Goal: Information Seeking & Learning: Compare options

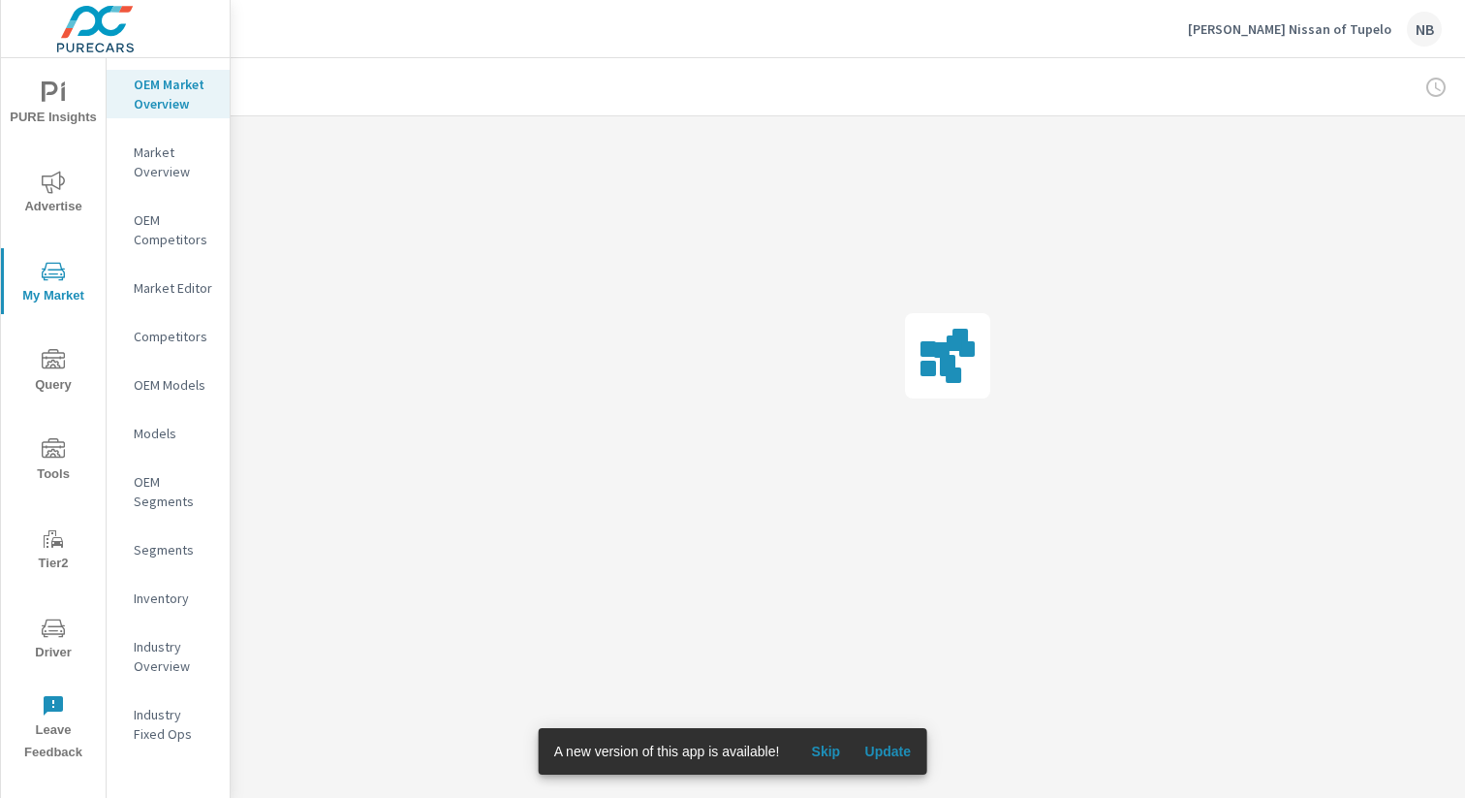
click at [907, 742] on span "Update" at bounding box center [887, 750] width 47 height 17
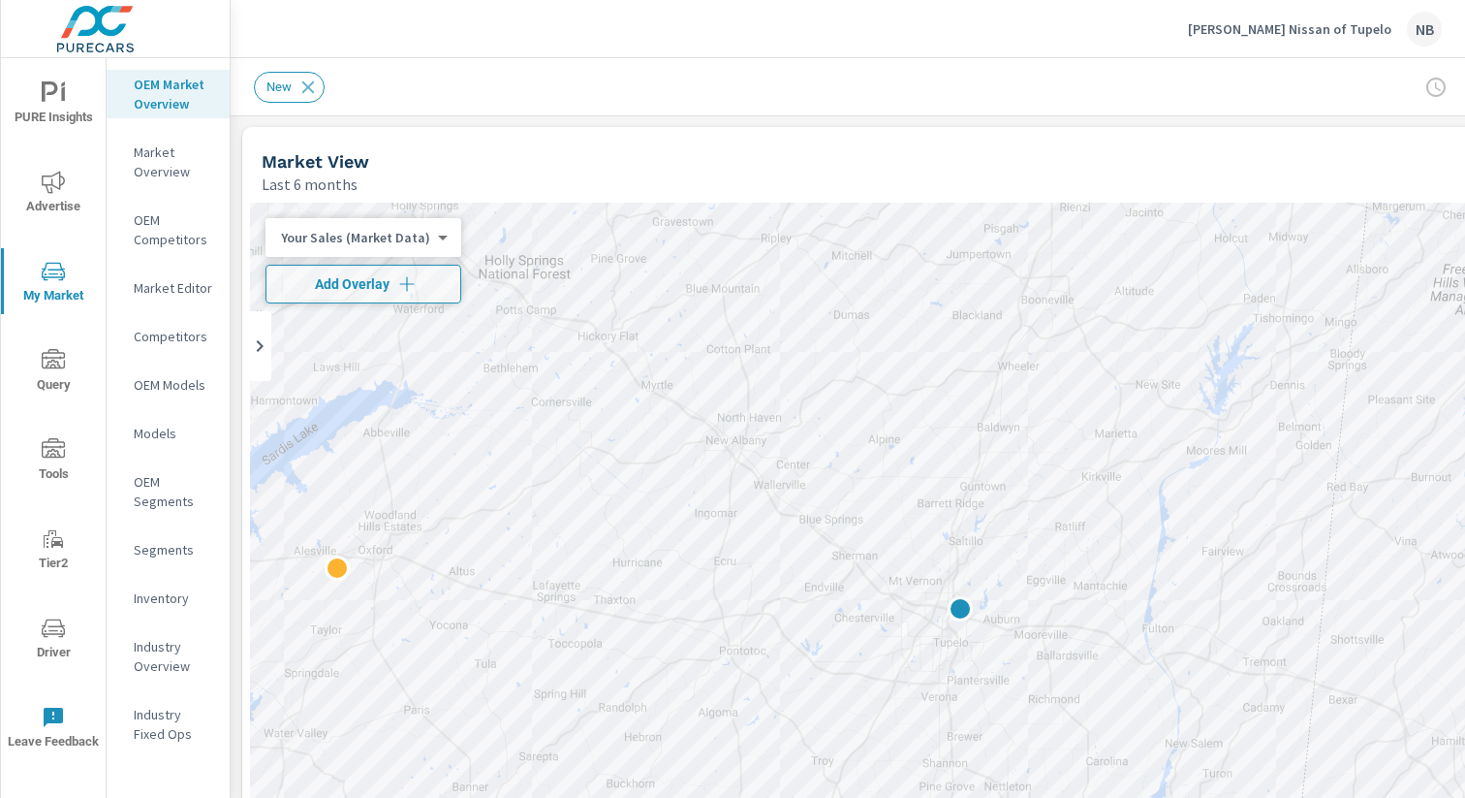
scroll to position [1, 200]
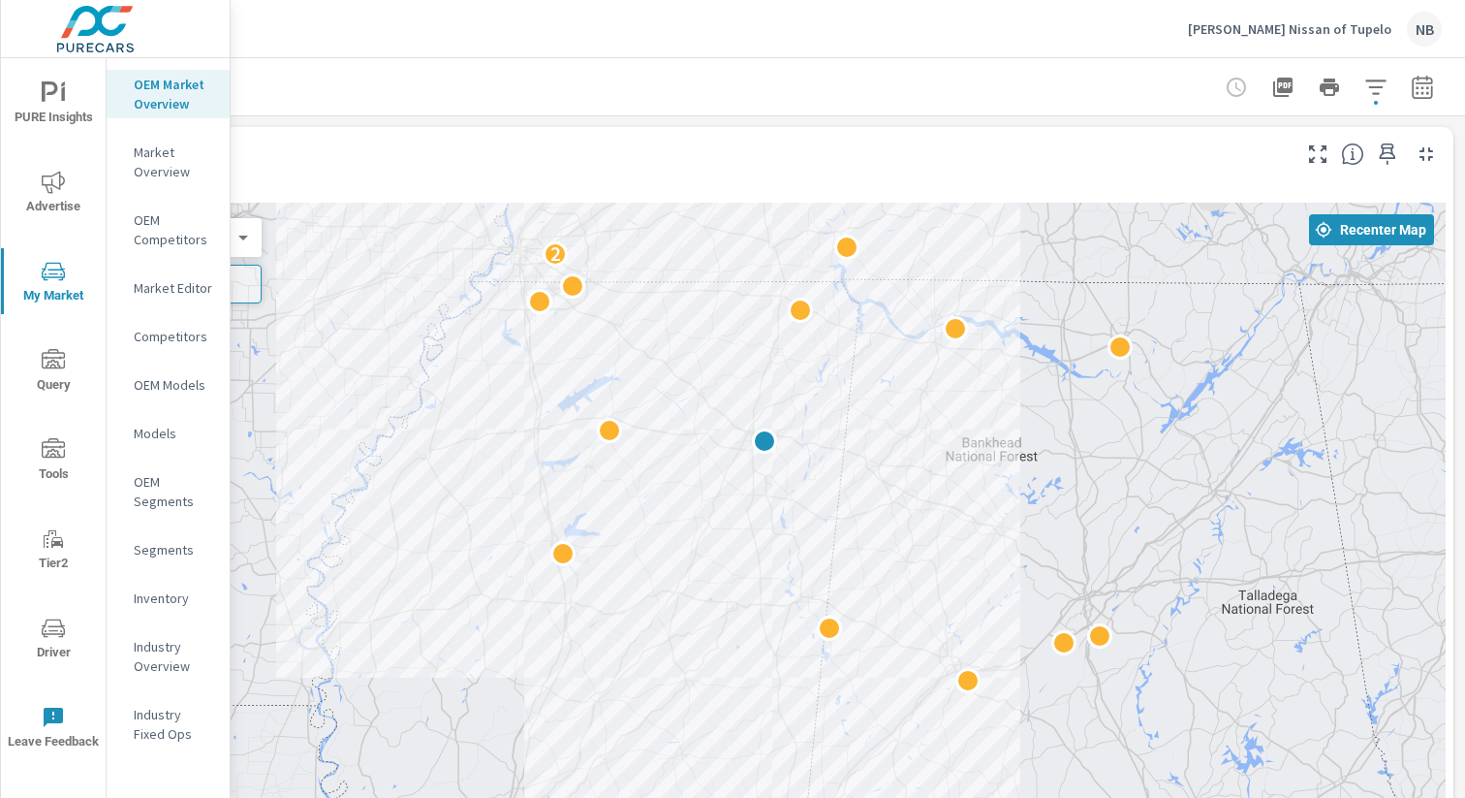
drag, startPoint x: 924, startPoint y: 467, endPoint x: 594, endPoint y: 547, distance: 338.9
click at [547, 455] on div "2 2" at bounding box center [747, 596] width 1395 height 787
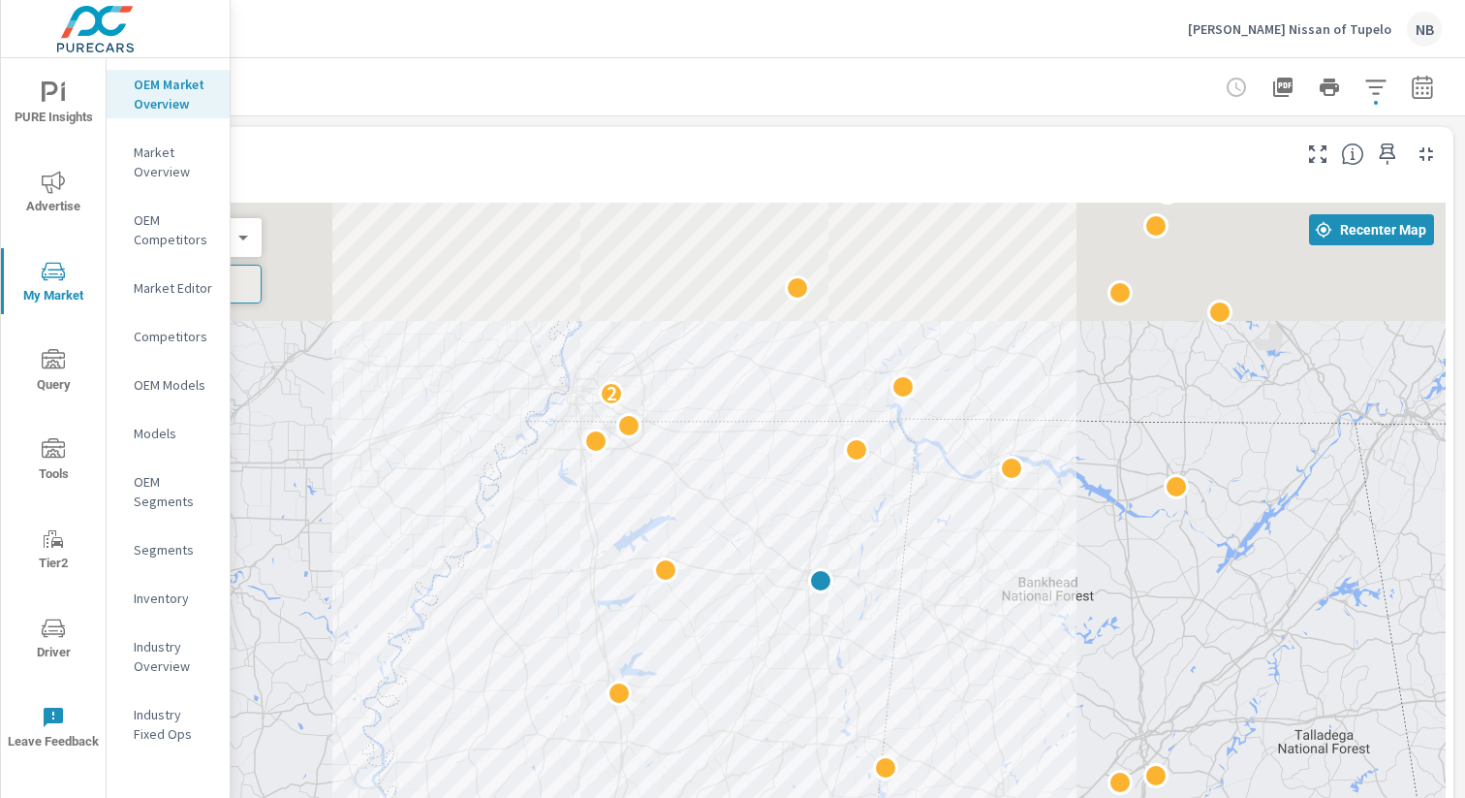
drag, startPoint x: 1134, startPoint y: 514, endPoint x: 1191, endPoint y: 658, distance: 155.3
click at [1191, 658] on div "2 2" at bounding box center [747, 596] width 1395 height 787
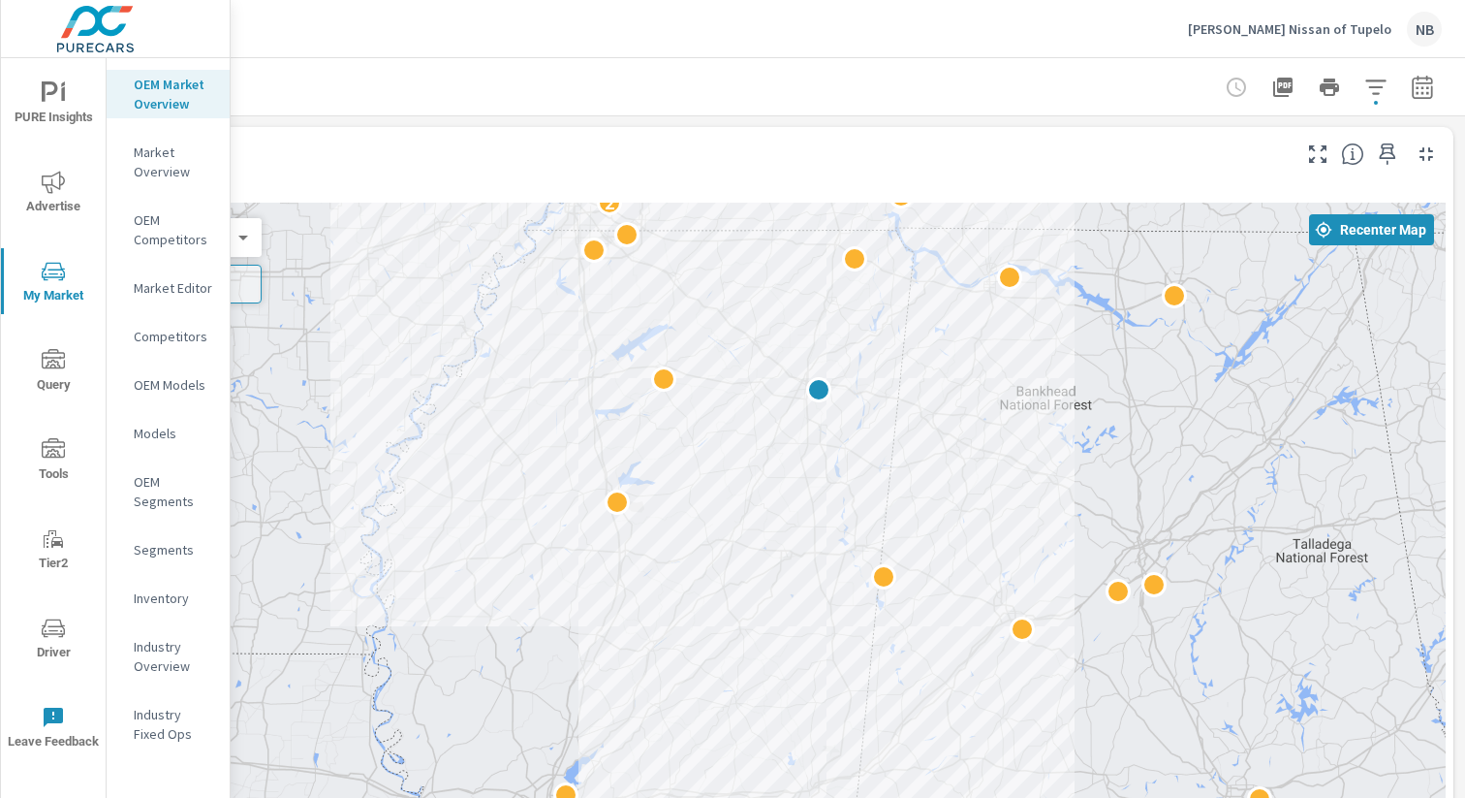
drag, startPoint x: 957, startPoint y: 654, endPoint x: 956, endPoint y: 459, distance: 194.8
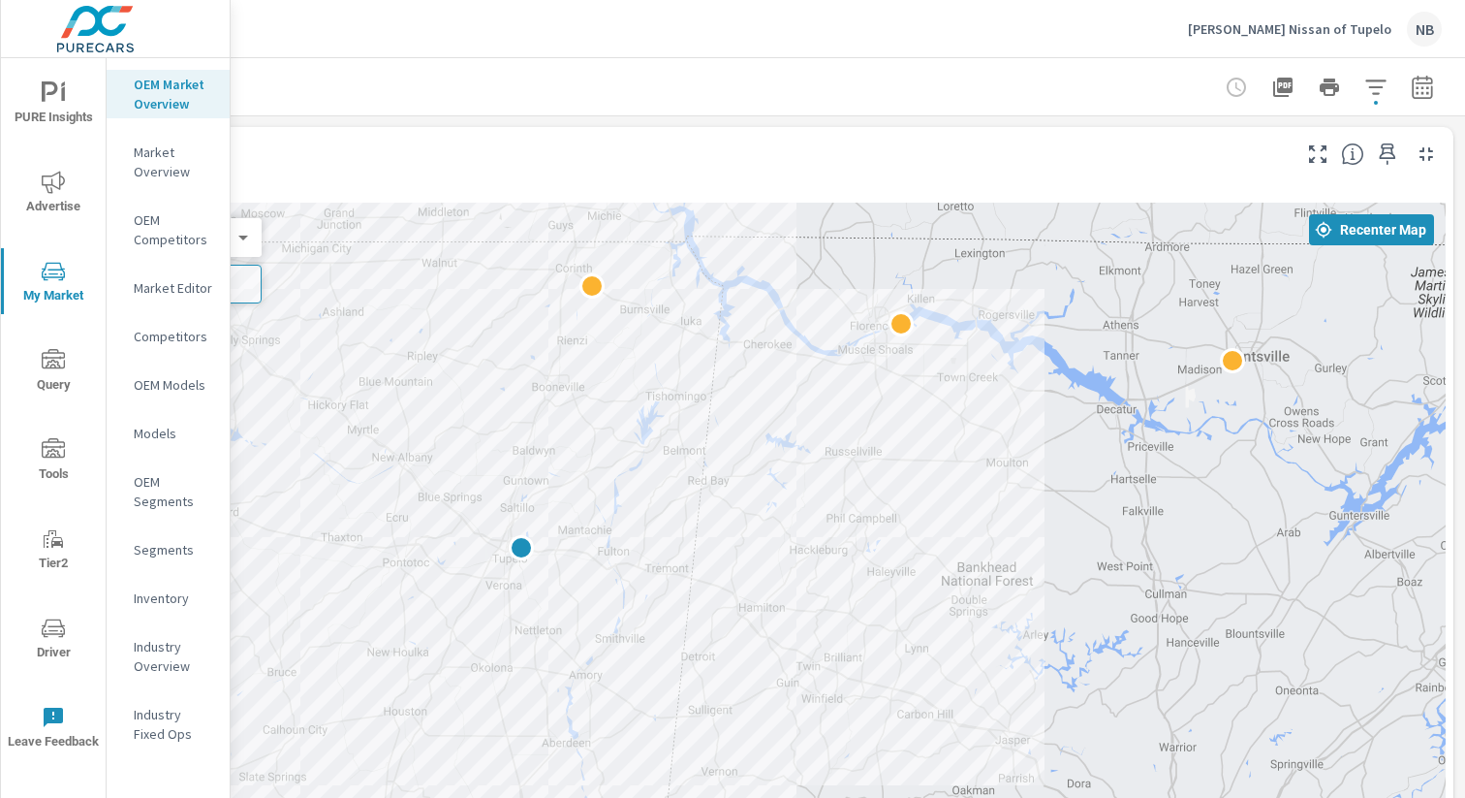
drag, startPoint x: 981, startPoint y: 503, endPoint x: 854, endPoint y: 796, distance: 319.0
click at [854, 797] on div at bounding box center [747, 596] width 1395 height 787
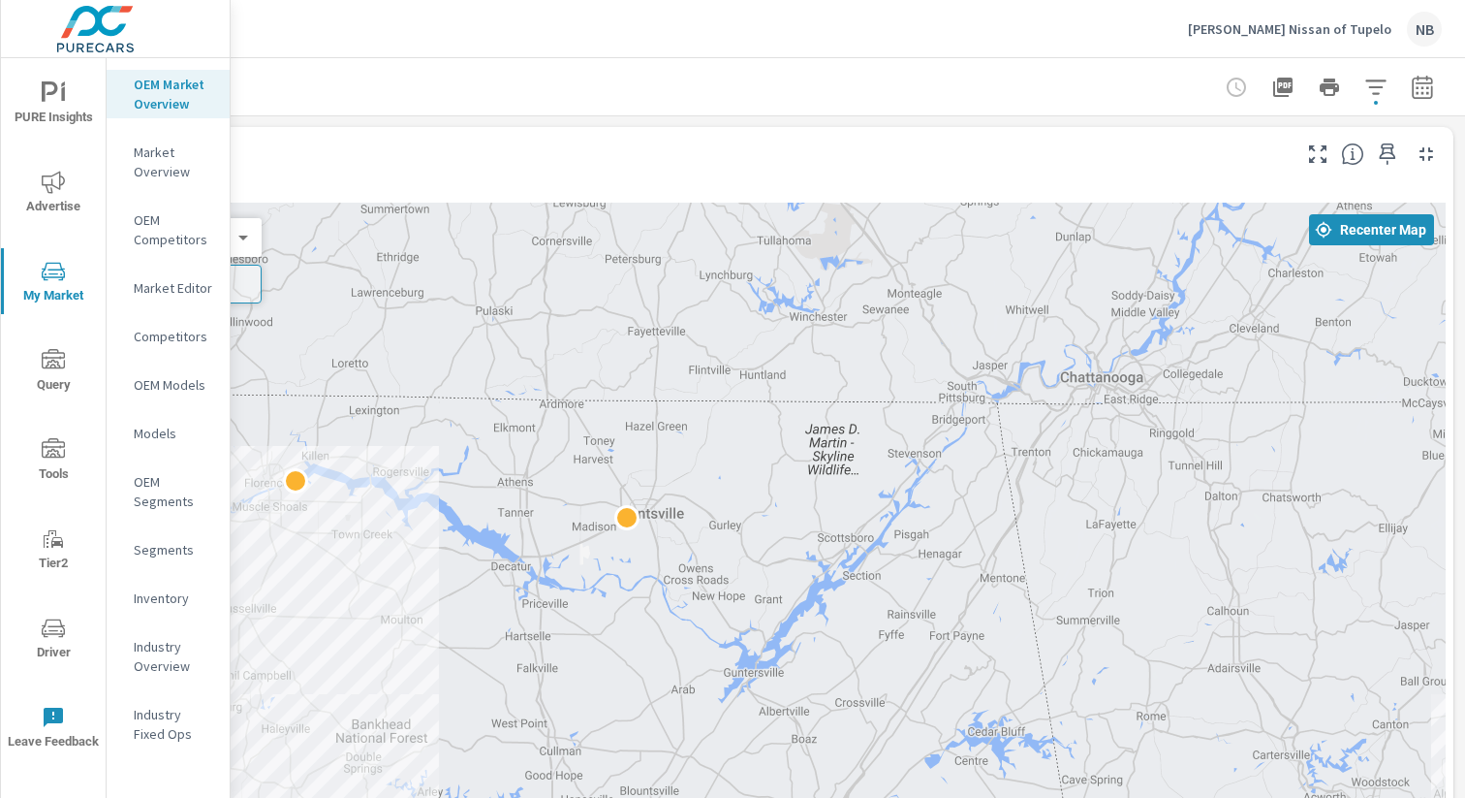
drag, startPoint x: 1257, startPoint y: 585, endPoint x: 669, endPoint y: 742, distance: 608.8
click at [669, 742] on div at bounding box center [747, 596] width 1395 height 787
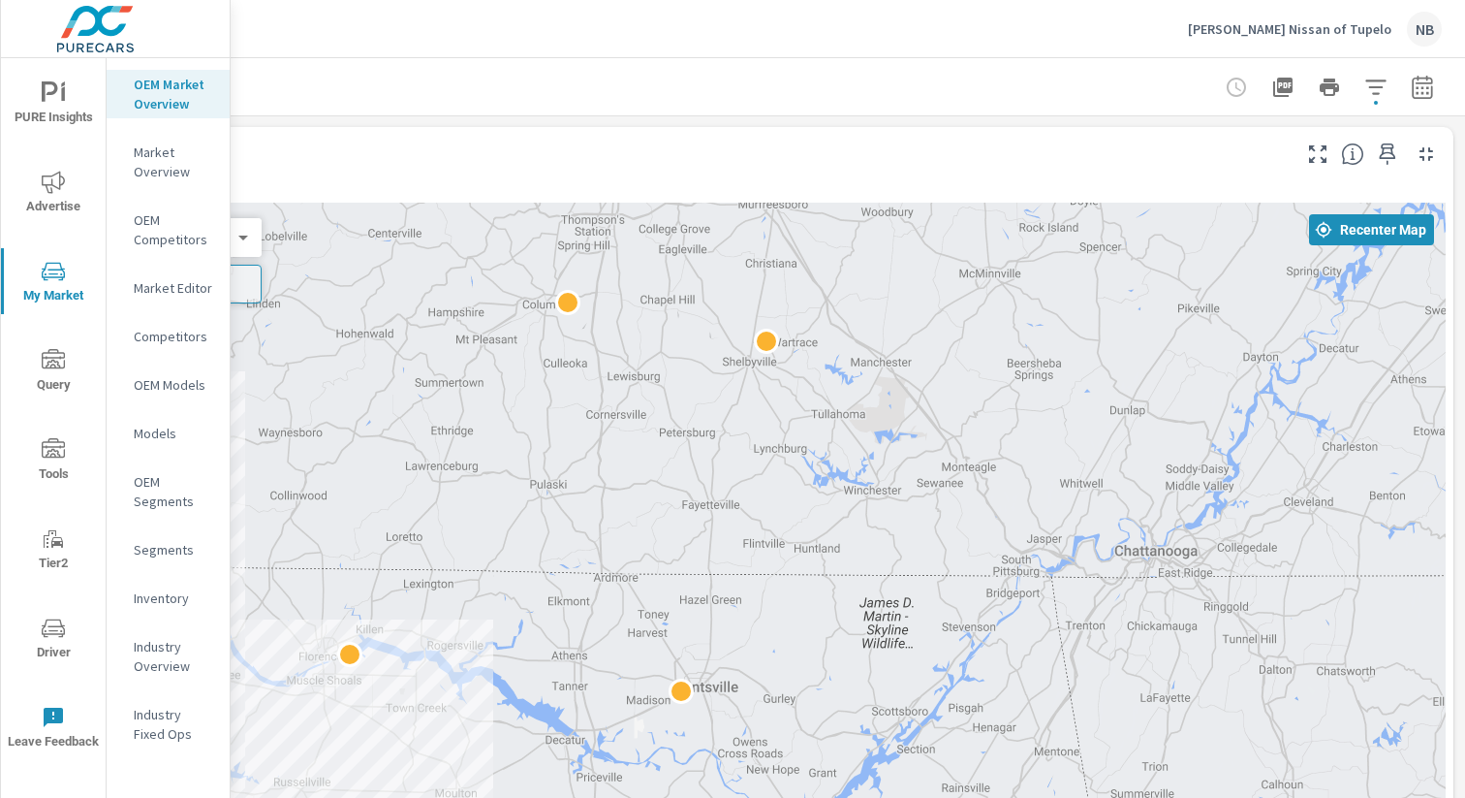
drag, startPoint x: 1018, startPoint y: 664, endPoint x: 1108, endPoint y: 797, distance: 160.5
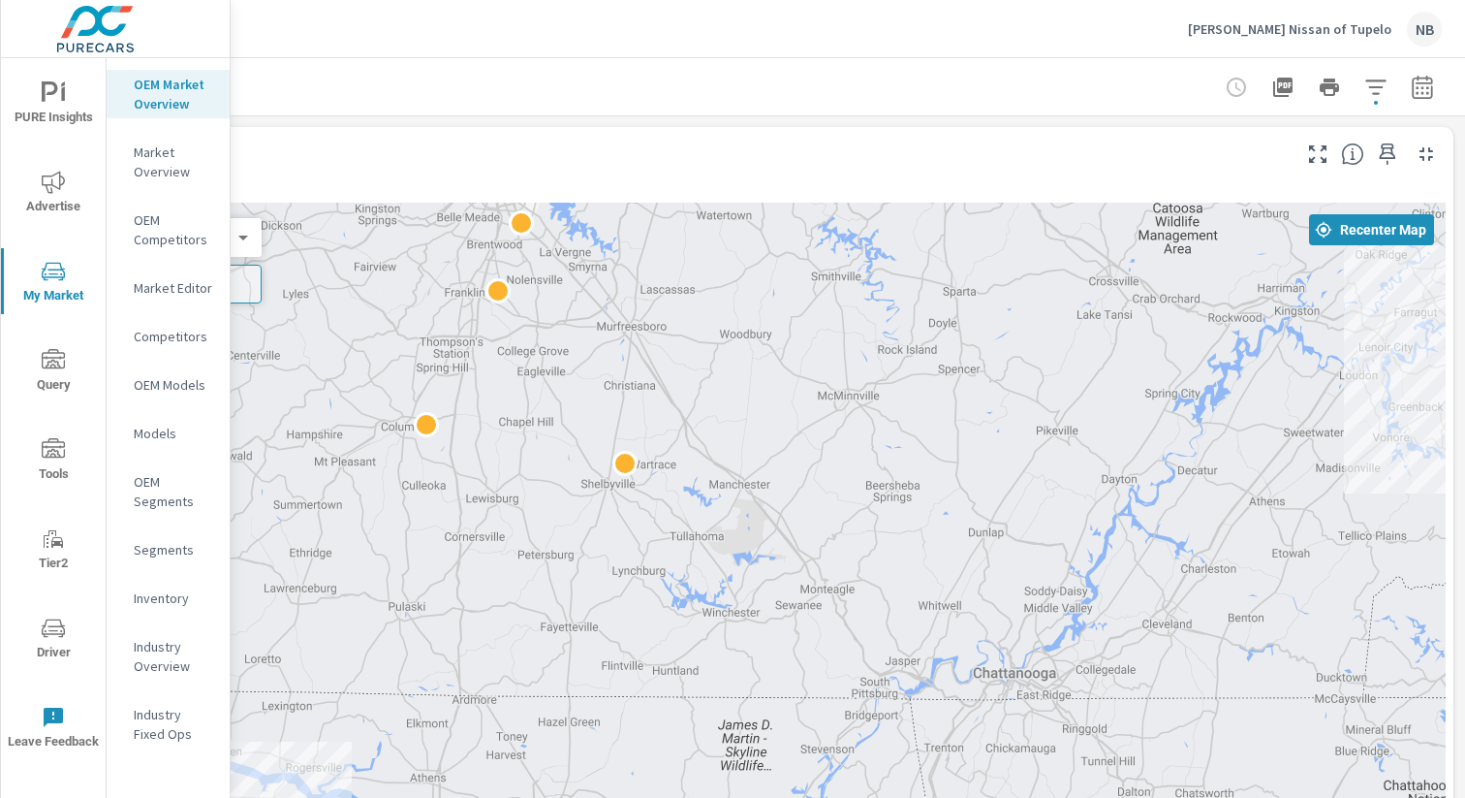
drag, startPoint x: 1172, startPoint y: 671, endPoint x: 1027, endPoint y: 797, distance: 191.6
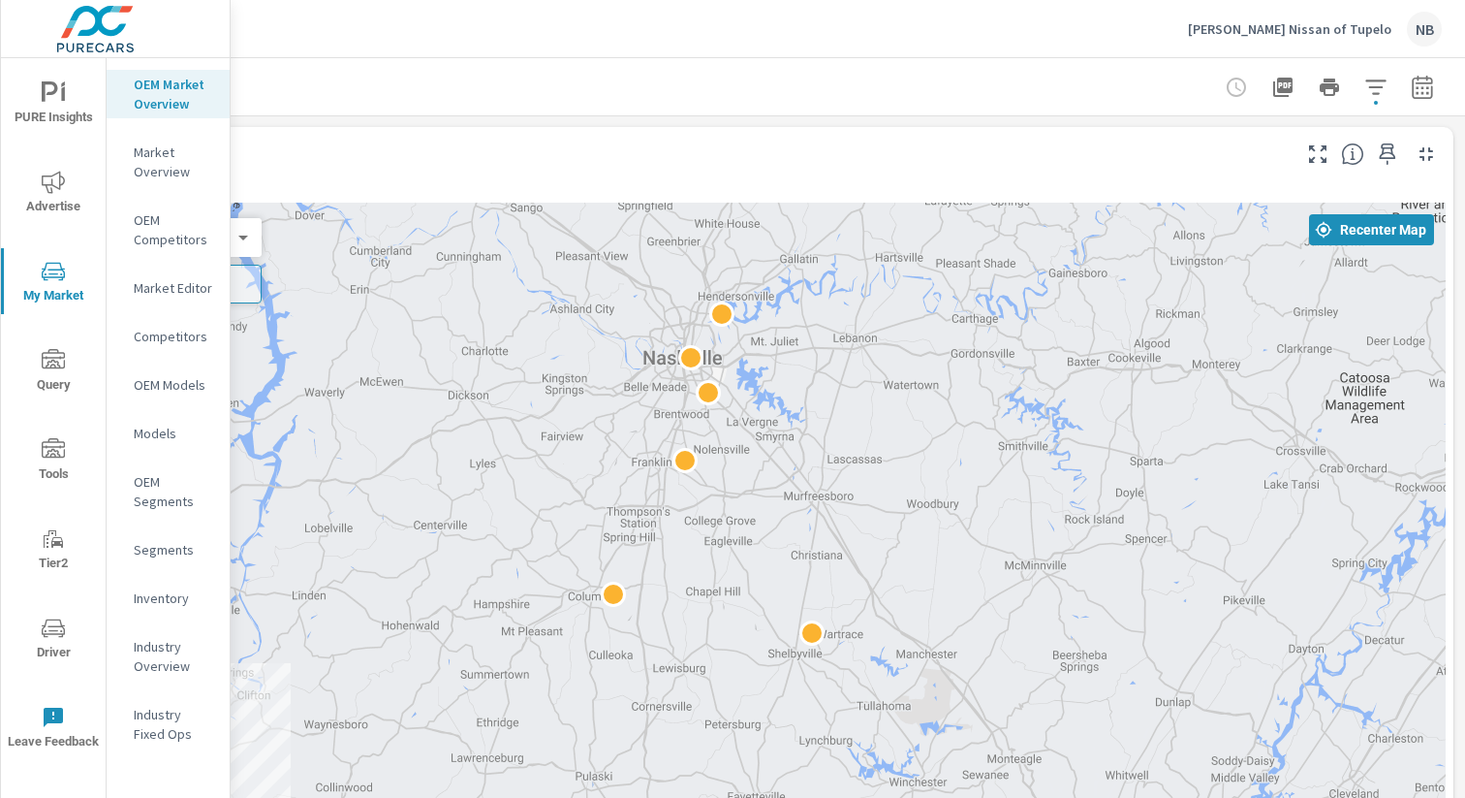
drag, startPoint x: 884, startPoint y: 582, endPoint x: 1072, endPoint y: 754, distance: 254.5
click at [1072, 754] on div at bounding box center [747, 596] width 1395 height 787
click at [171, 337] on p "Competitors" at bounding box center [174, 336] width 80 height 19
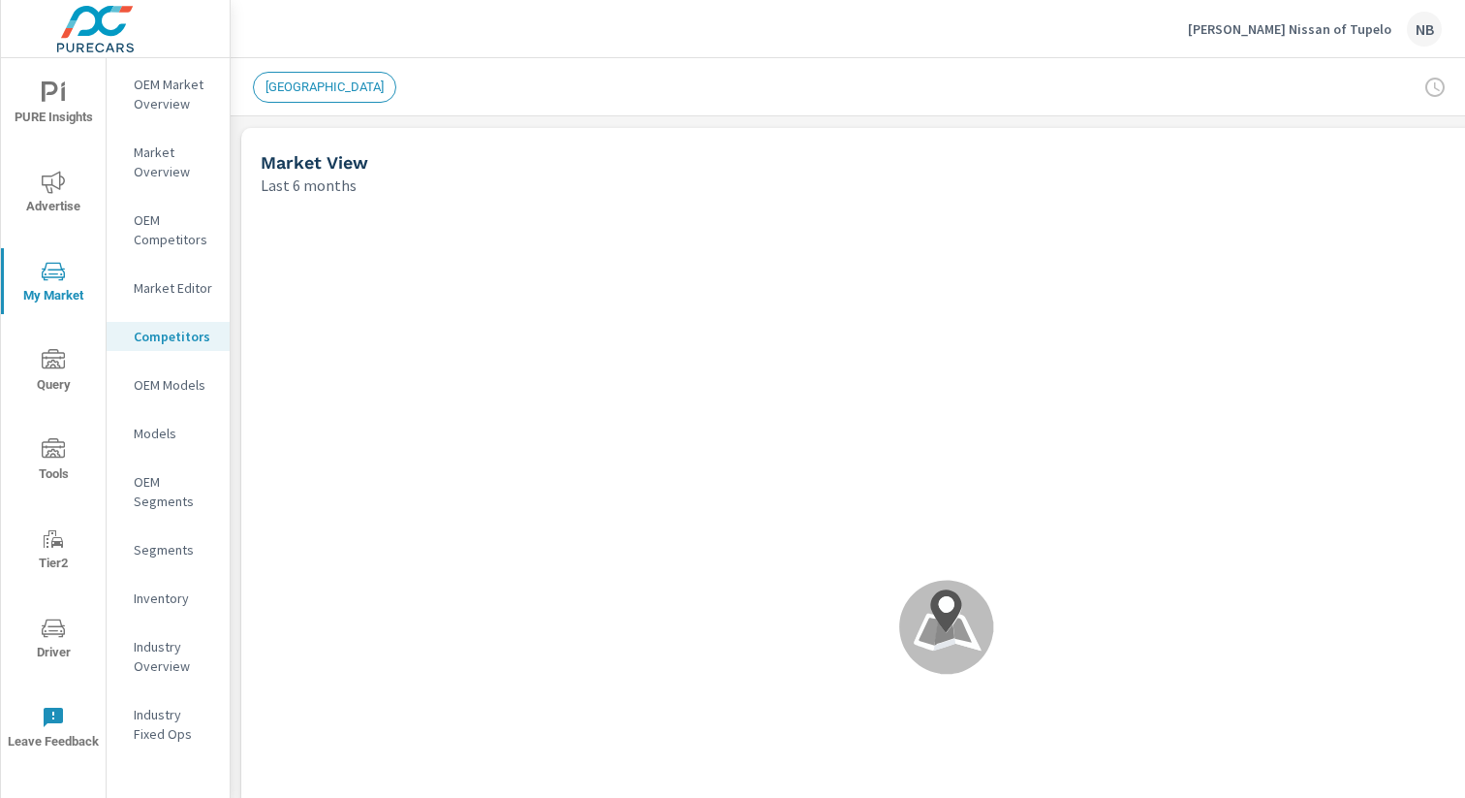
scroll to position [0, 200]
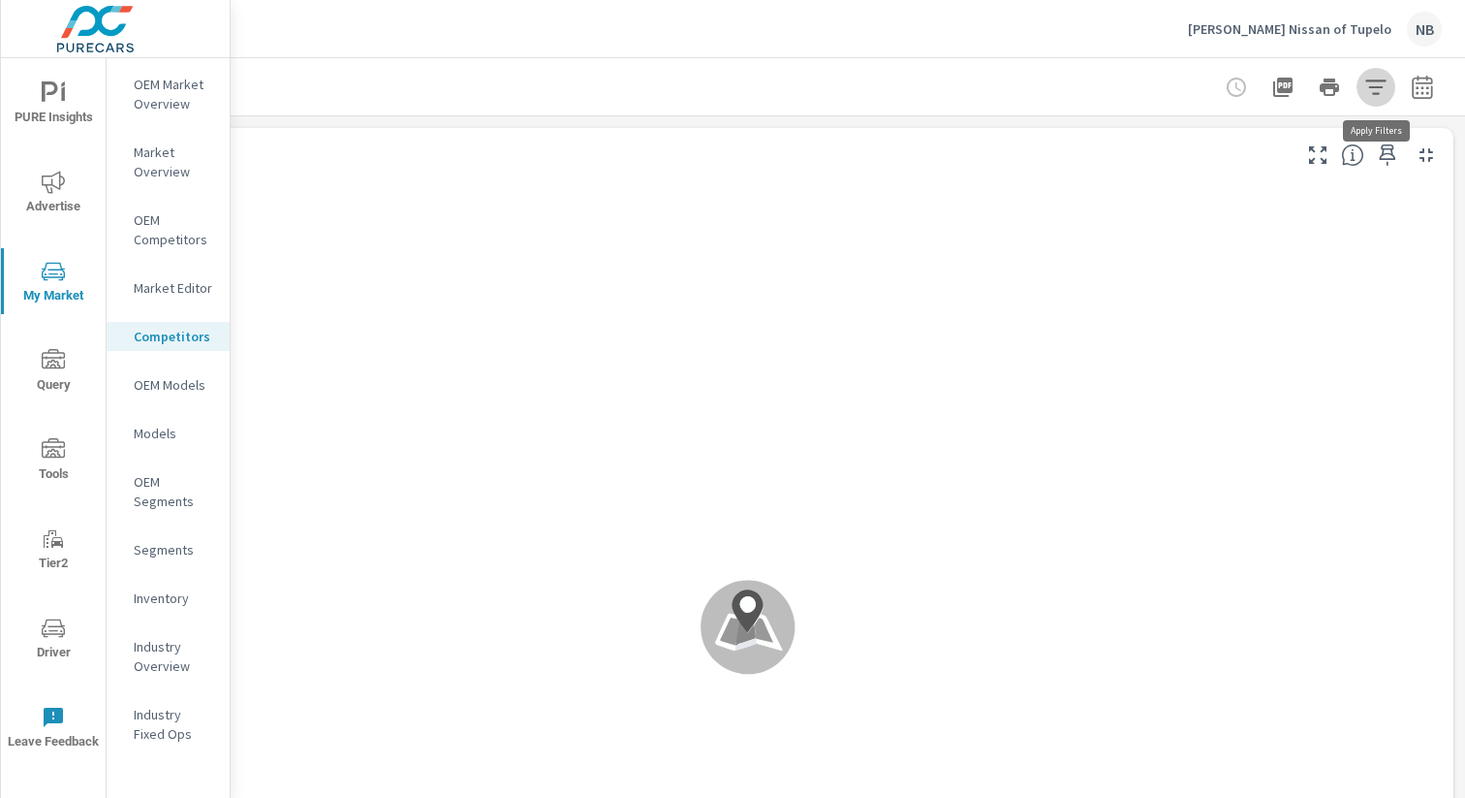
click at [1383, 86] on icon "button" at bounding box center [1375, 87] width 23 height 23
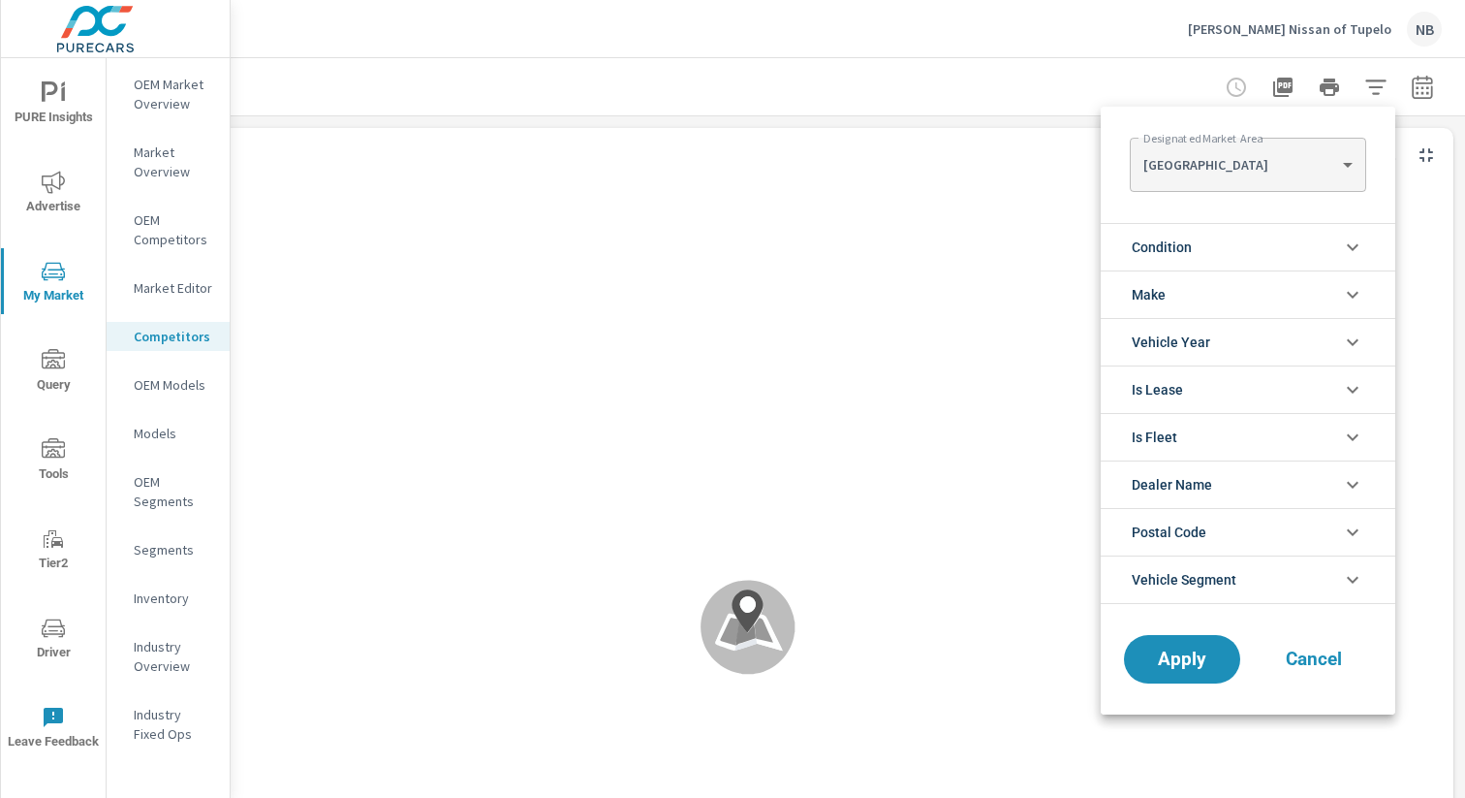
click at [1268, 171] on body "PURE Insights Advertise My Market Query Tools Tier2 Driver Leave Feedback OEM M…" at bounding box center [732, 399] width 1465 height 798
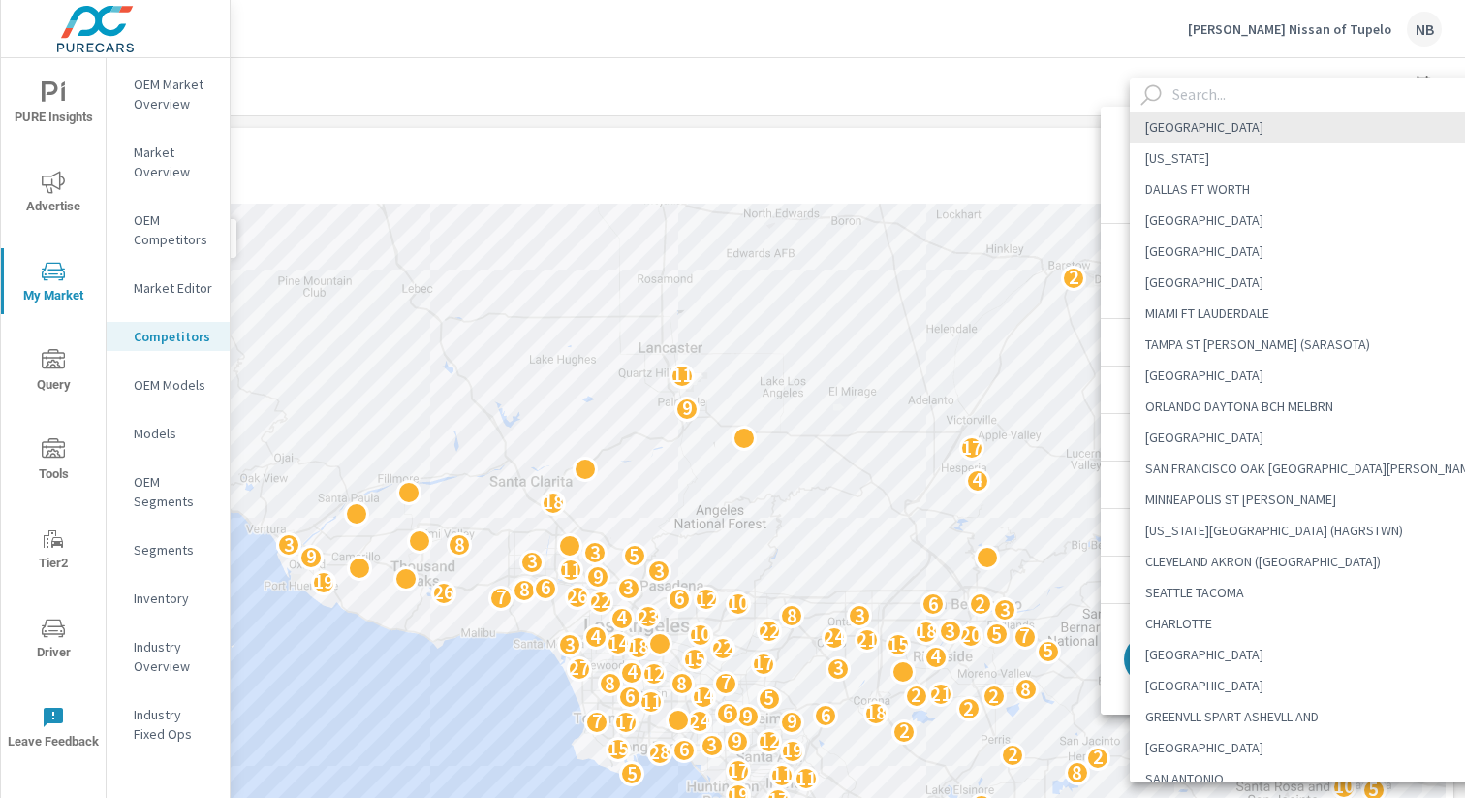
click at [1245, 94] on input "text" at bounding box center [1330, 95] width 331 height 34
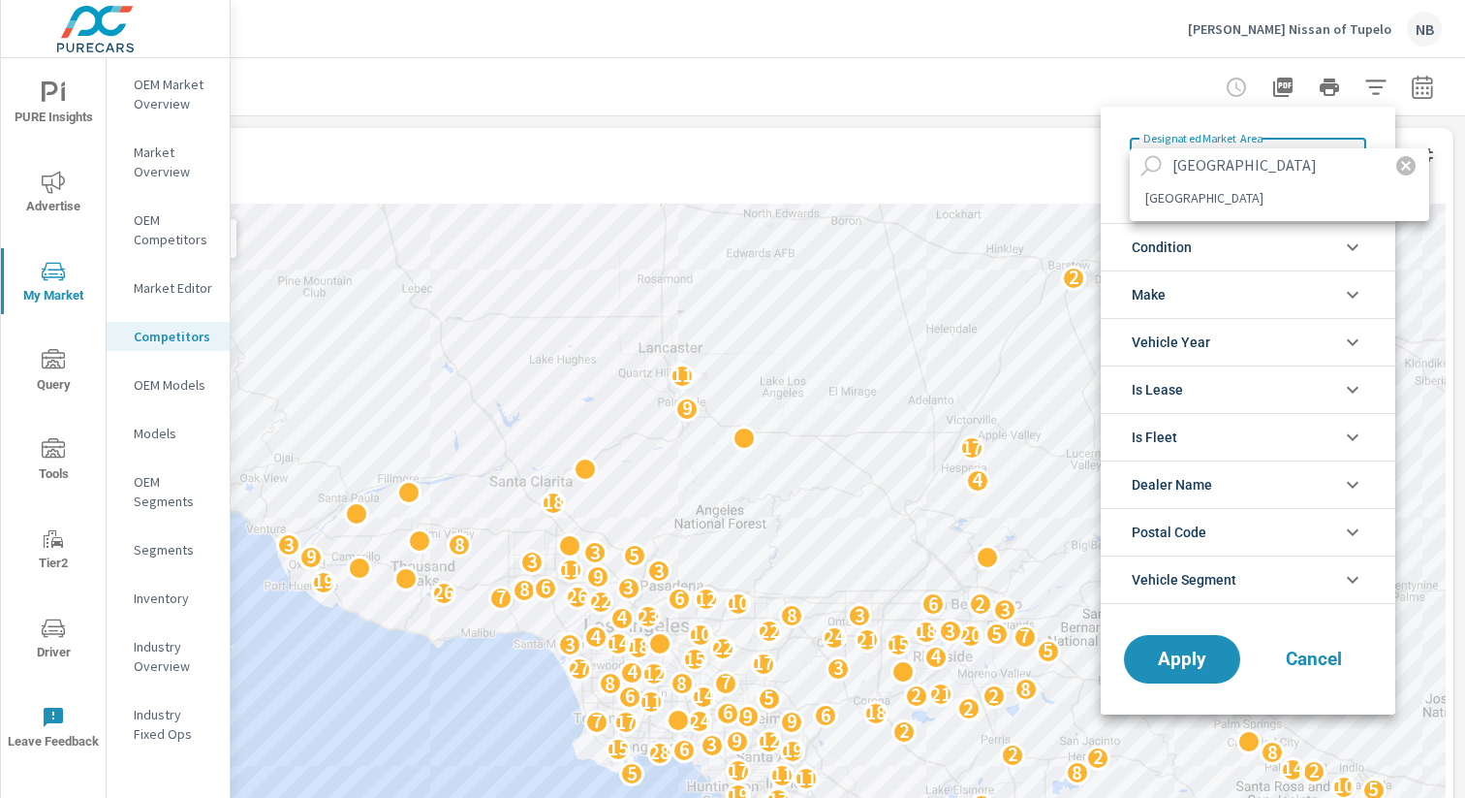
type input "nashville"
click at [1244, 192] on li "[GEOGRAPHIC_DATA]" at bounding box center [1279, 197] width 299 height 31
type Area "[GEOGRAPHIC_DATA]"
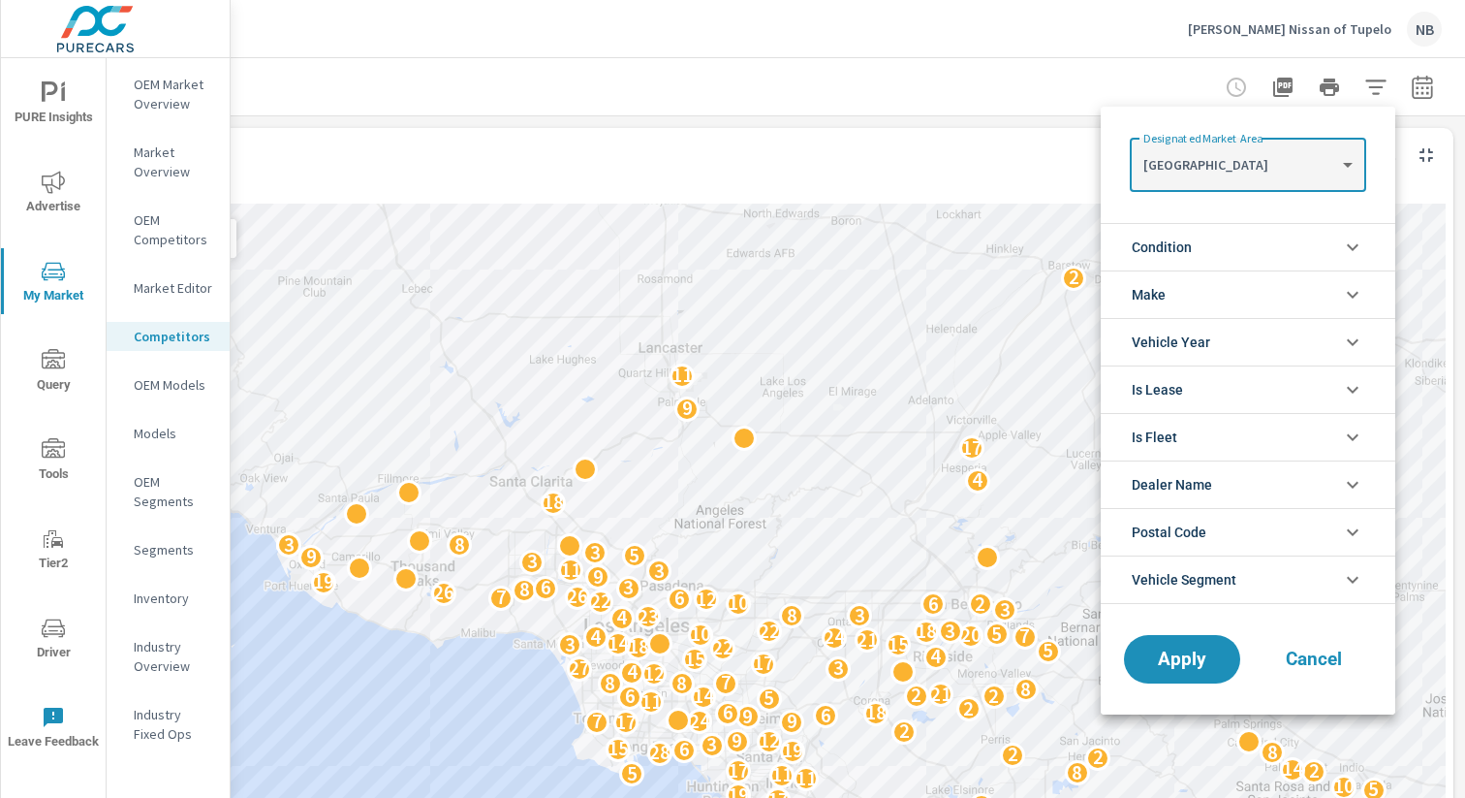
click at [1250, 255] on li "Condition" at bounding box center [1248, 246] width 295 height 47
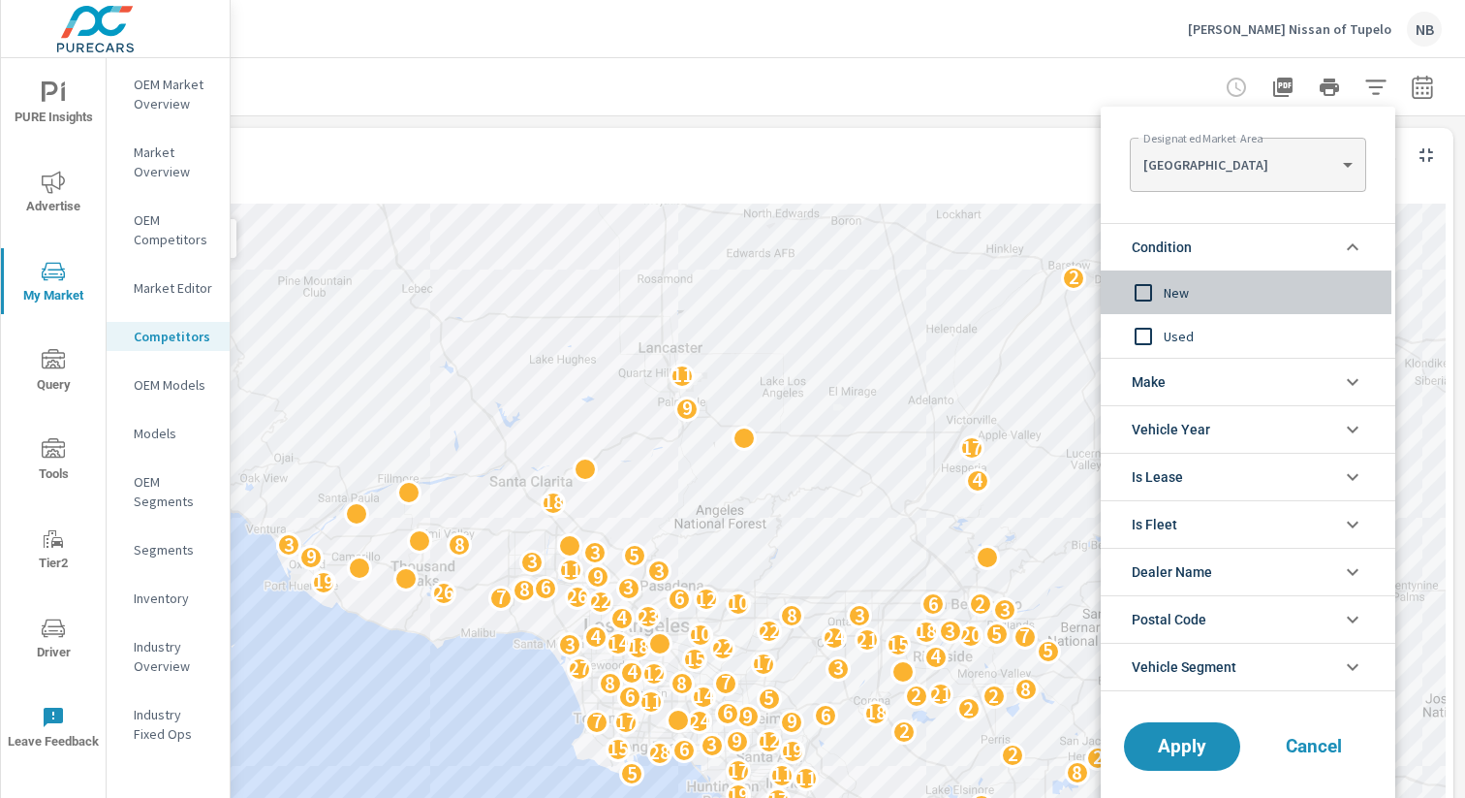
click at [1178, 293] on span "New" at bounding box center [1270, 292] width 212 height 23
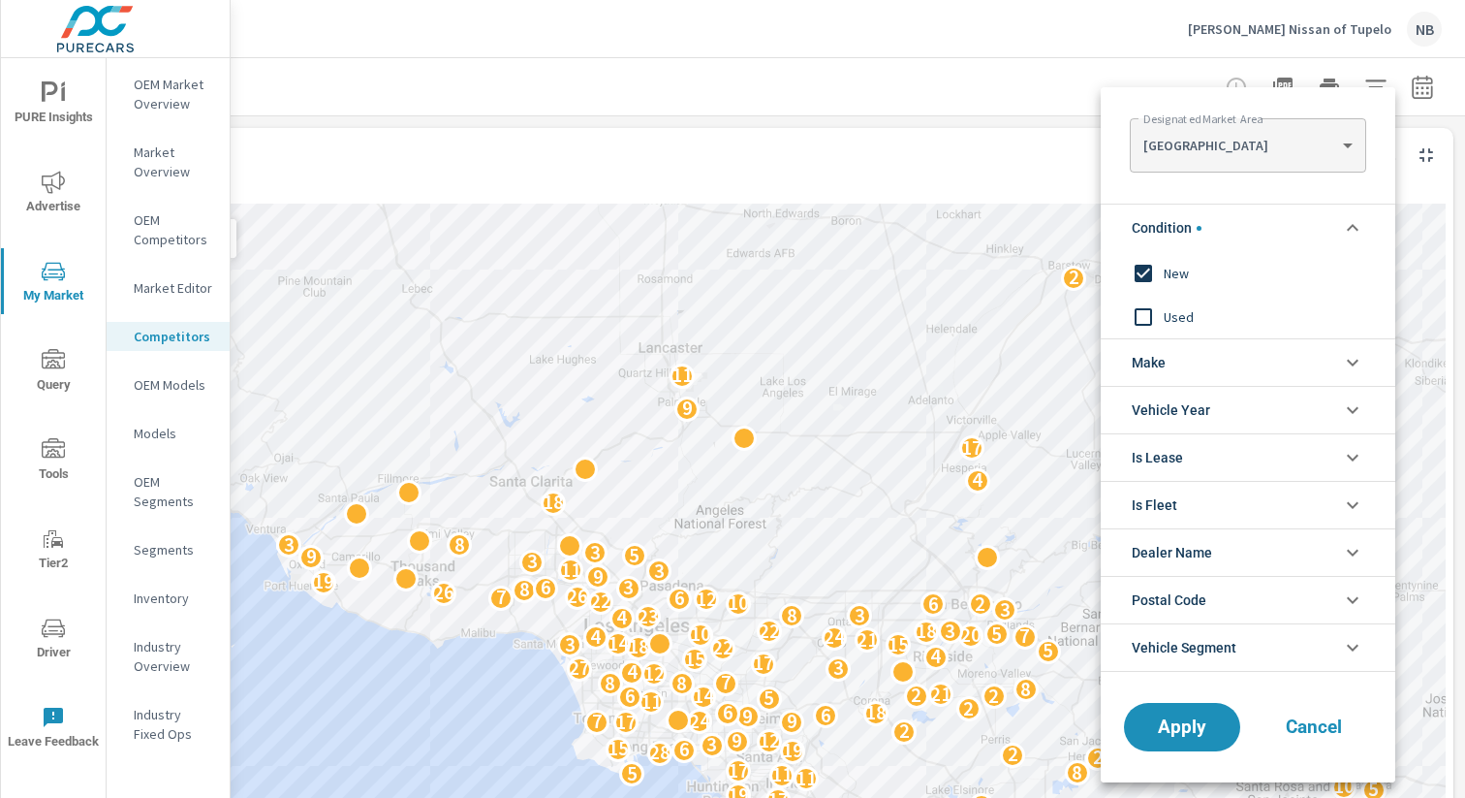
click at [1204, 362] on li "Make" at bounding box center [1248, 361] width 295 height 47
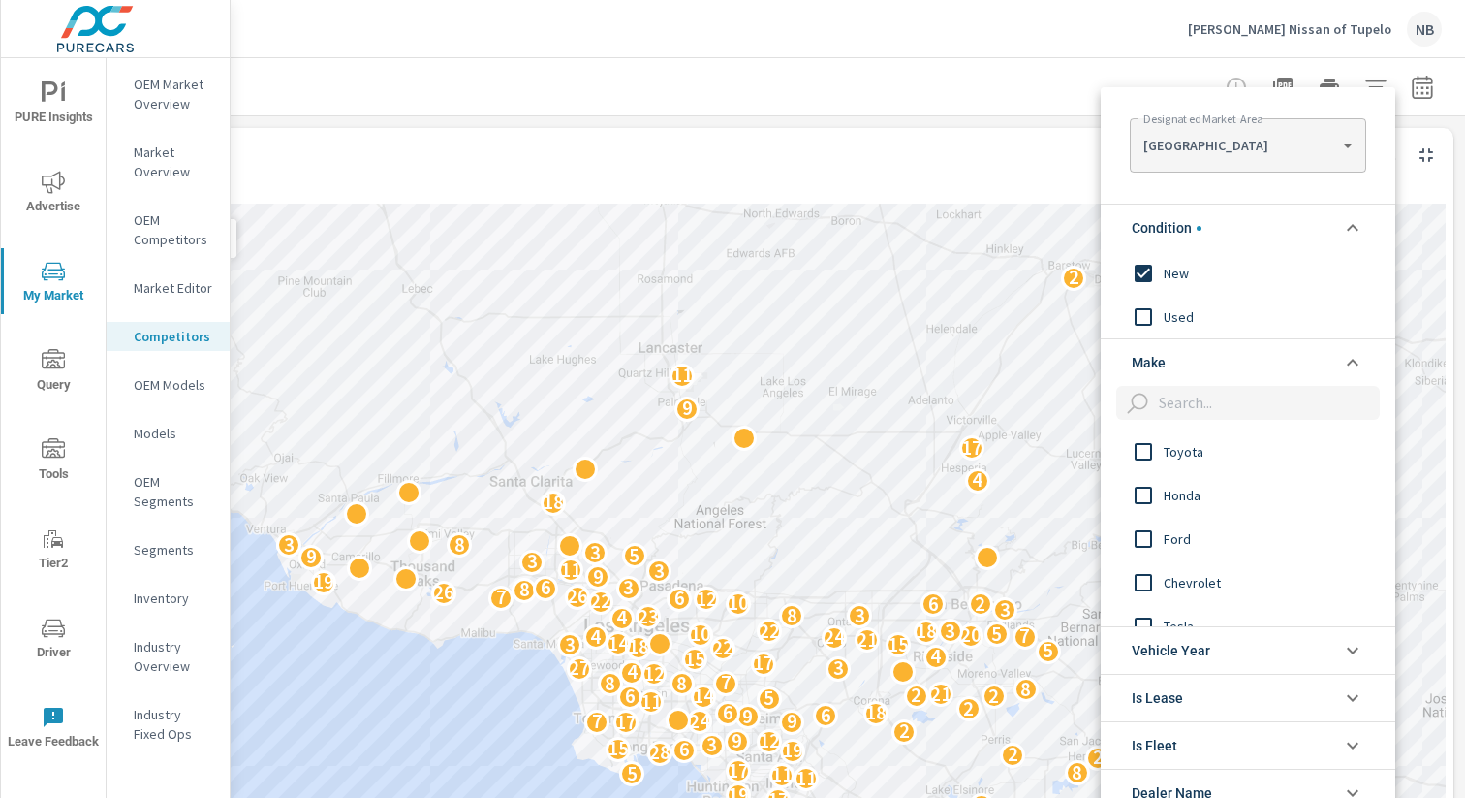
click at [1180, 398] on input "filter options" at bounding box center [1265, 403] width 229 height 34
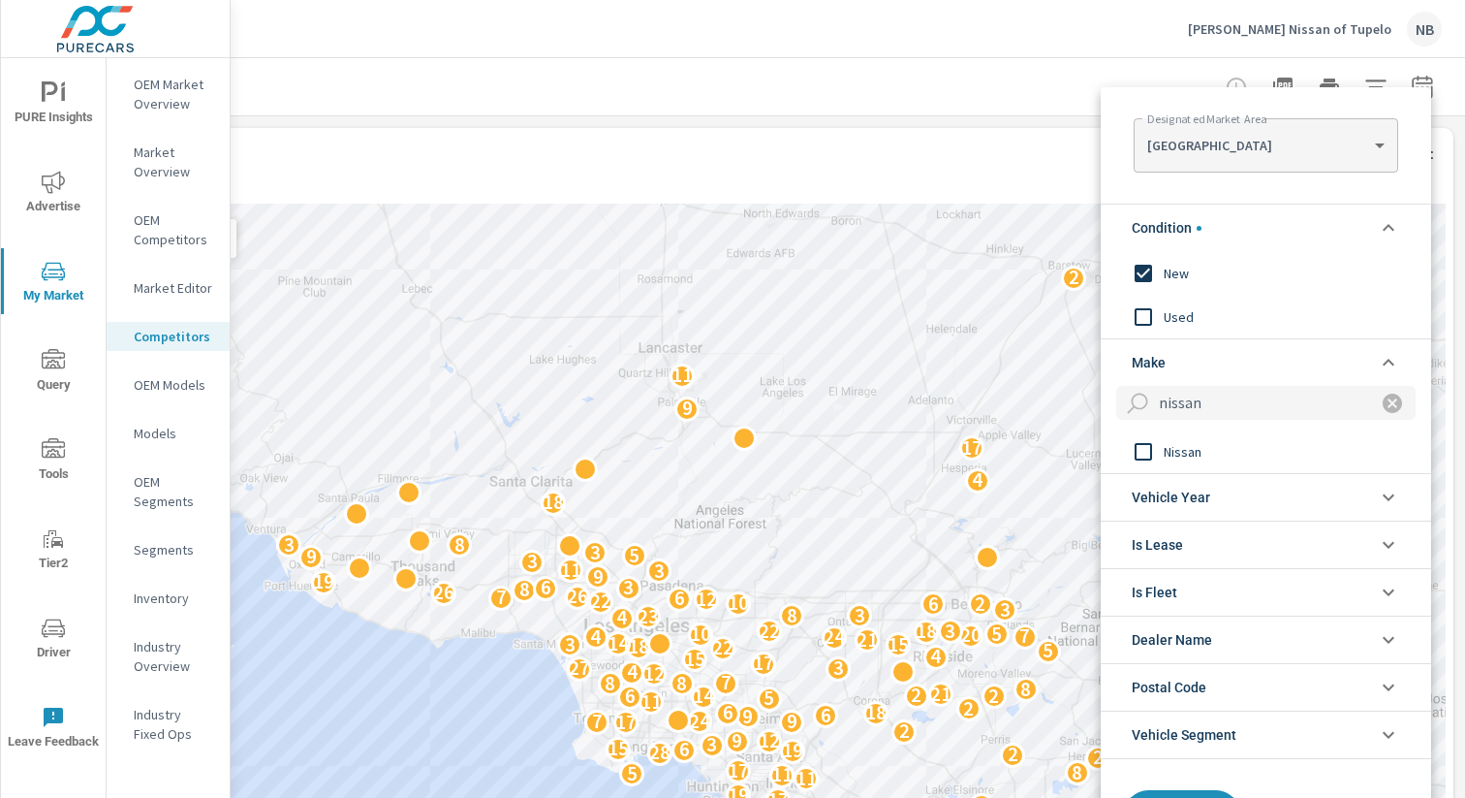
type input "nissan"
click at [1138, 454] on input "filter options" at bounding box center [1143, 451] width 41 height 41
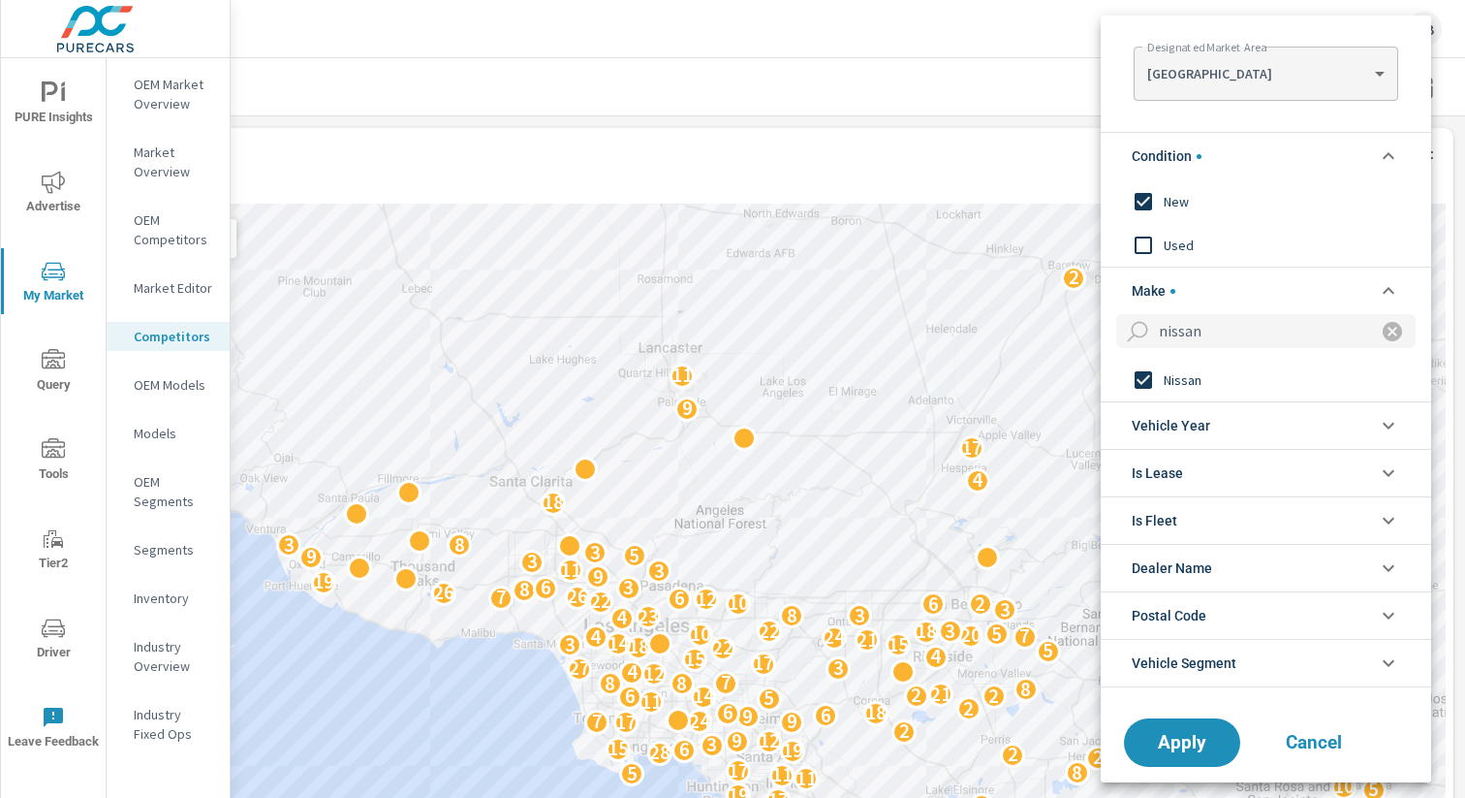
click at [1233, 617] on li "Postal Code" at bounding box center [1266, 614] width 330 height 47
click at [1236, 648] on input "filter options" at bounding box center [1283, 656] width 265 height 34
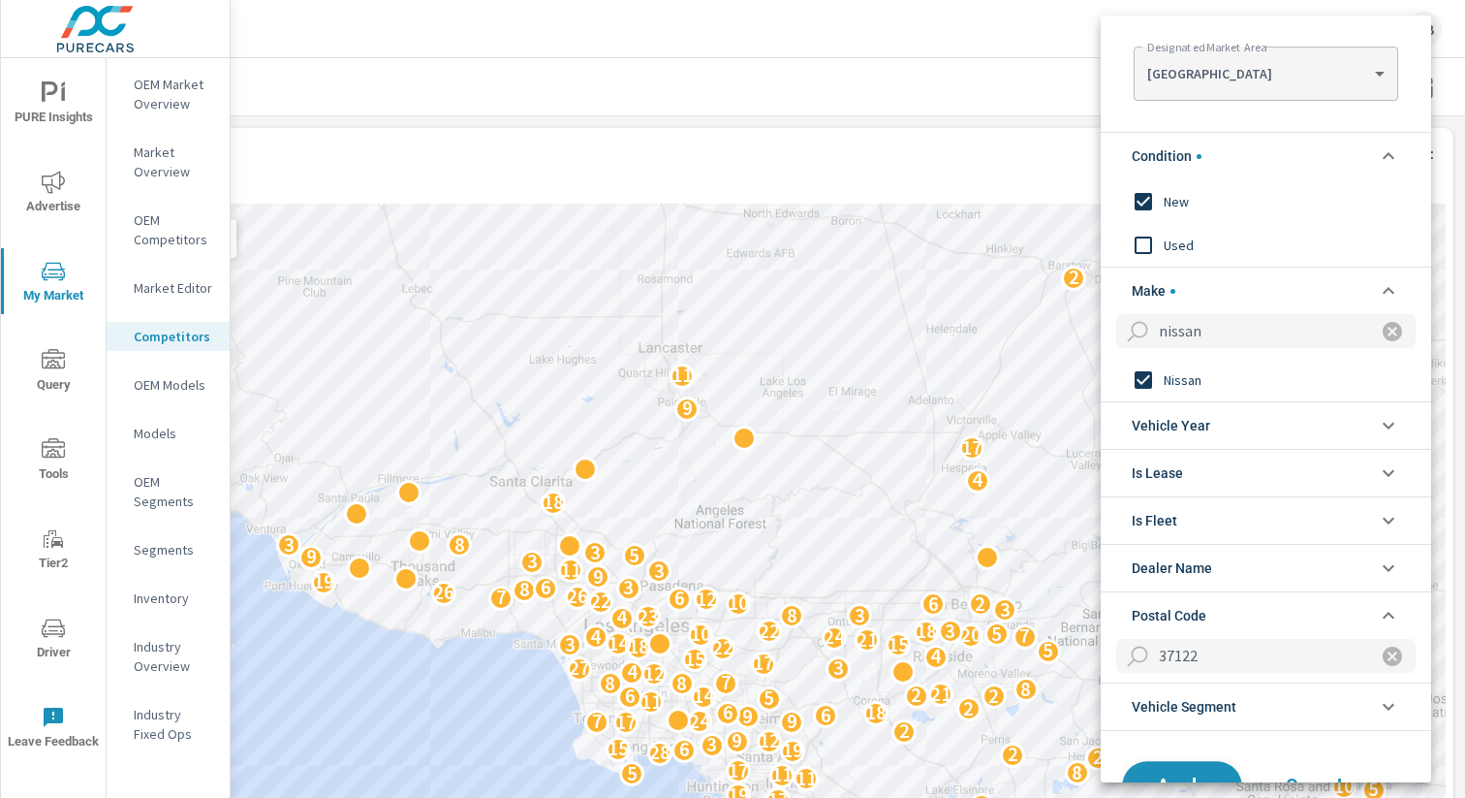
type input "37122"
click at [1176, 769] on button "Apply" at bounding box center [1182, 786] width 120 height 50
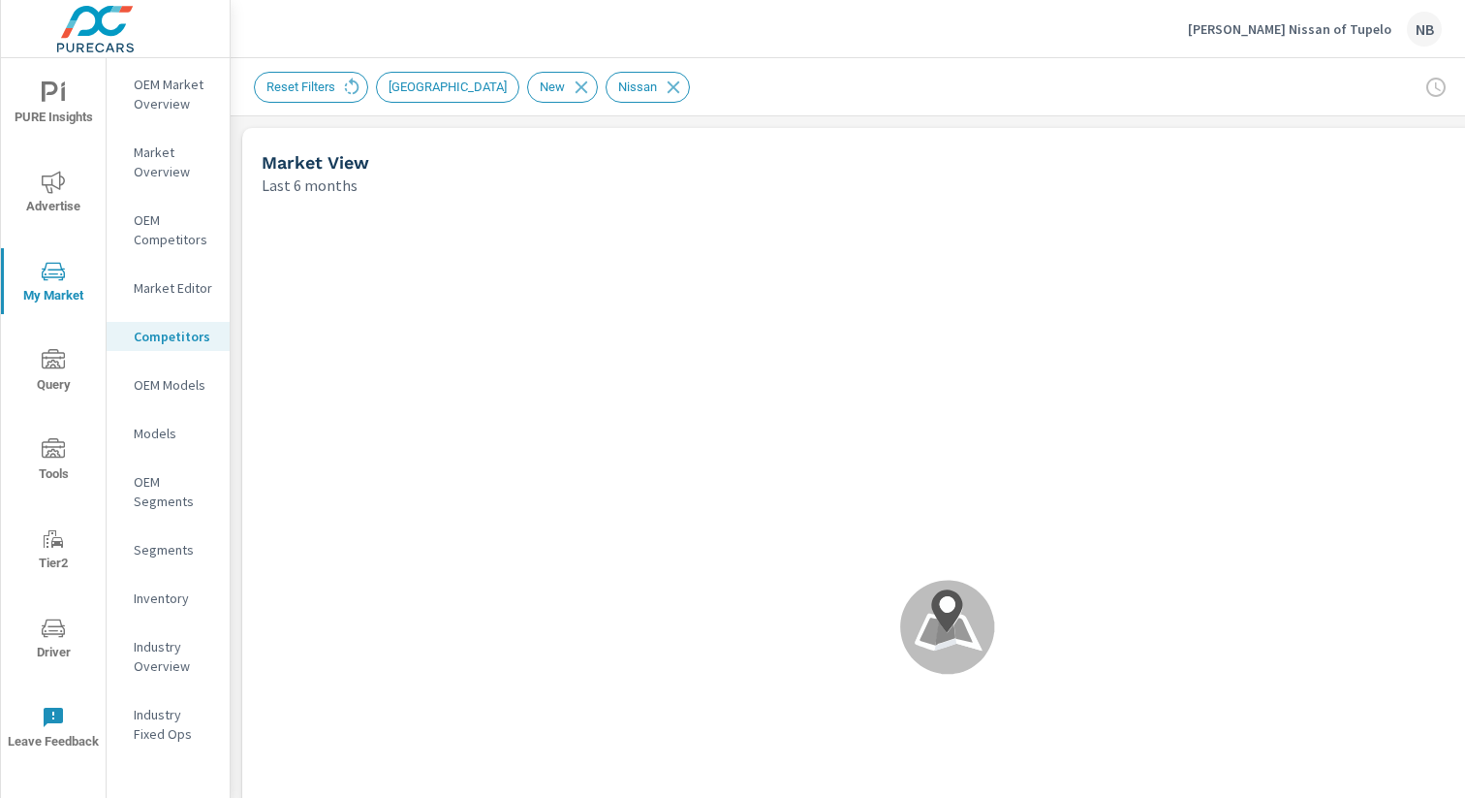
scroll to position [1, 0]
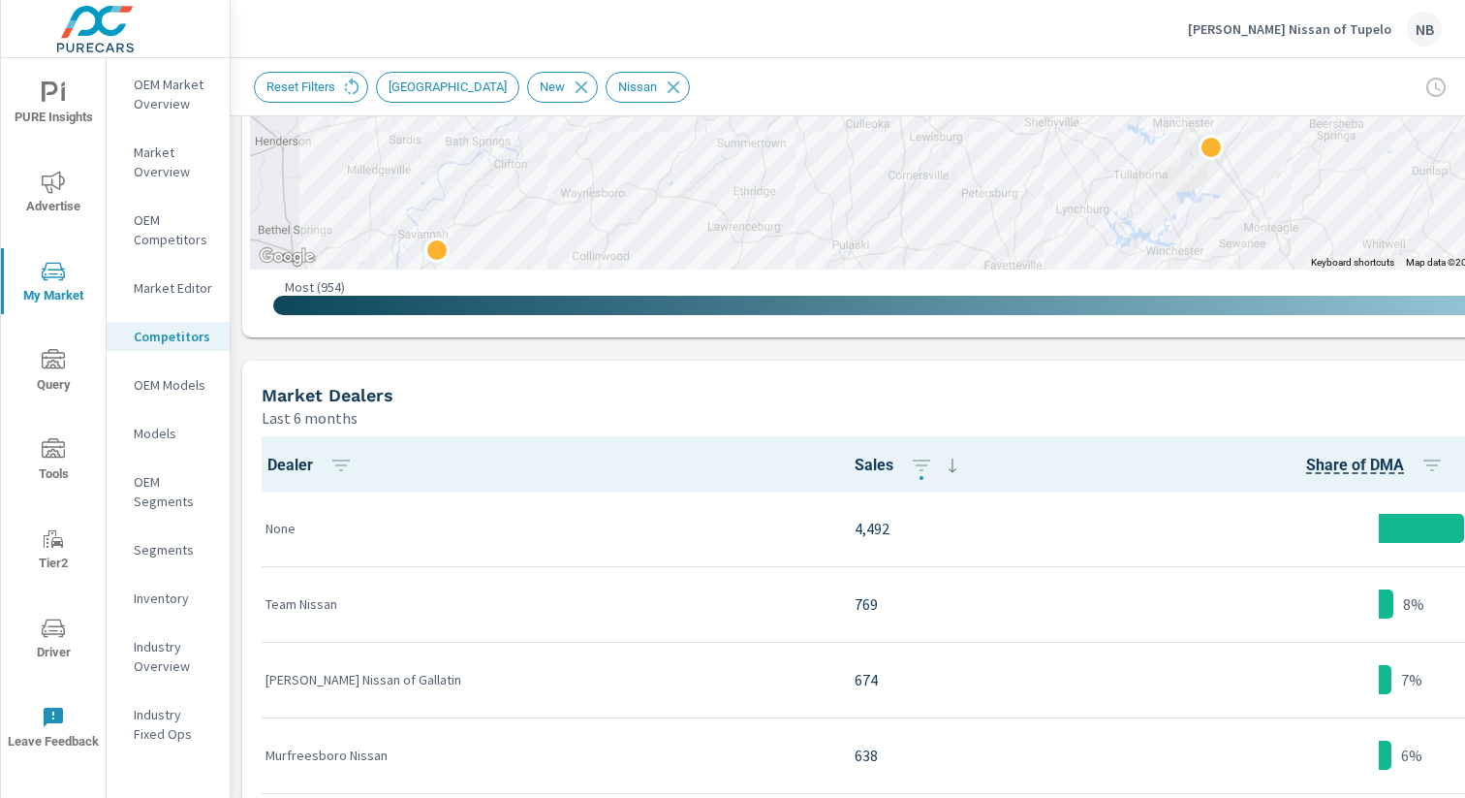
scroll to position [737, 0]
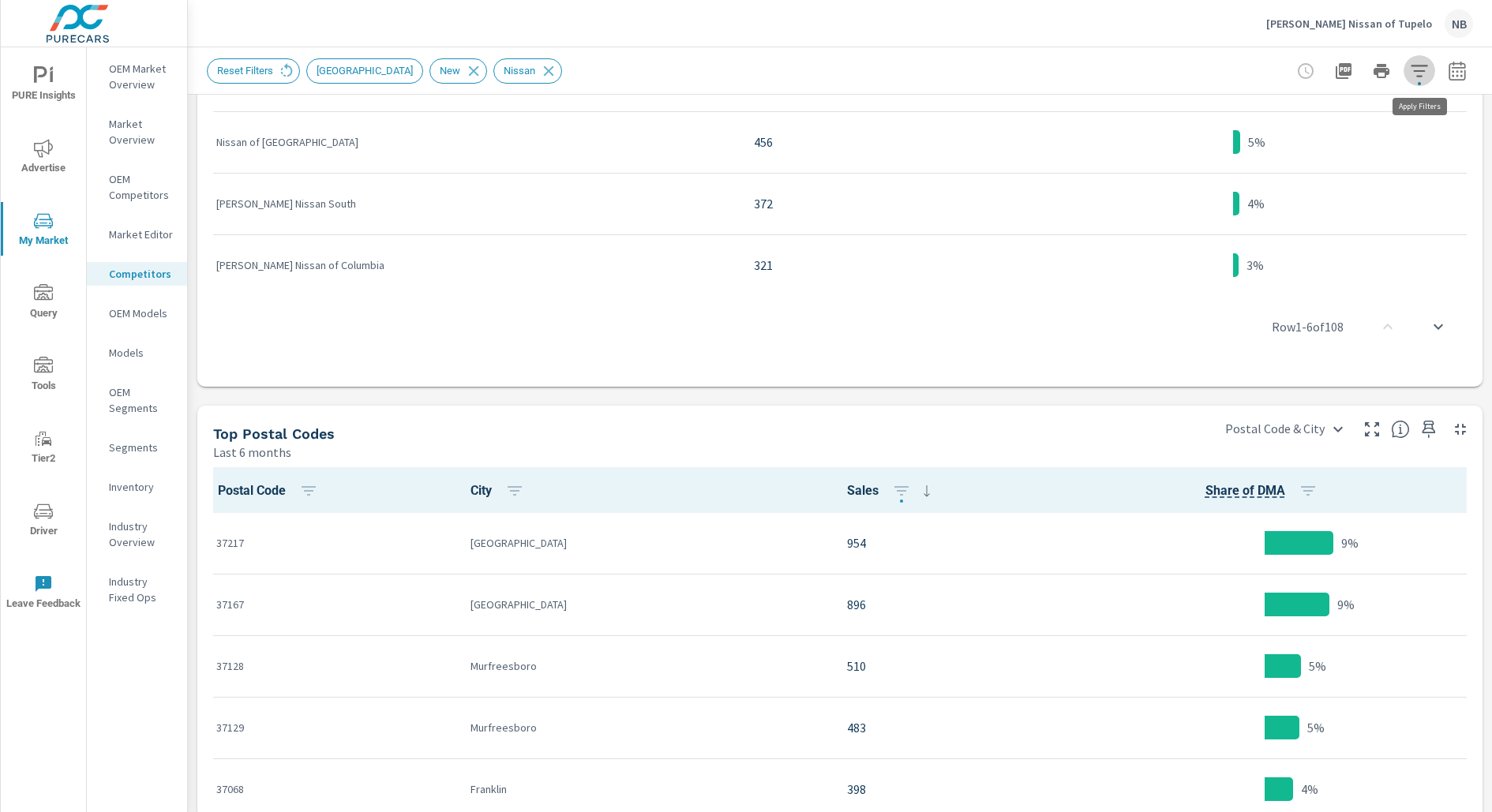
click at [1192, 65] on icon "button" at bounding box center [1419, 71] width 19 height 19
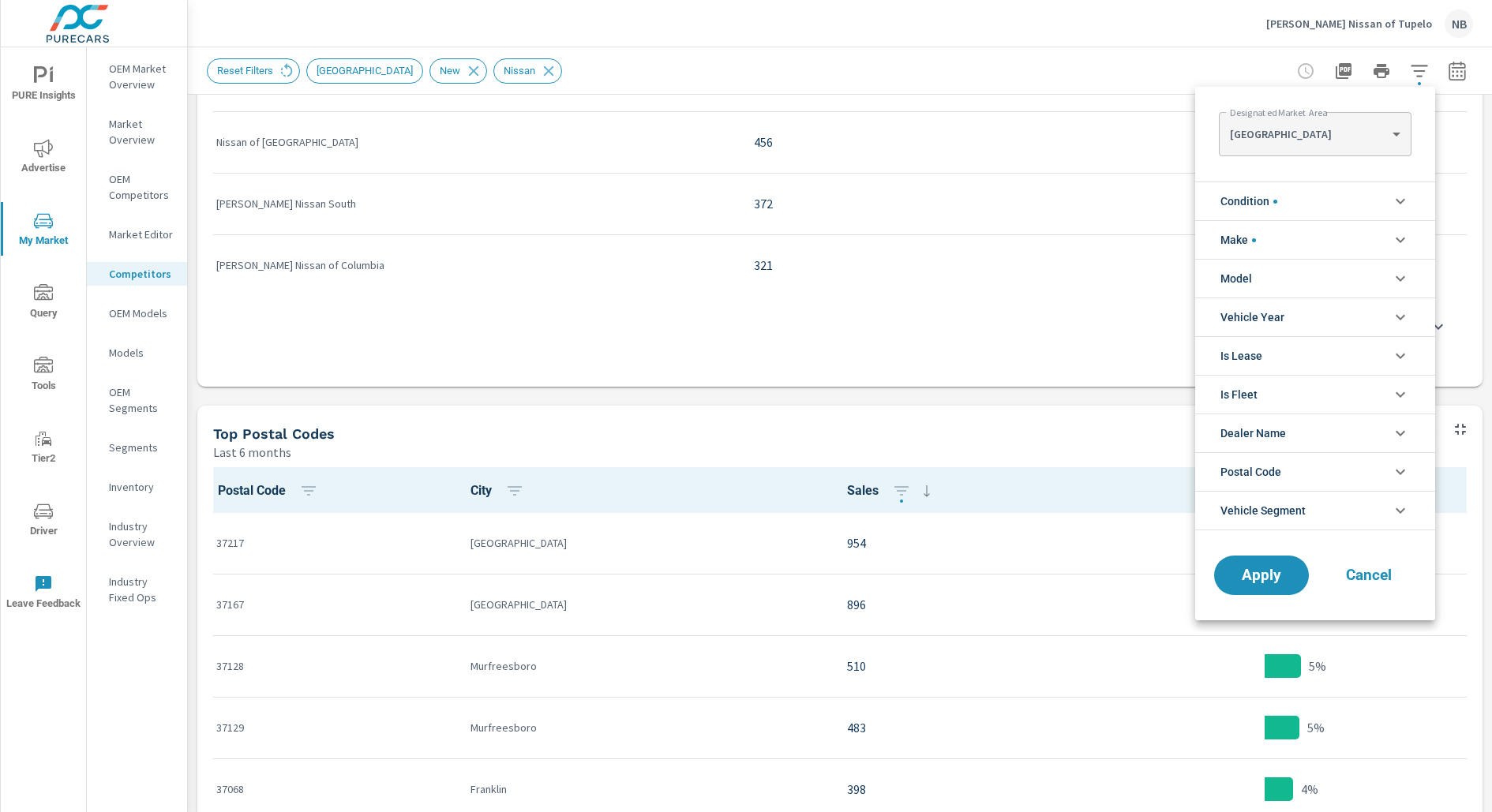
scroll to position [36, 0]
click at [1192, 472] on li "Postal Code" at bounding box center [1314, 471] width 240 height 38
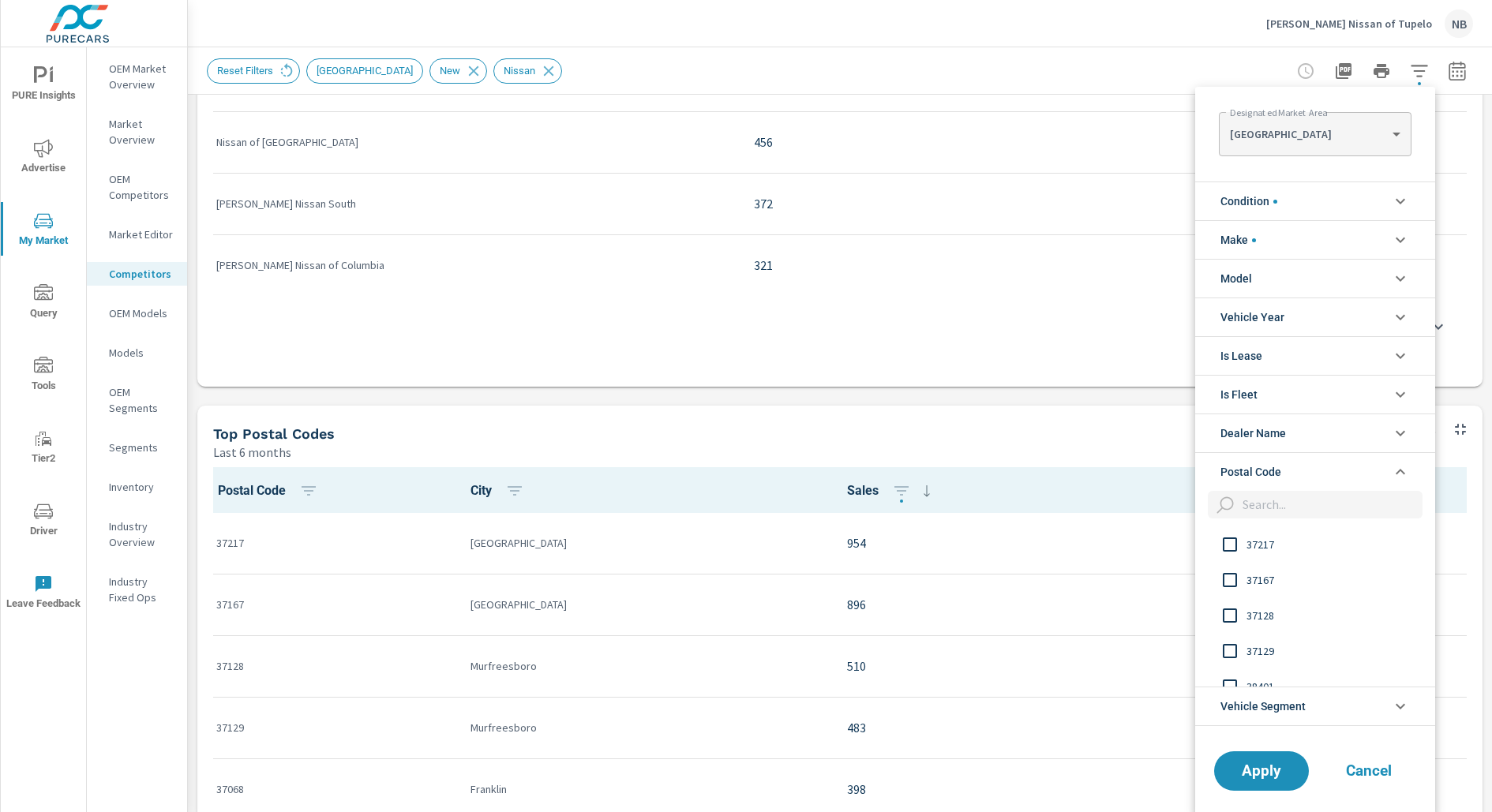
click at [1192, 506] on input "filter options" at bounding box center [1329, 505] width 186 height 28
type input "37122"
click at [1192, 540] on span "37122" at bounding box center [1332, 544] width 173 height 19
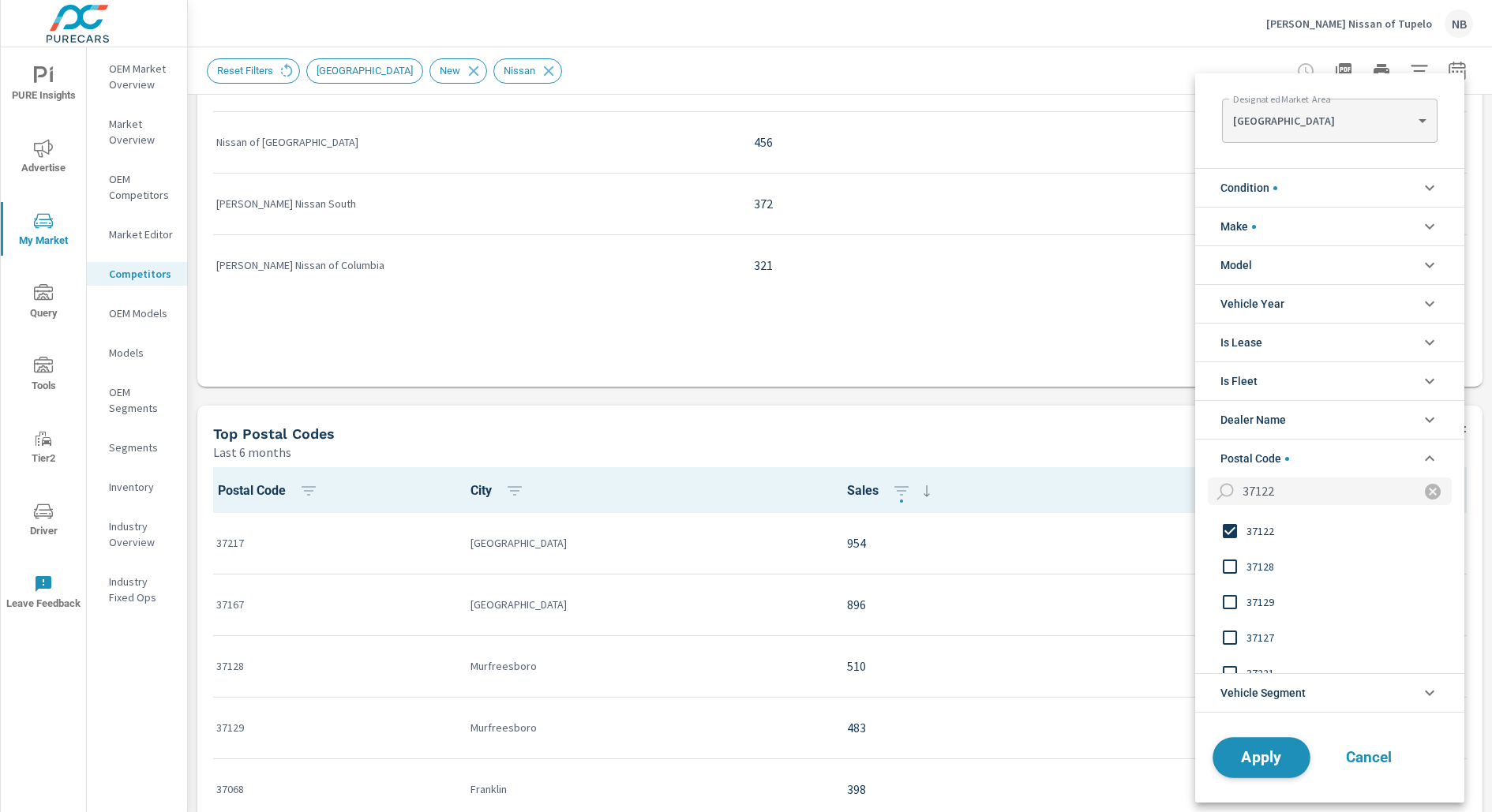
click at [1192, 649] on span "Apply" at bounding box center [1261, 757] width 64 height 15
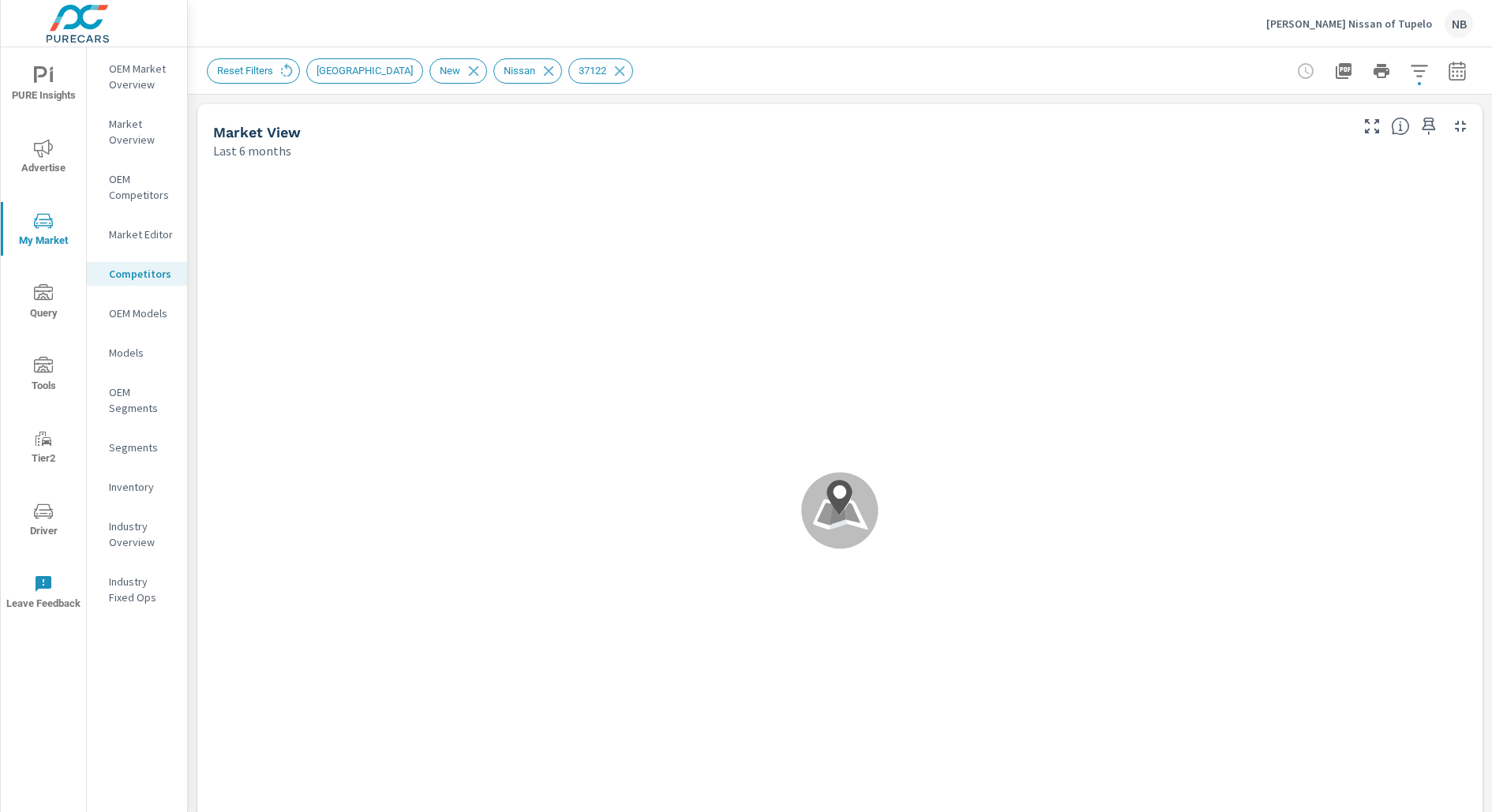
scroll to position [1, 0]
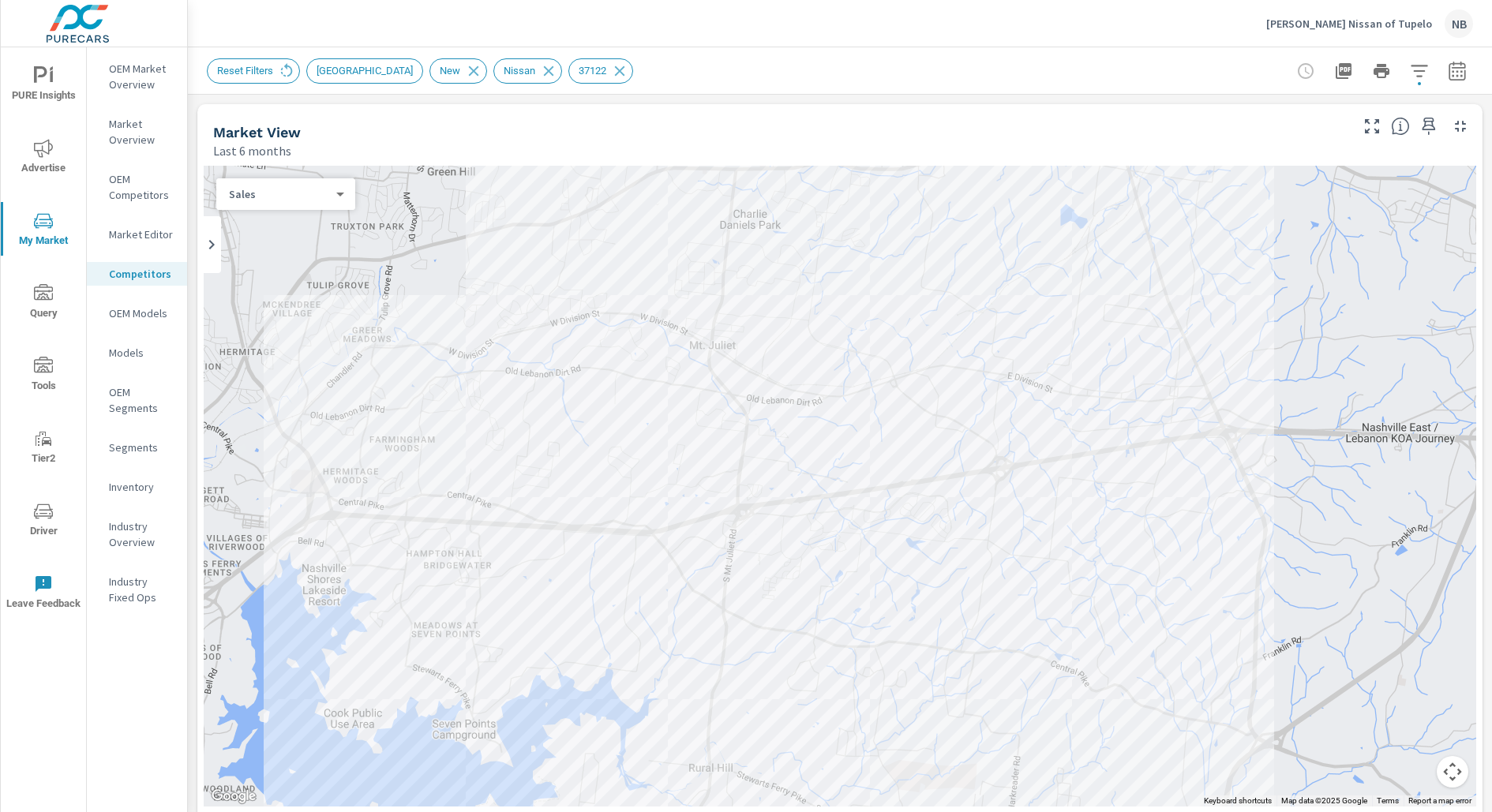
click at [1192, 314] on div "← Move left → Move right ↑ Move up ↓ Move down + Zoom in - Zoom out Home Jump l…" at bounding box center [840, 511] width 1285 height 702
click at [1192, 75] on icon "button" at bounding box center [1456, 71] width 19 height 19
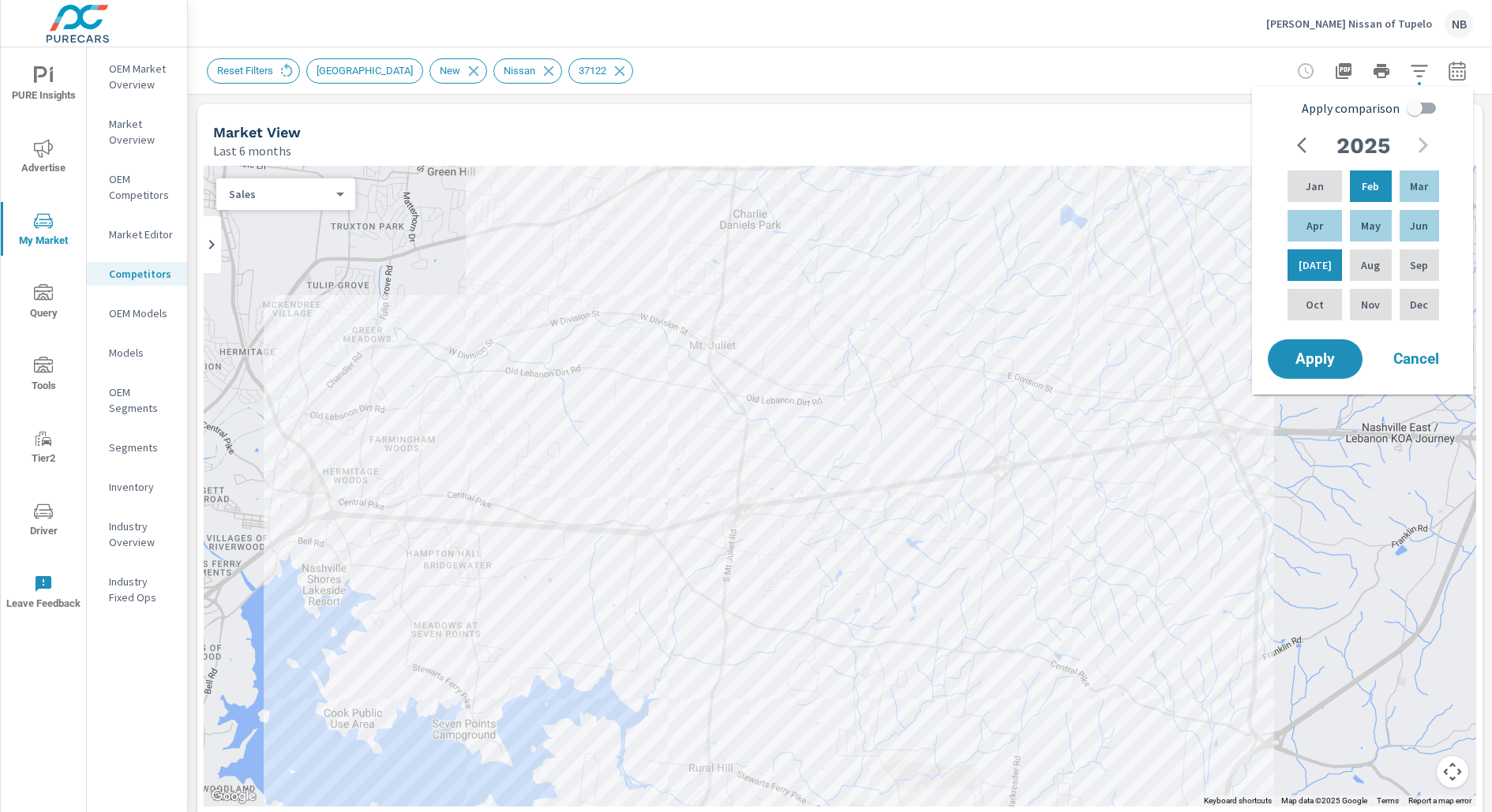
click at [1192, 103] on input "Apply comparison" at bounding box center [1414, 108] width 90 height 30
checkbox input "true"
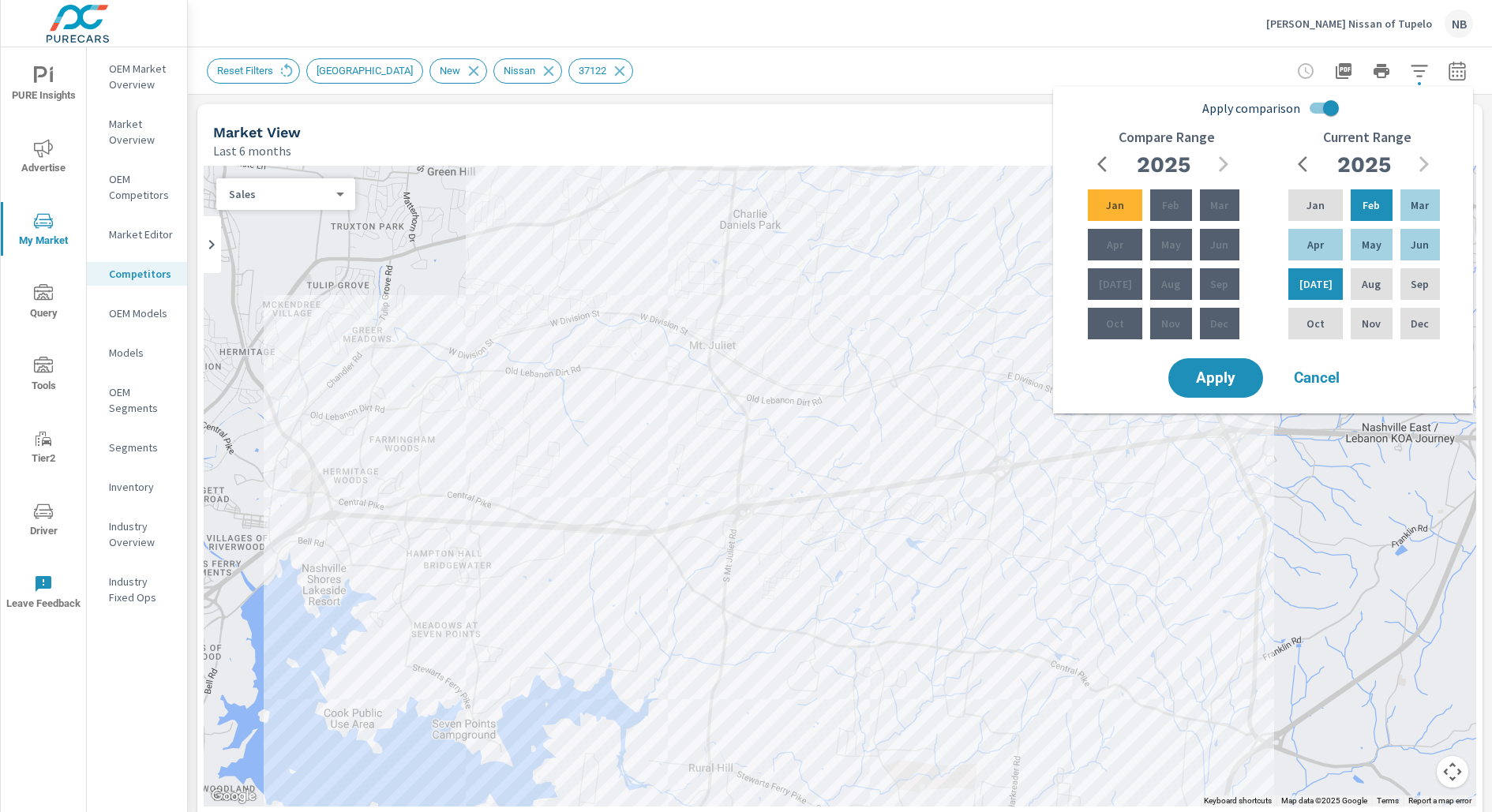
drag, startPoint x: 1230, startPoint y: 371, endPoint x: 1309, endPoint y: 358, distance: 80.1
click at [1192, 371] on span "Apply" at bounding box center [1216, 377] width 64 height 14
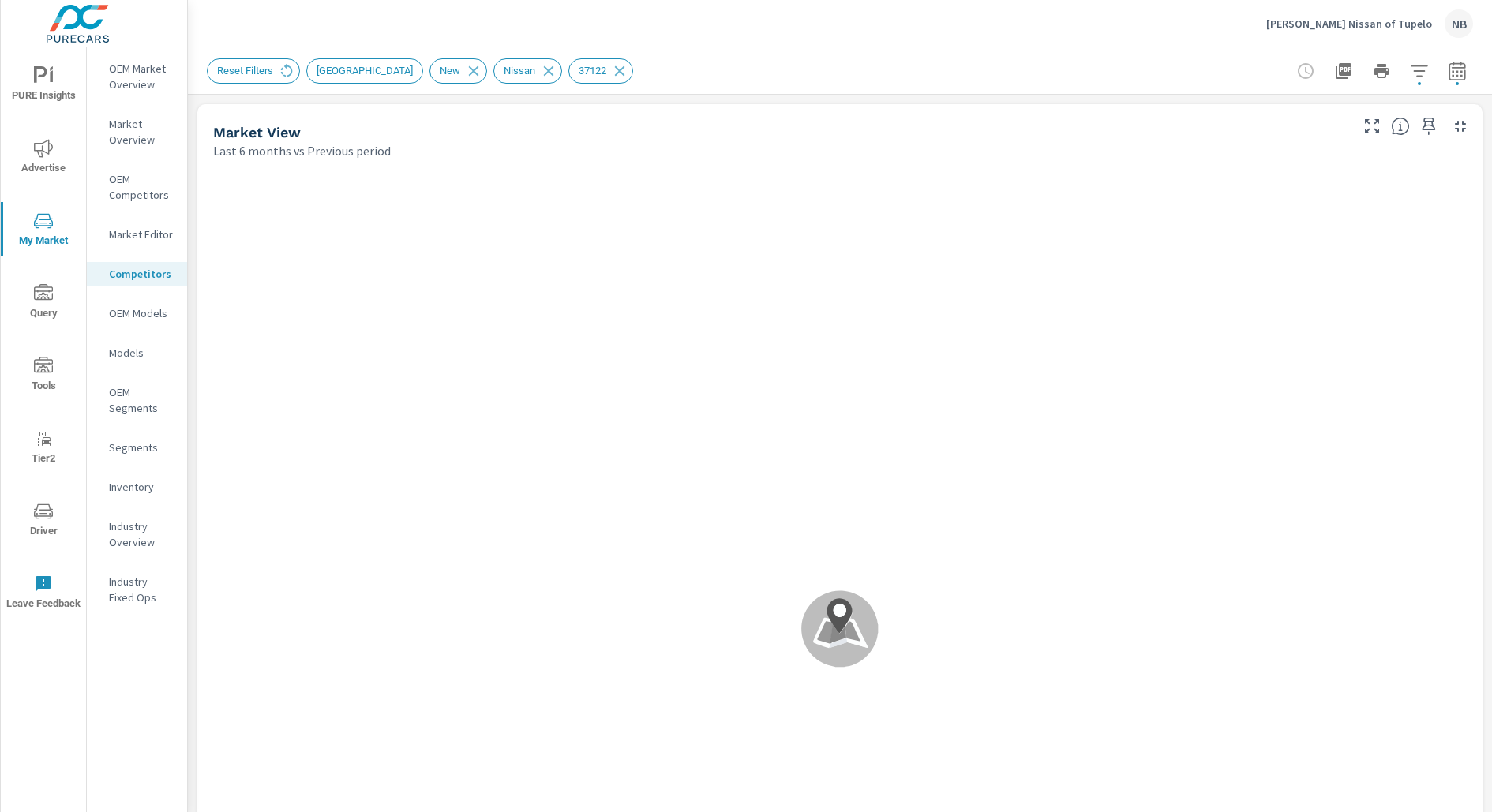
scroll to position [1, 0]
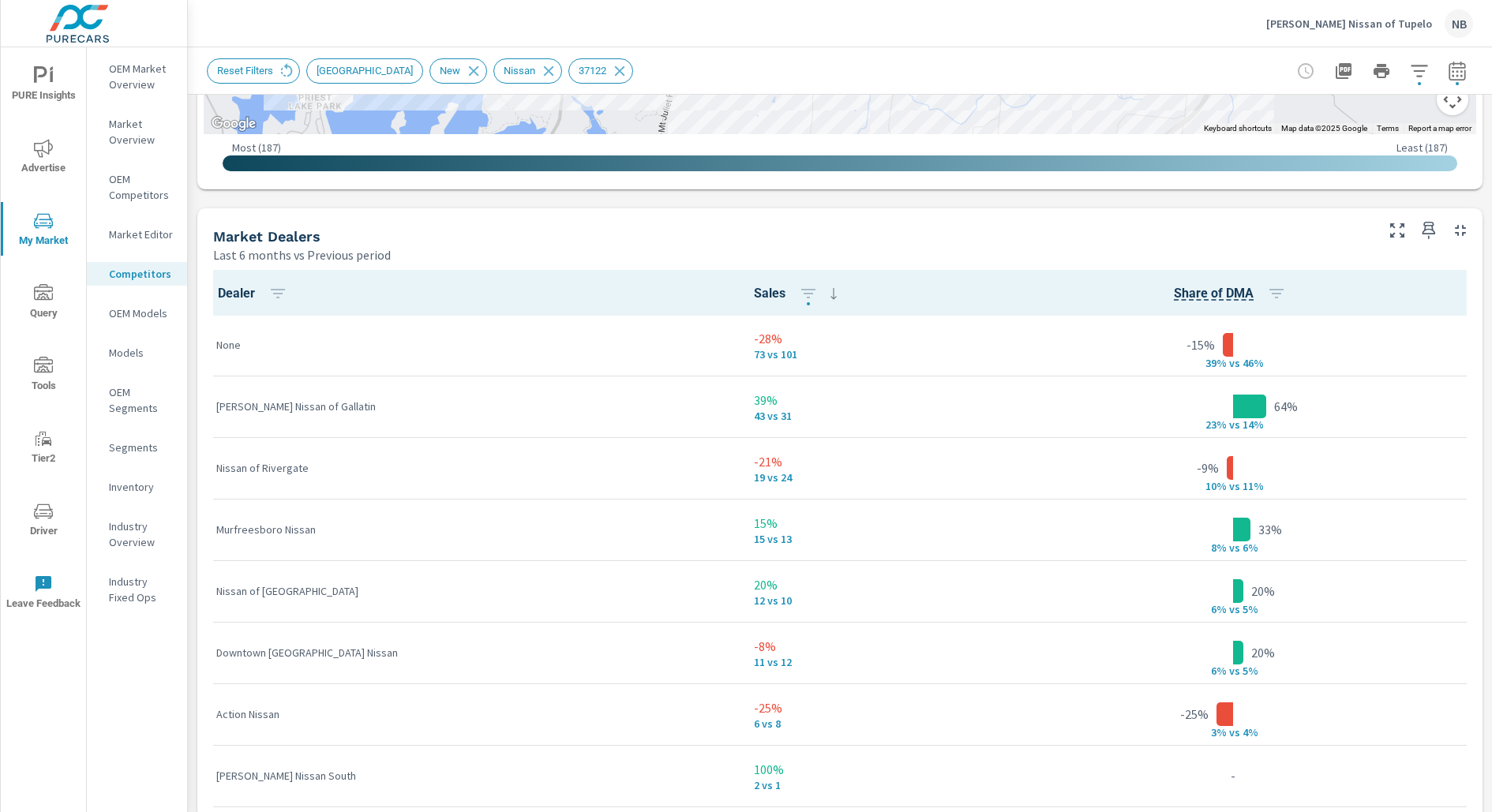
scroll to position [906, 0]
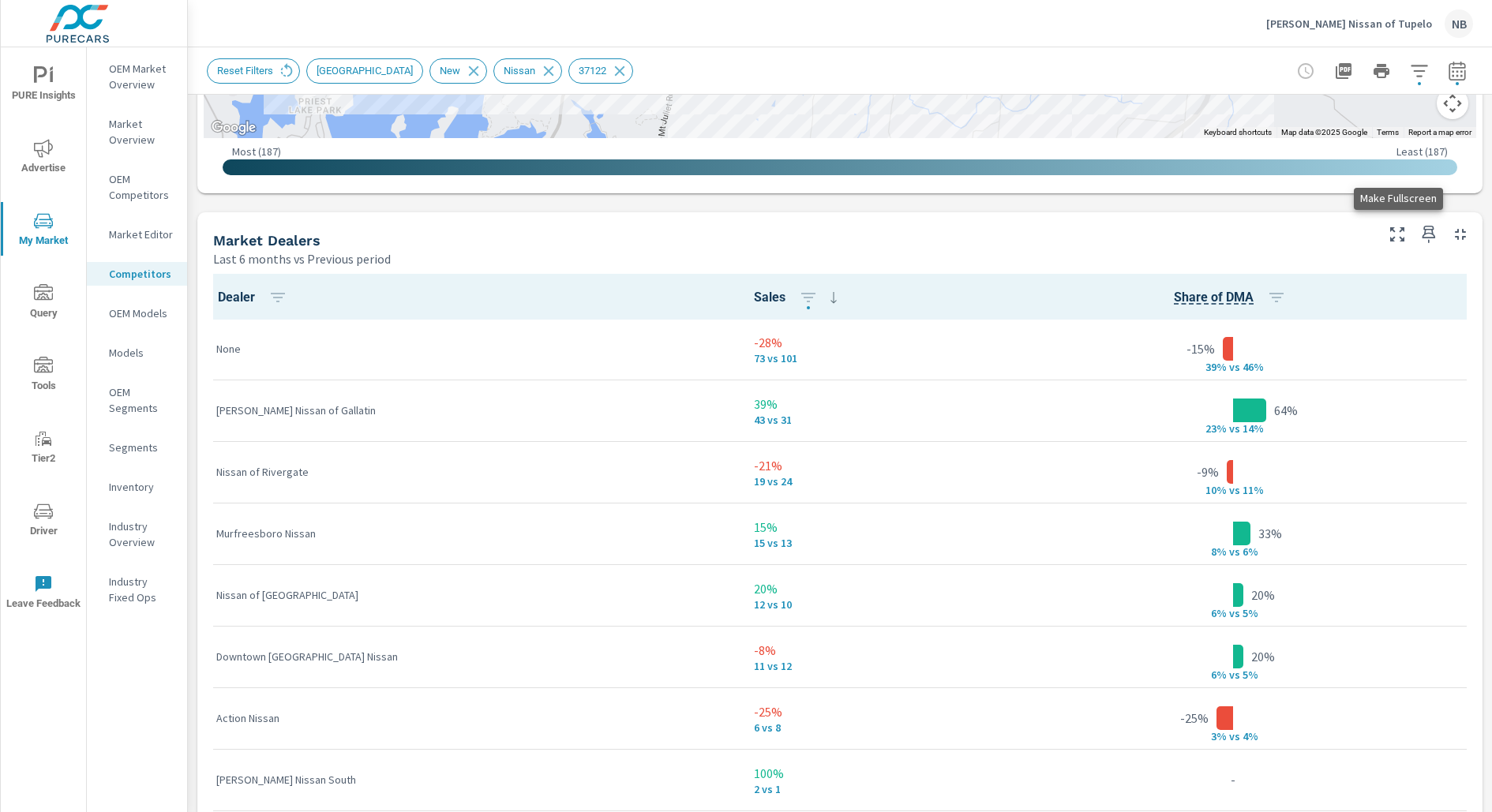
click at [1192, 236] on icon "button" at bounding box center [1397, 234] width 19 height 19
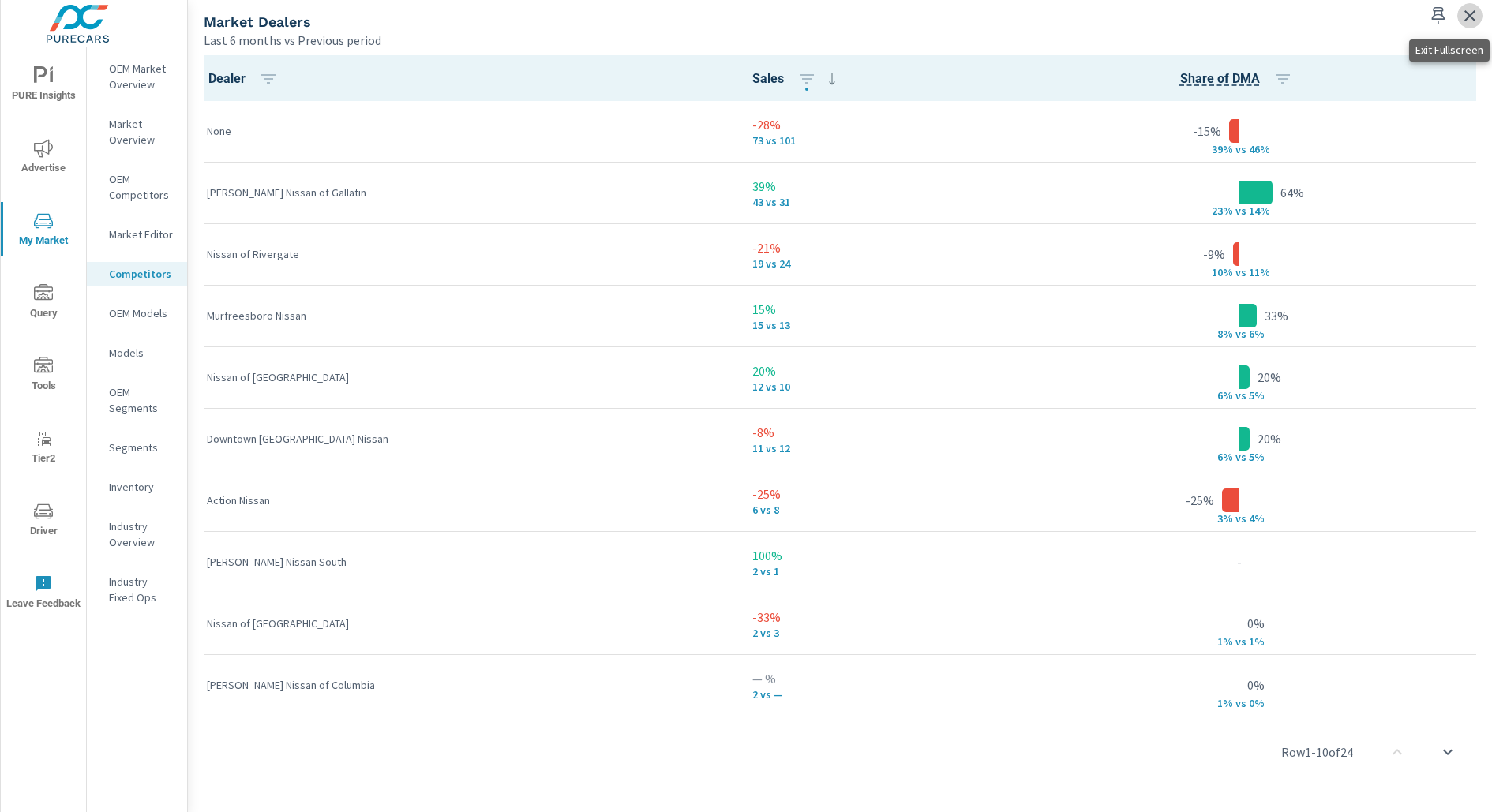
click at [1192, 16] on icon "button" at bounding box center [1470, 16] width 11 height 11
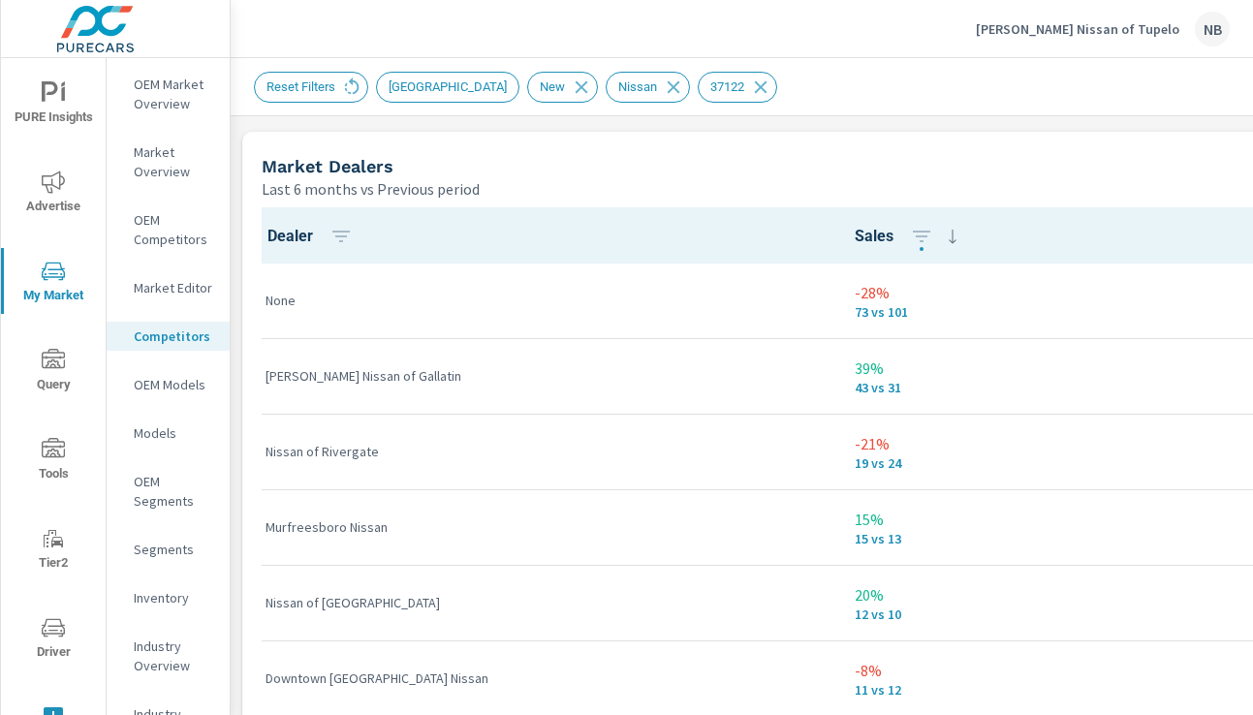
scroll to position [1240, 0]
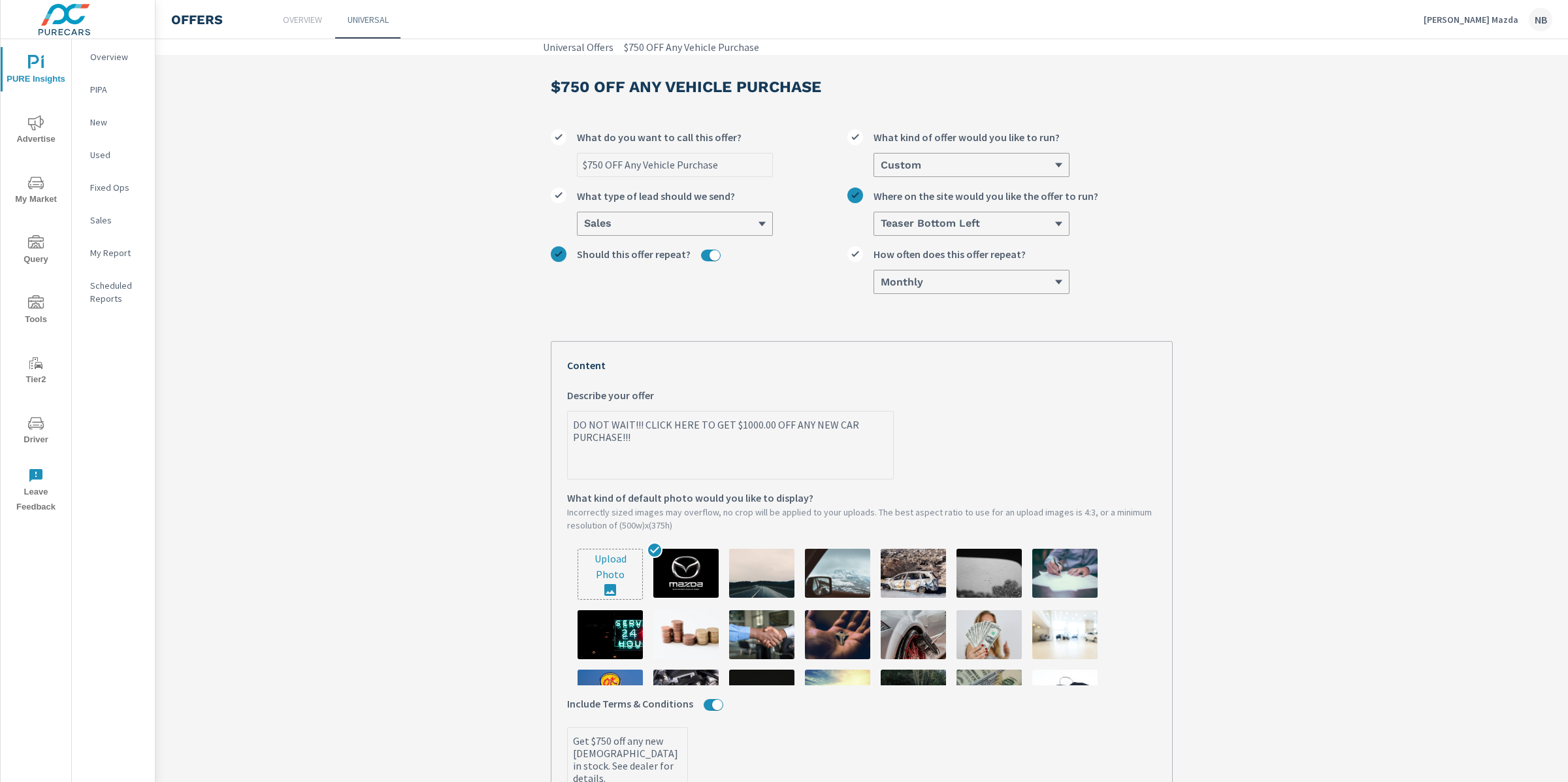
type textarea "x"
click at [1254, 23] on p "[PERSON_NAME] Mazda" at bounding box center [1471, 19] width 95 height 11
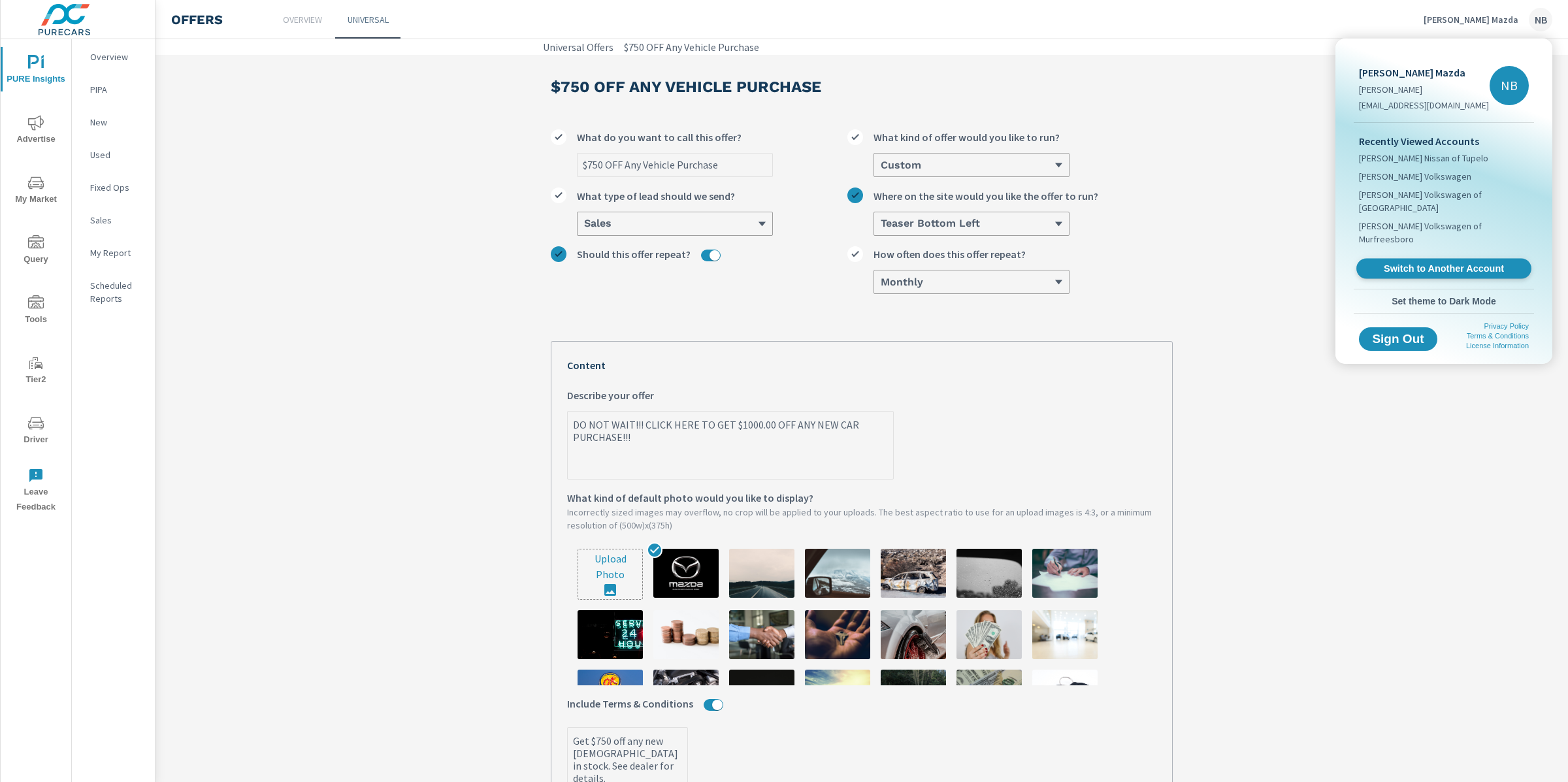
click at [1254, 263] on span "Switch to Another Account" at bounding box center [1443, 269] width 160 height 12
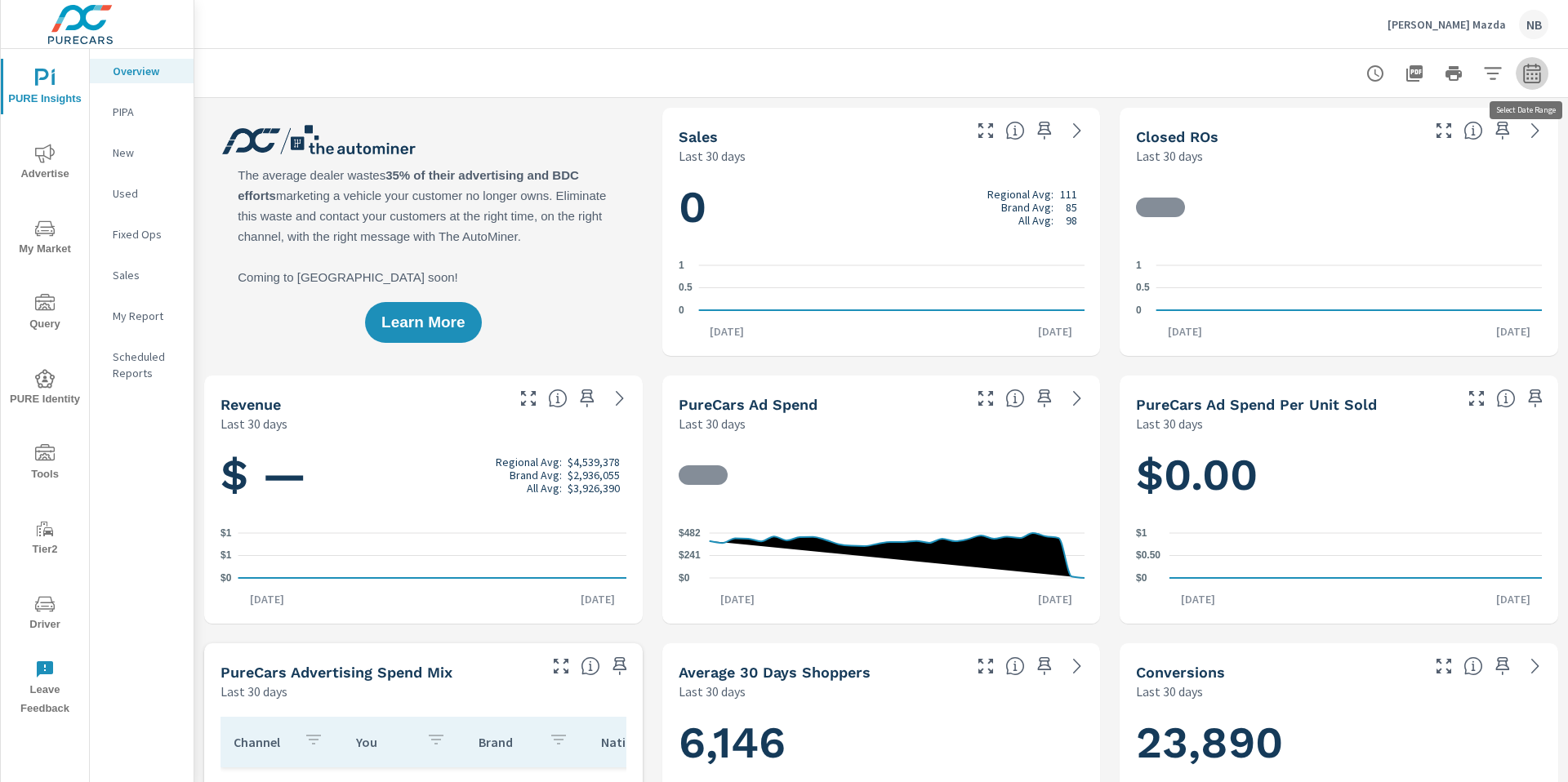
click at [1530, 67] on icon "button" at bounding box center [1531, 73] width 19 height 19
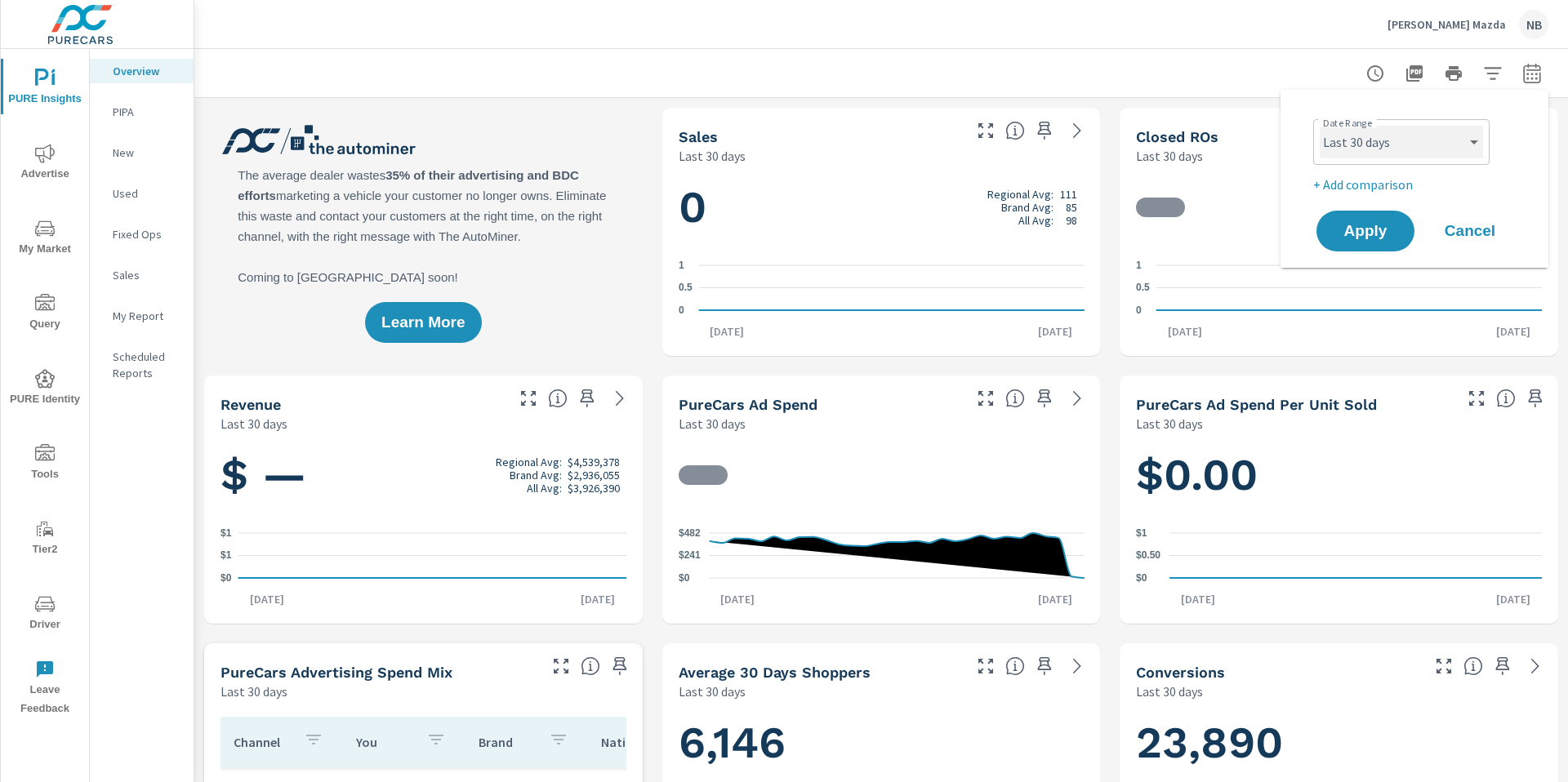
click at [1446, 136] on select "Custom Yesterday Last week Last 7 days Last 14 days Last 30 days Last 45 days L…" at bounding box center [1401, 142] width 163 height 33
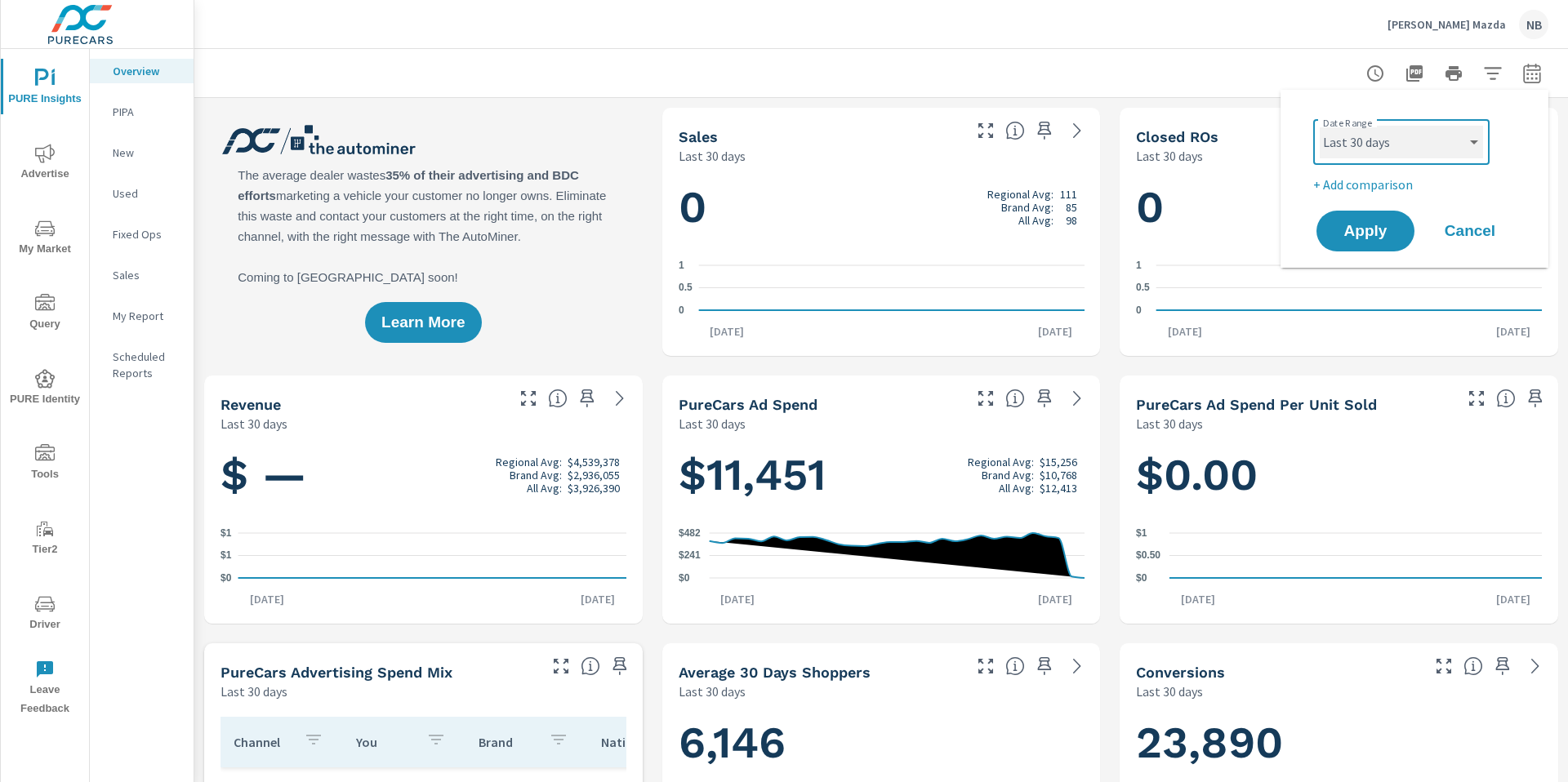
select select "Last 180 days"
click at [1383, 219] on button "Apply" at bounding box center [1365, 231] width 101 height 42
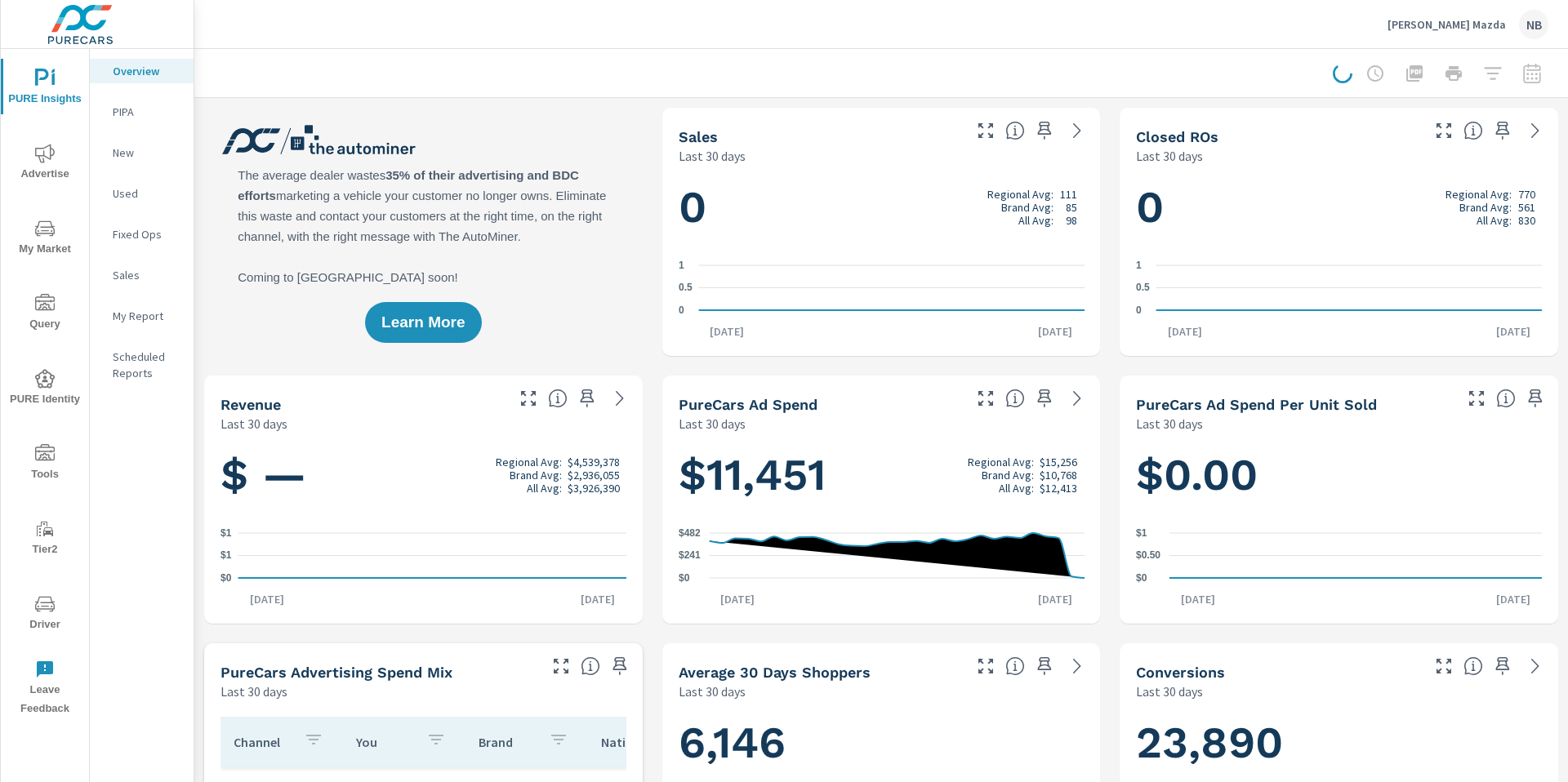
scroll to position [1, 0]
click at [35, 167] on span "Advertise" at bounding box center [45, 163] width 78 height 40
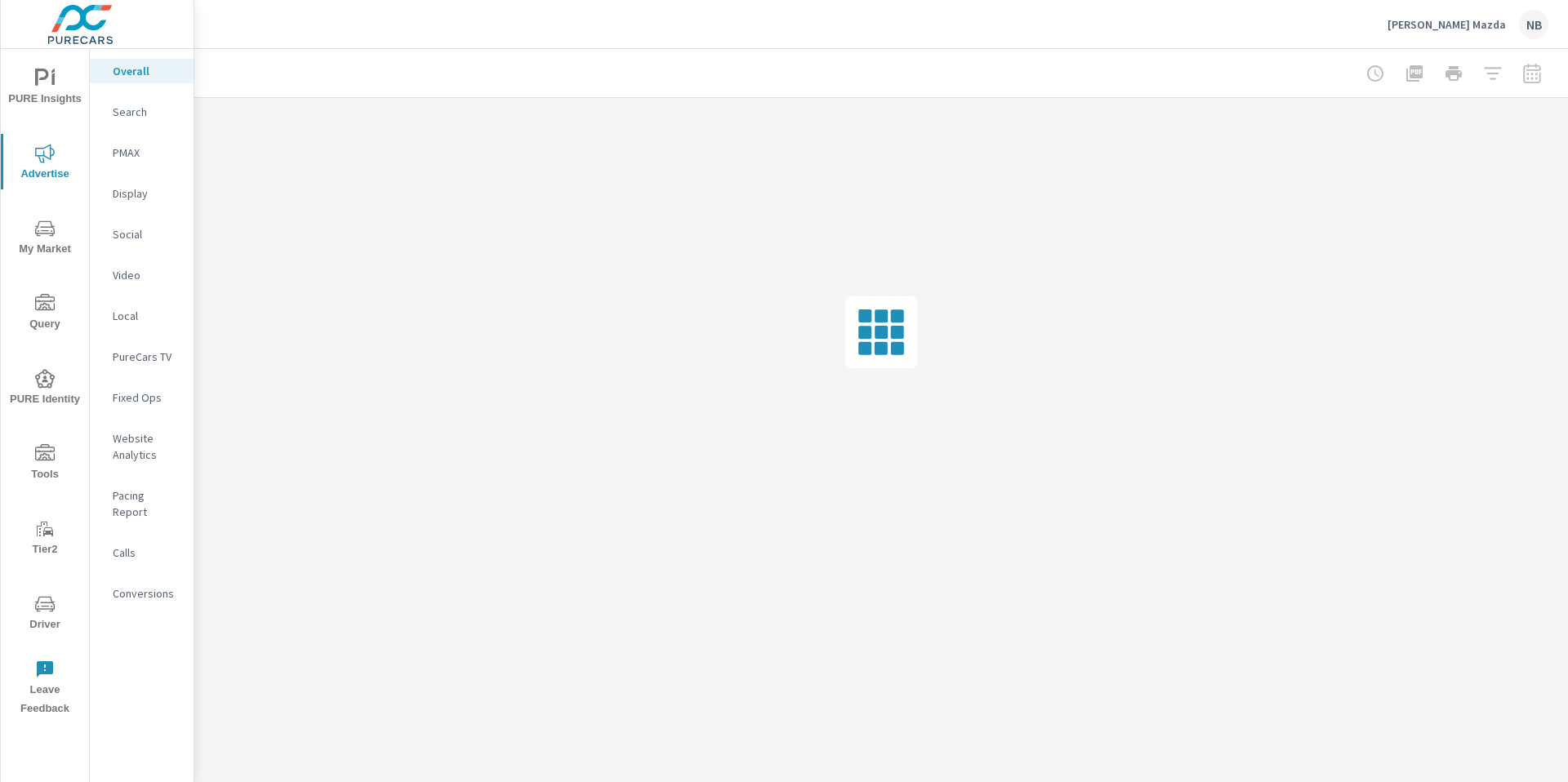
click at [134, 249] on nav "Overall Search PMAX Display Social Video Local PureCars TV Fixed Ops Website An…" at bounding box center [142, 339] width 104 height 580
click at [130, 232] on p "Social" at bounding box center [147, 233] width 67 height 16
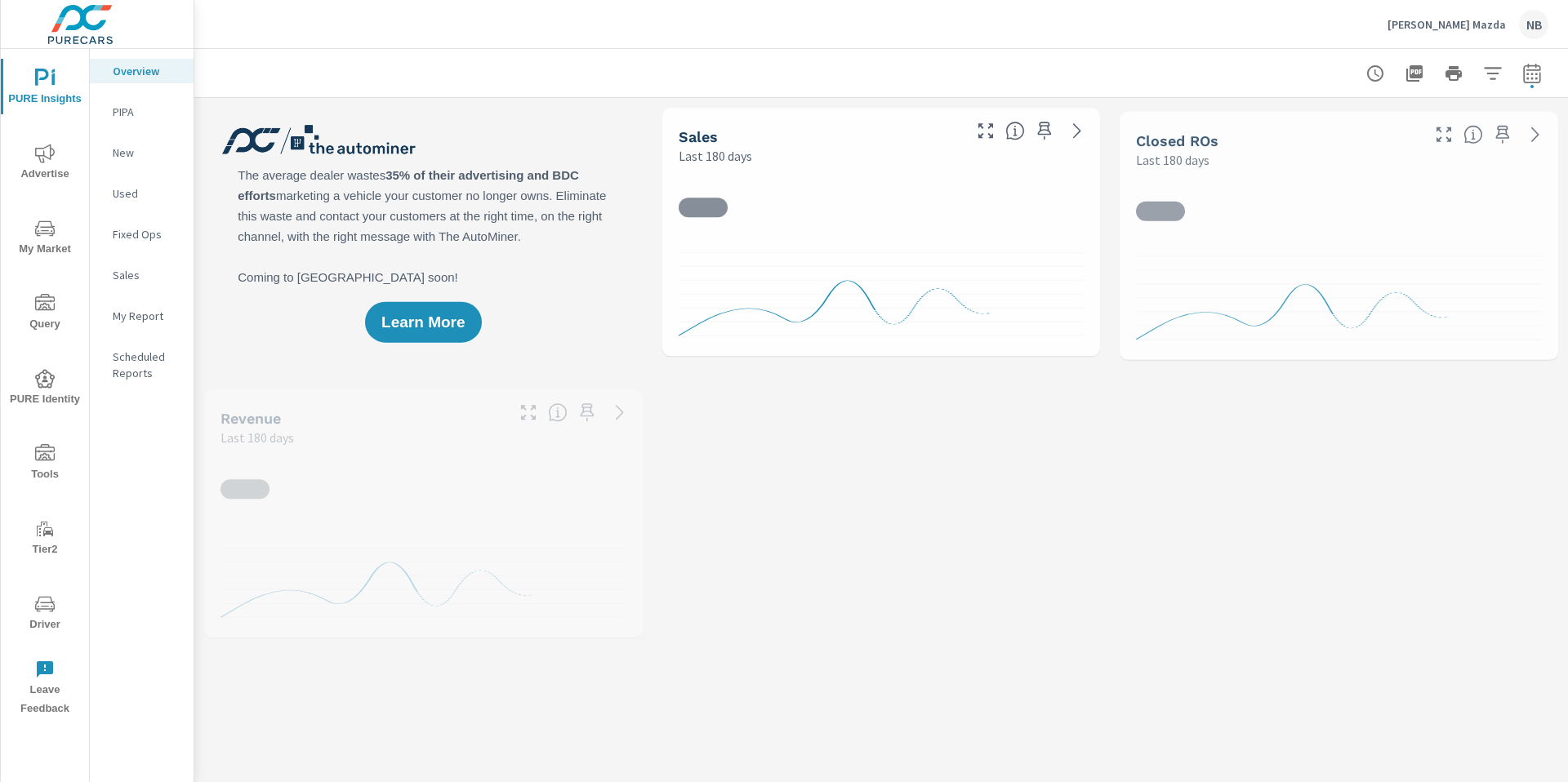
scroll to position [1, 0]
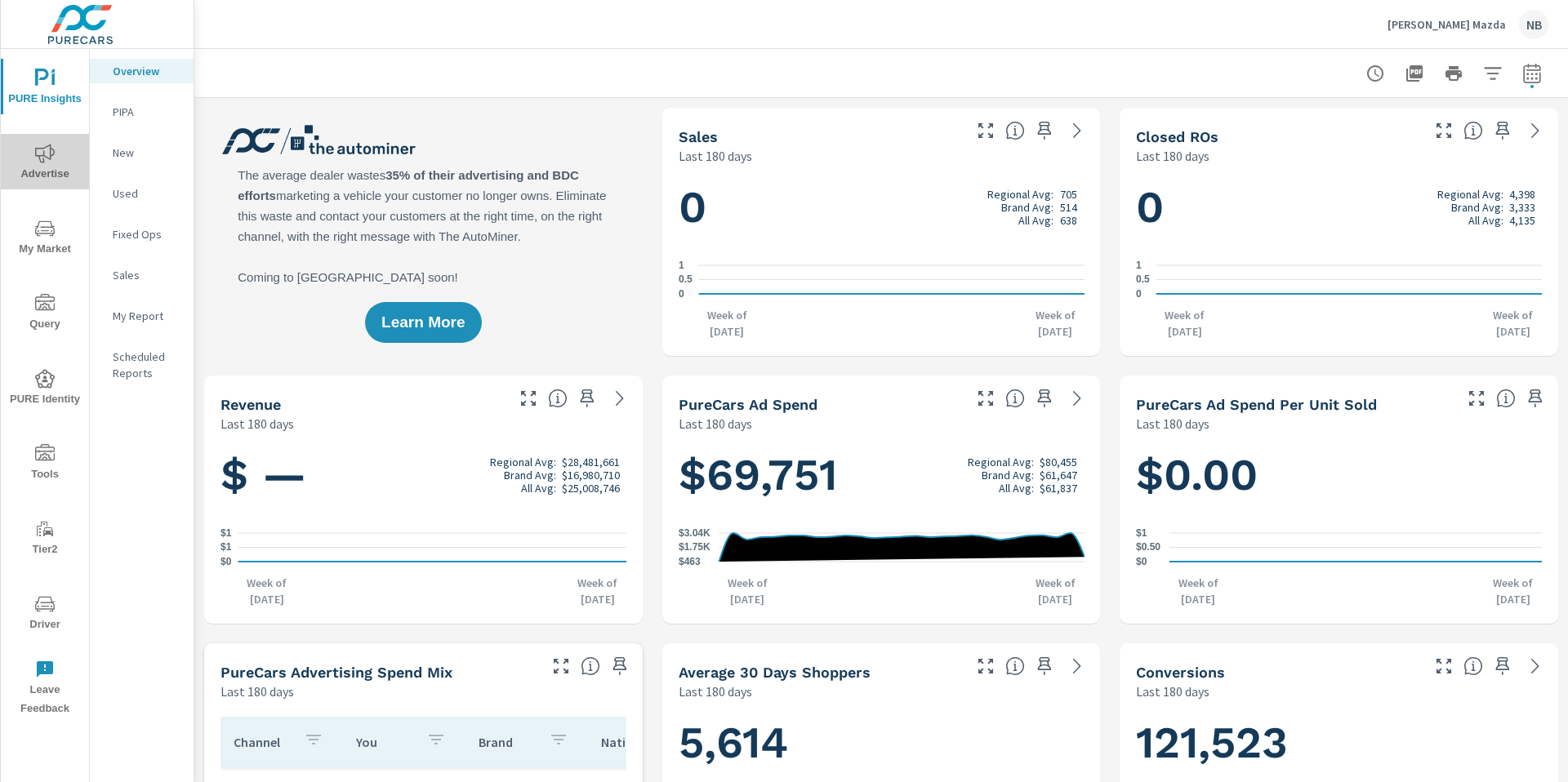
click at [27, 159] on span "Advertise" at bounding box center [45, 163] width 78 height 40
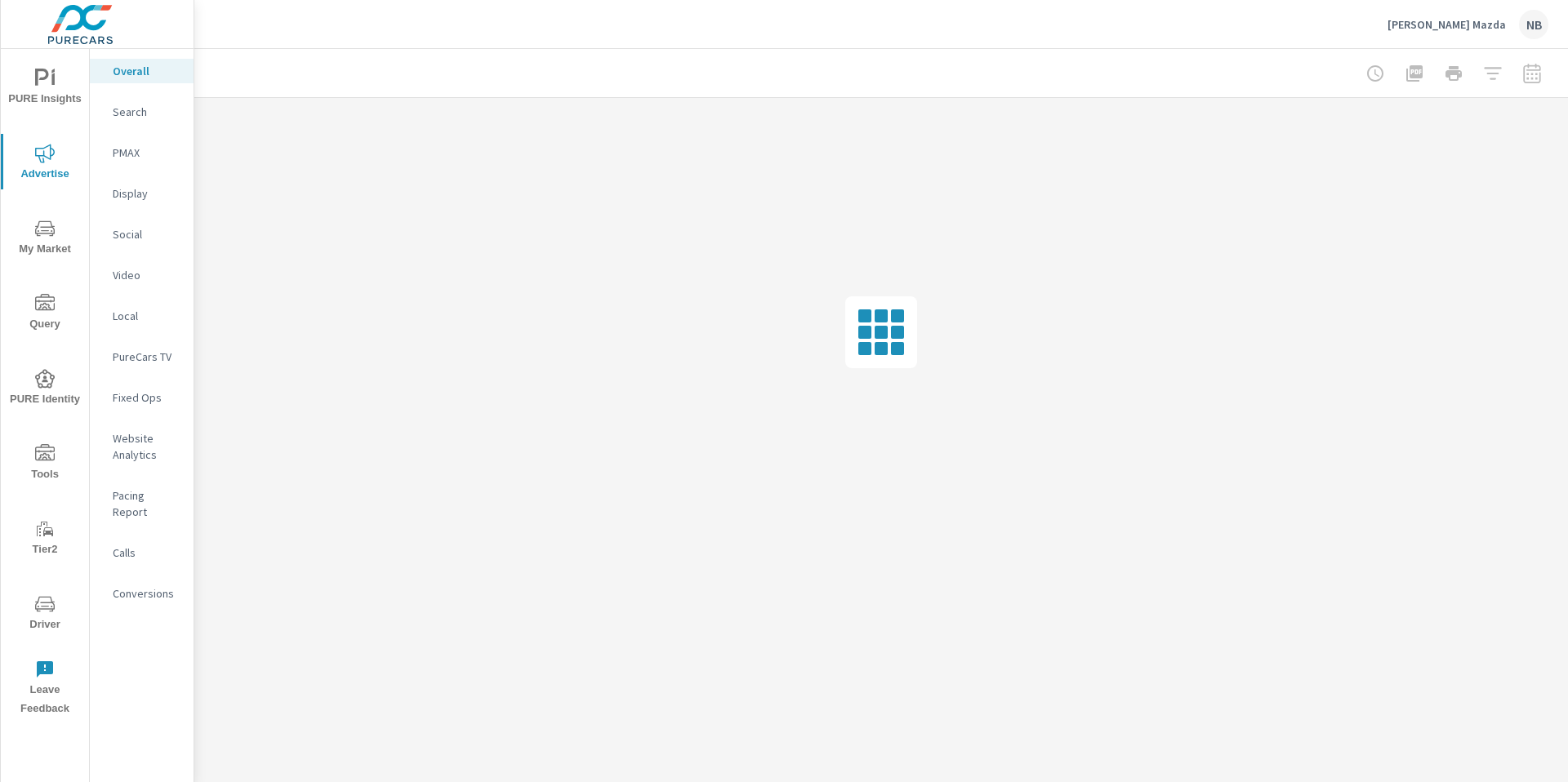
click at [132, 238] on p "Social" at bounding box center [147, 233] width 67 height 16
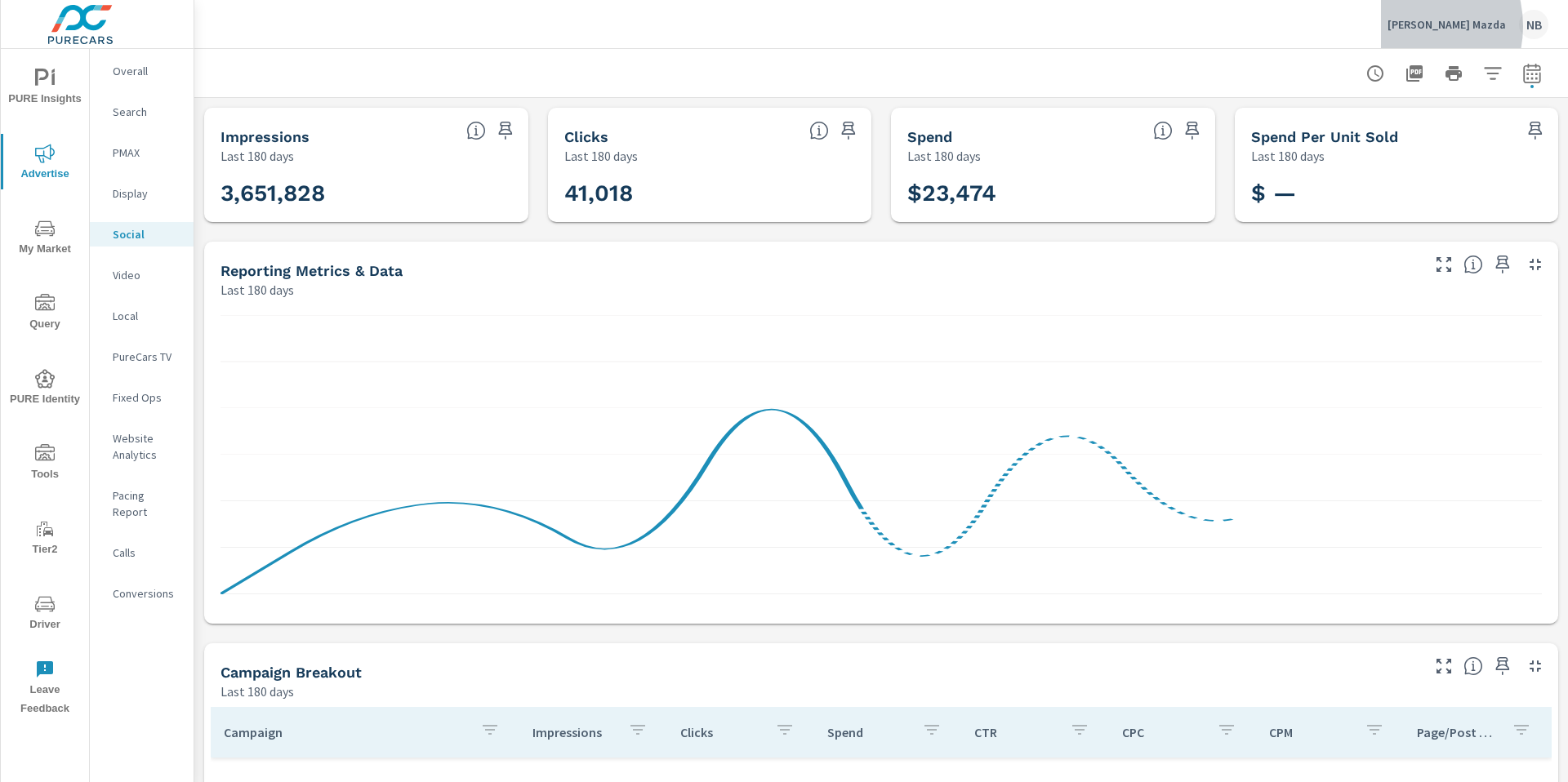
click at [1438, 26] on p "Tom Bush Mazda" at bounding box center [1446, 24] width 119 height 14
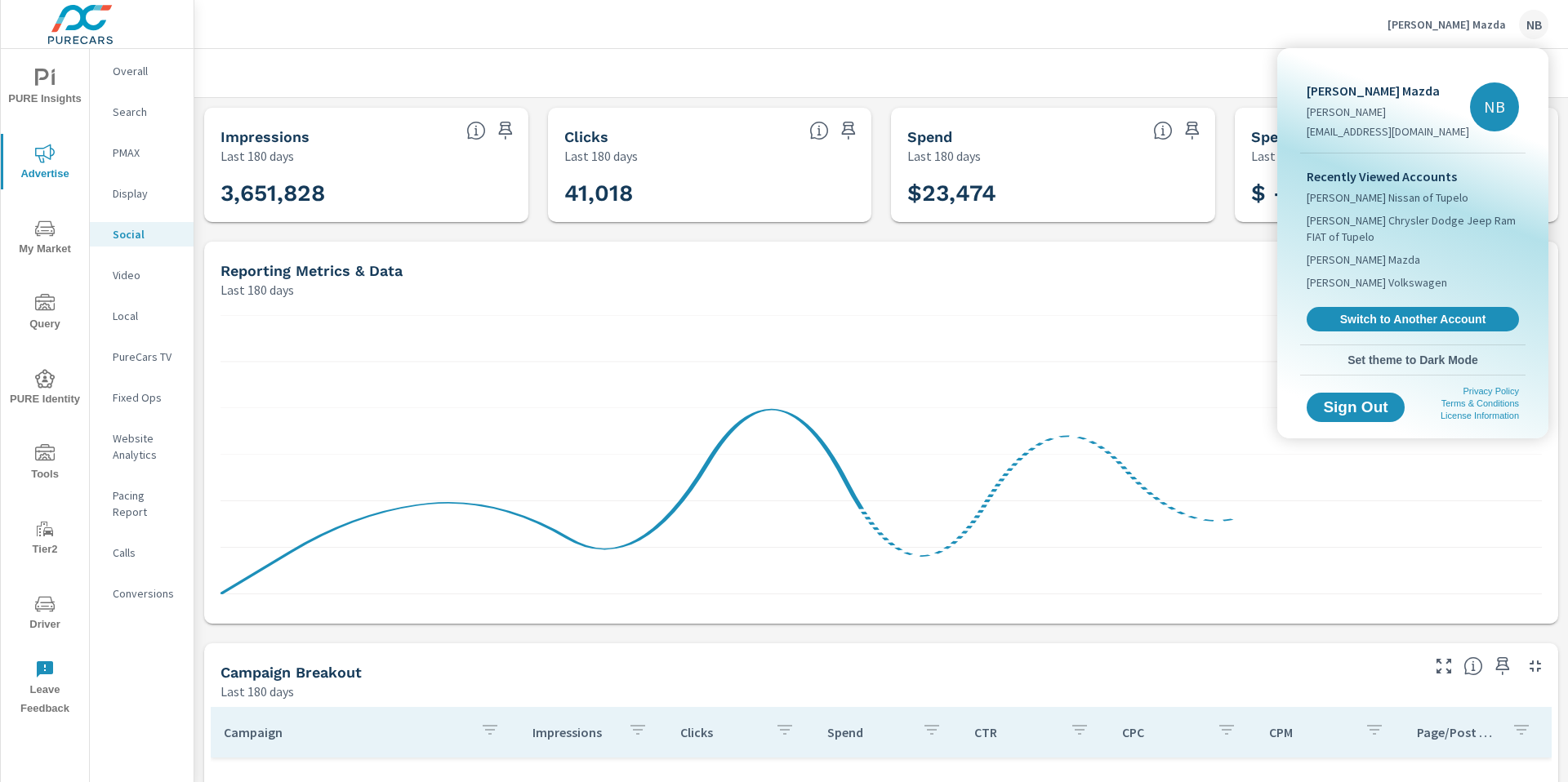
drag, startPoint x: 1182, startPoint y: 56, endPoint x: 1119, endPoint y: 104, distance: 79.2
click at [1181, 56] on div at bounding box center [784, 391] width 1568 height 782
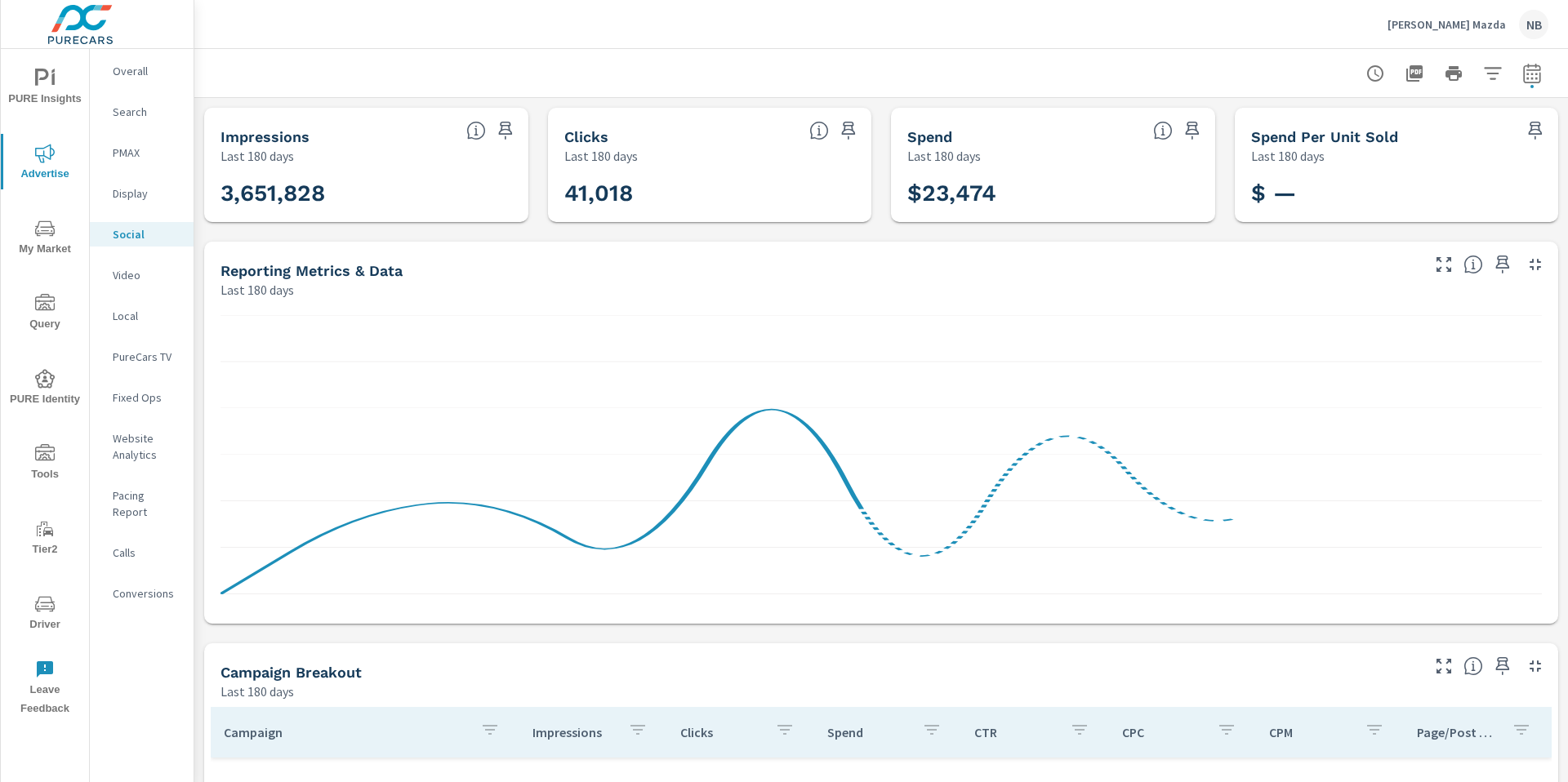
scroll to position [387, 0]
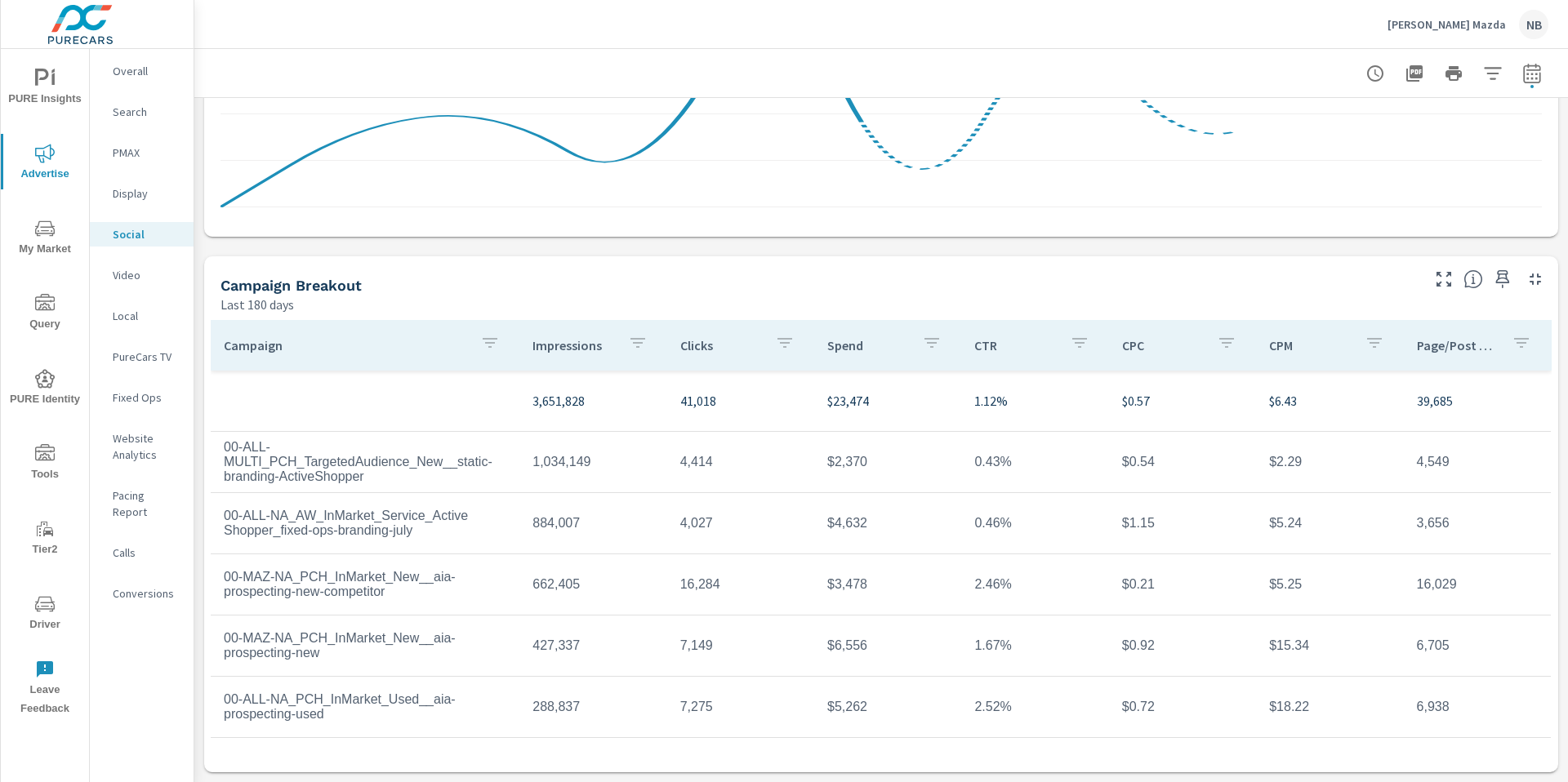
click at [490, 341] on icon "button" at bounding box center [490, 342] width 19 height 19
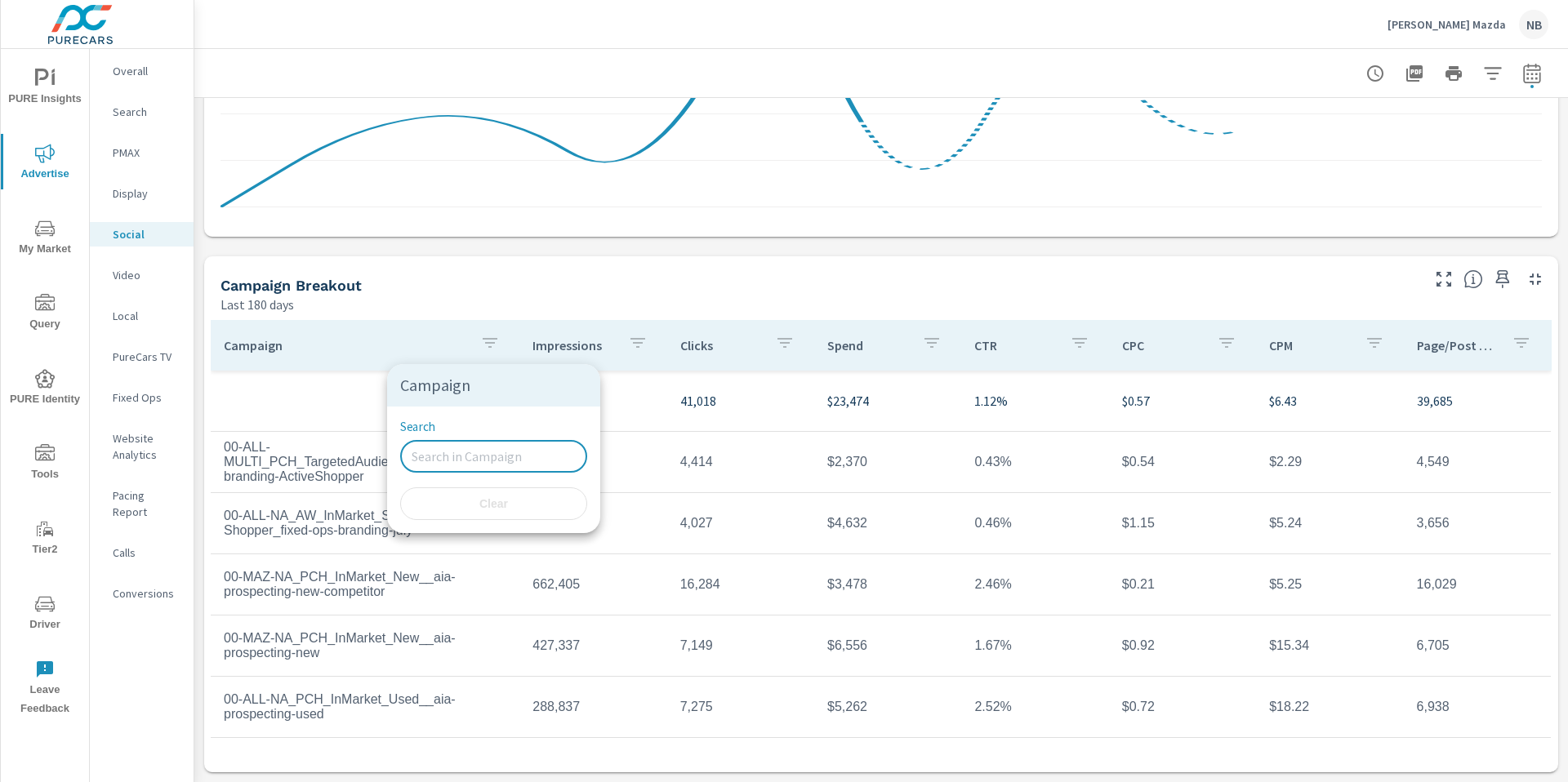
click at [460, 454] on input "Search" at bounding box center [494, 456] width 187 height 33
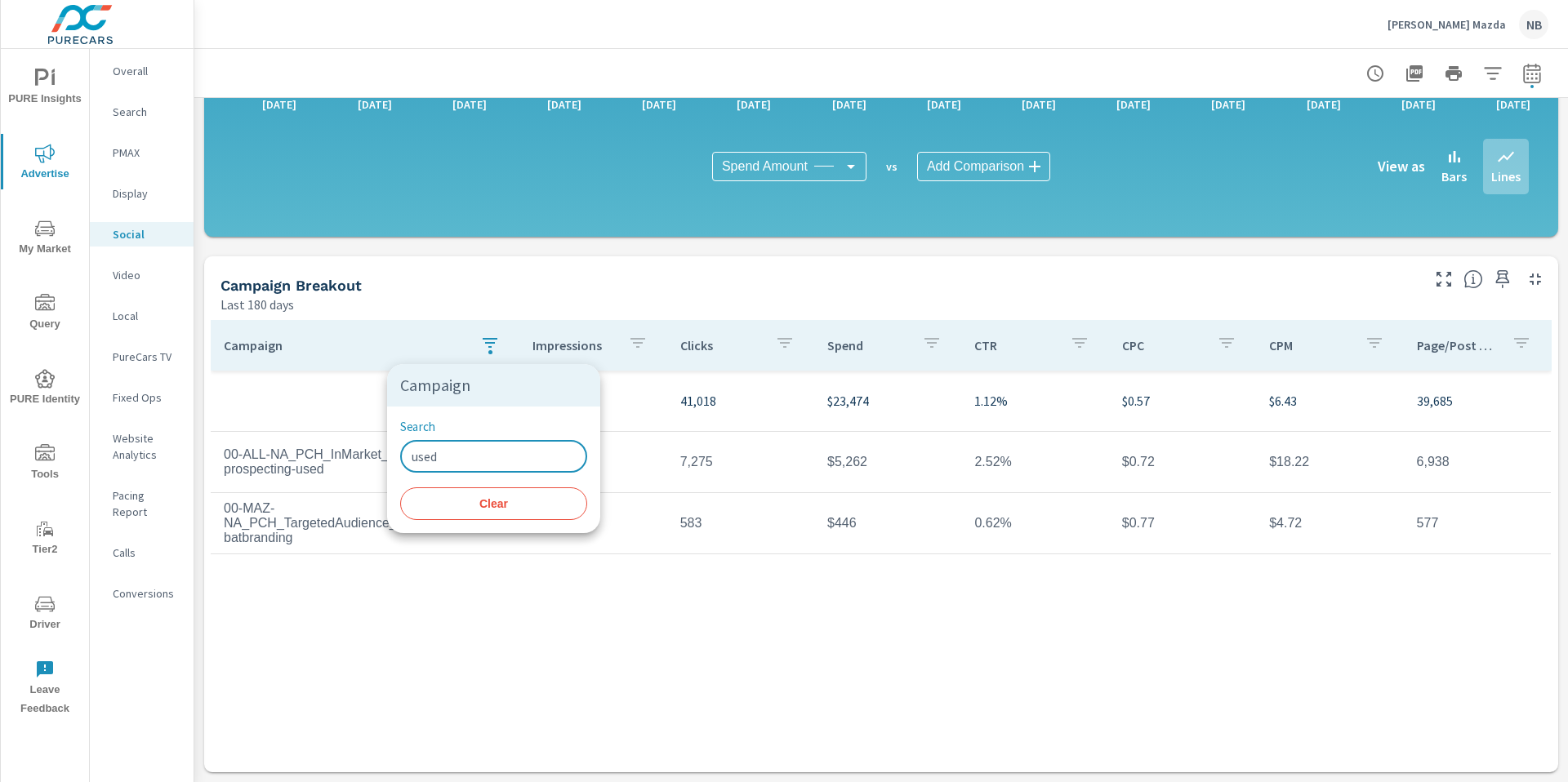
type input "used"
click at [484, 707] on div at bounding box center [784, 391] width 1568 height 782
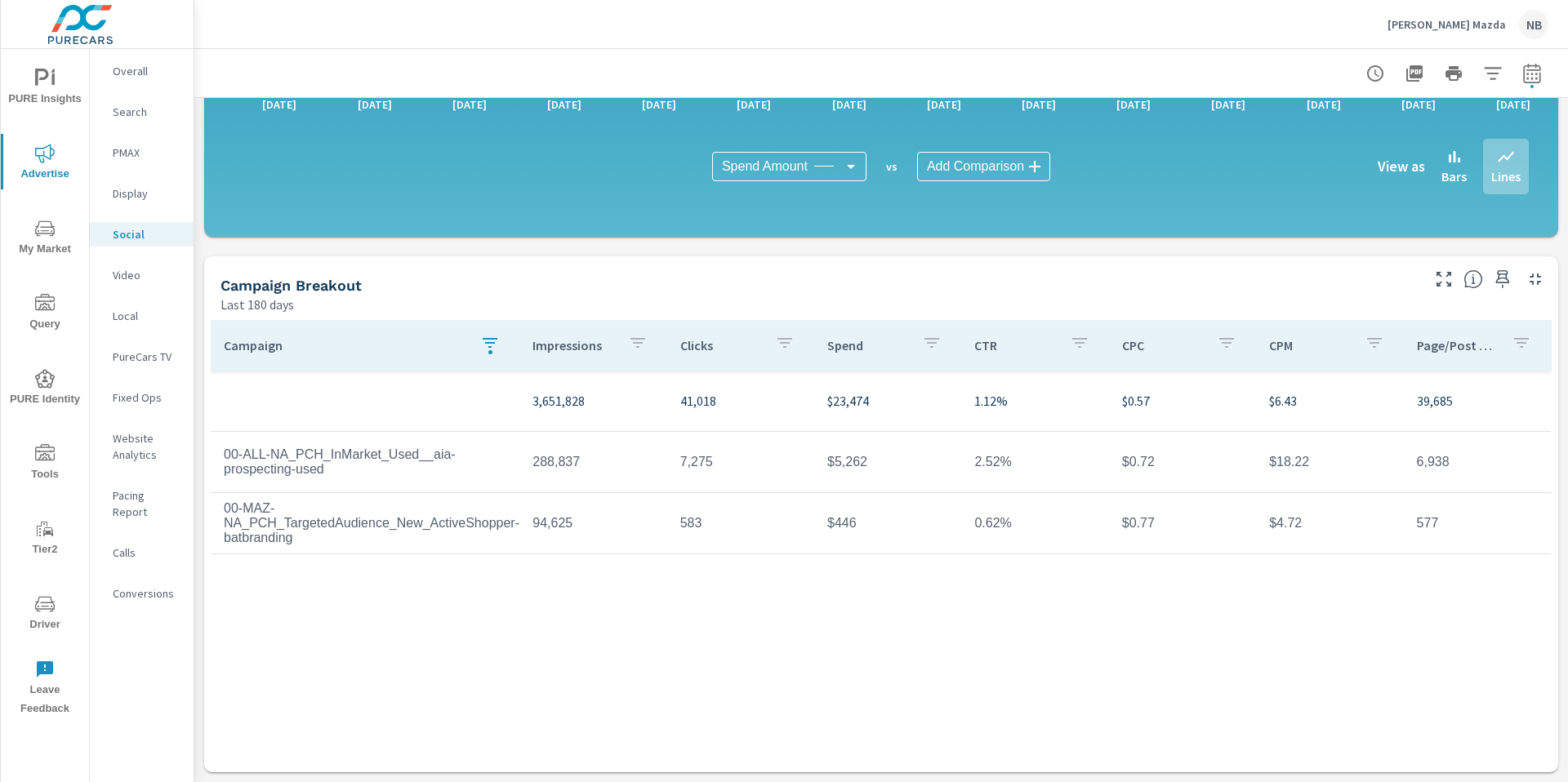
click at [493, 351] on icon "button" at bounding box center [490, 342] width 19 height 19
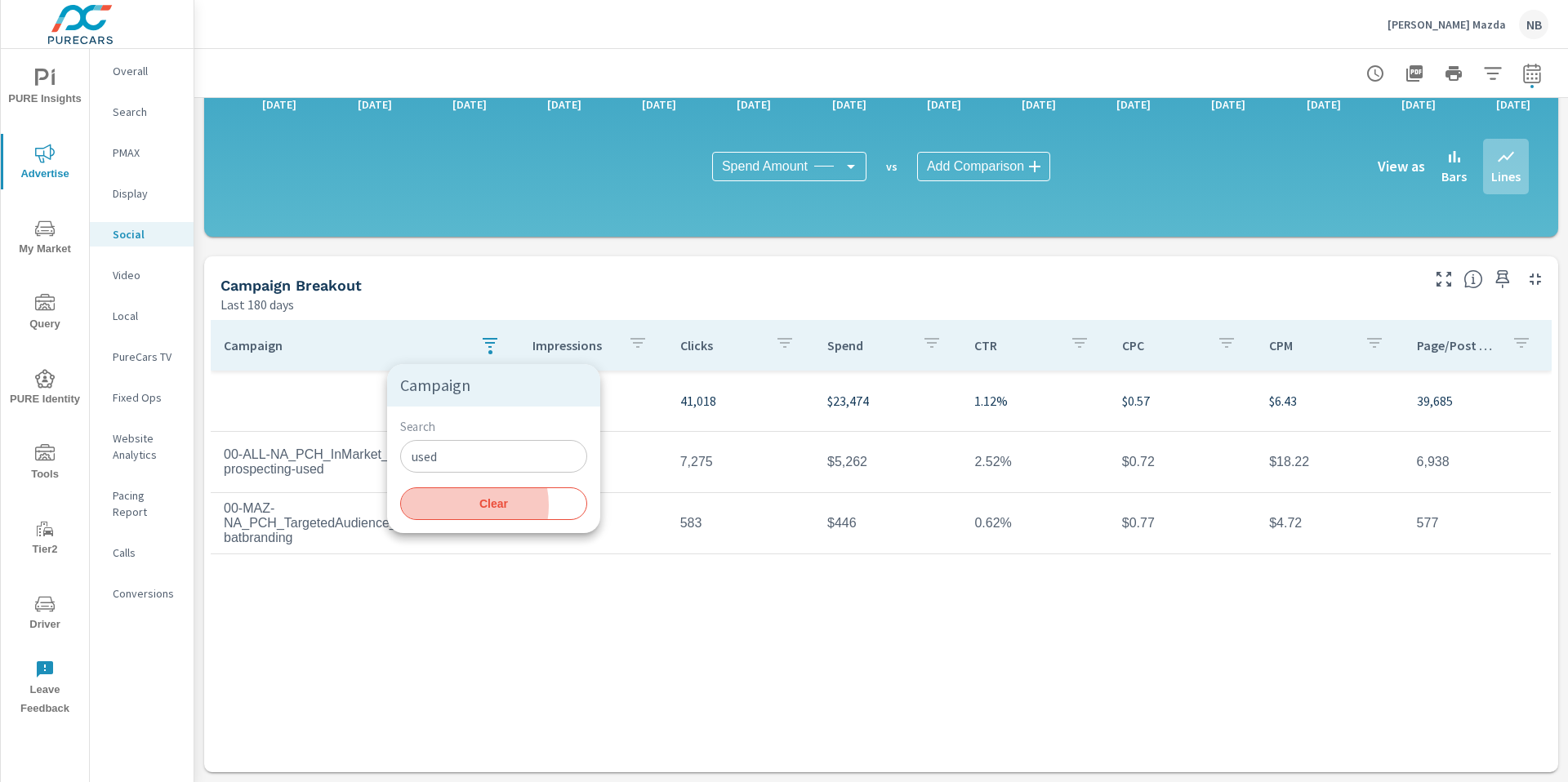
click at [458, 506] on span "Clear" at bounding box center [493, 503] width 168 height 14
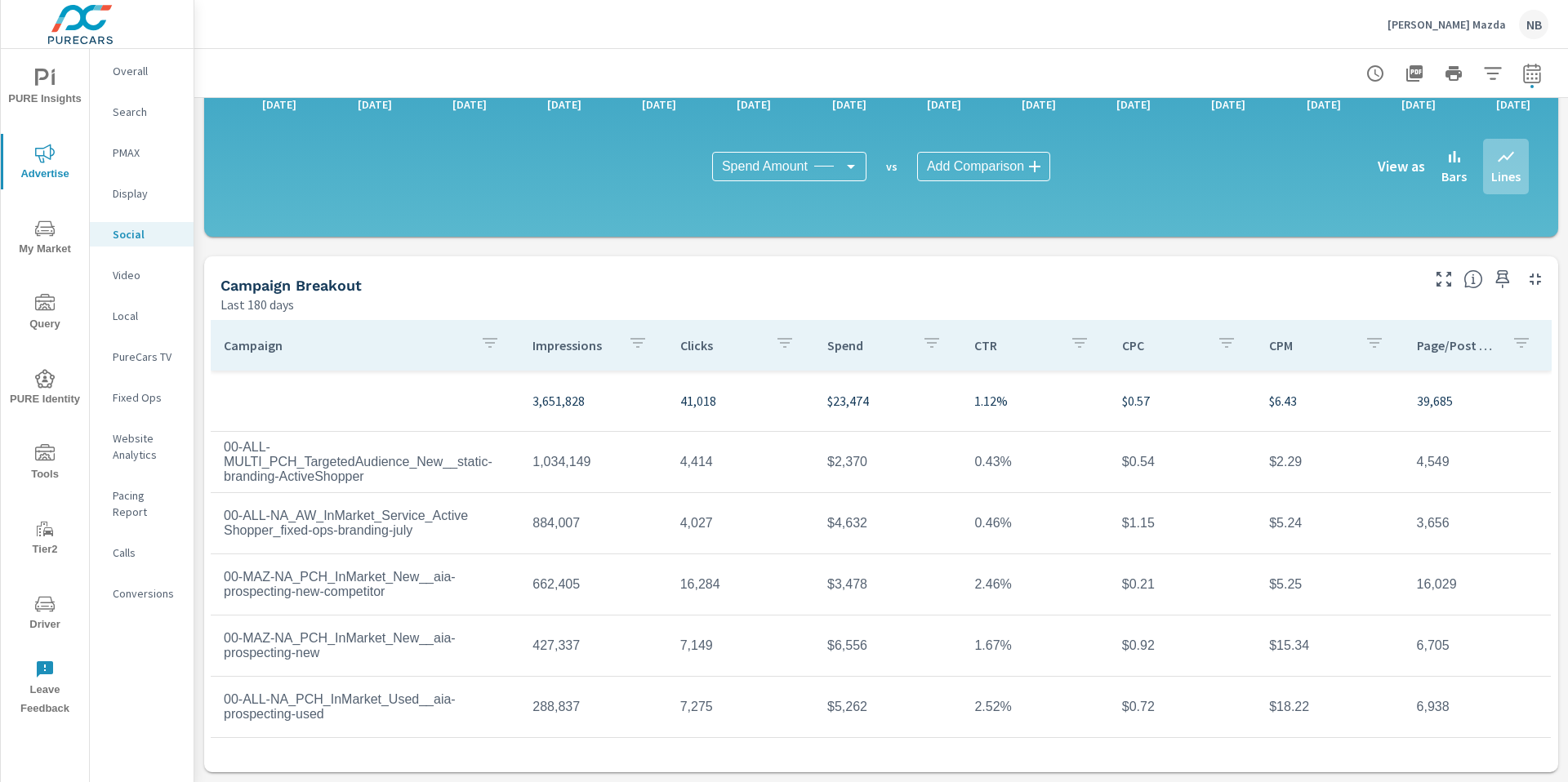
click at [1485, 27] on p "[PERSON_NAME] Mazda" at bounding box center [1446, 24] width 119 height 14
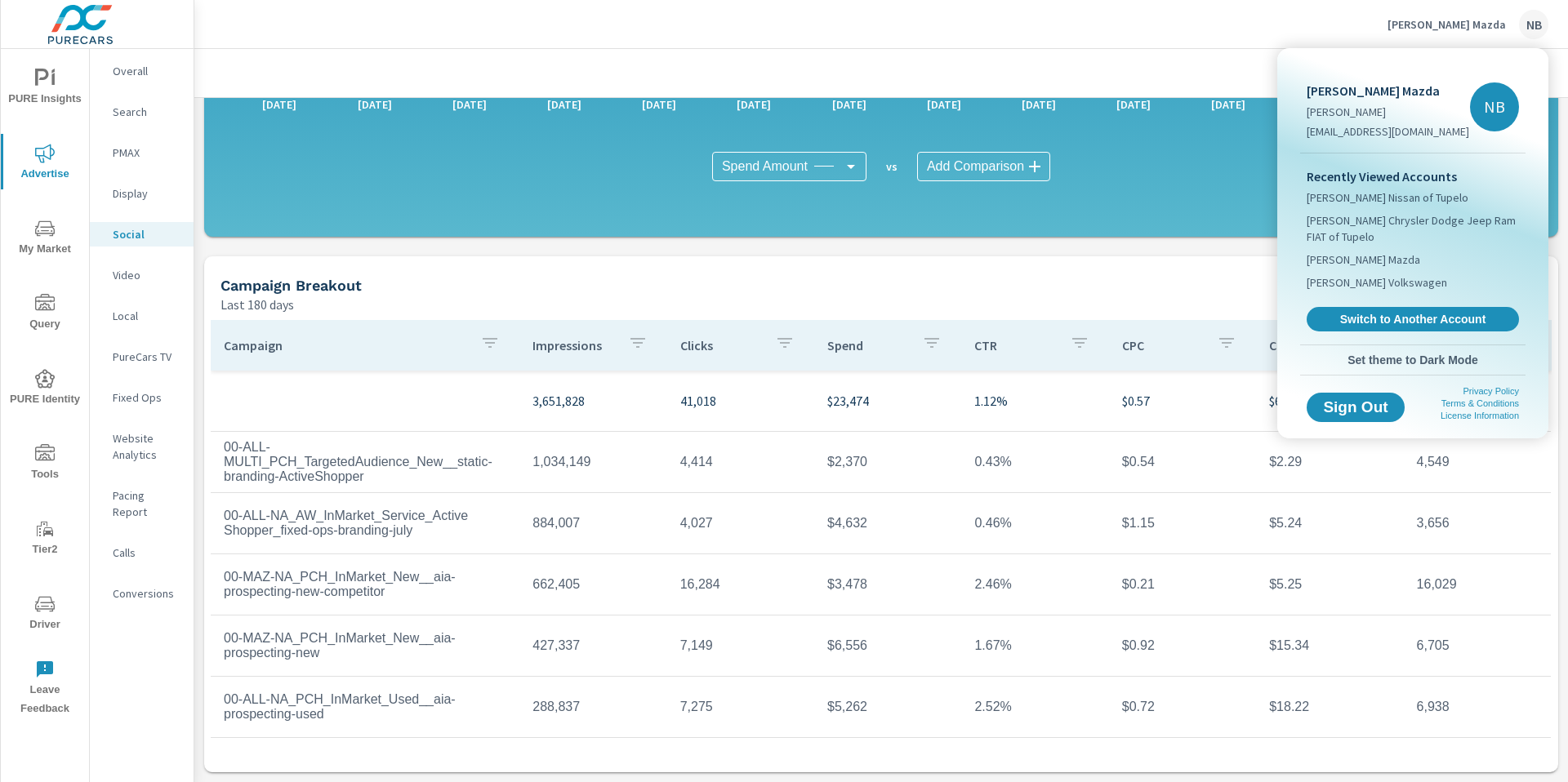
click at [1453, 320] on span "Switch to Another Account" at bounding box center [1412, 319] width 195 height 14
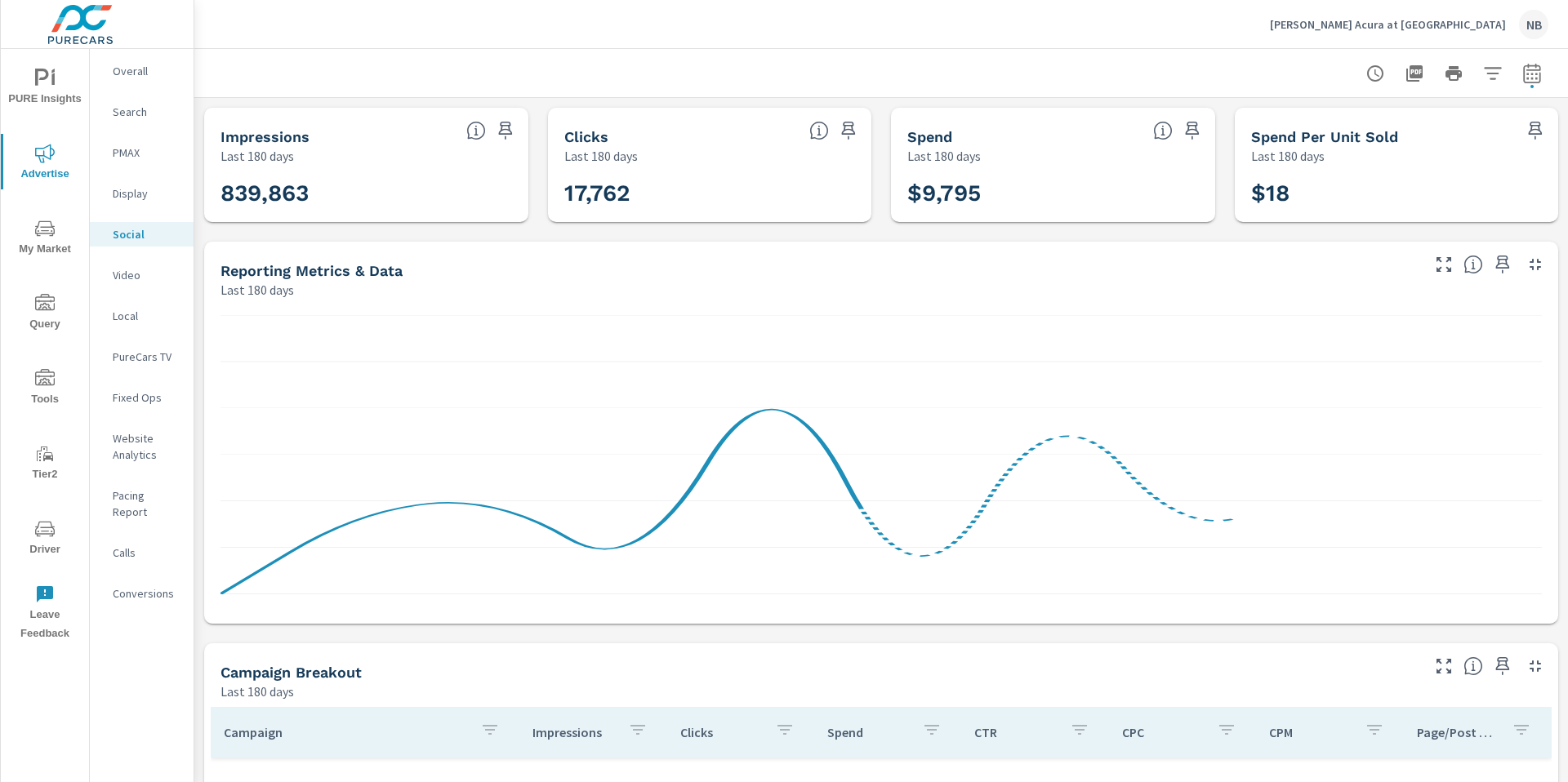
click at [1533, 73] on icon "button" at bounding box center [1531, 73] width 19 height 19
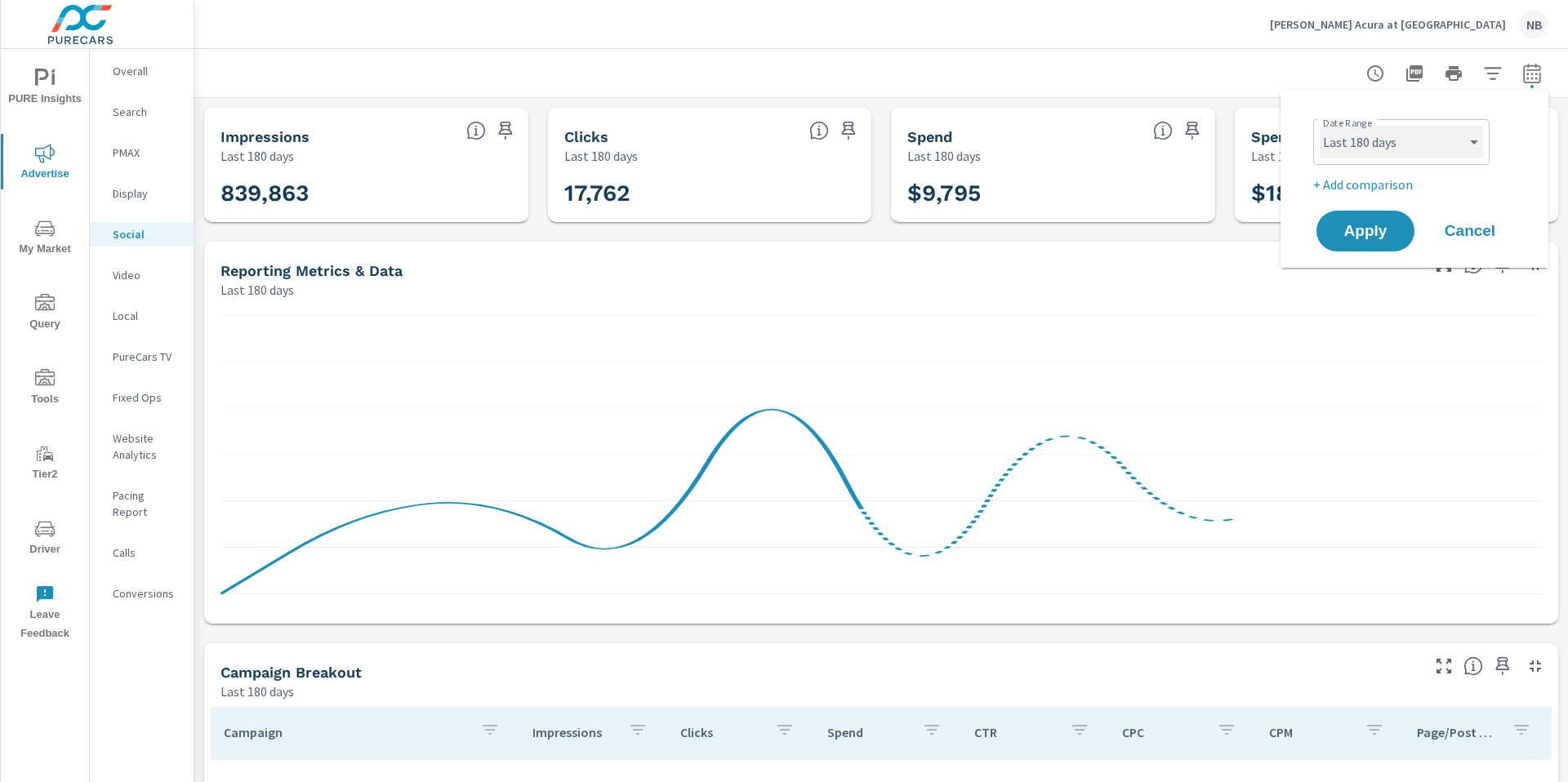
click at [1403, 136] on select "Custom [DATE] Last week Last 7 days Last 14 days Last 30 days Last 45 days Last…" at bounding box center [1401, 142] width 163 height 33
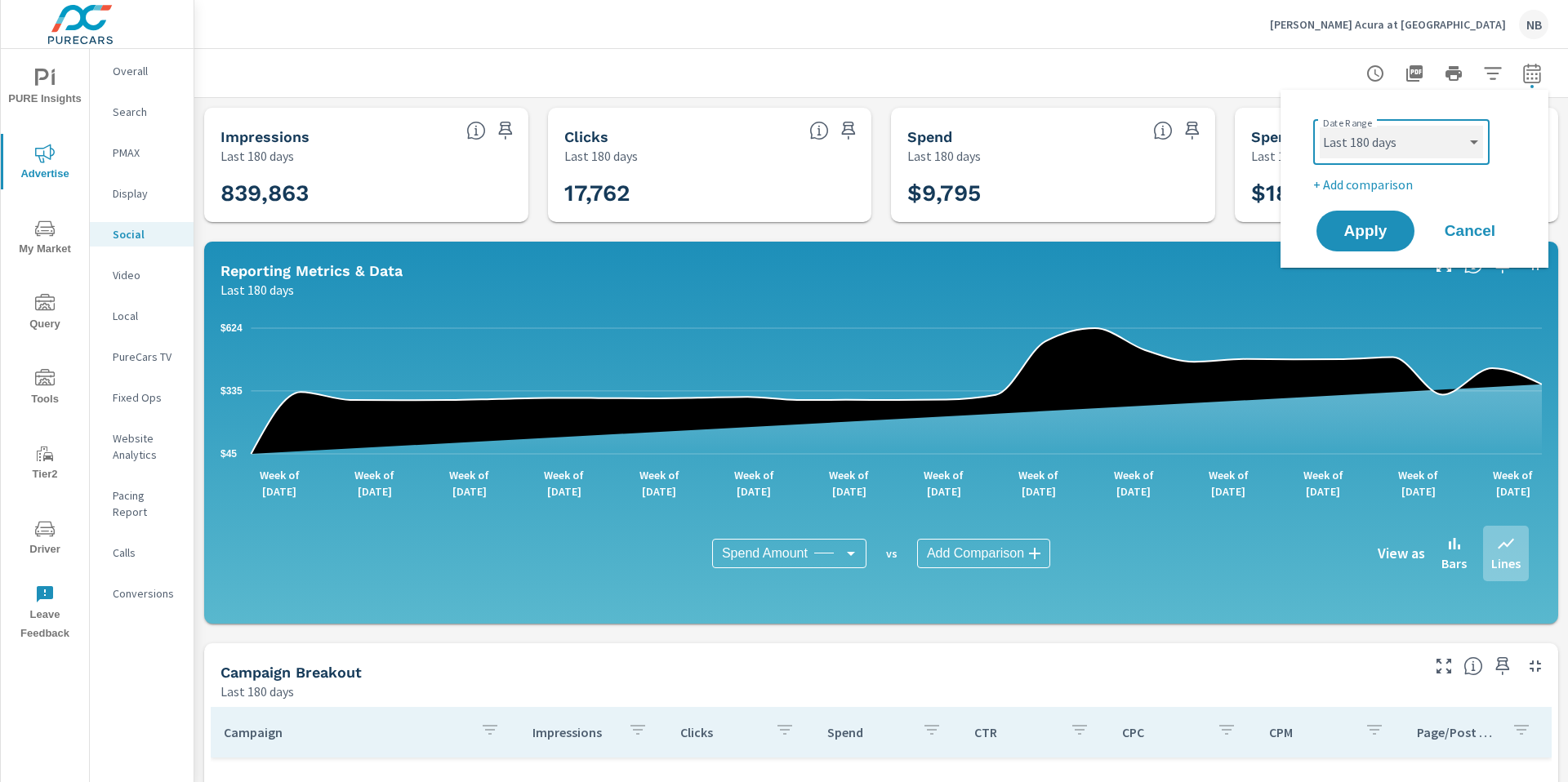
select select "Month to date"
click at [1378, 224] on span "Apply" at bounding box center [1365, 232] width 67 height 15
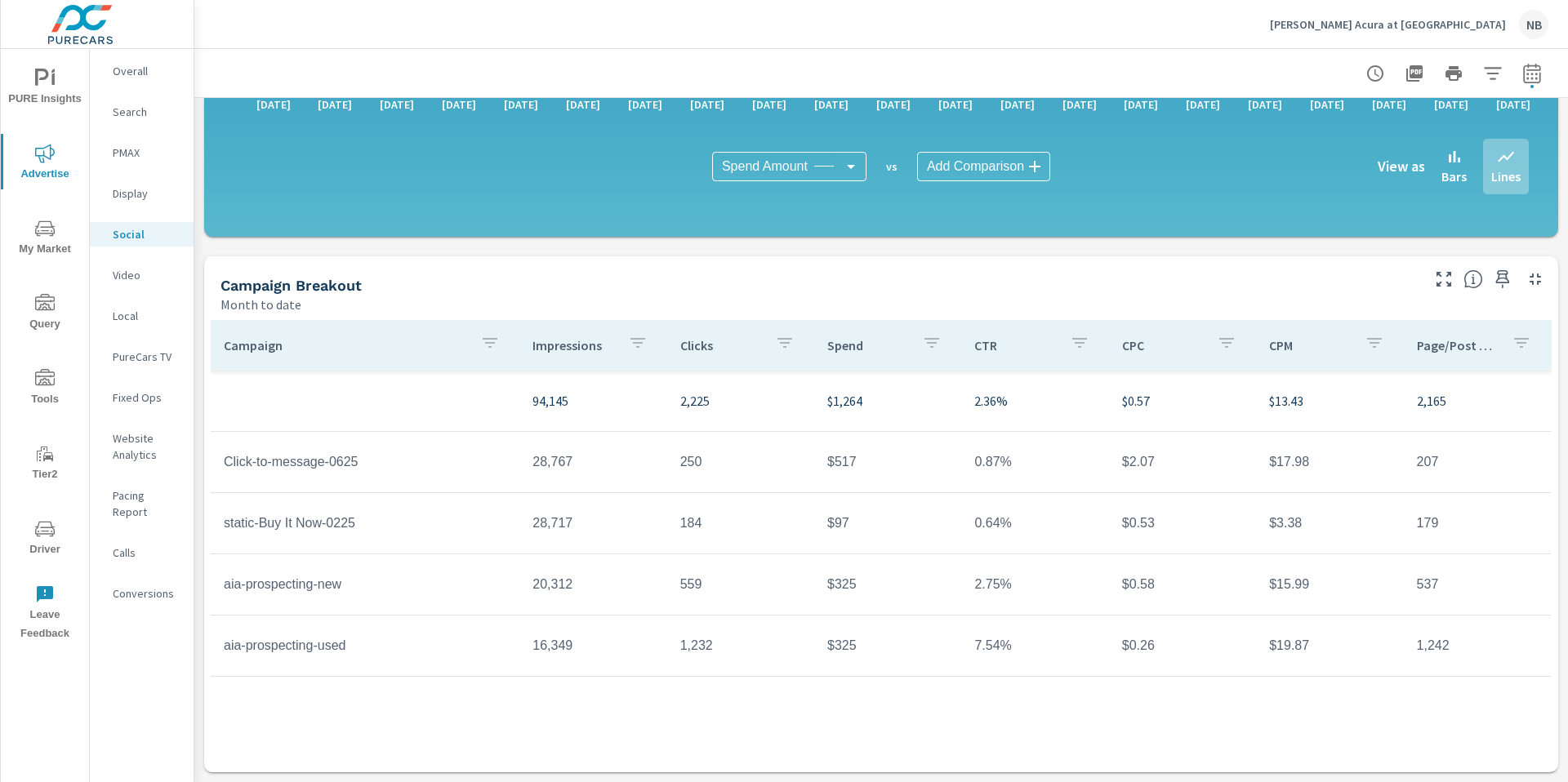
scroll to position [383, 0]
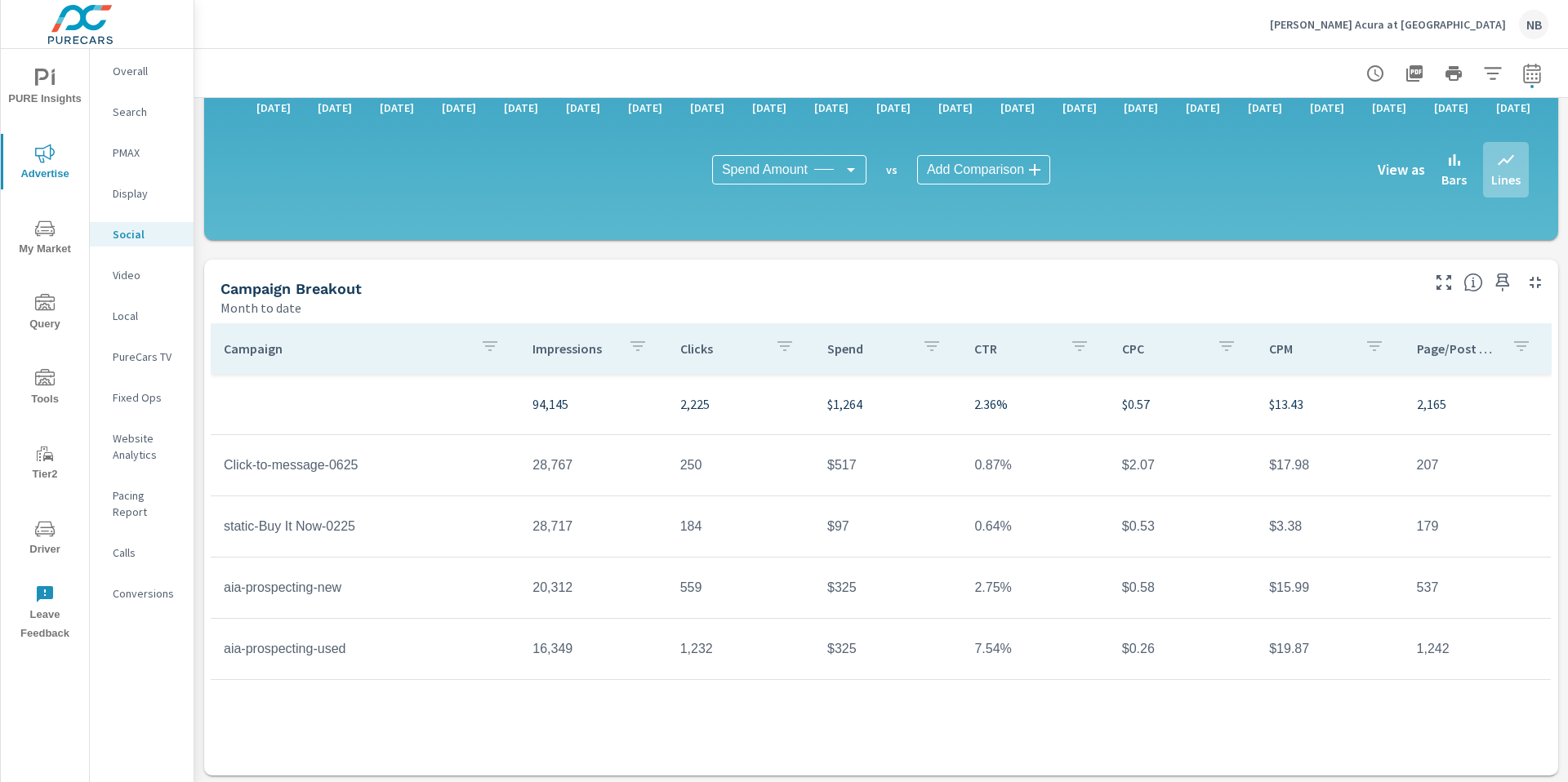
click at [153, 190] on p "Display" at bounding box center [147, 193] width 67 height 16
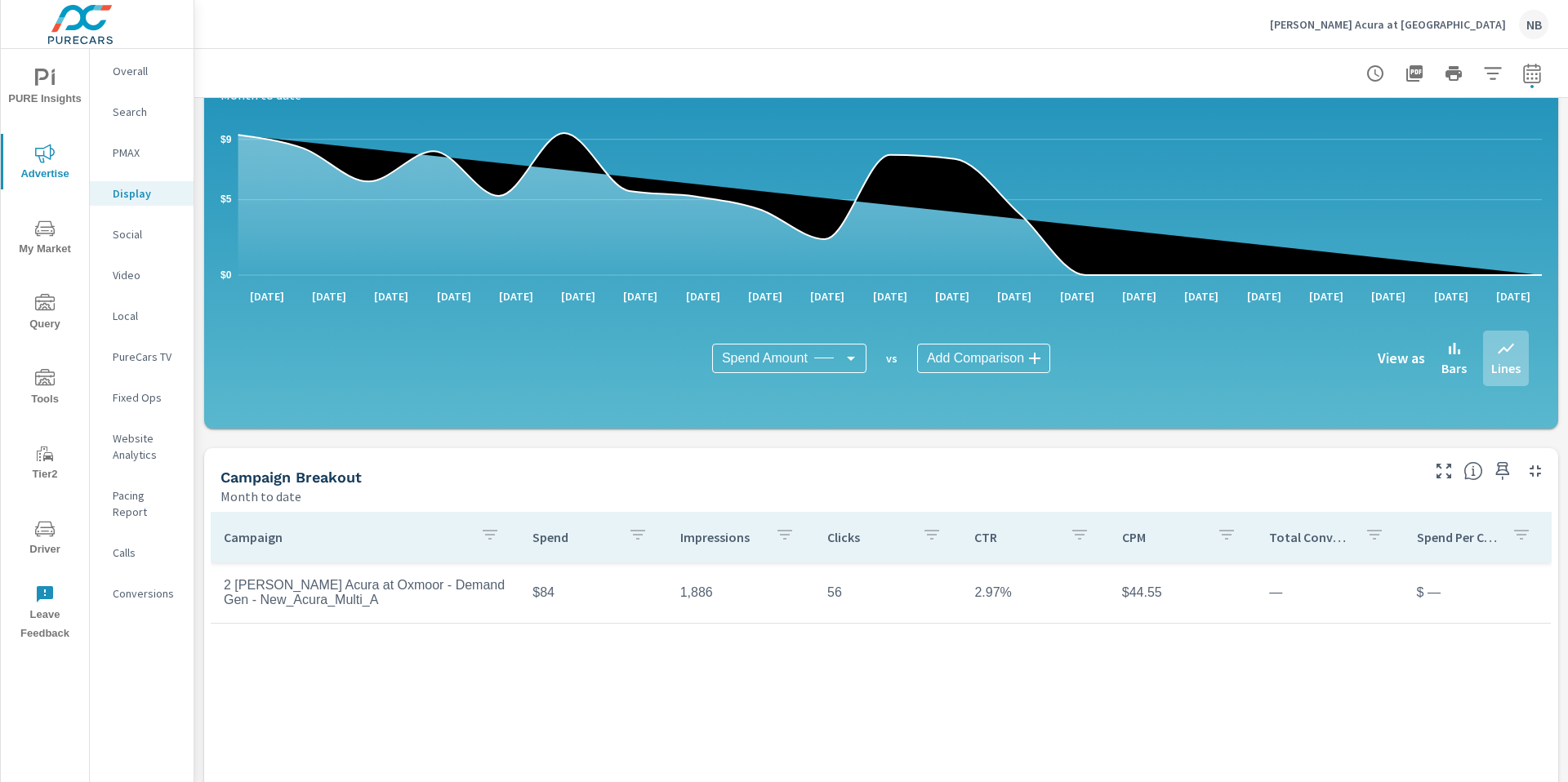
scroll to position [176, 0]
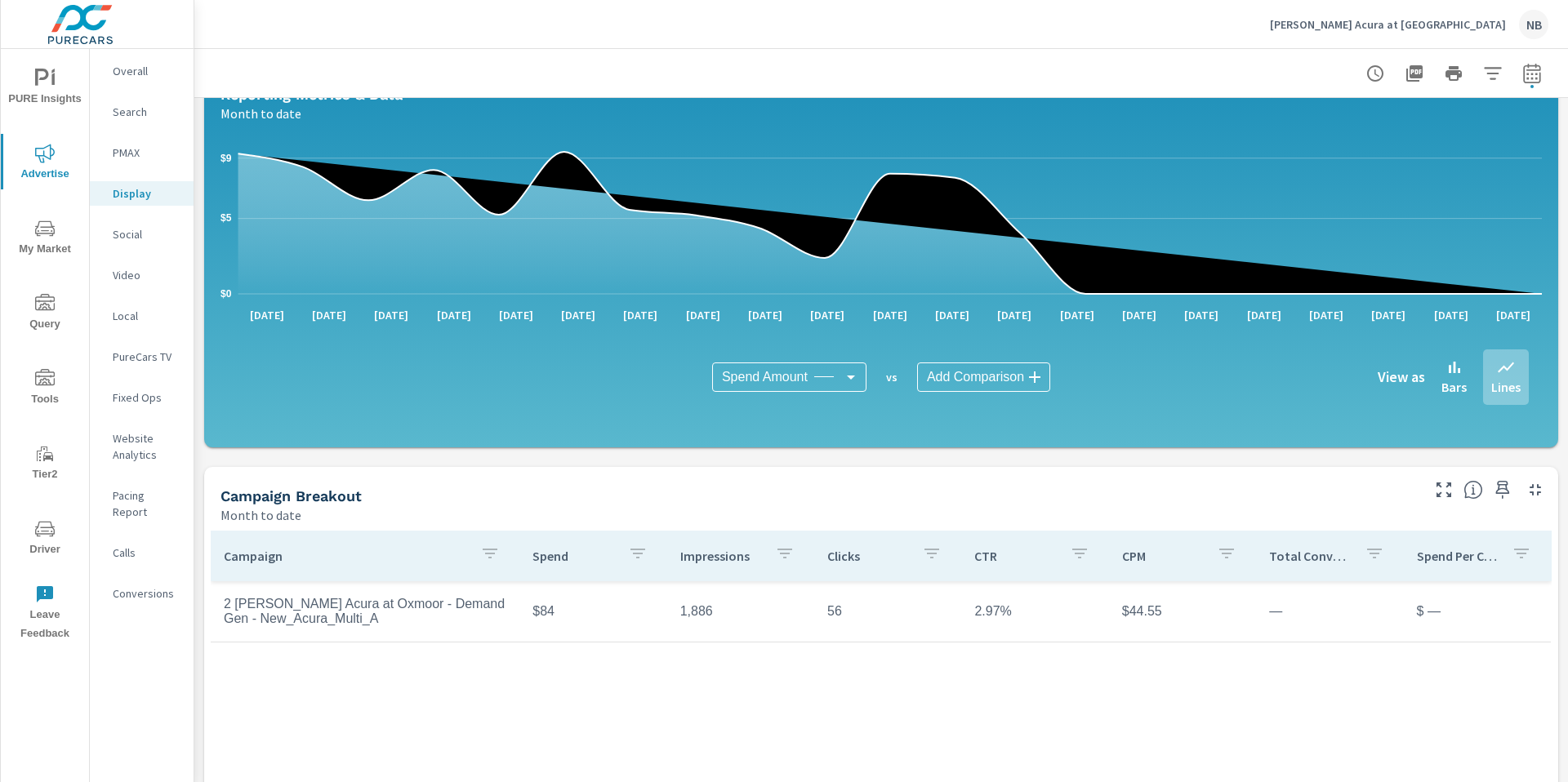
click at [1529, 73] on icon "button" at bounding box center [1531, 73] width 19 height 19
select select "Month to date"
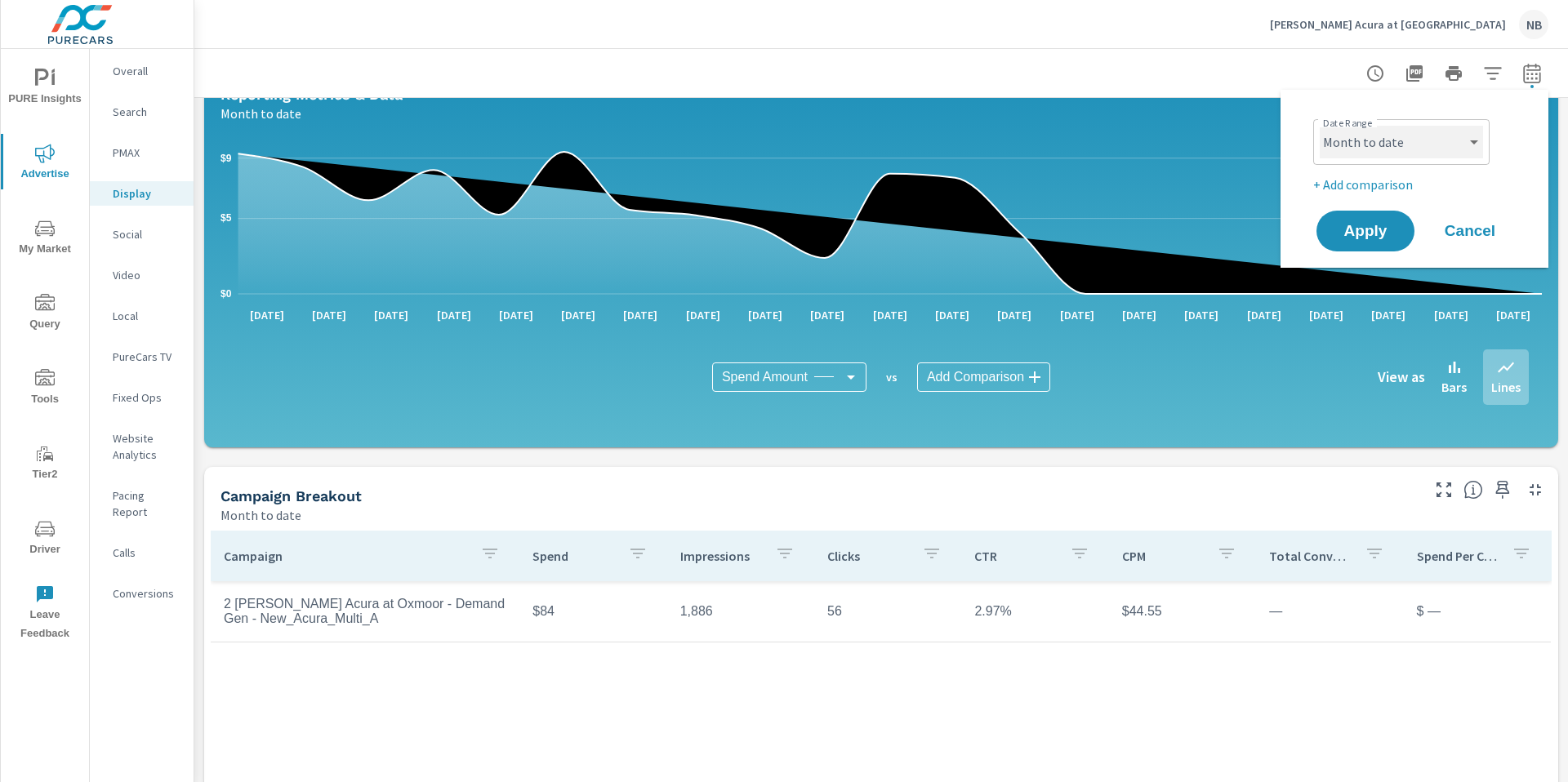
click at [1404, 131] on select "Custom Yesterday Last week Last 7 days Last 14 days Last 30 days Last 45 days L…" at bounding box center [1401, 142] width 163 height 33
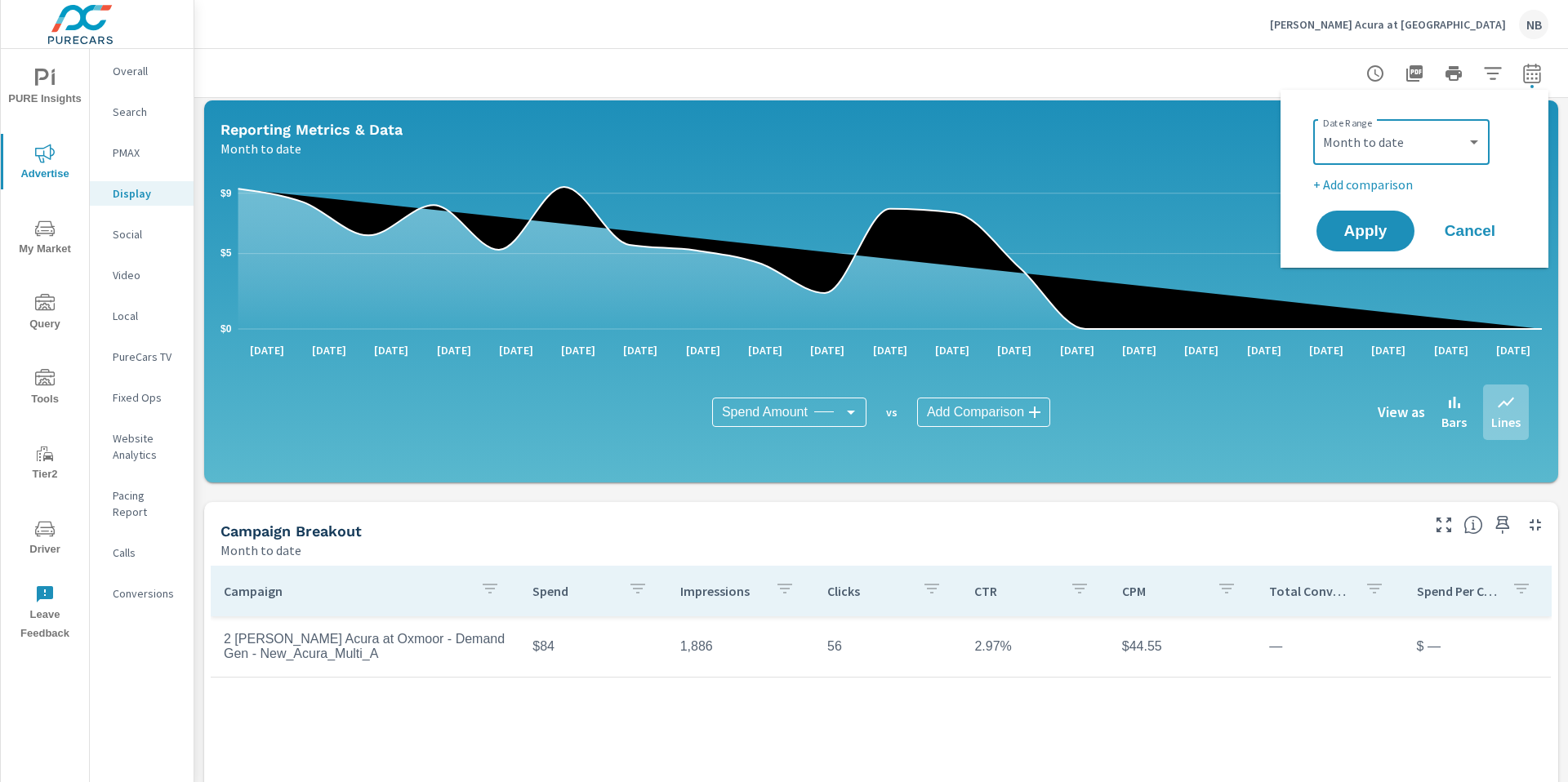
click at [1469, 234] on span "Cancel" at bounding box center [1470, 231] width 66 height 14
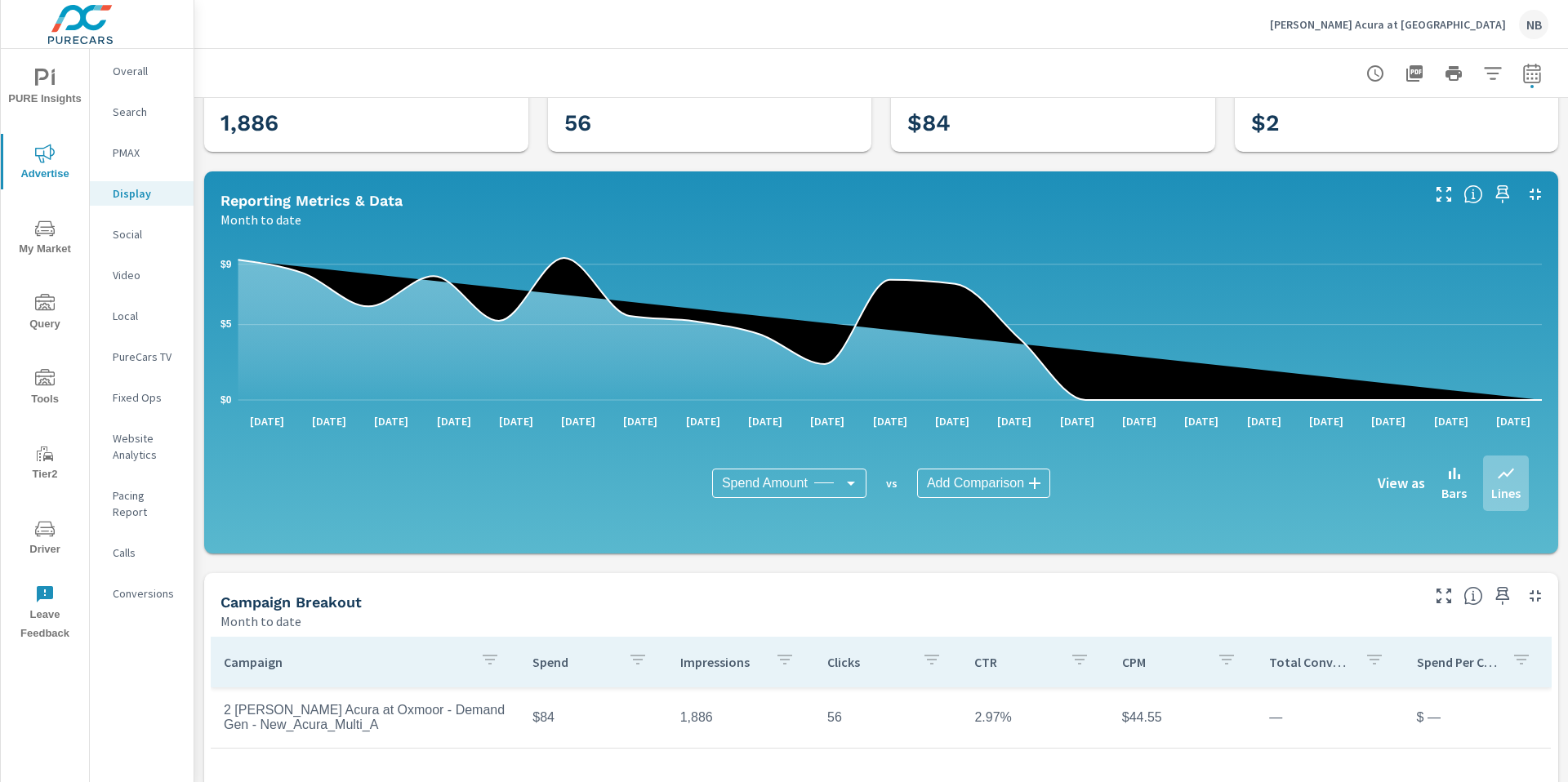
scroll to position [70, 0]
click at [1409, 20] on p "[PERSON_NAME] Acura at [GEOGRAPHIC_DATA]" at bounding box center [1388, 24] width 236 height 14
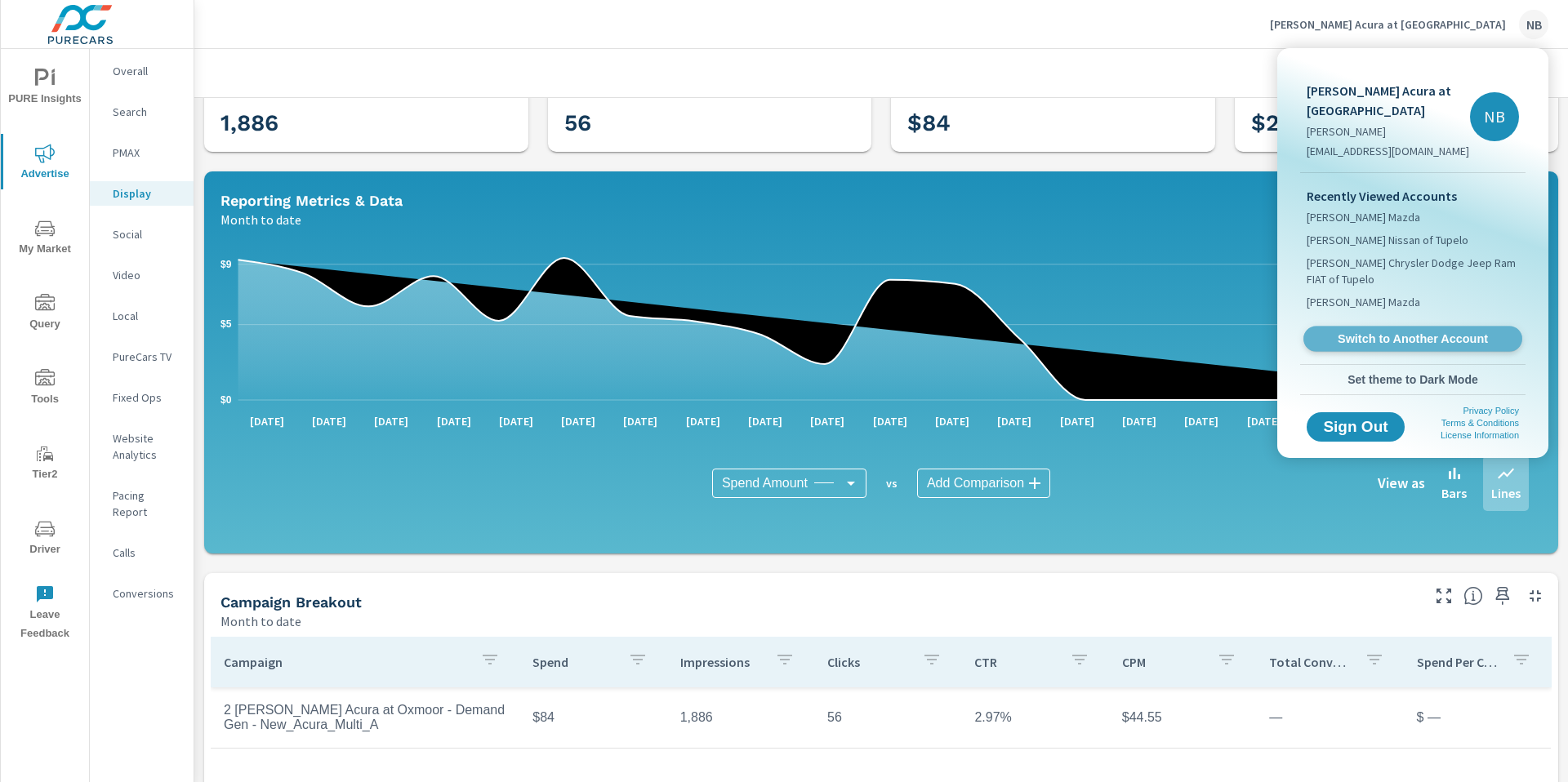
click at [1415, 334] on span "Switch to Another Account" at bounding box center [1411, 339] width 200 height 15
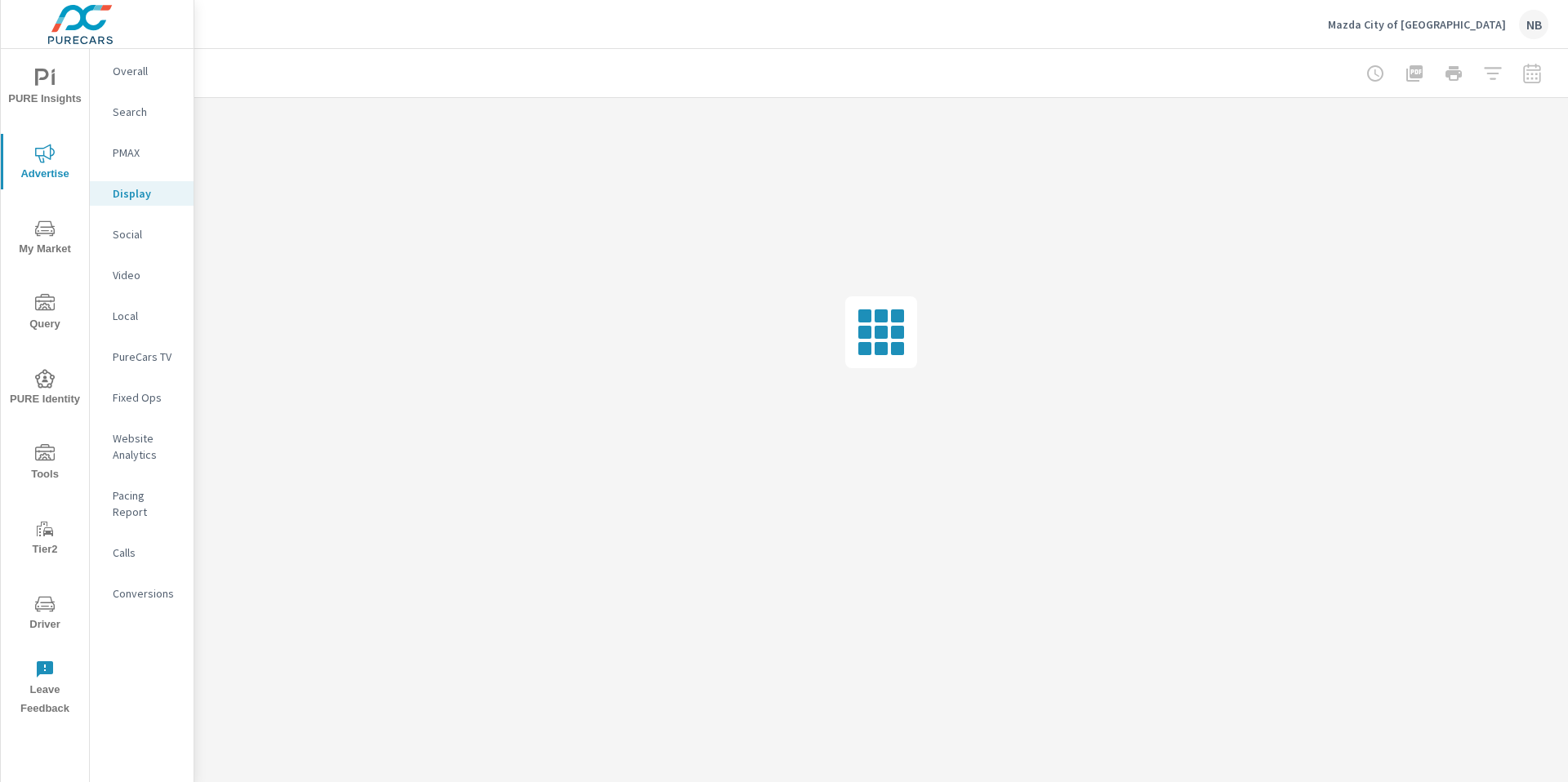
click at [120, 233] on p "Social" at bounding box center [147, 233] width 67 height 16
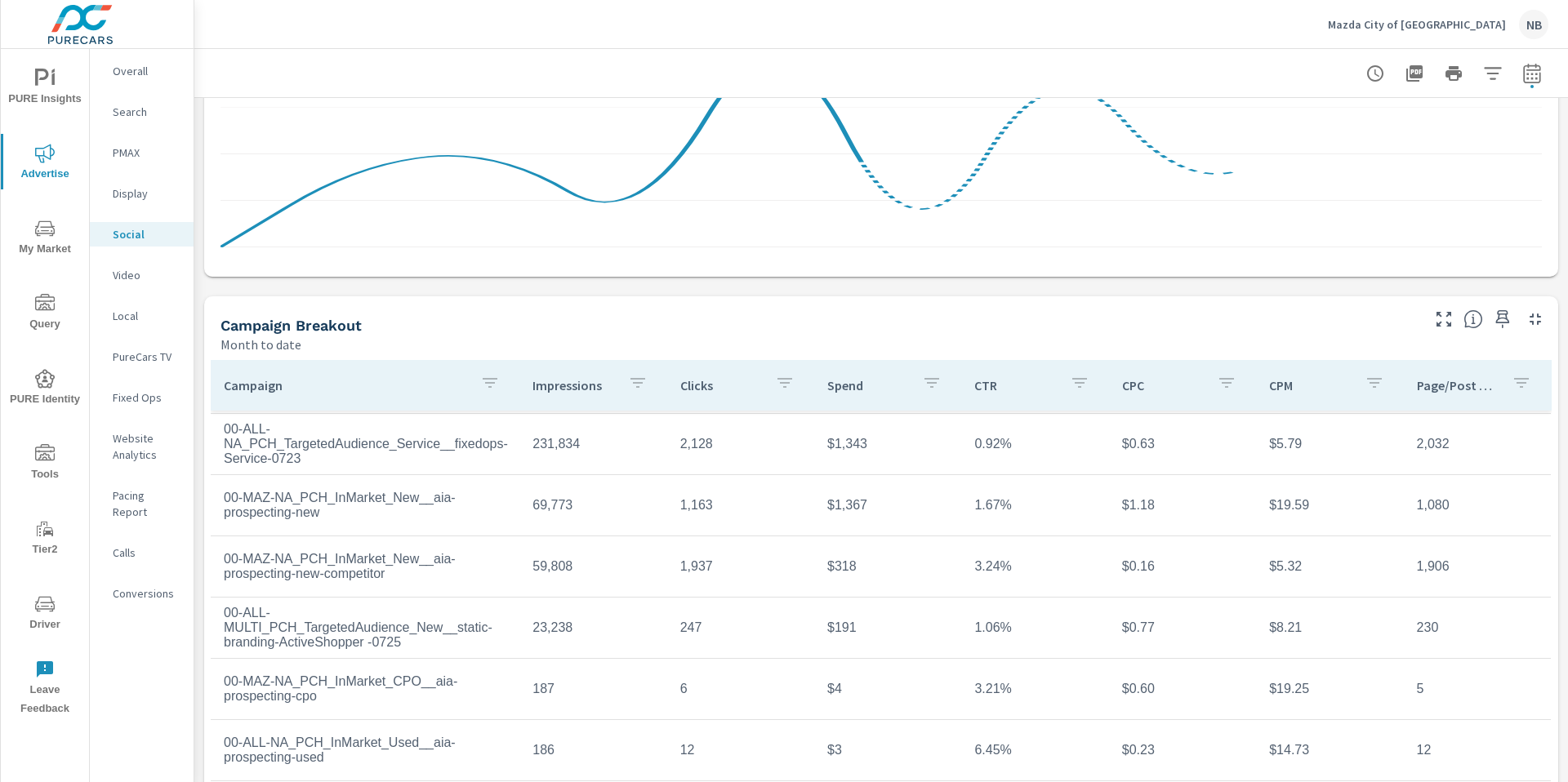
scroll to position [387, 0]
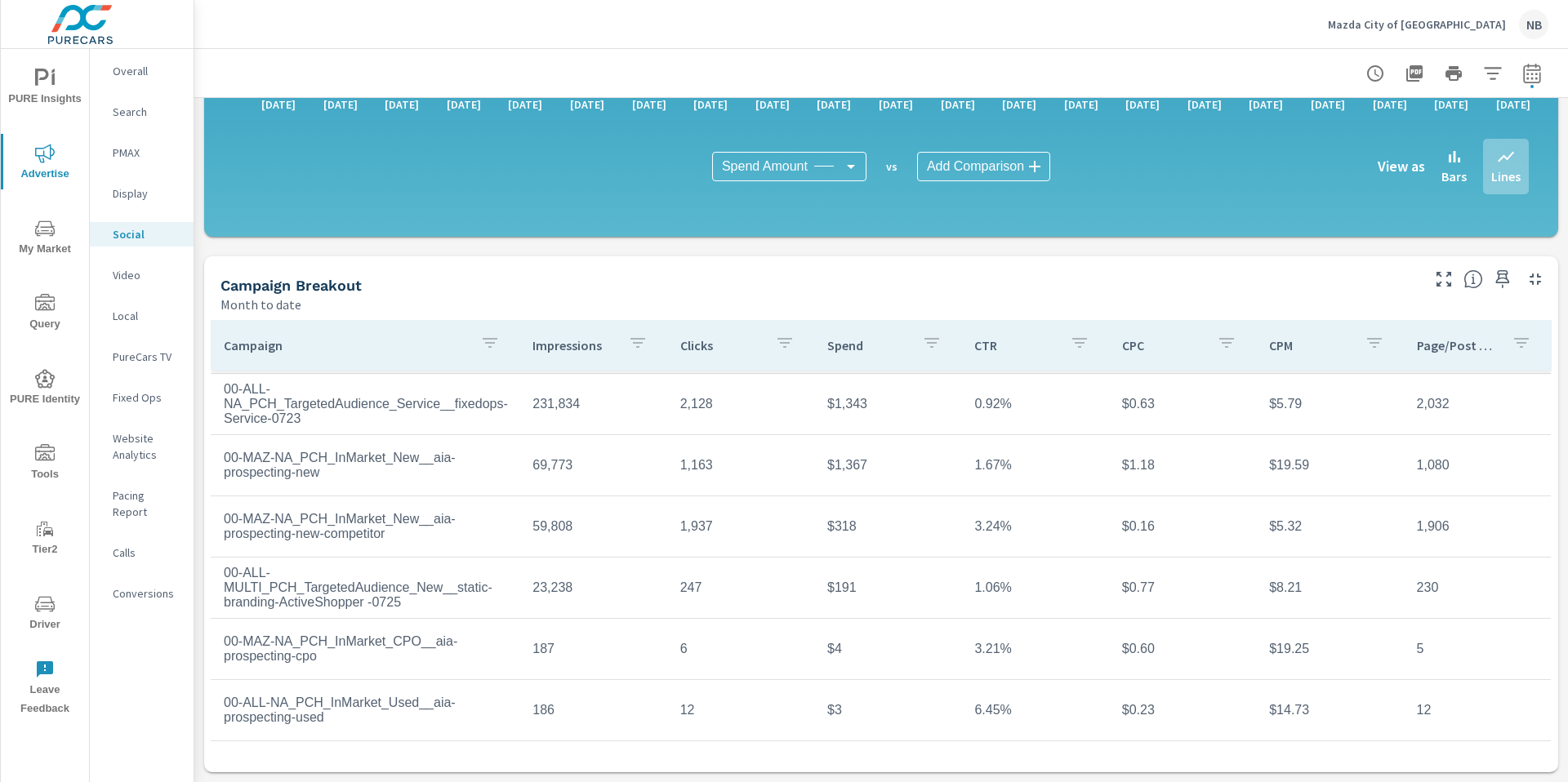
click at [42, 611] on icon "nav menu" at bounding box center [45, 603] width 19 height 19
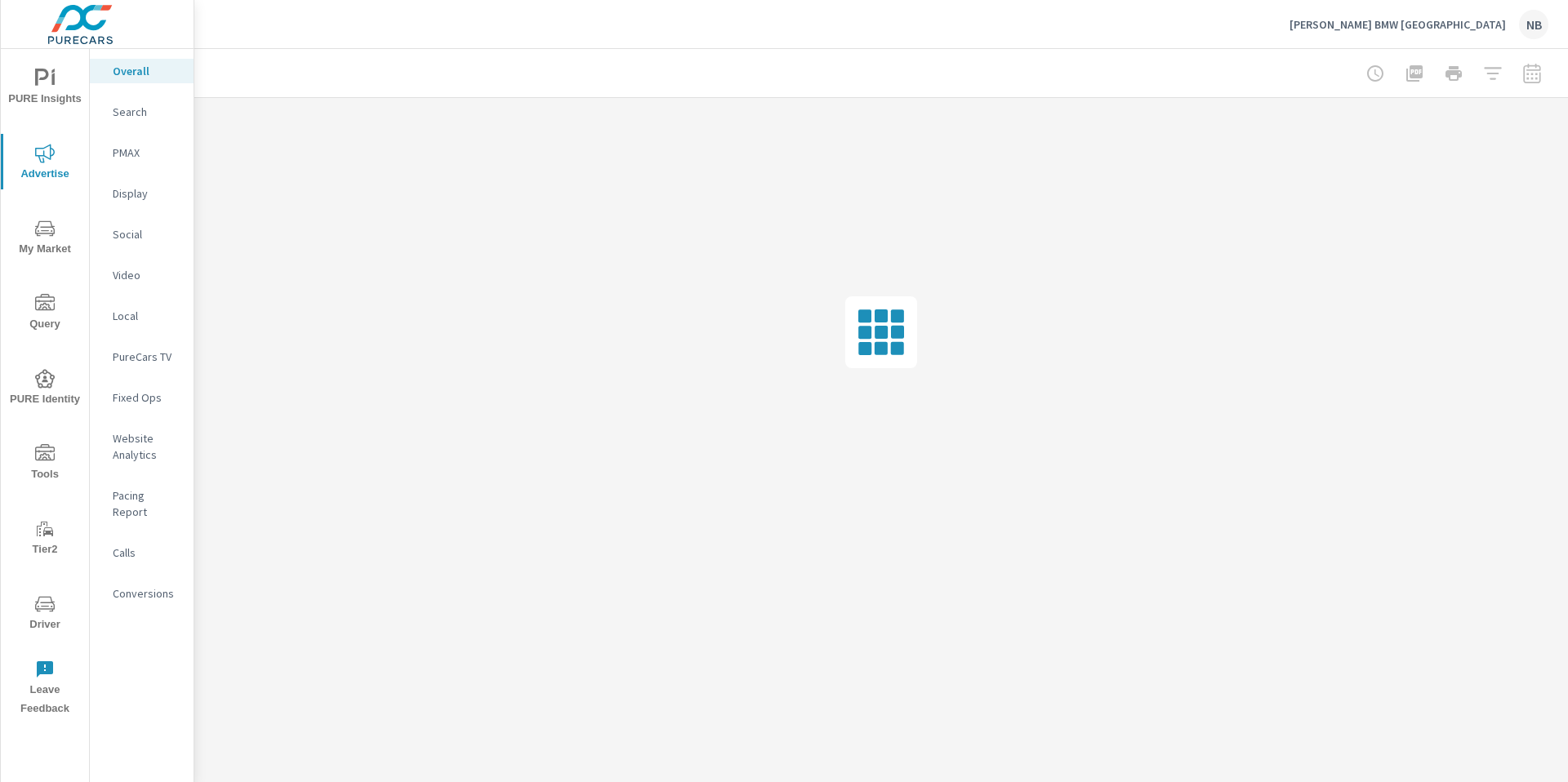
click at [121, 231] on p "Social" at bounding box center [147, 233] width 67 height 16
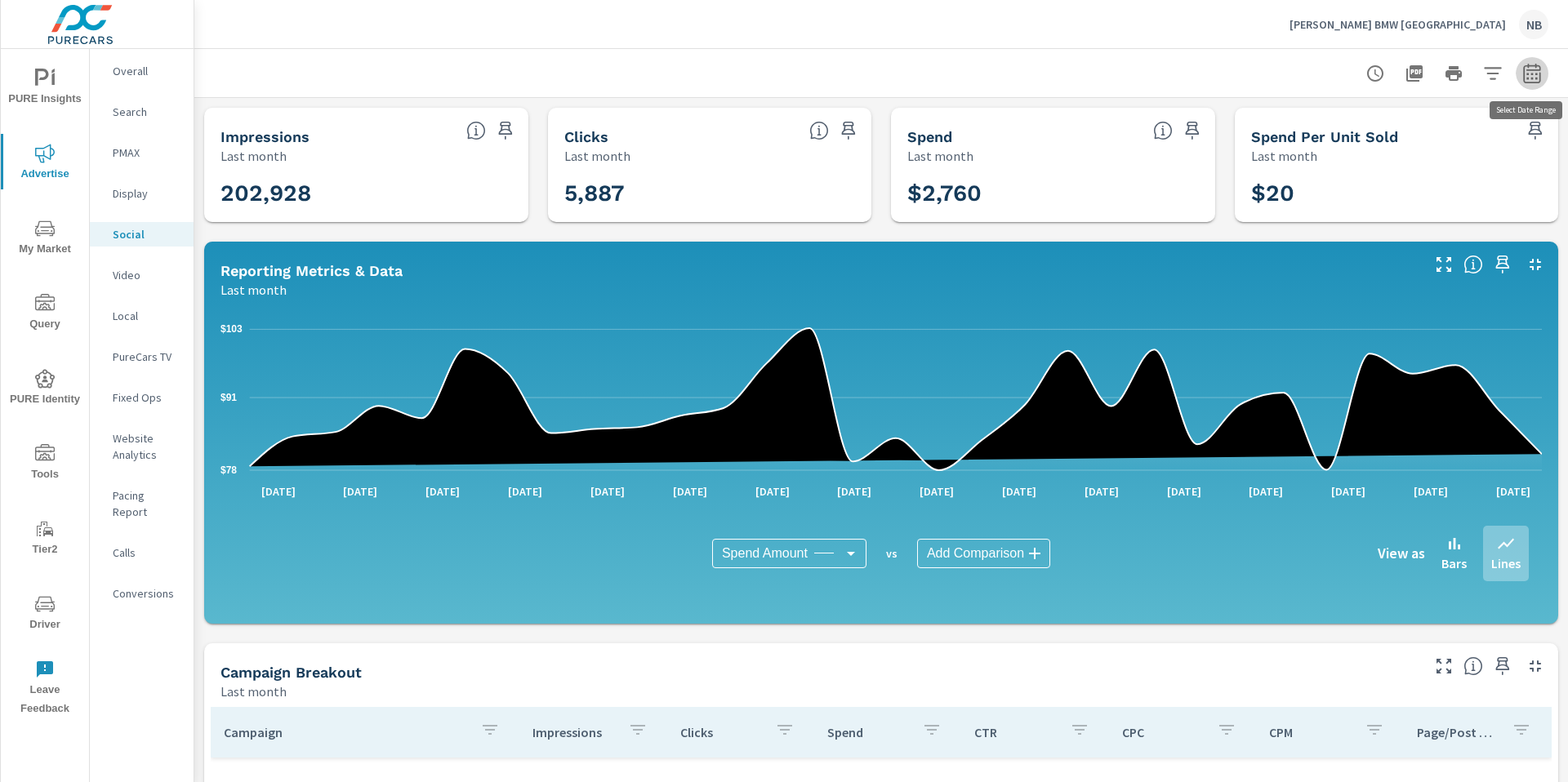
click at [1530, 78] on icon "button" at bounding box center [1531, 73] width 19 height 19
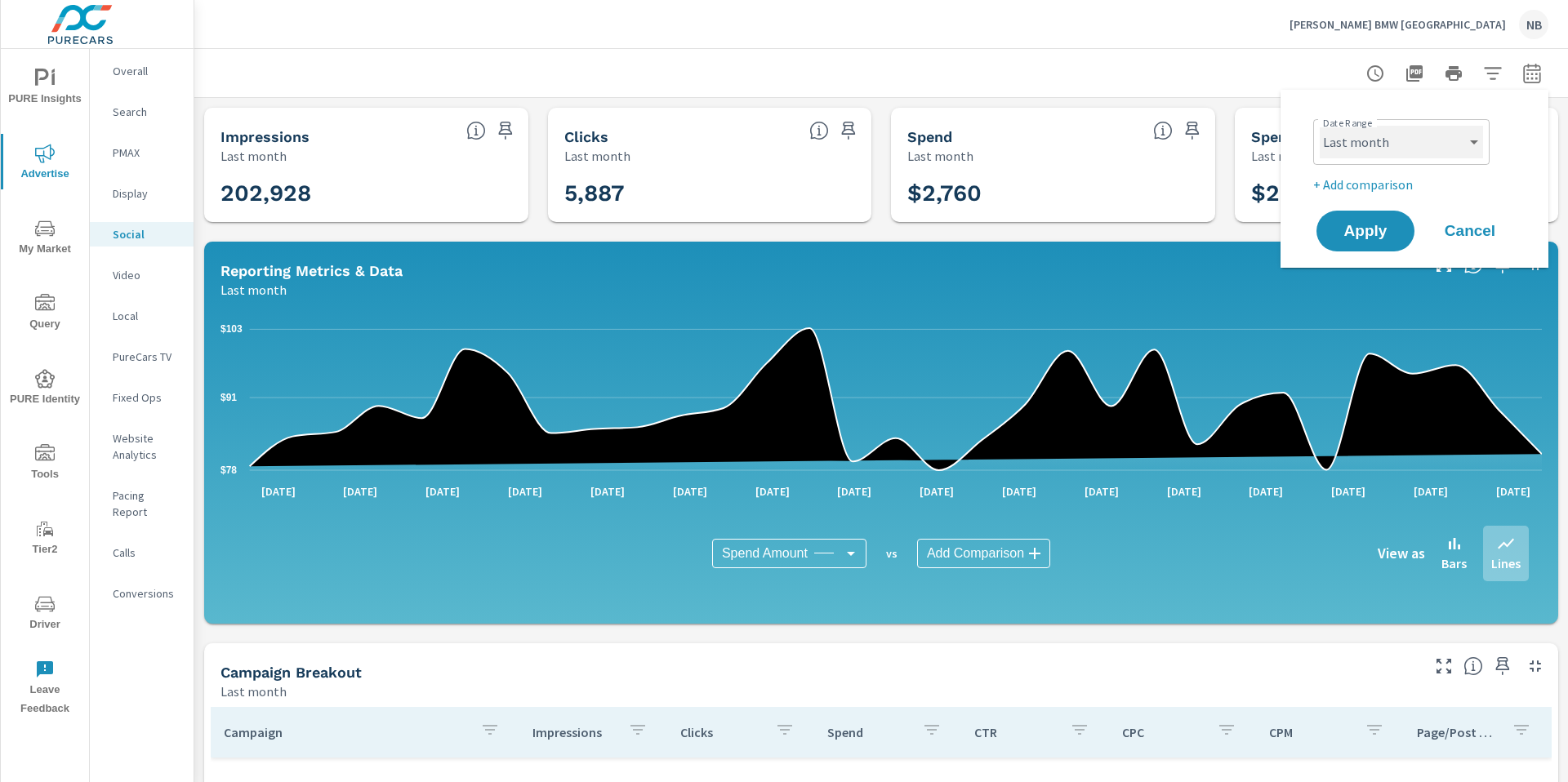
click at [1361, 142] on select "Custom [DATE] Last week Last 7 days Last 14 days Last 30 days Last 45 days Last…" at bounding box center [1401, 142] width 163 height 33
select select "Last 30 days"
click at [1389, 179] on p "+ Add comparison" at bounding box center [1417, 184] width 209 height 19
select select "Previous period"
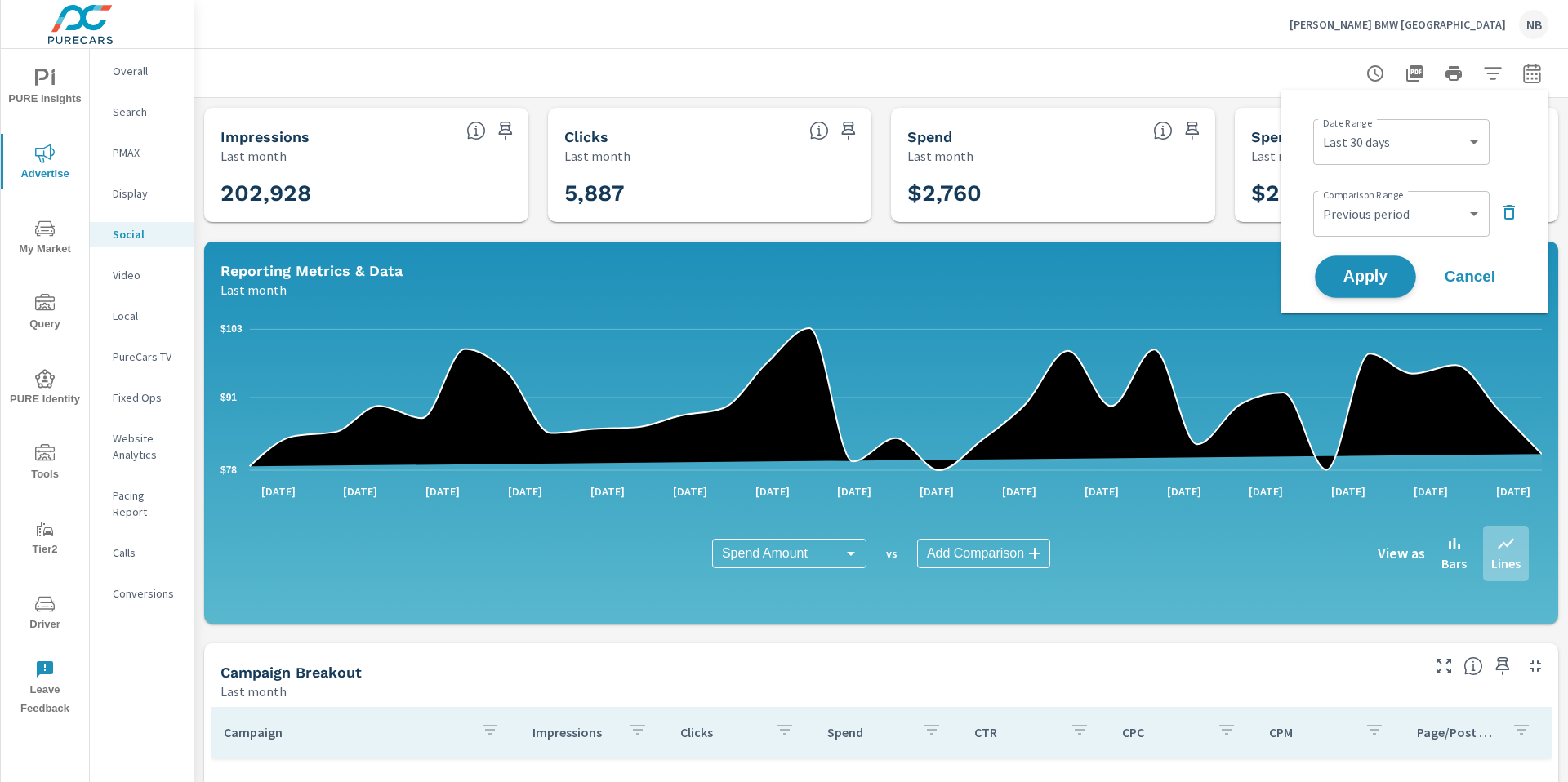
click at [1383, 281] on span "Apply" at bounding box center [1365, 277] width 67 height 15
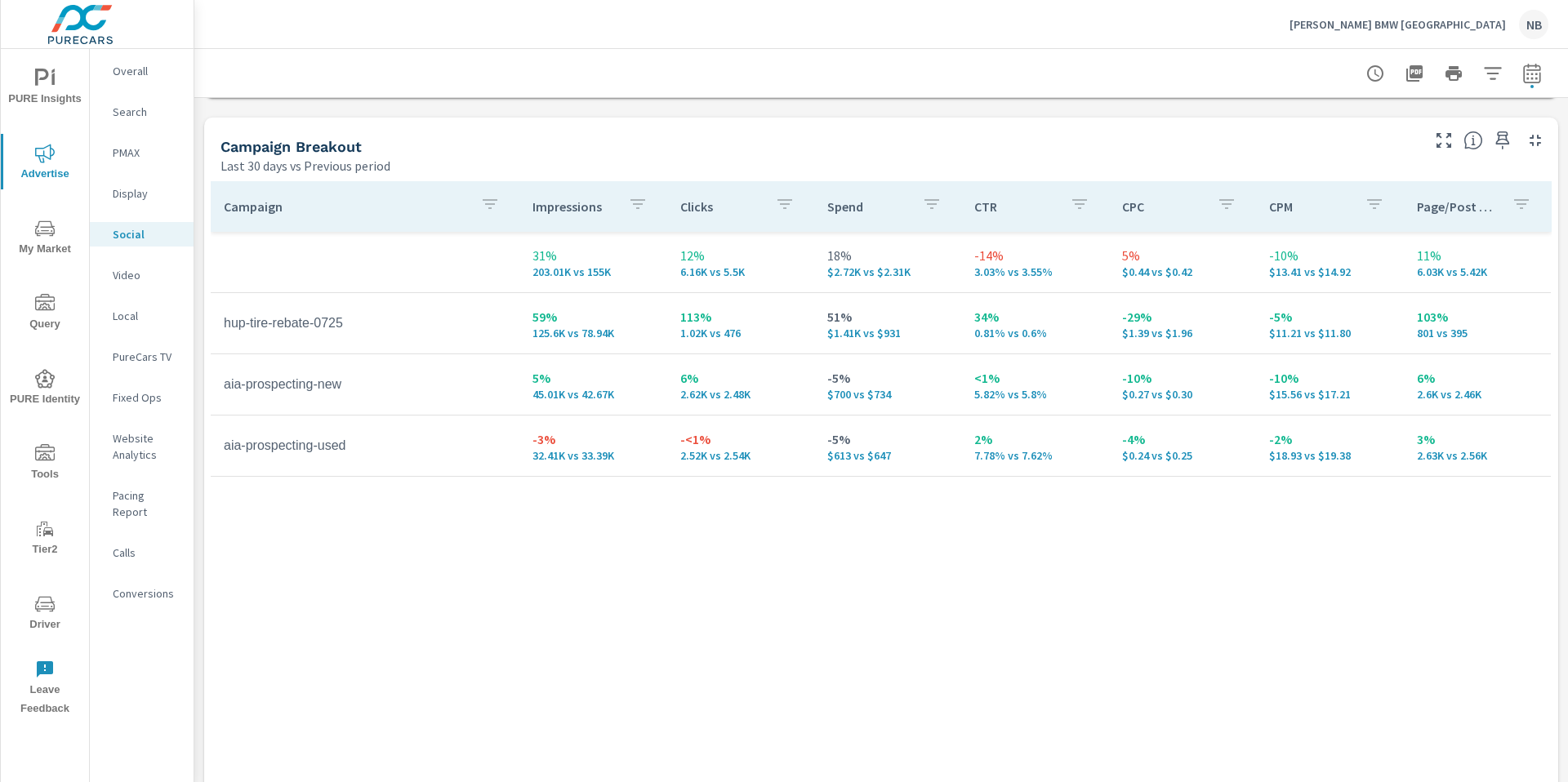
scroll to position [689, 0]
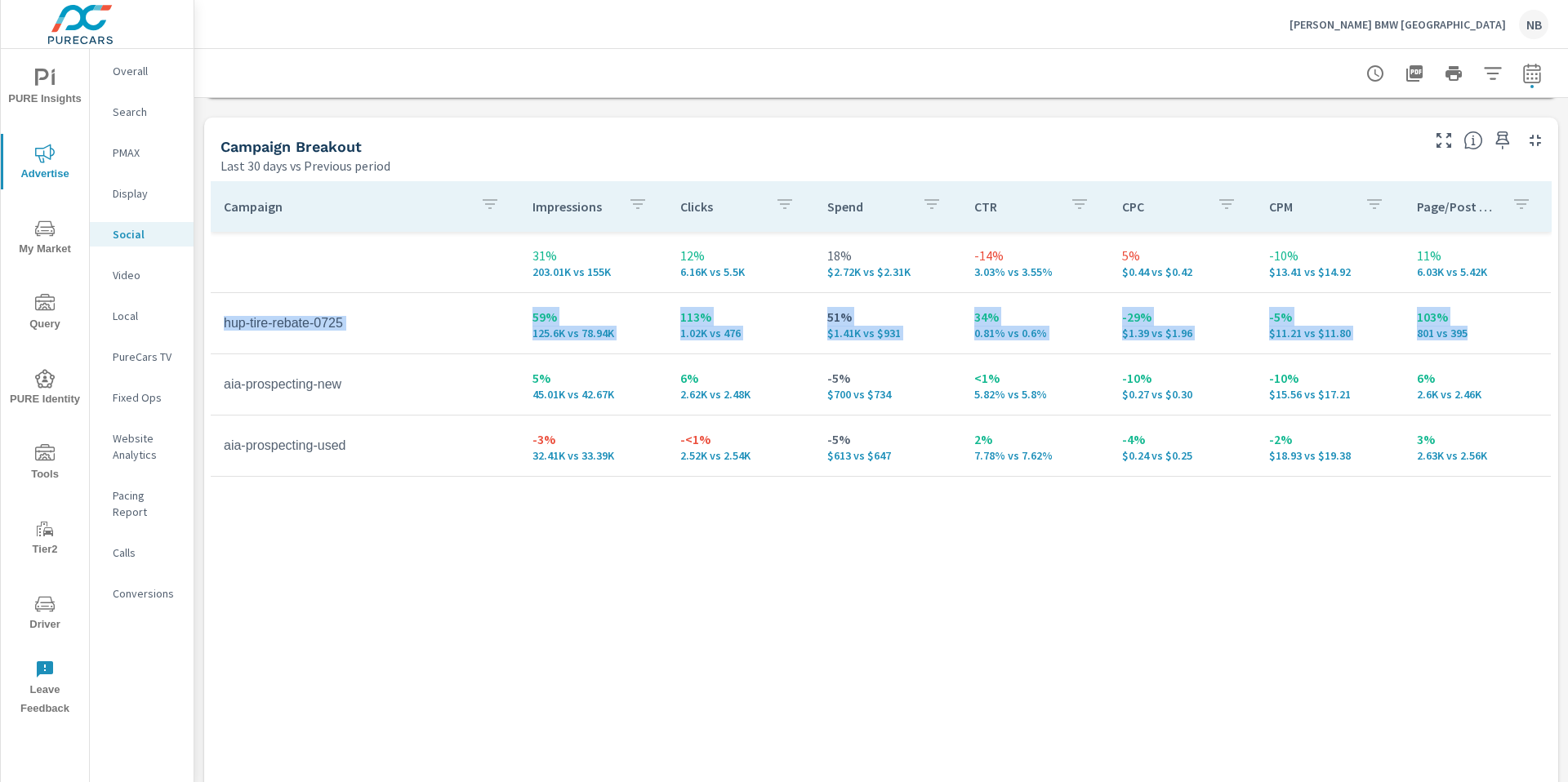
drag, startPoint x: 224, startPoint y: 322, endPoint x: 1493, endPoint y: 332, distance: 1269.0
click at [1496, 332] on tr "hup-tire-rebate-0725 59% 125.6K vs 78.94K 113% 1.02K vs 476 51% $1.41K vs $931 …" at bounding box center [880, 324] width 1340 height 62
copy tr "hup-tire-rebate-0725 59% 125.6K vs 78.94K 113% 1.02K vs 476 51% $1.41K vs $931 …"
click at [1434, 21] on p "Tom Bush BMW Jacksonville" at bounding box center [1397, 24] width 217 height 14
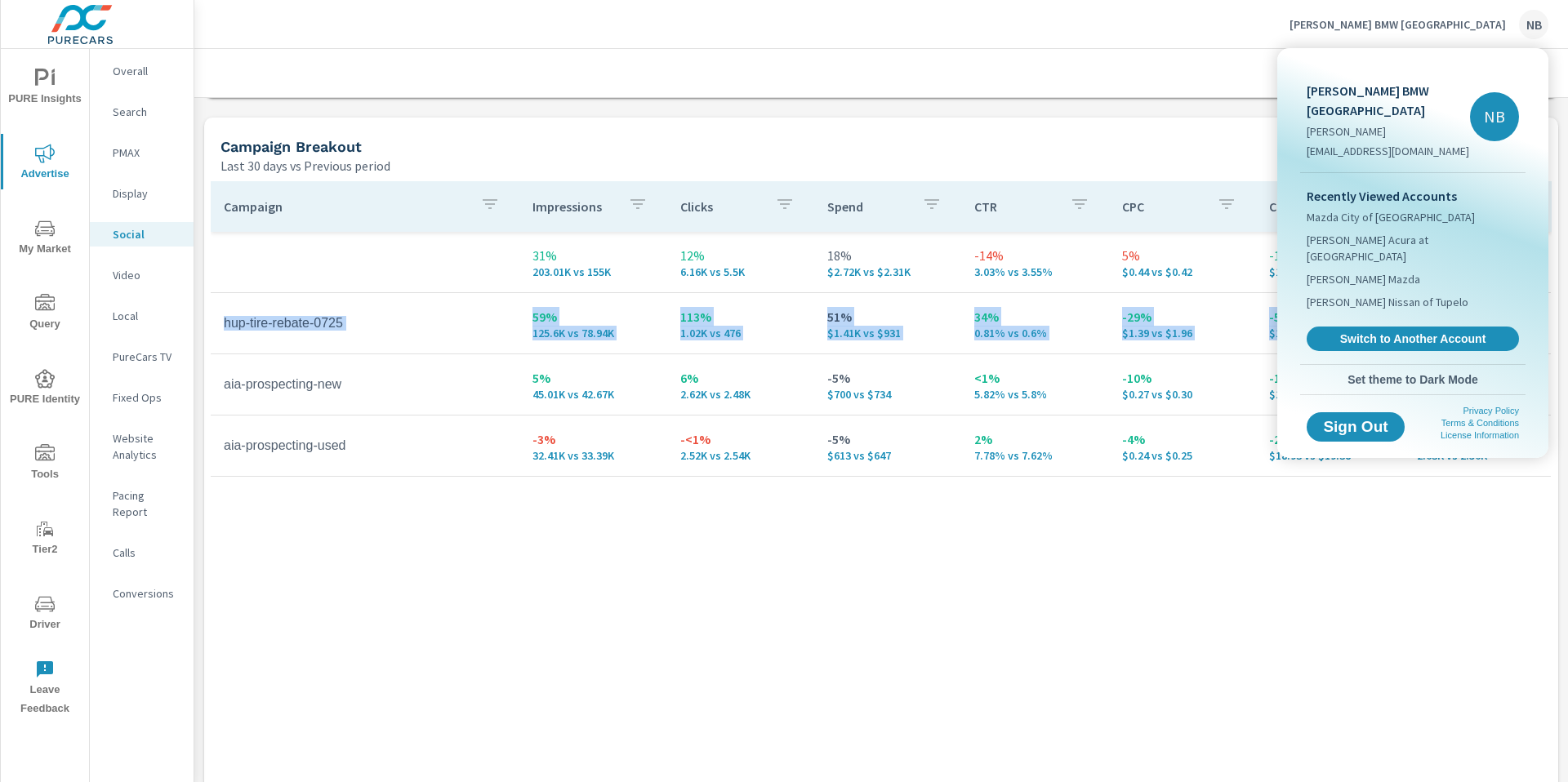
click at [1367, 288] on div "Recently Viewed Accounts Mazda City of Orange Park Neil Huffman Acura at Oxmoor…" at bounding box center [1412, 268] width 225 height 191
click at [1374, 331] on span "Switch to Another Account" at bounding box center [1411, 339] width 200 height 15
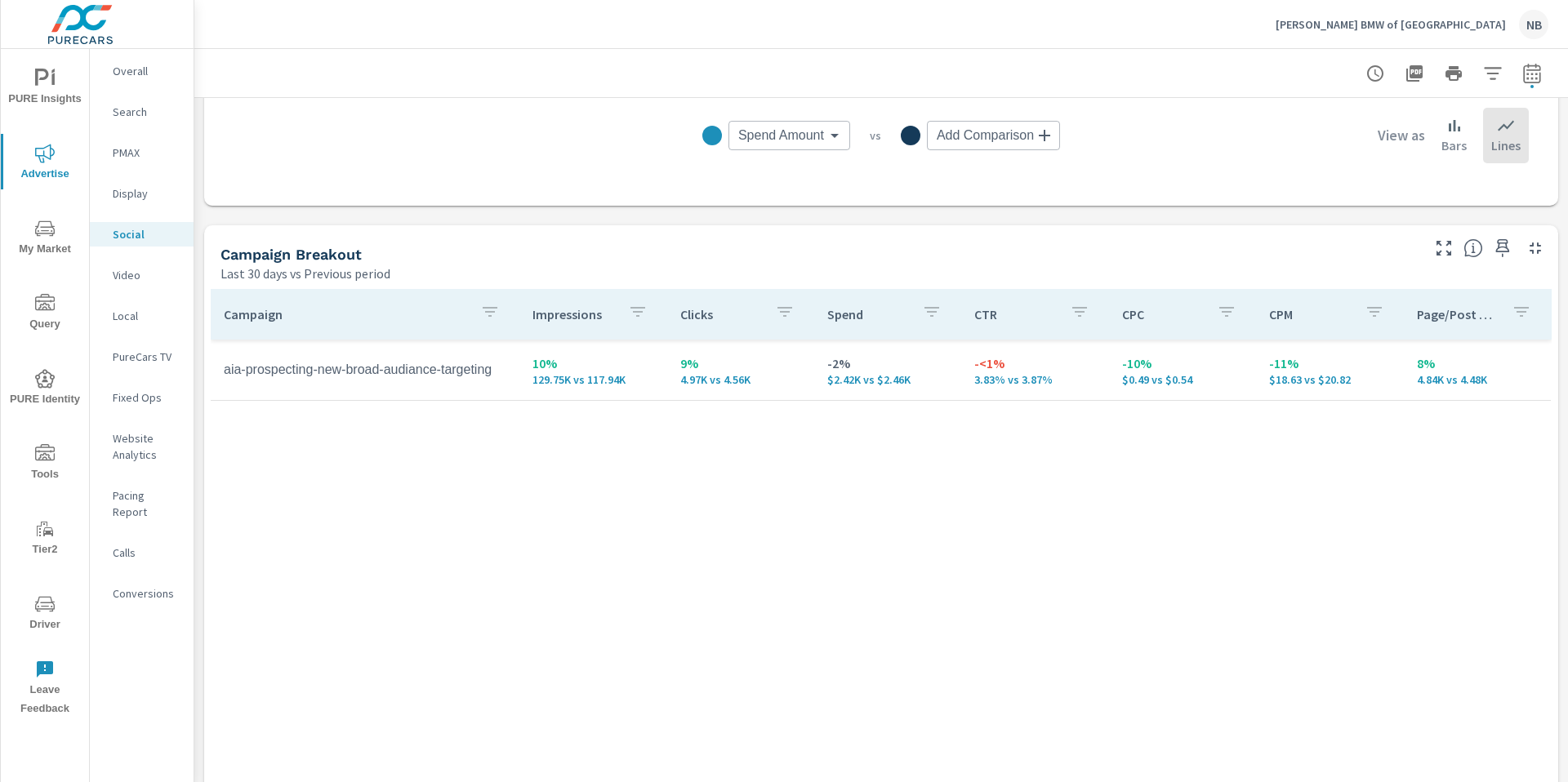
scroll to position [528, 0]
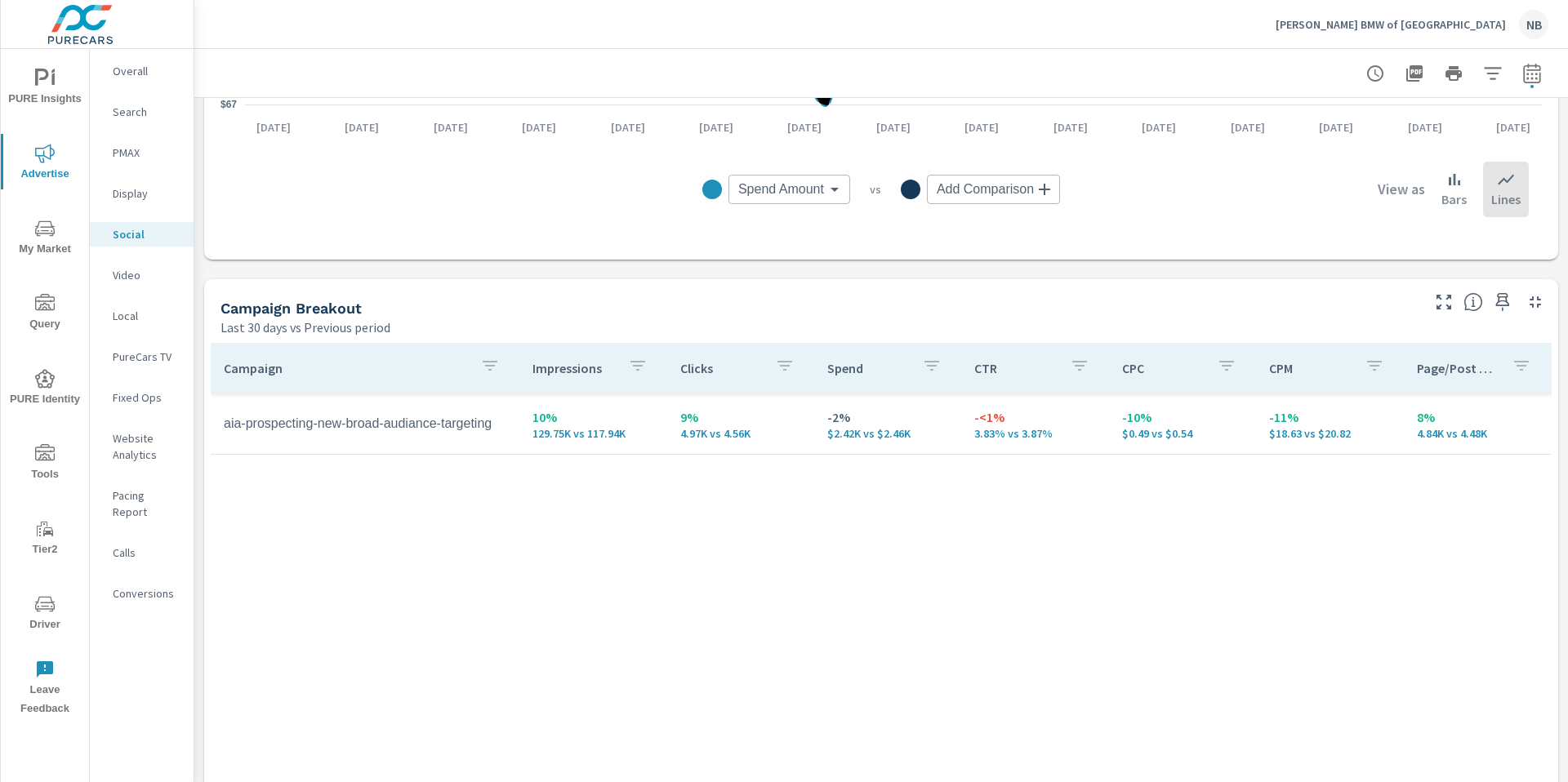
click at [490, 363] on icon "button" at bounding box center [490, 366] width 19 height 19
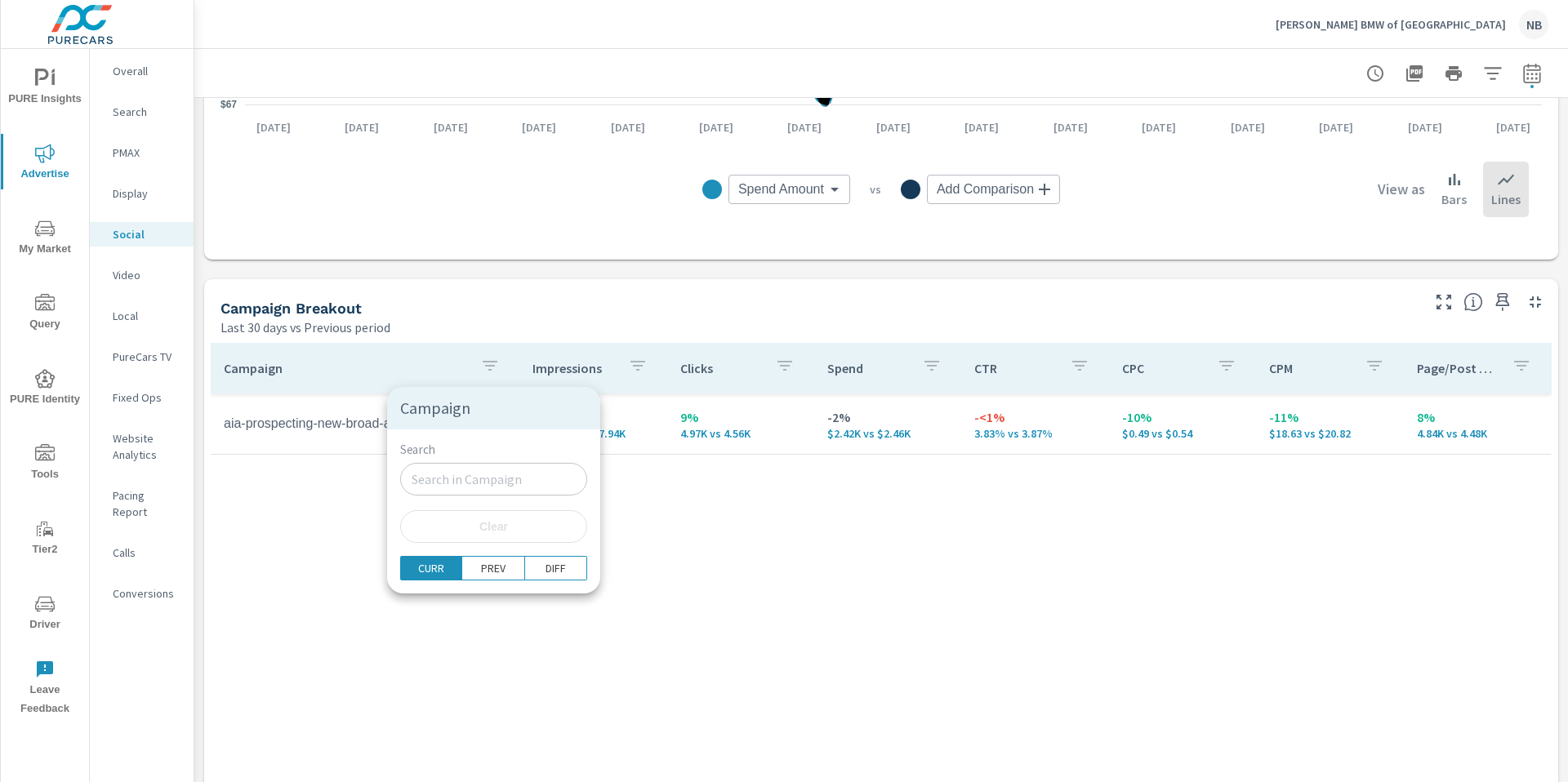
click at [692, 527] on div at bounding box center [784, 391] width 1568 height 782
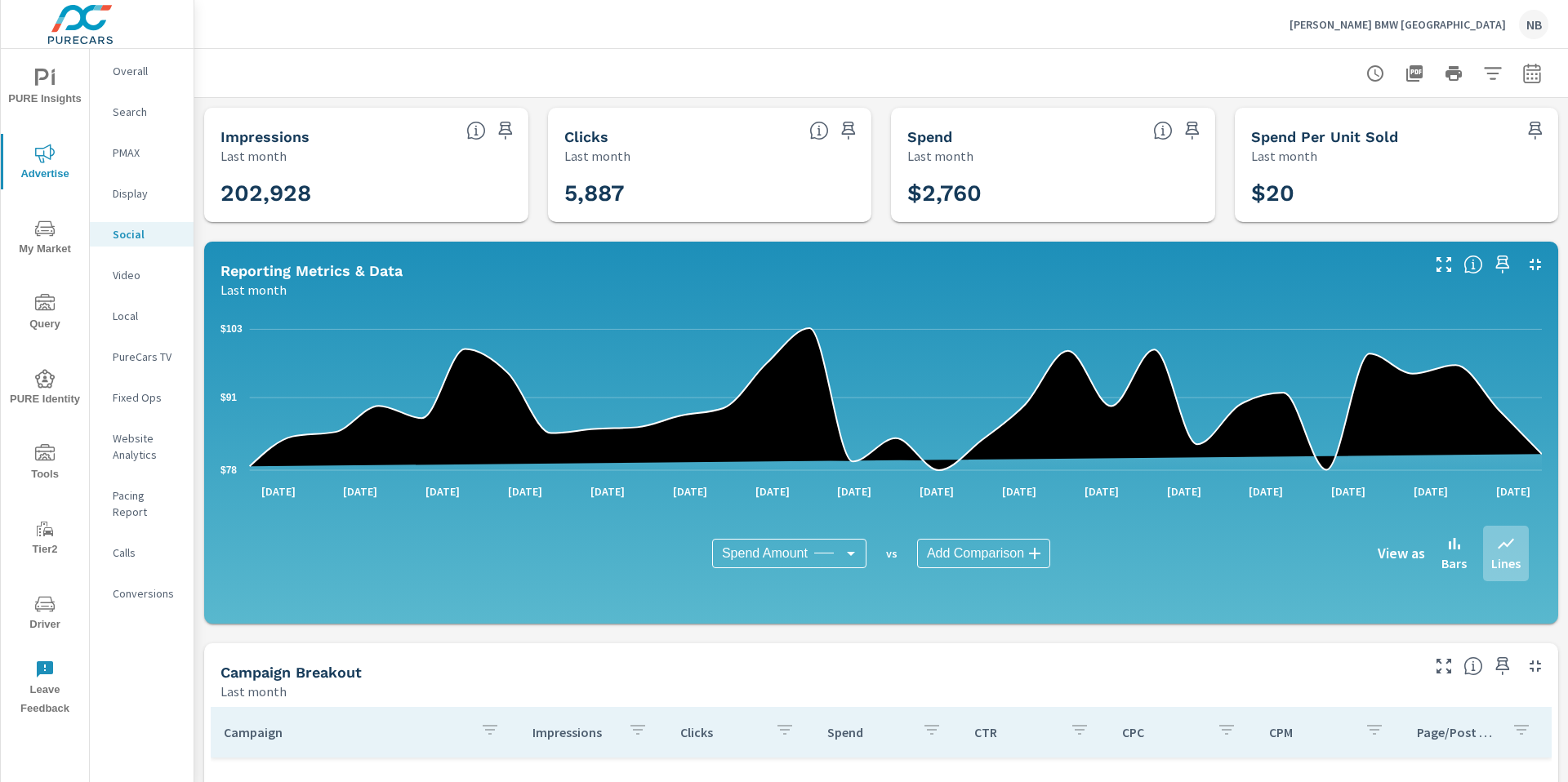
click at [1536, 76] on icon "button" at bounding box center [1531, 73] width 19 height 19
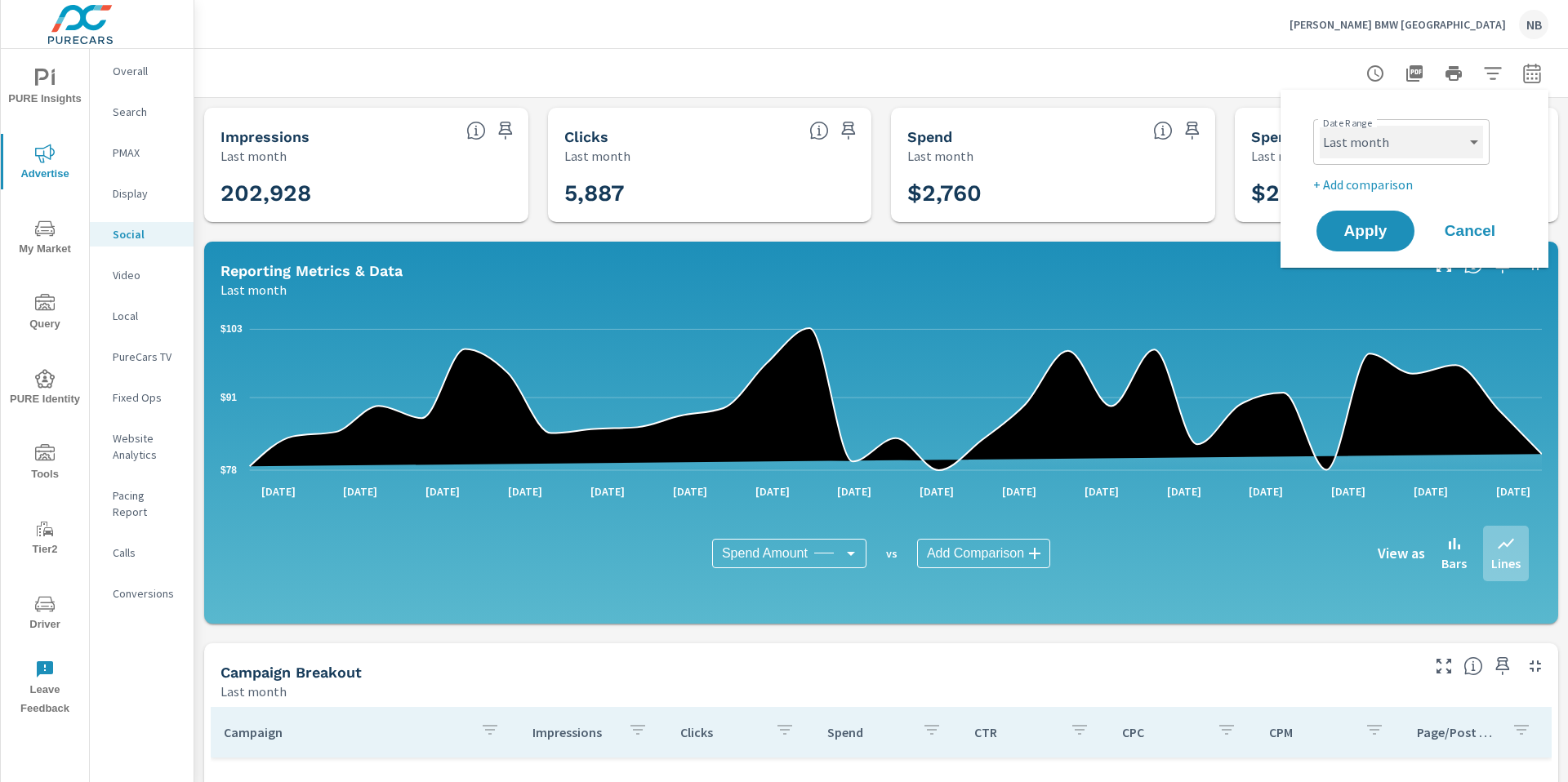
click at [1408, 142] on select "Custom [DATE] Last week Last 7 days Last 14 days Last 30 days Last 45 days Last…" at bounding box center [1401, 142] width 163 height 33
select select "Last 30 days"
click at [1384, 183] on p "+ Add comparison" at bounding box center [1417, 184] width 209 height 19
select select "Previous period"
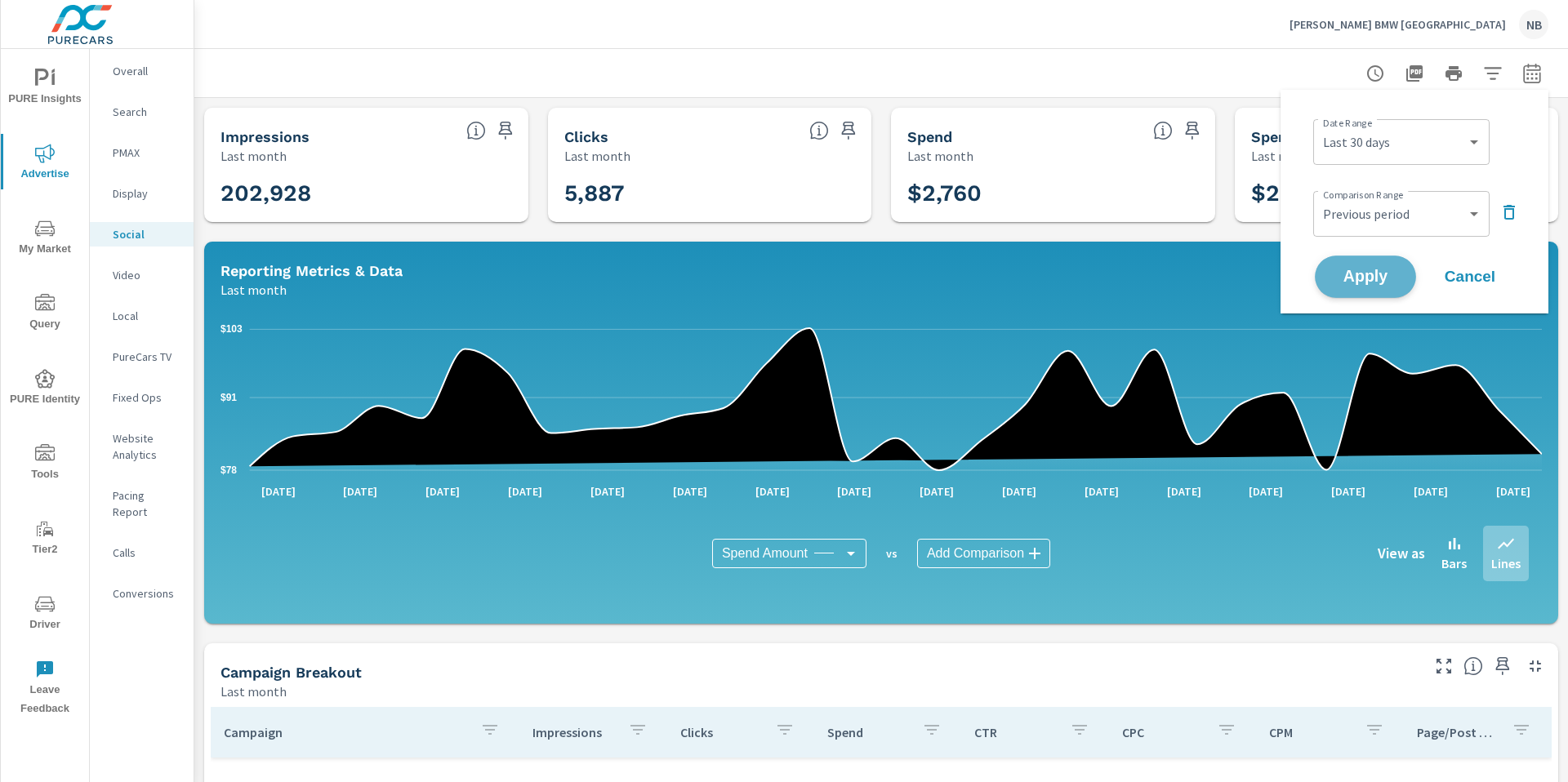
click at [1387, 272] on span "Apply" at bounding box center [1365, 277] width 67 height 15
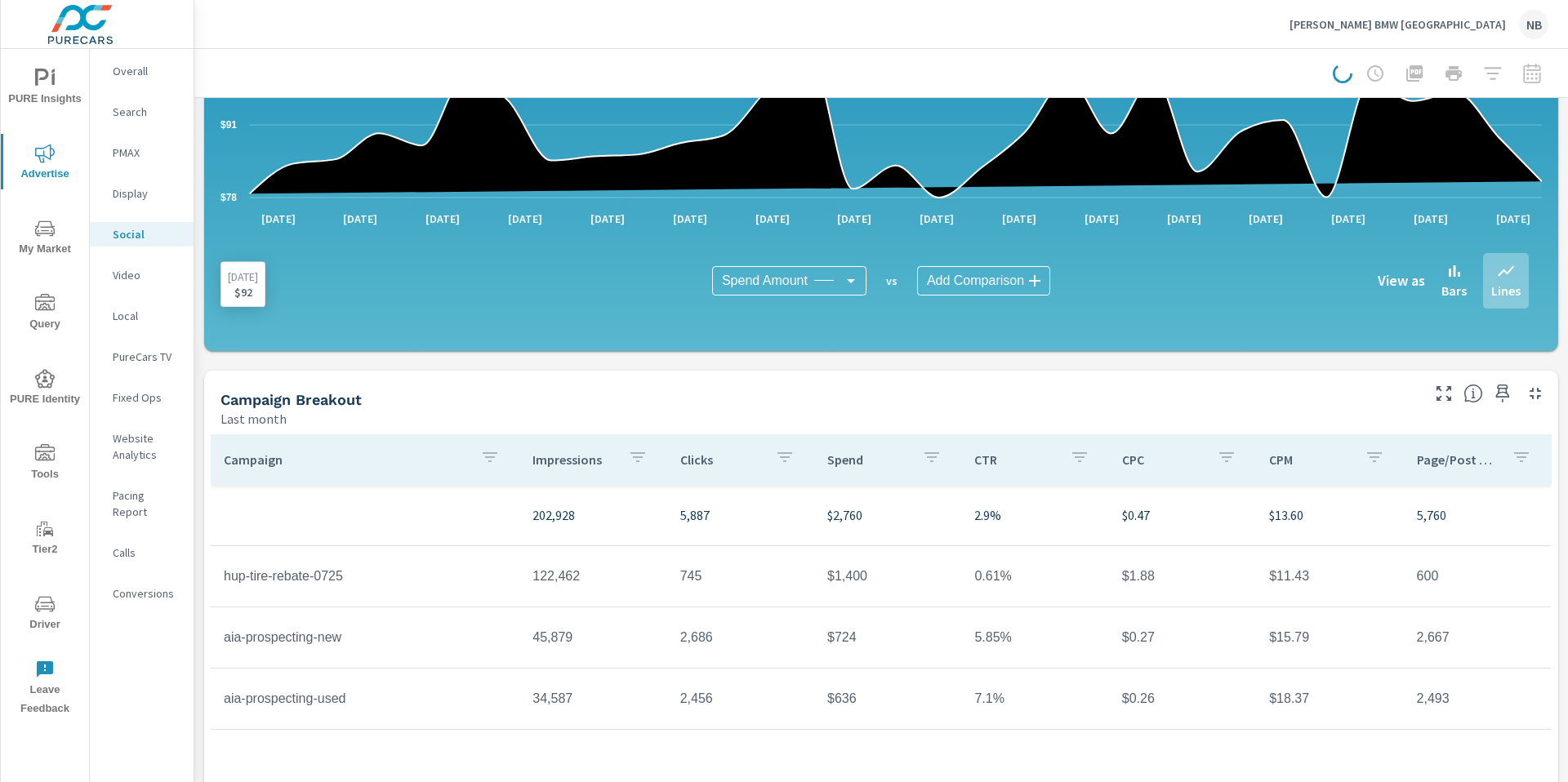
scroll to position [387, 0]
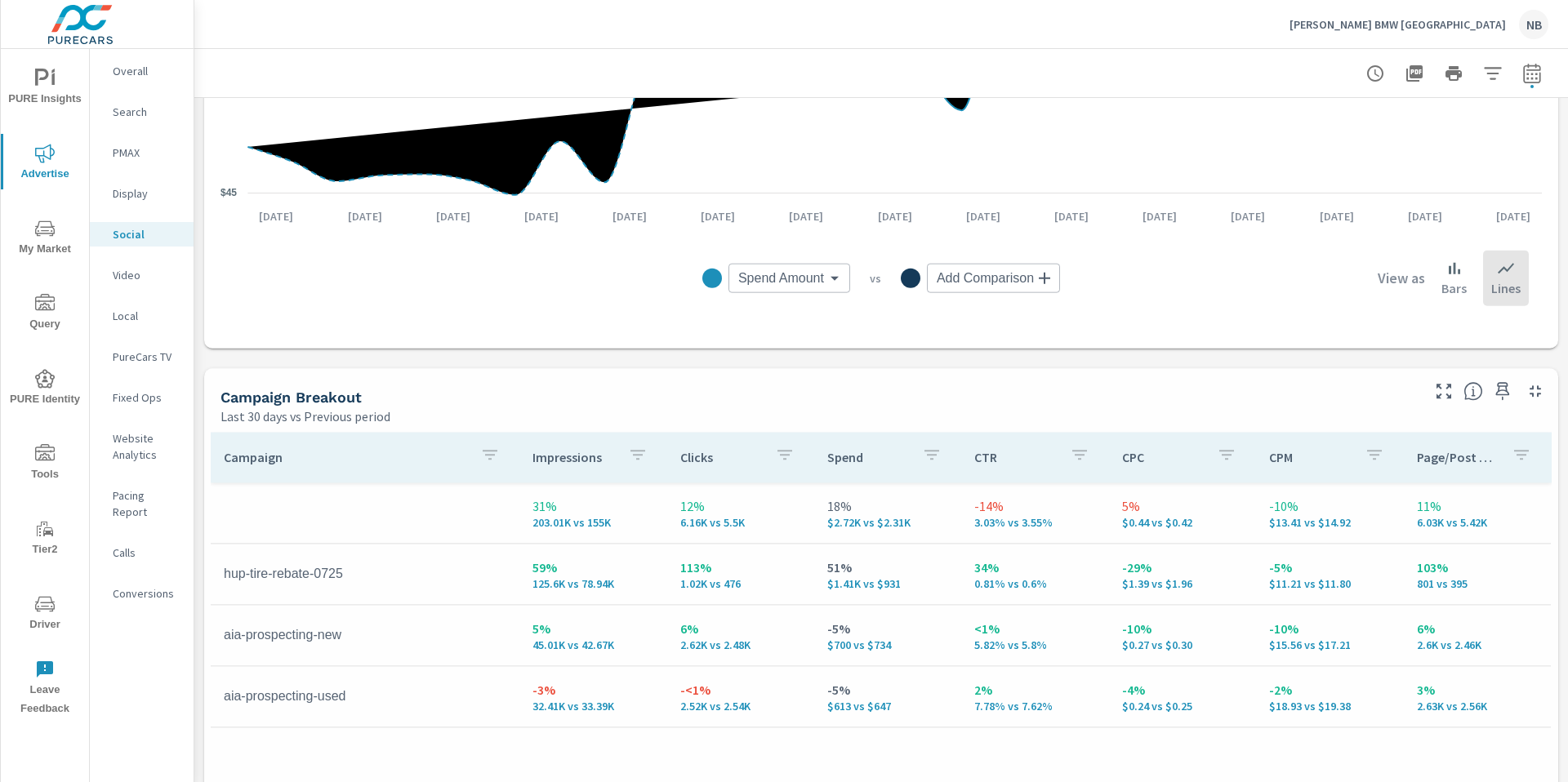
scroll to position [714, 0]
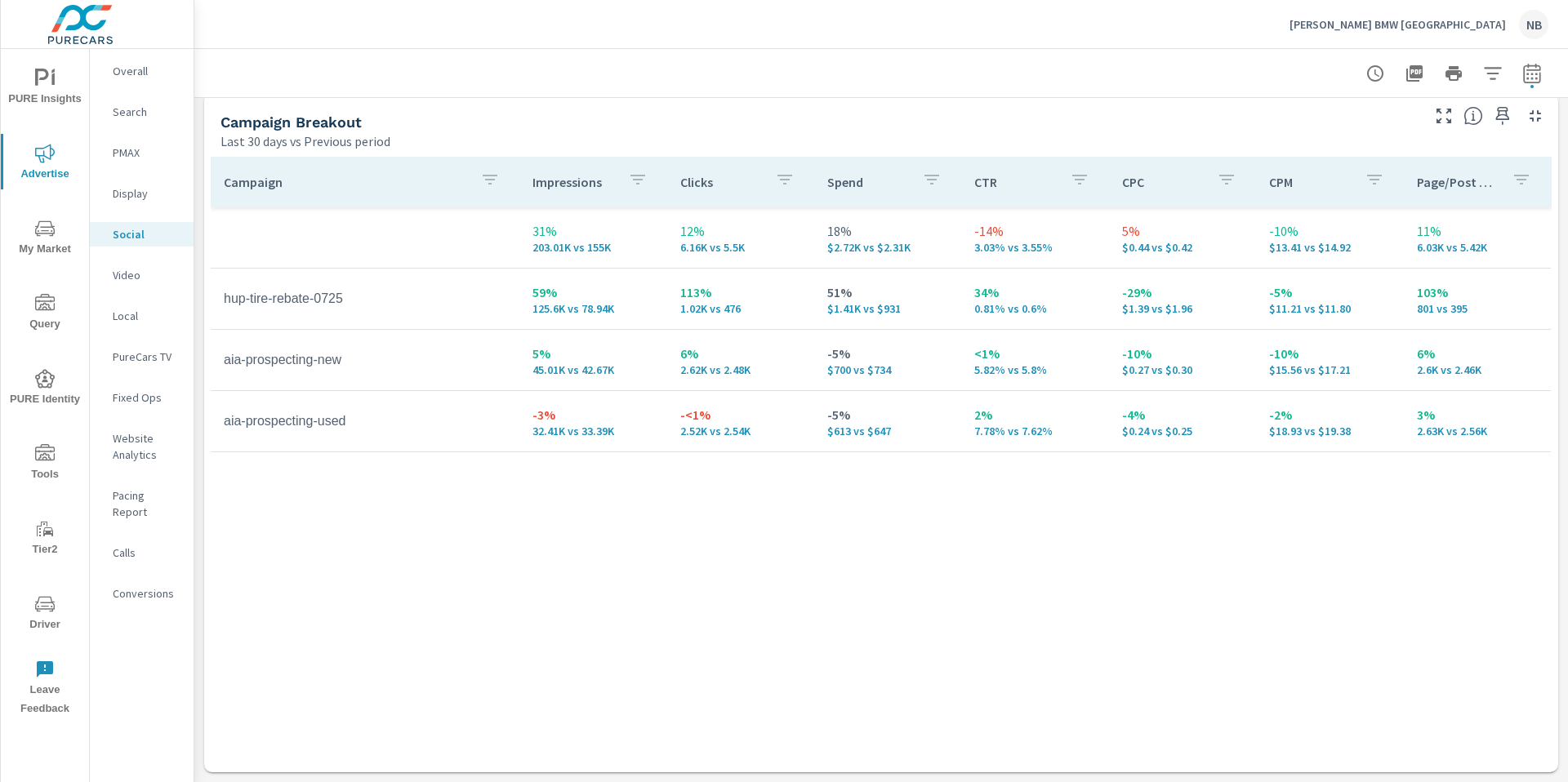
click at [1410, 29] on p "[PERSON_NAME] BMW [GEOGRAPHIC_DATA]" at bounding box center [1397, 24] width 217 height 14
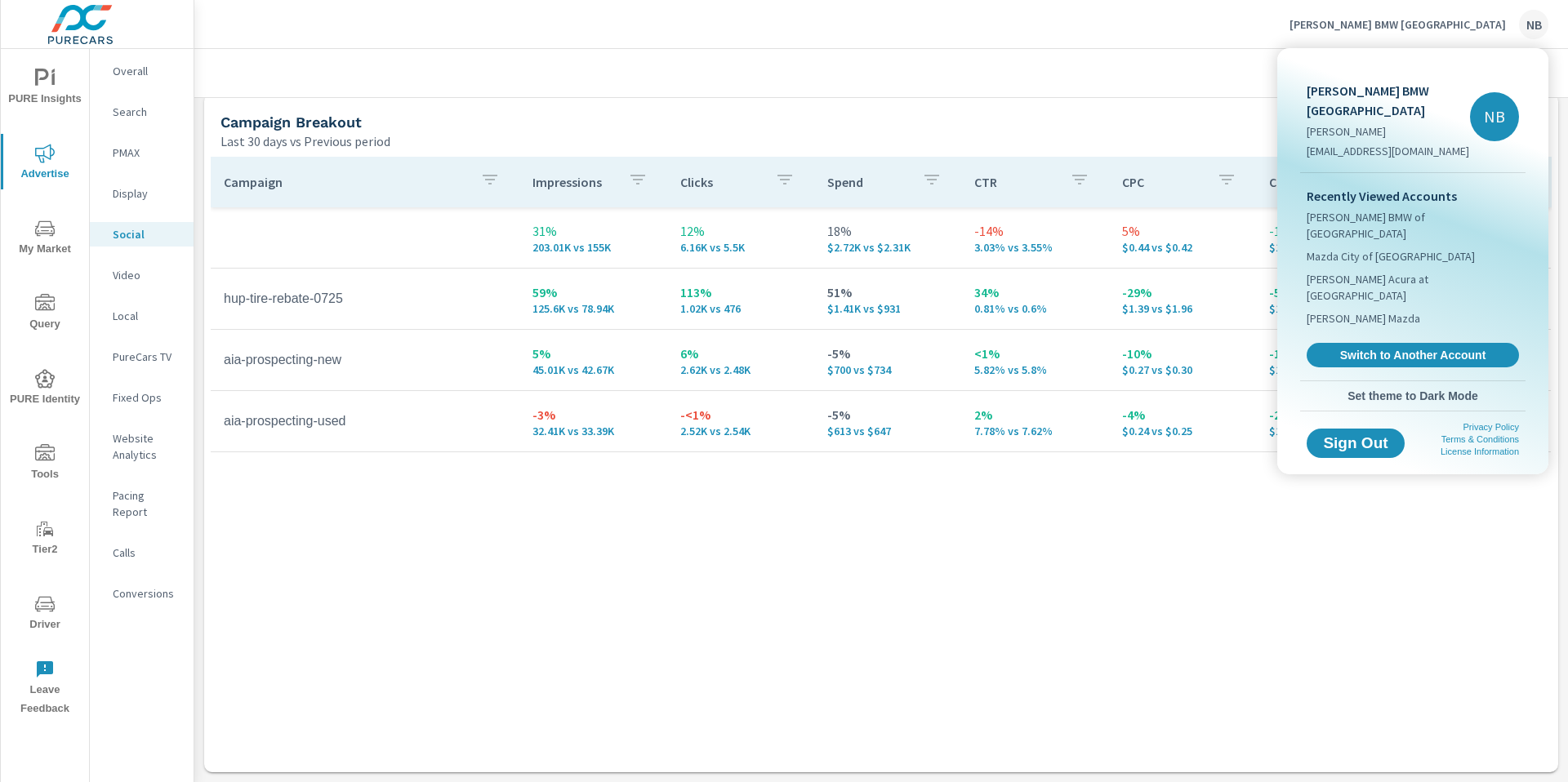
click at [1413, 29] on div at bounding box center [784, 391] width 1568 height 782
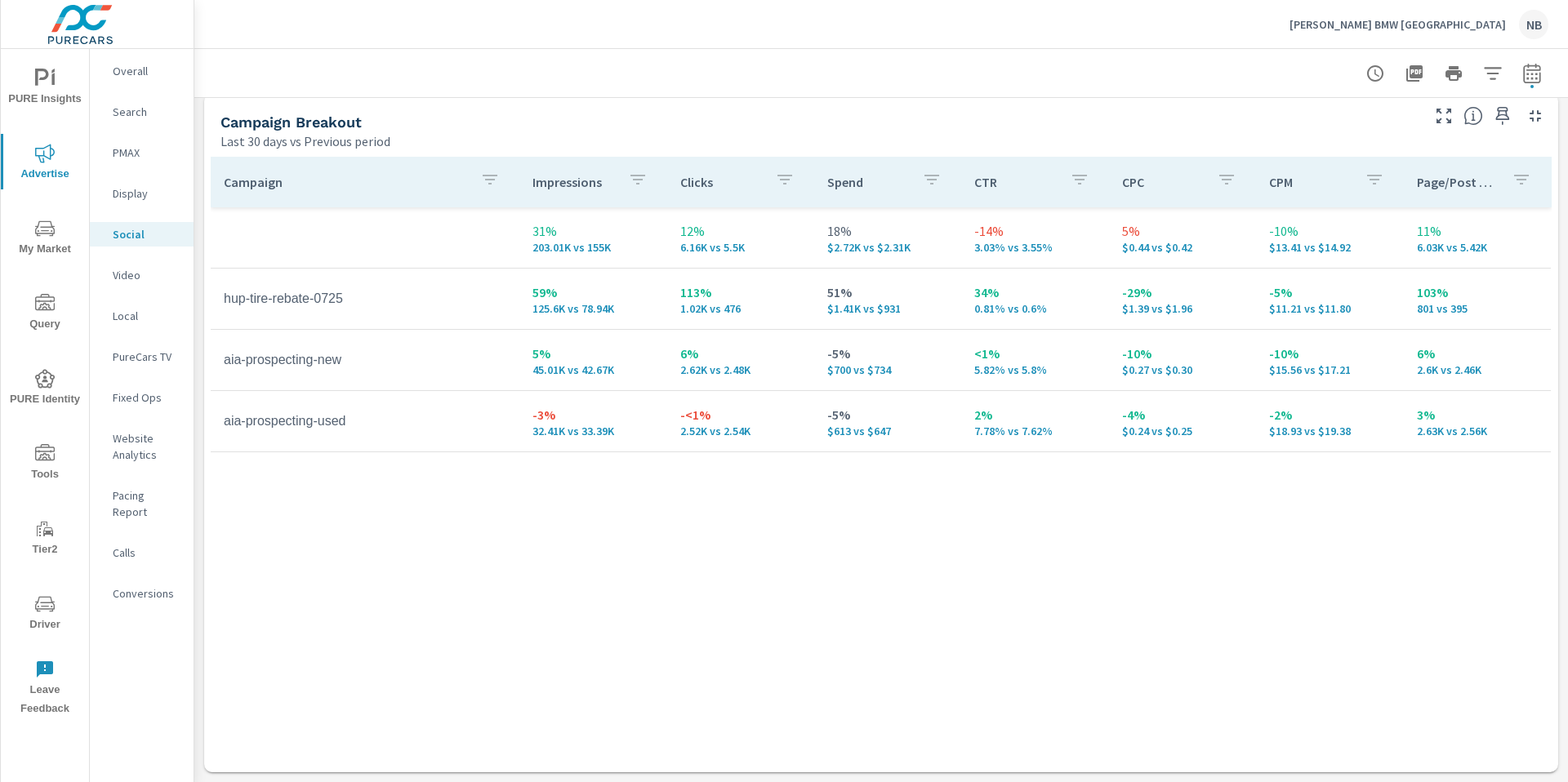
click at [1413, 29] on p "[PERSON_NAME] BMW [GEOGRAPHIC_DATA]" at bounding box center [1397, 24] width 217 height 14
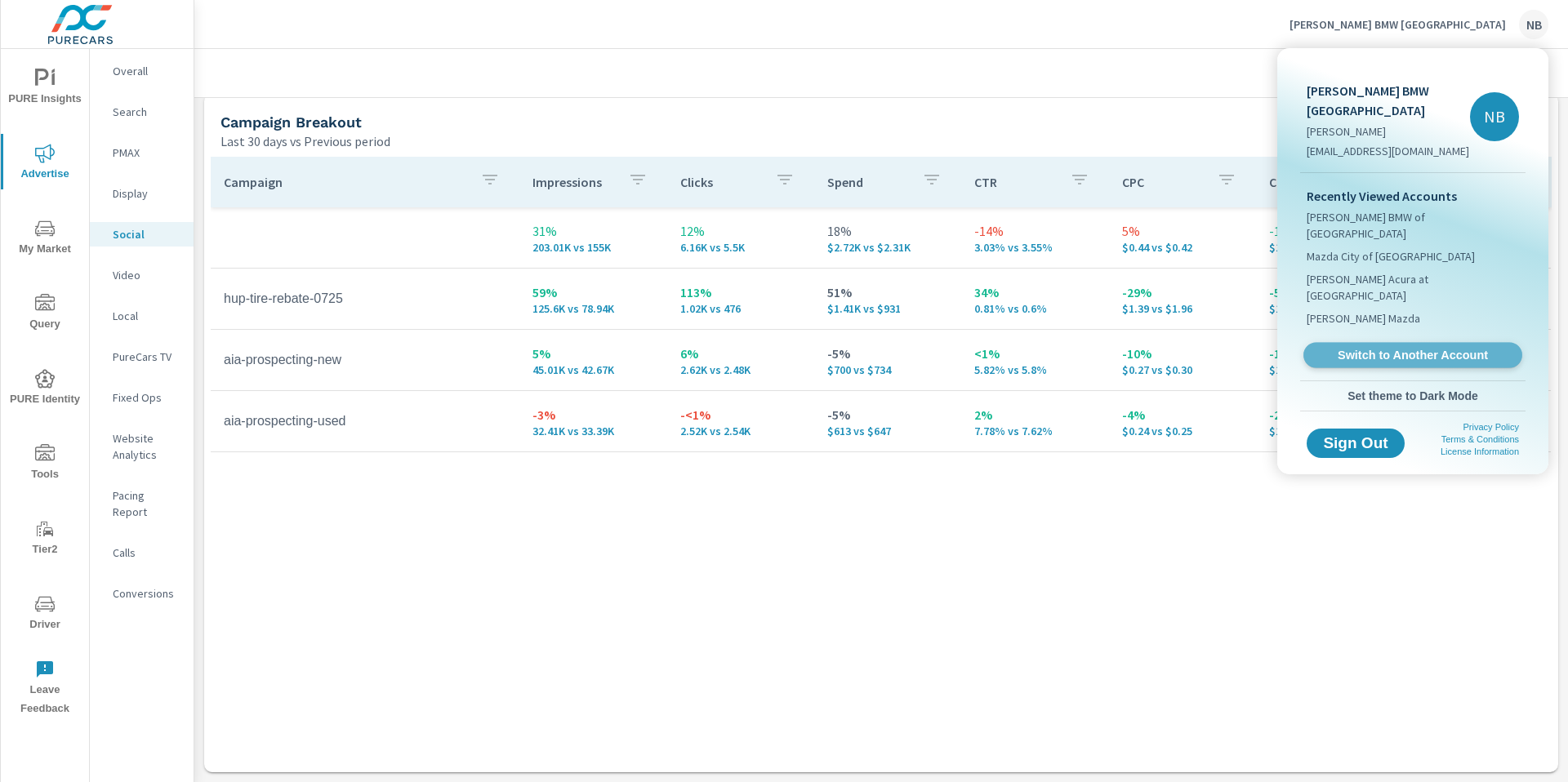
click at [1398, 348] on span "Switch to Another Account" at bounding box center [1411, 356] width 200 height 15
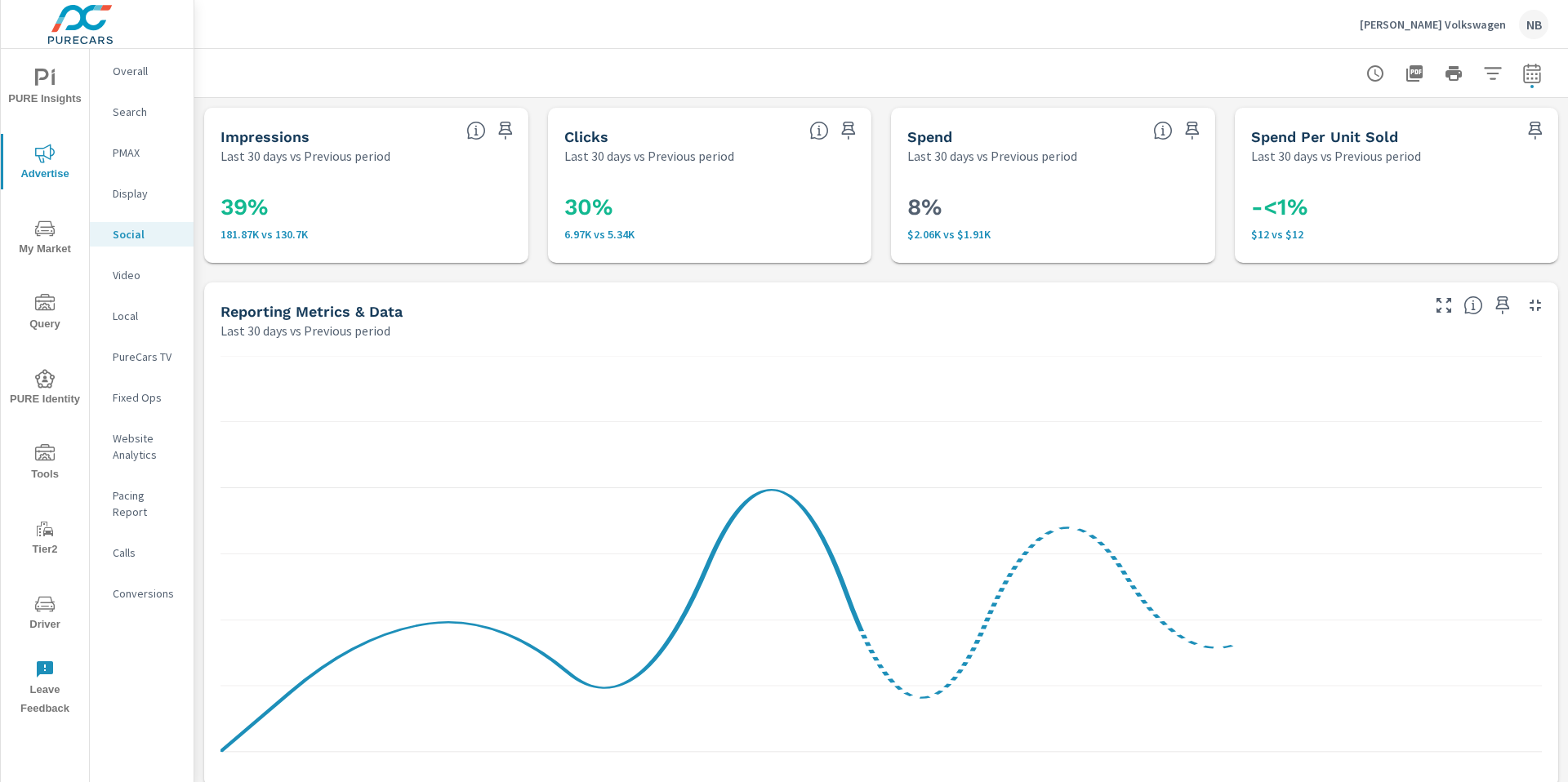
click at [124, 60] on div "Overall" at bounding box center [142, 71] width 104 height 24
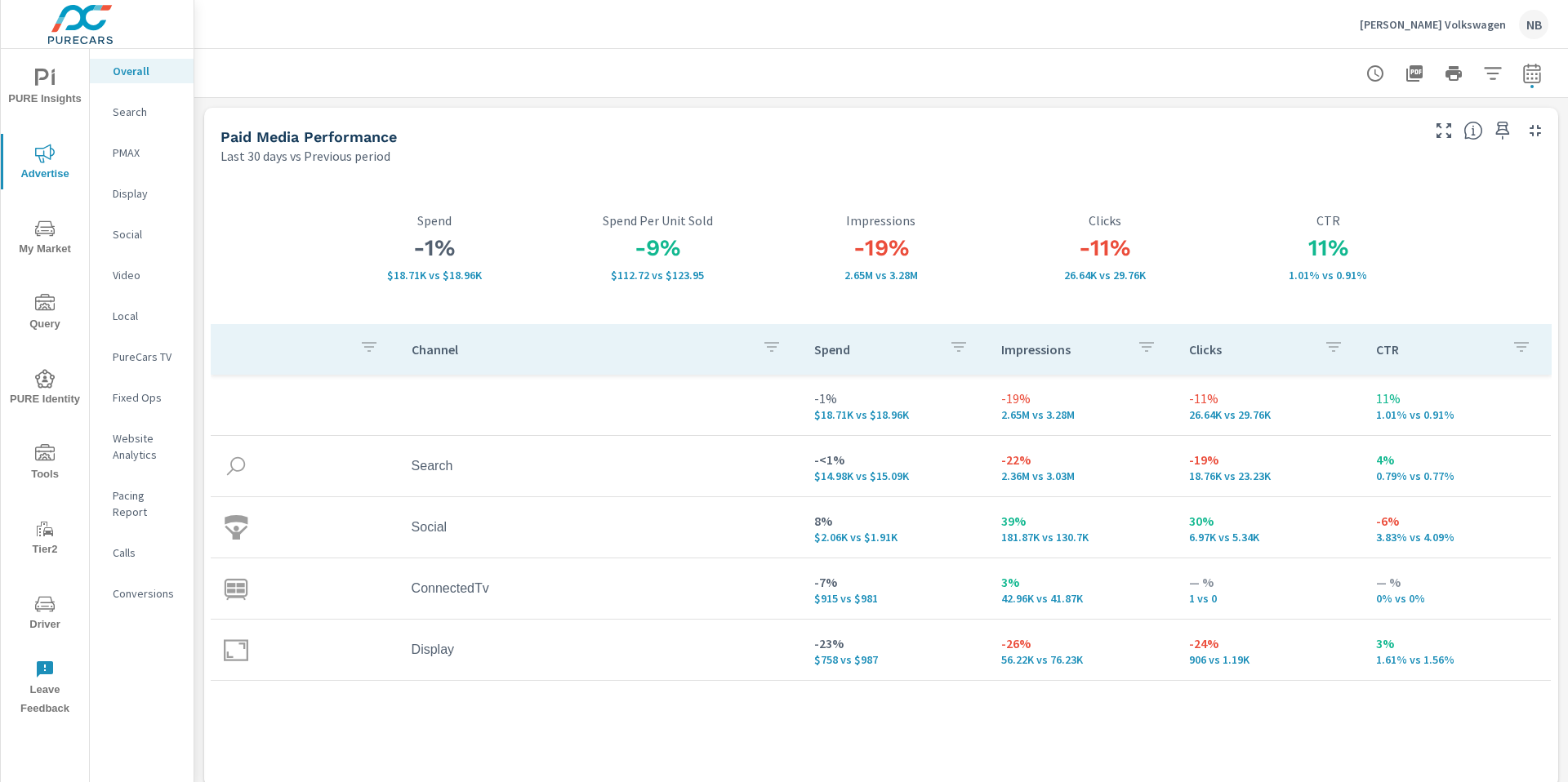
click at [130, 112] on p "Search" at bounding box center [147, 111] width 67 height 16
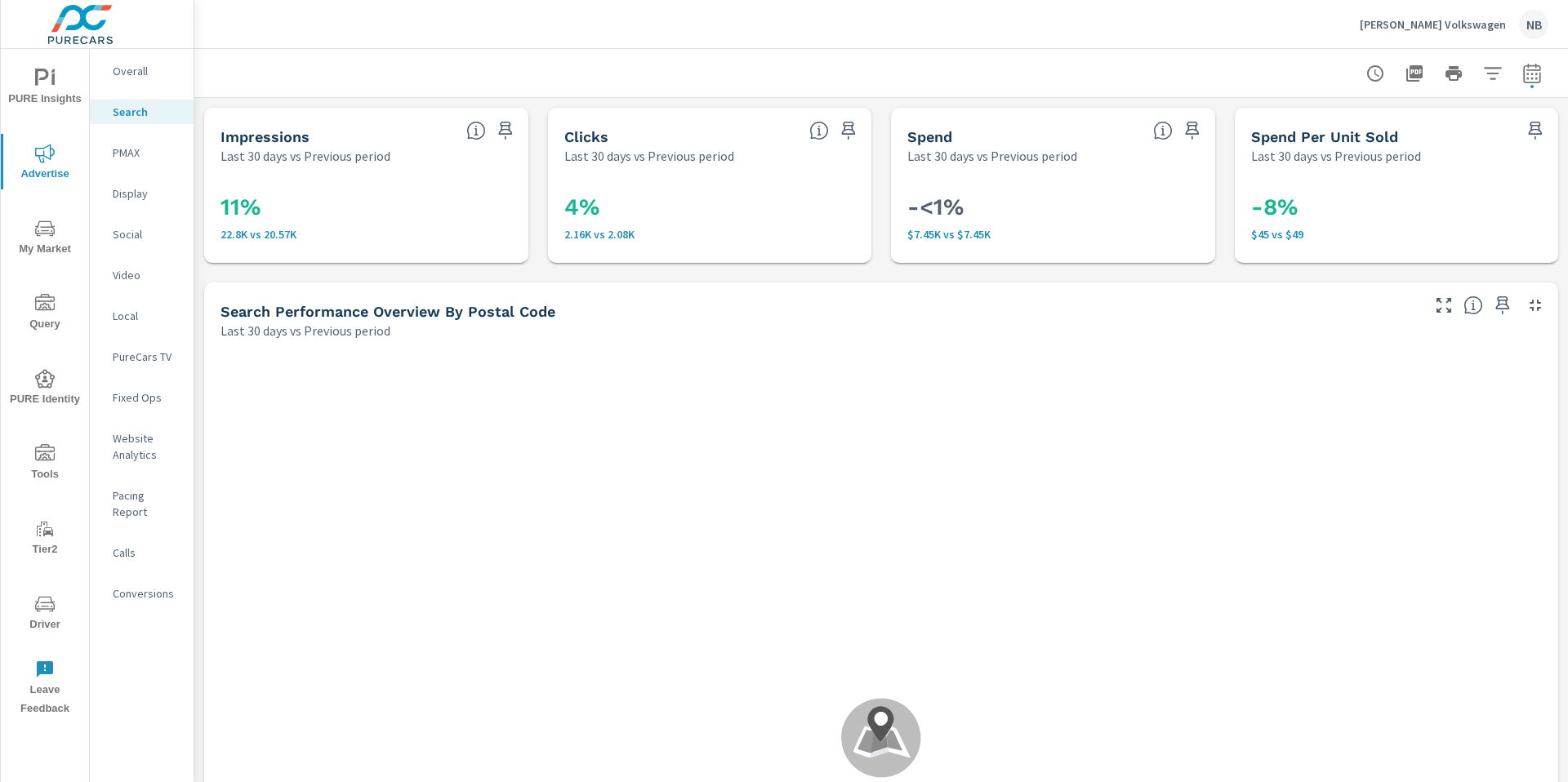
scroll to position [429, 0]
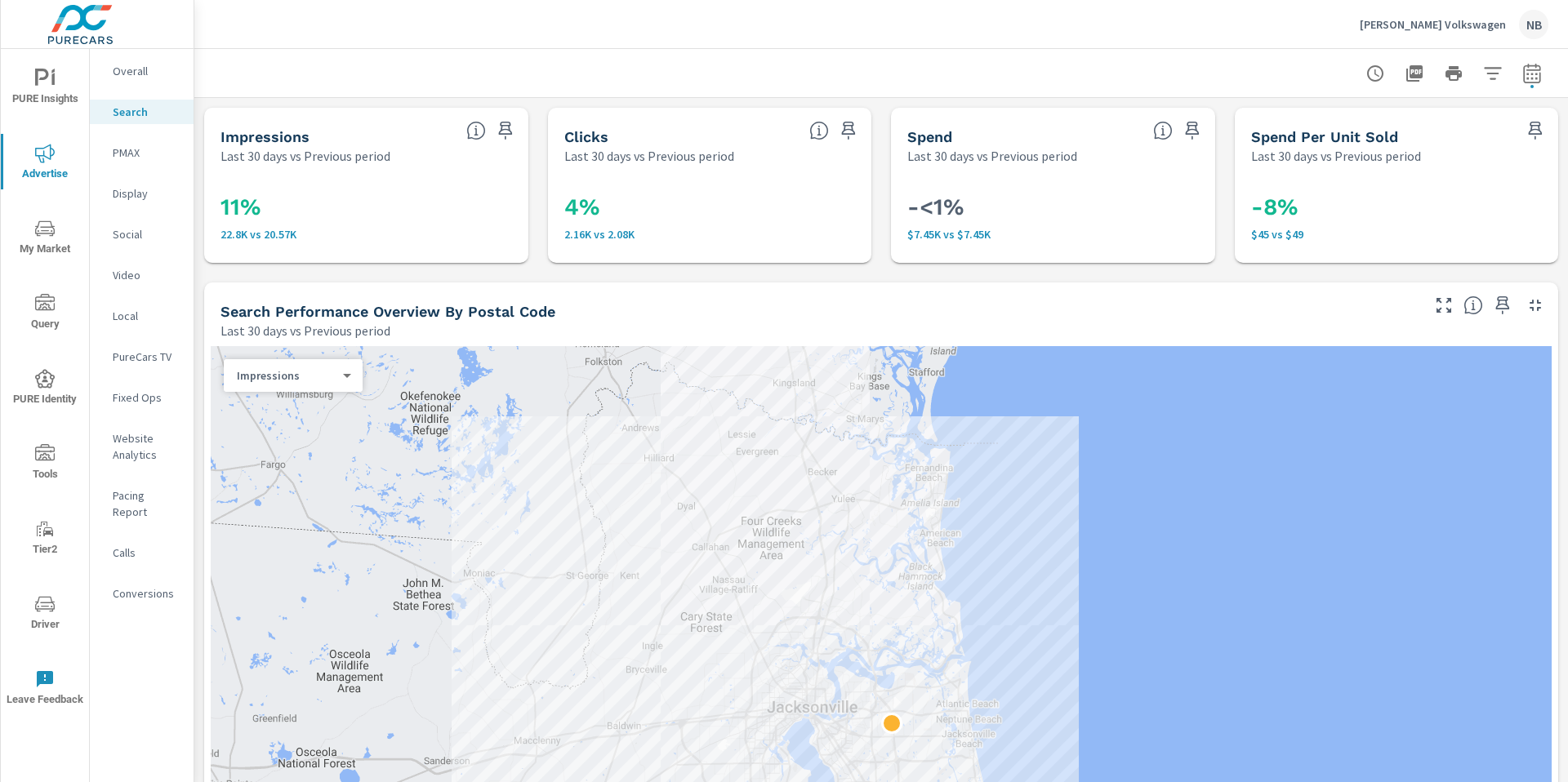
click at [728, 259] on div "4% 2.16K vs 2.08K" at bounding box center [709, 214] width 324 height 98
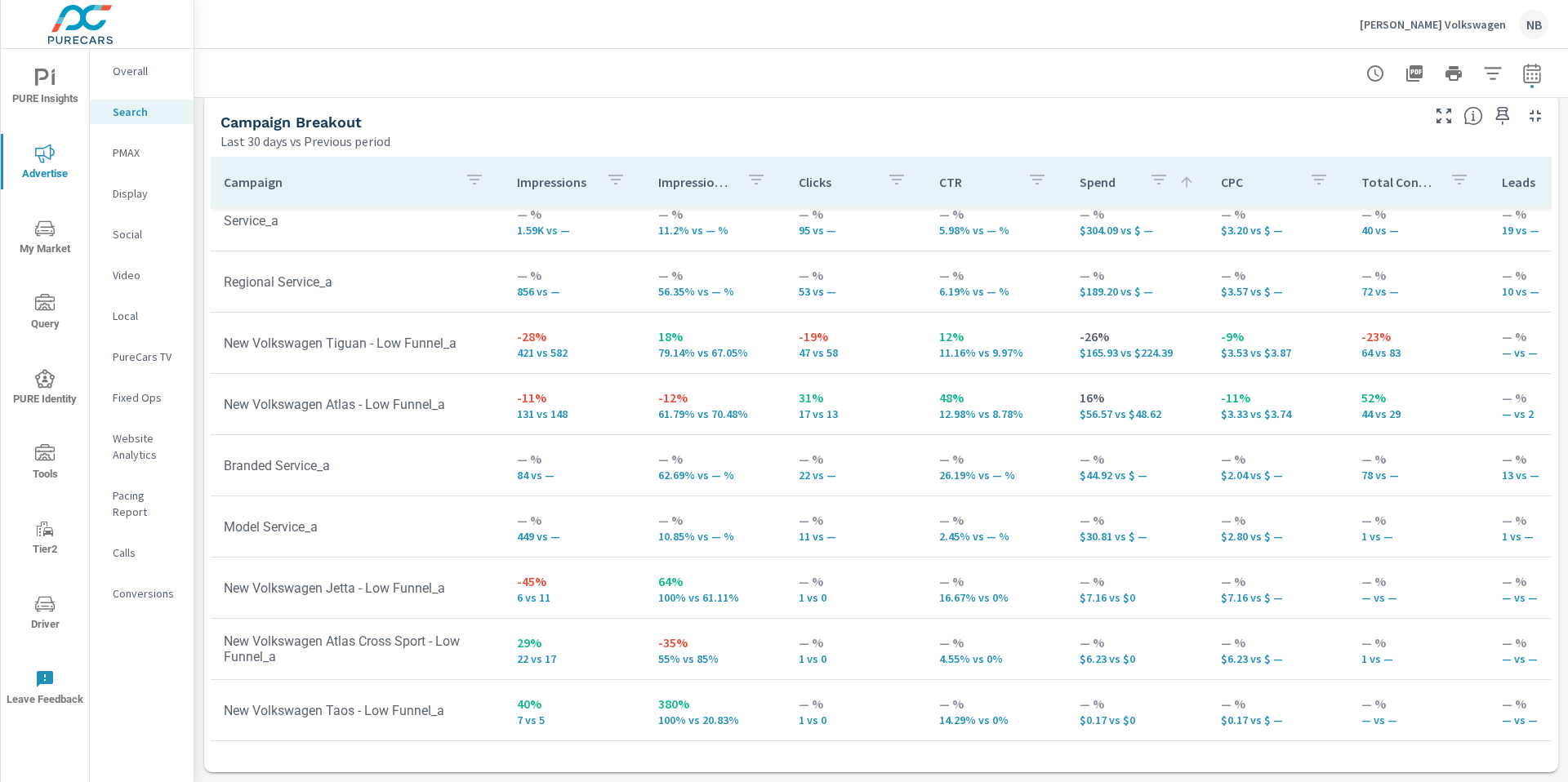
scroll to position [445, 0]
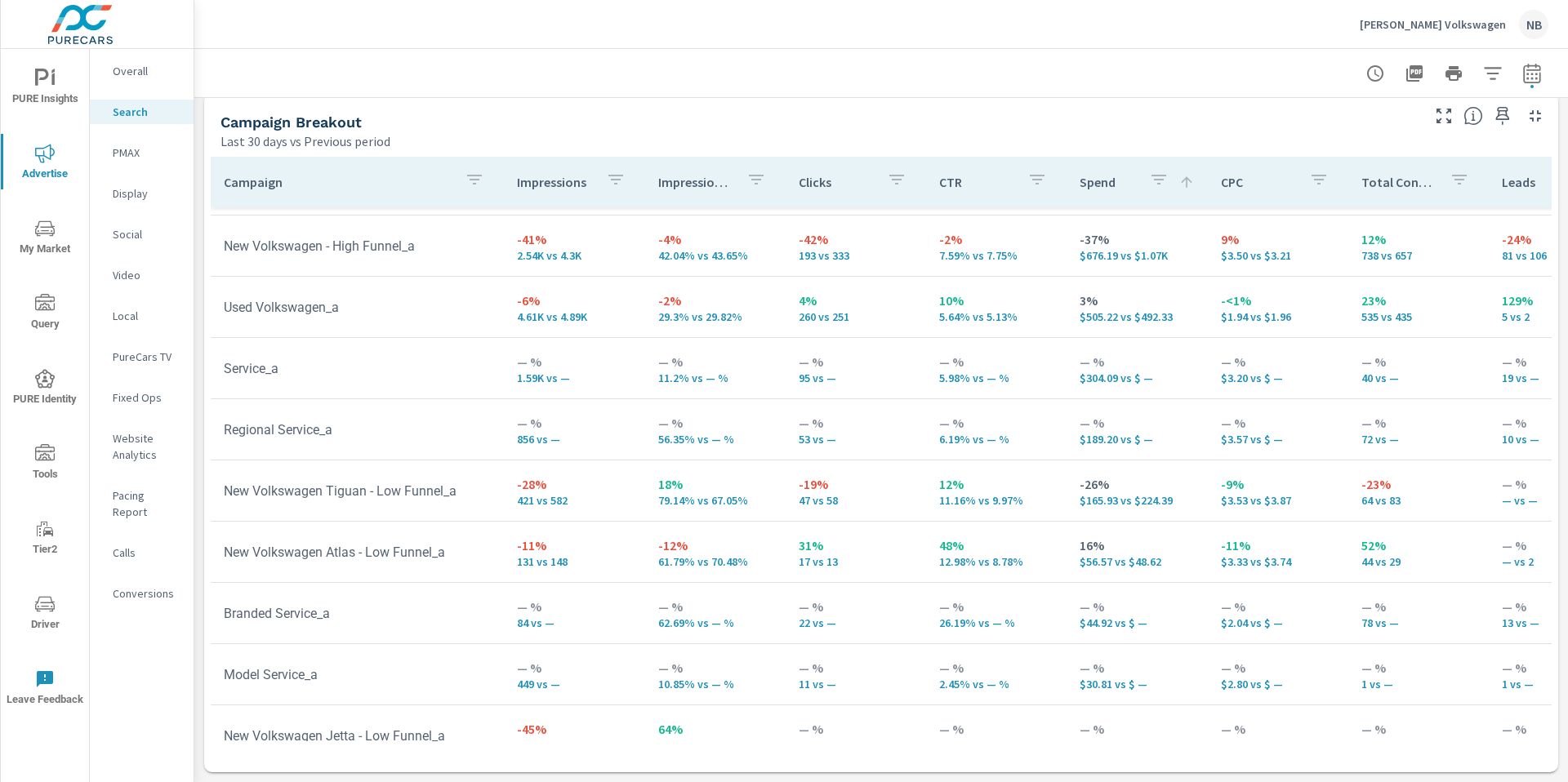
scroll to position [336, 0]
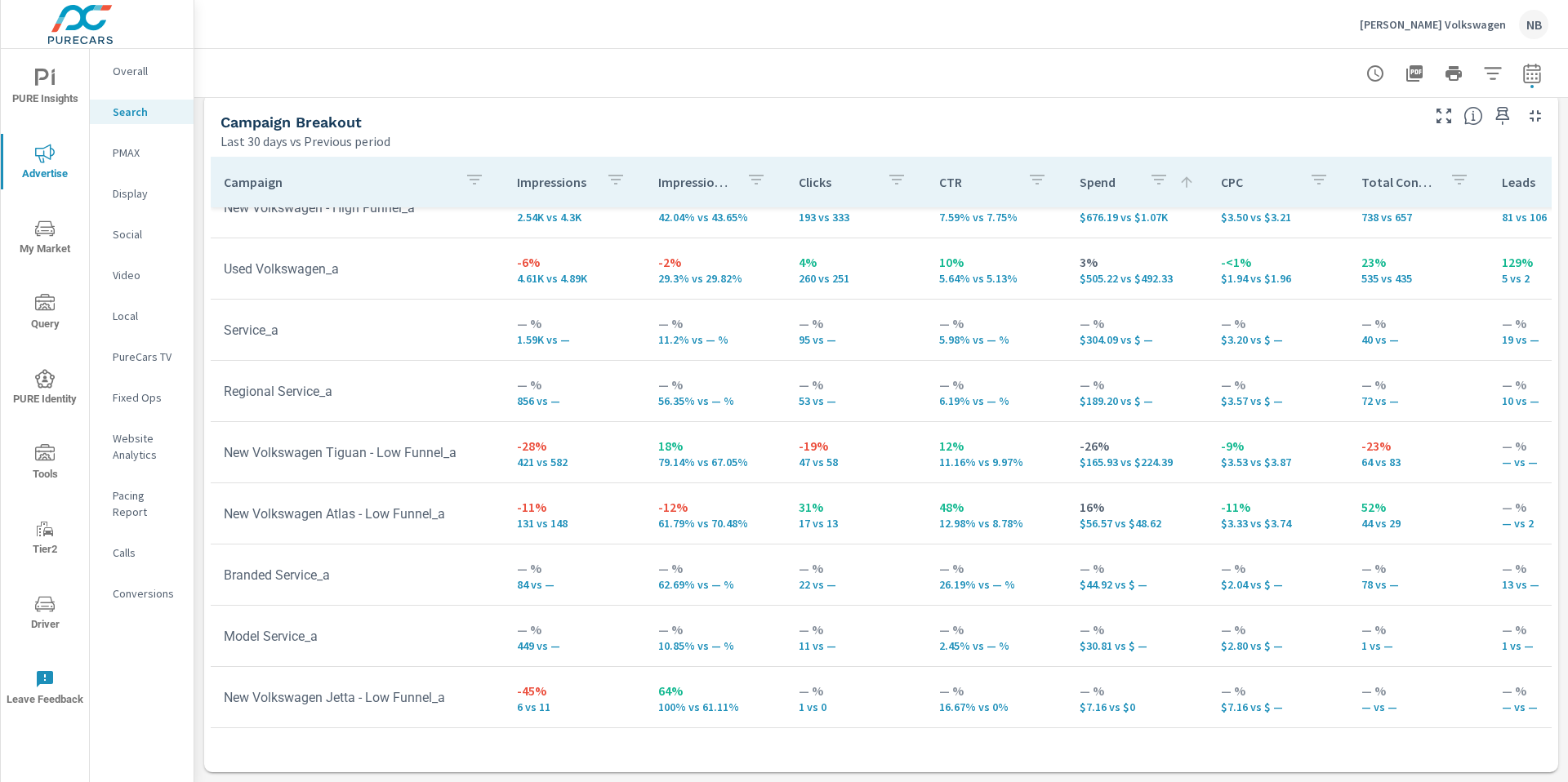
scroll to position [446, 0]
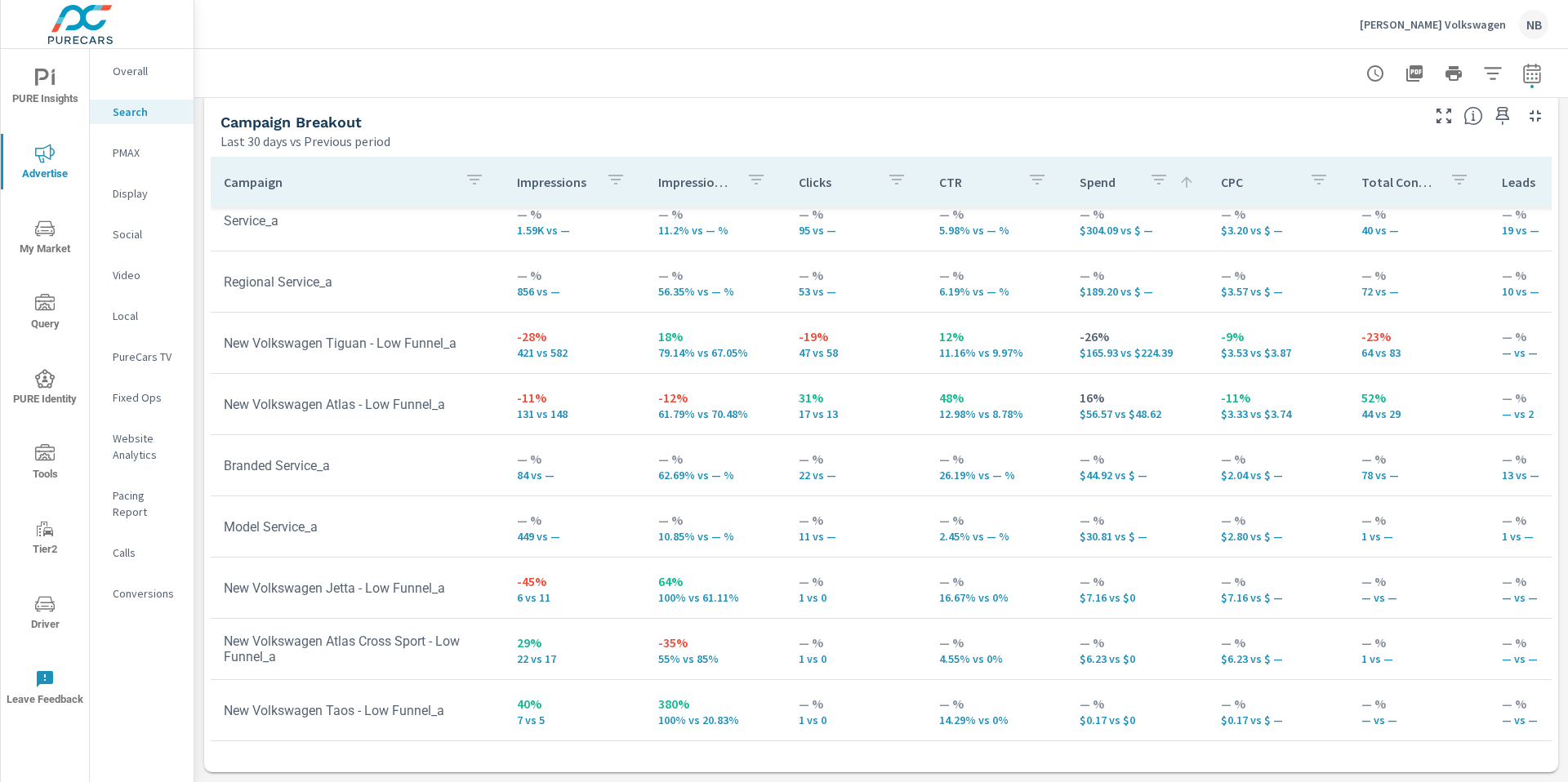
click at [124, 155] on p "PMAX" at bounding box center [147, 153] width 67 height 16
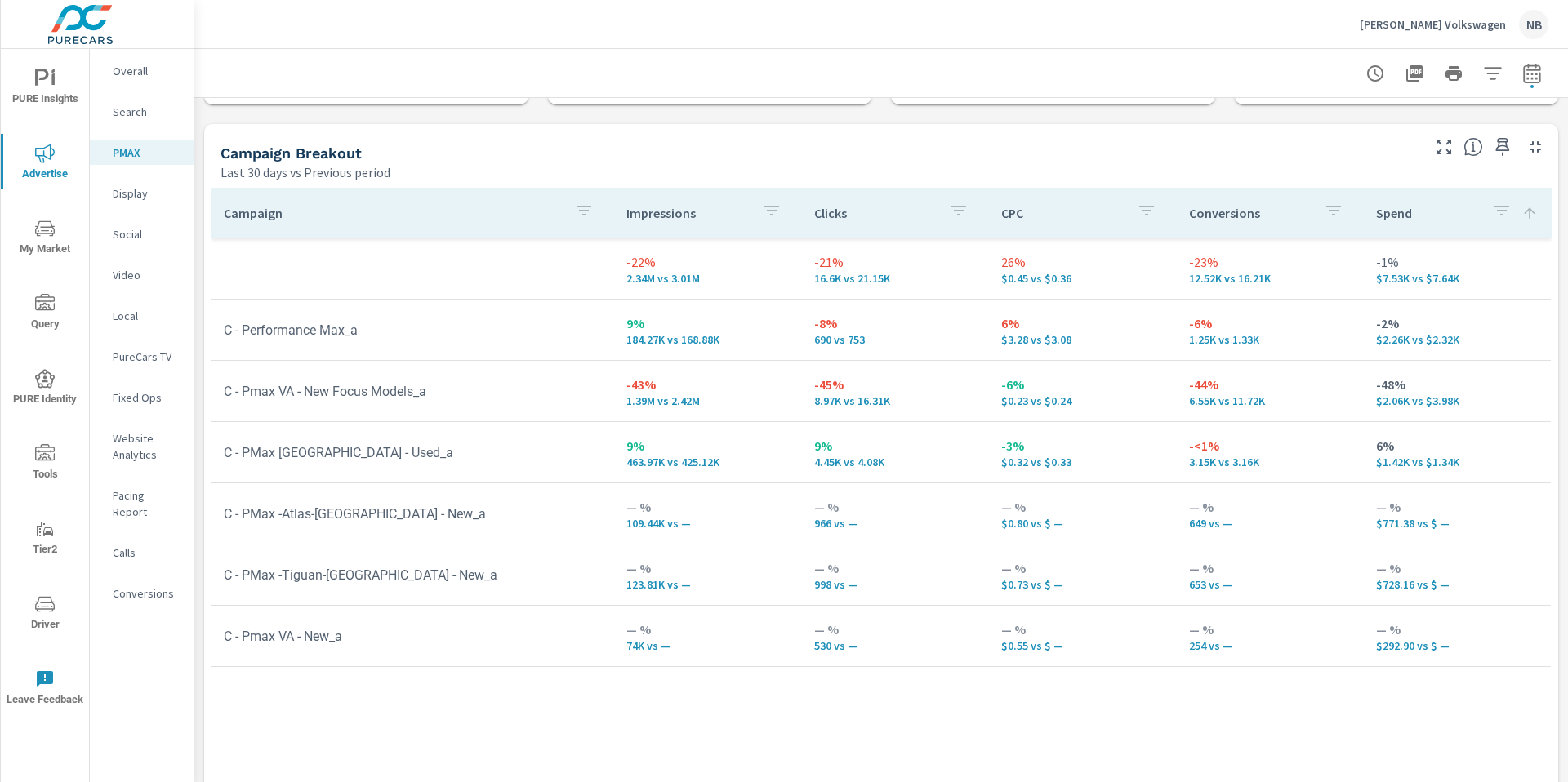
scroll to position [190, 0]
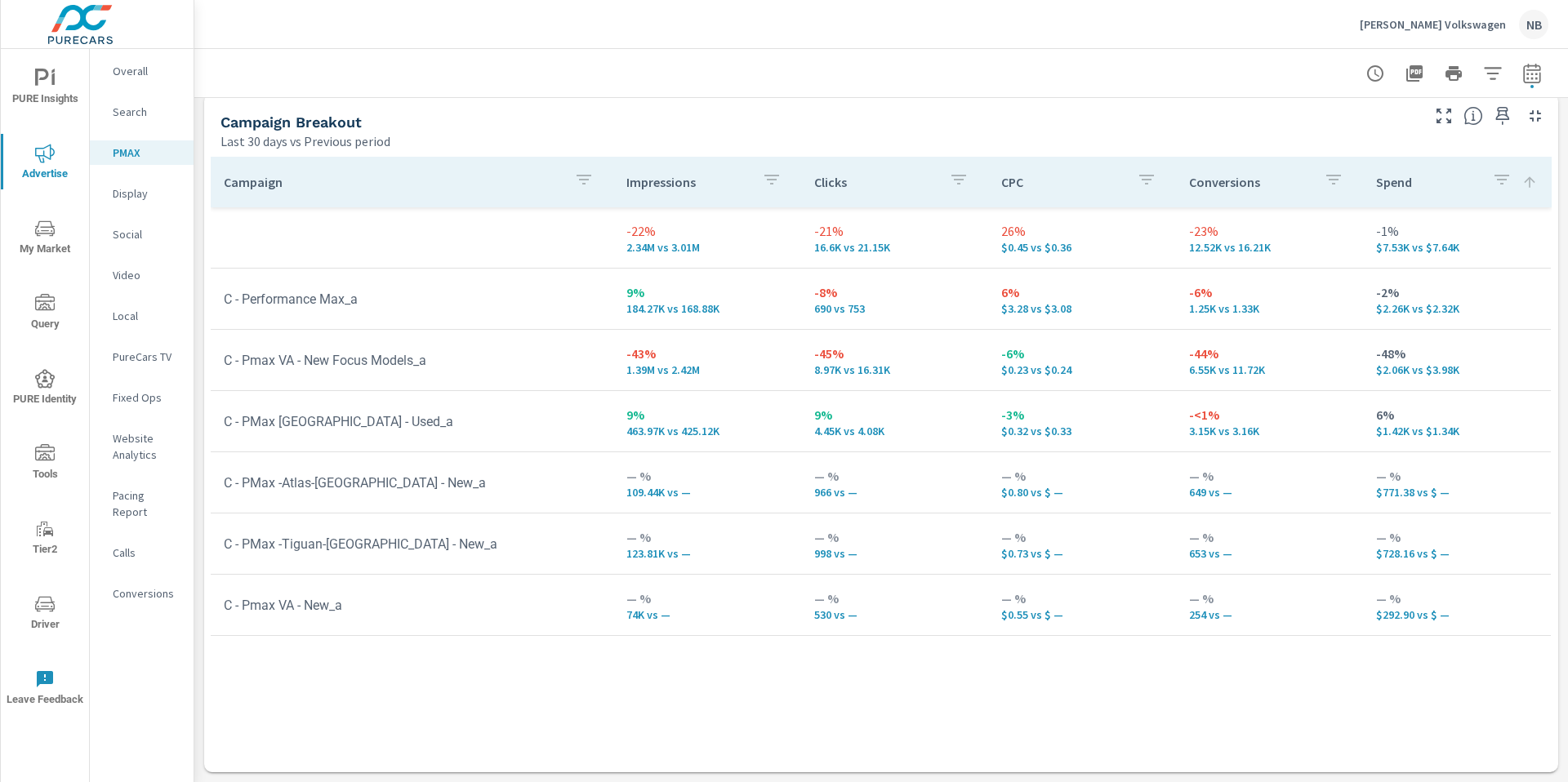
click at [145, 196] on p "Display" at bounding box center [147, 193] width 67 height 16
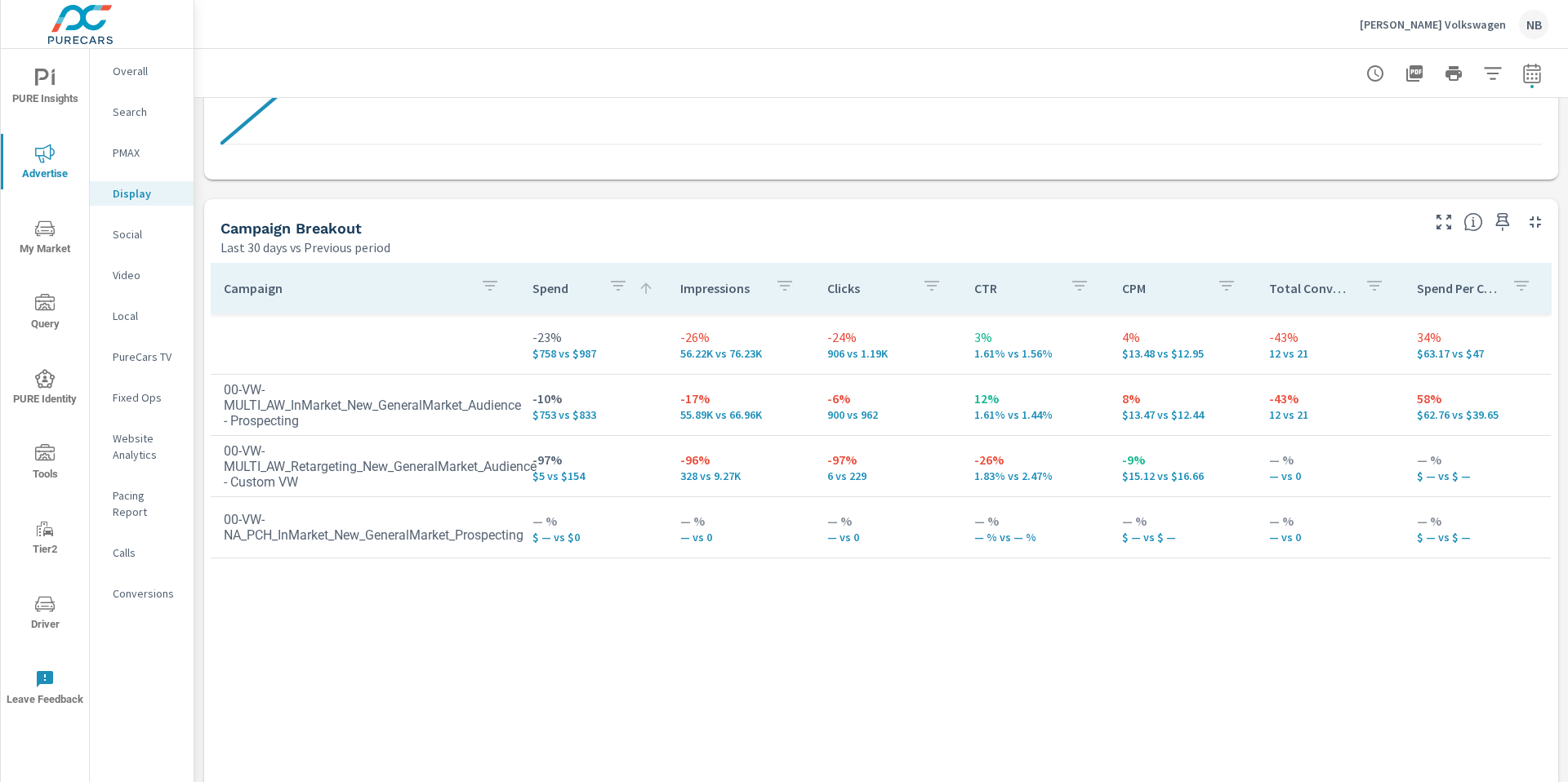
scroll to position [714, 0]
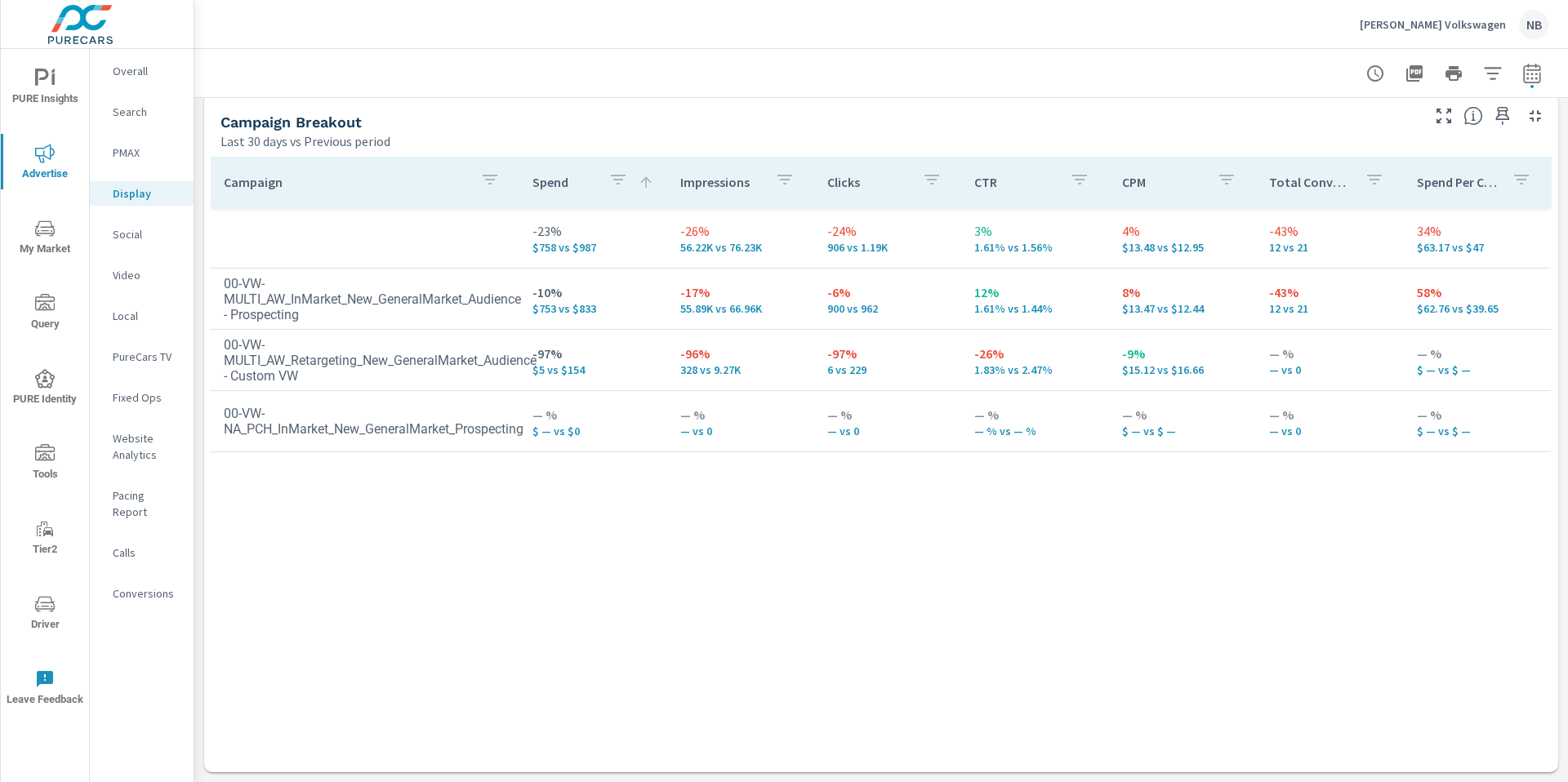
click at [633, 345] on p "-97%" at bounding box center [592, 353] width 120 height 19
click at [1528, 78] on icon "button" at bounding box center [1531, 76] width 11 height 7
select select "Last 30 days"
select select "Previous period"
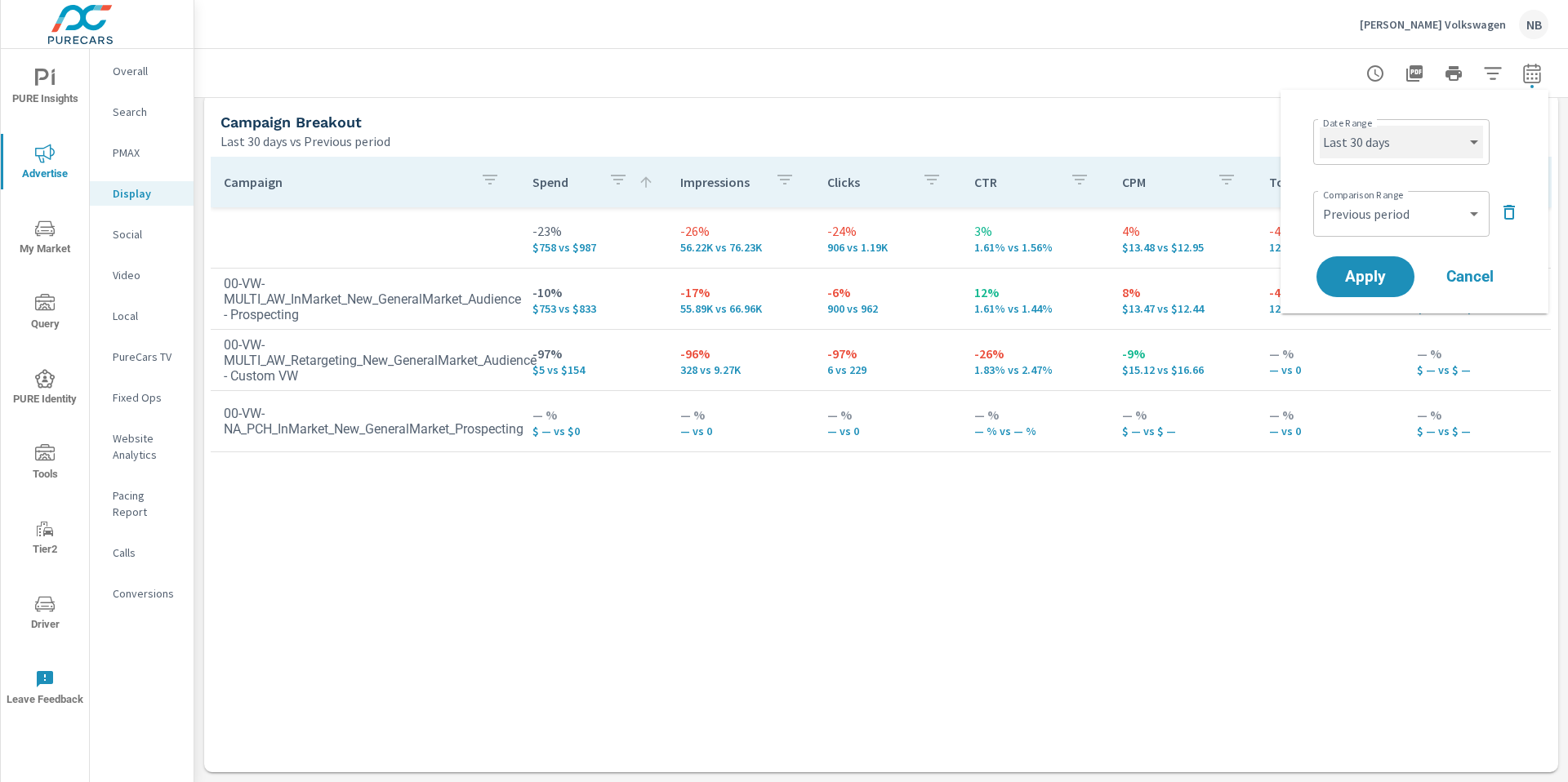
click at [1388, 133] on select "Custom Yesterday Last week Last 7 days Last 14 days Last 30 days Last 45 days L…" at bounding box center [1401, 142] width 163 height 33
select select "Month to date"
click at [1509, 221] on icon "button" at bounding box center [1508, 212] width 19 height 19
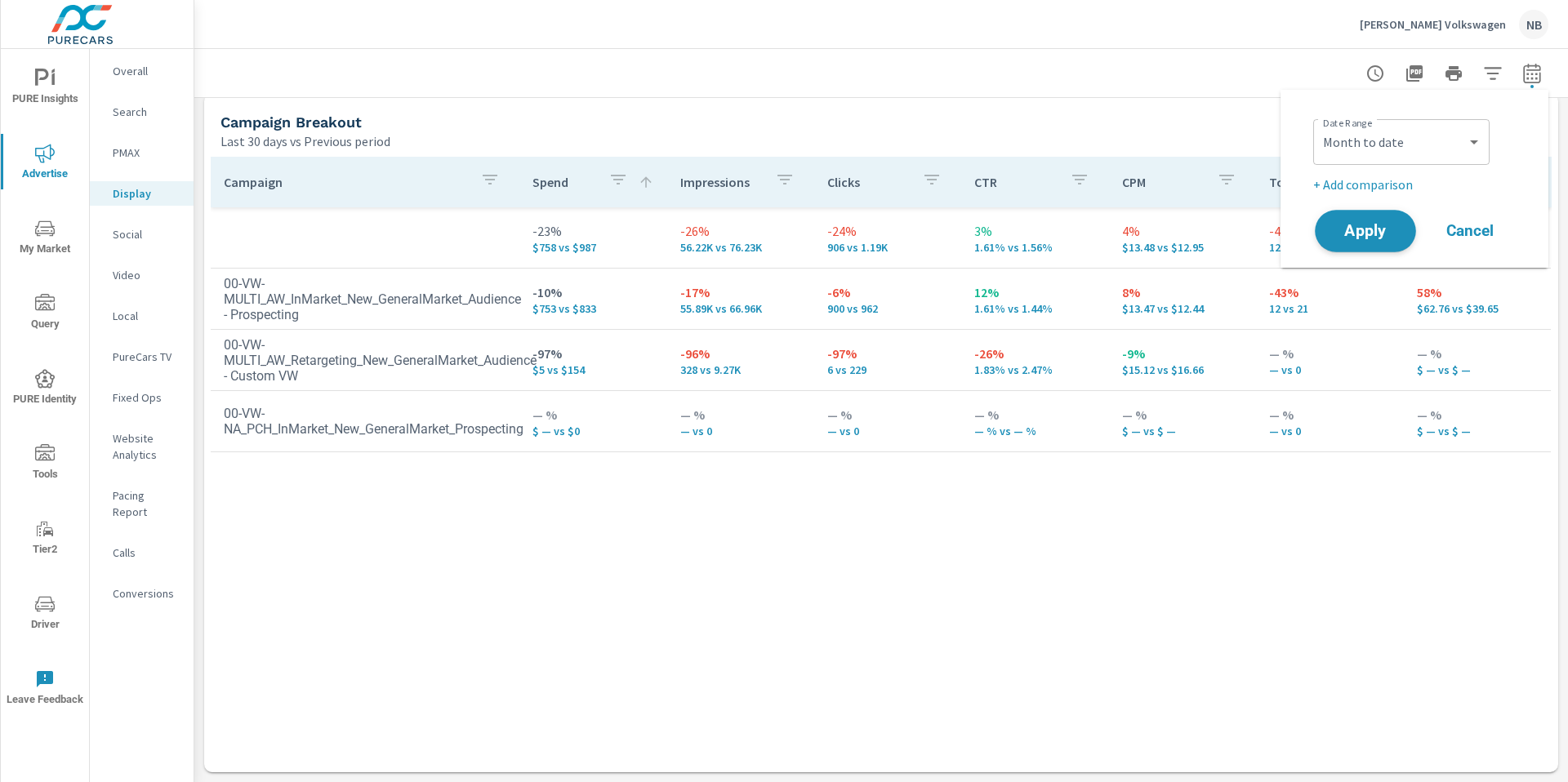
click at [1385, 227] on span "Apply" at bounding box center [1365, 232] width 67 height 15
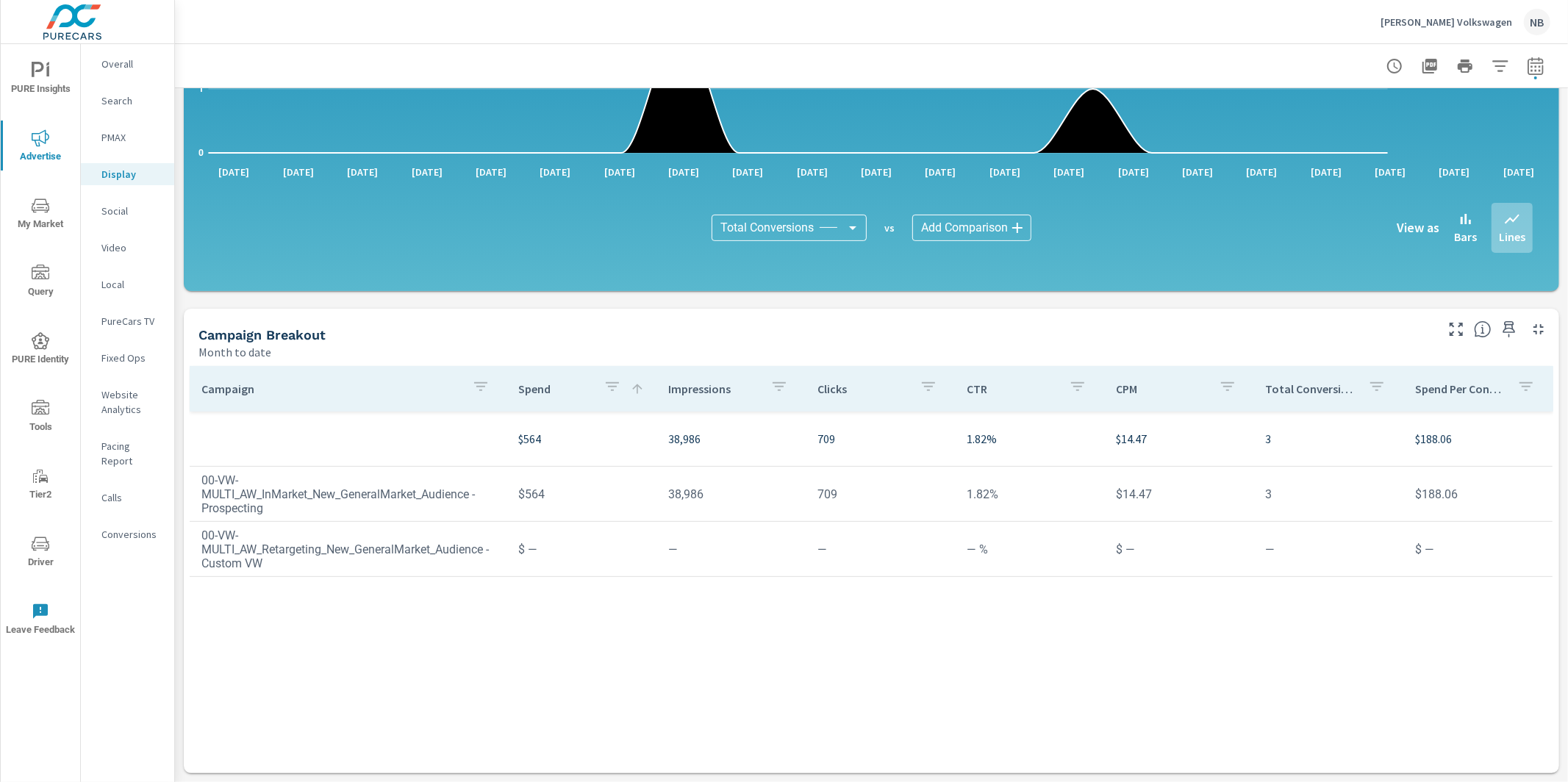
scroll to position [270, 0]
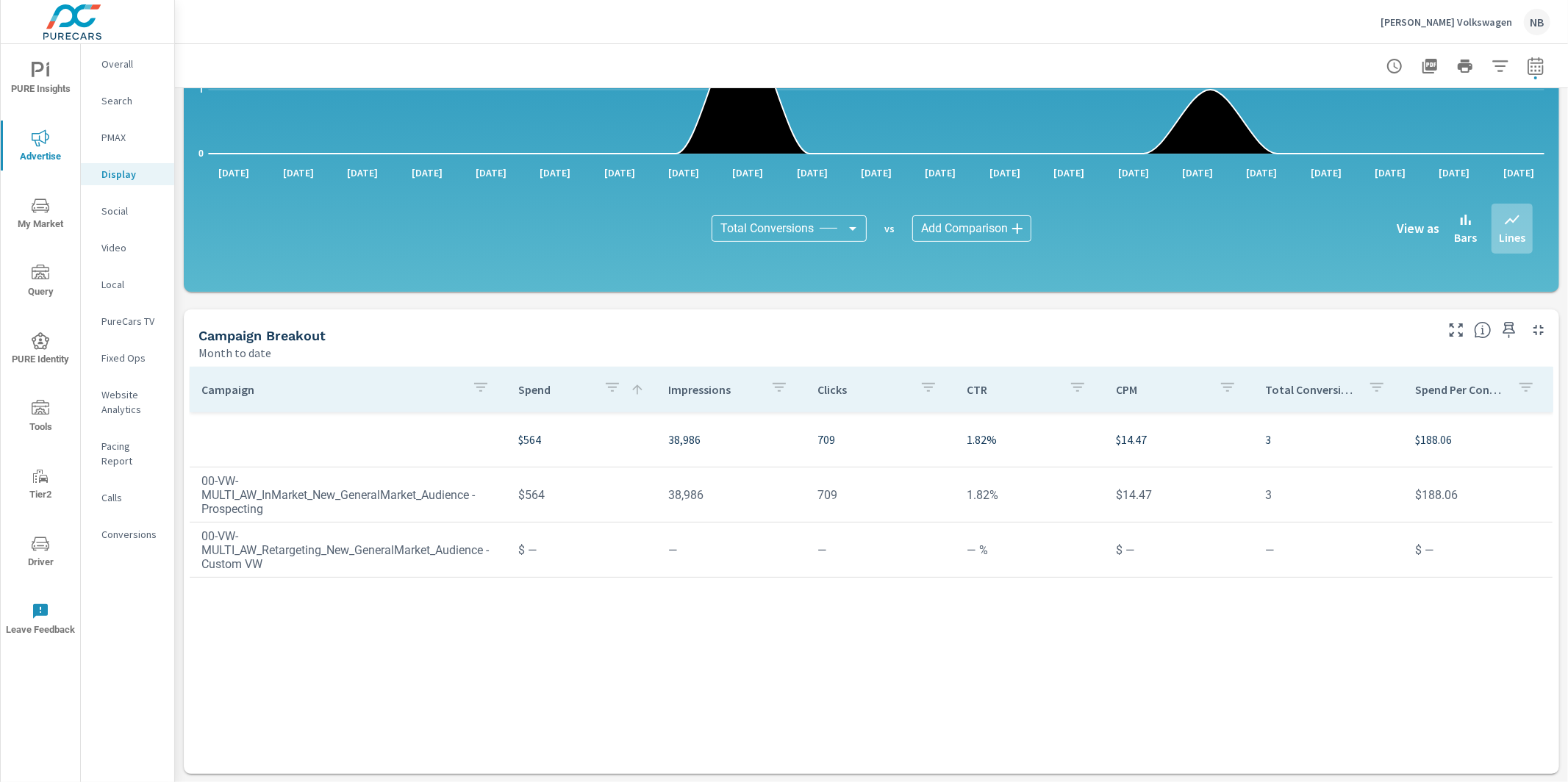
click at [47, 214] on icon "nav menu" at bounding box center [40, 206] width 17 height 17
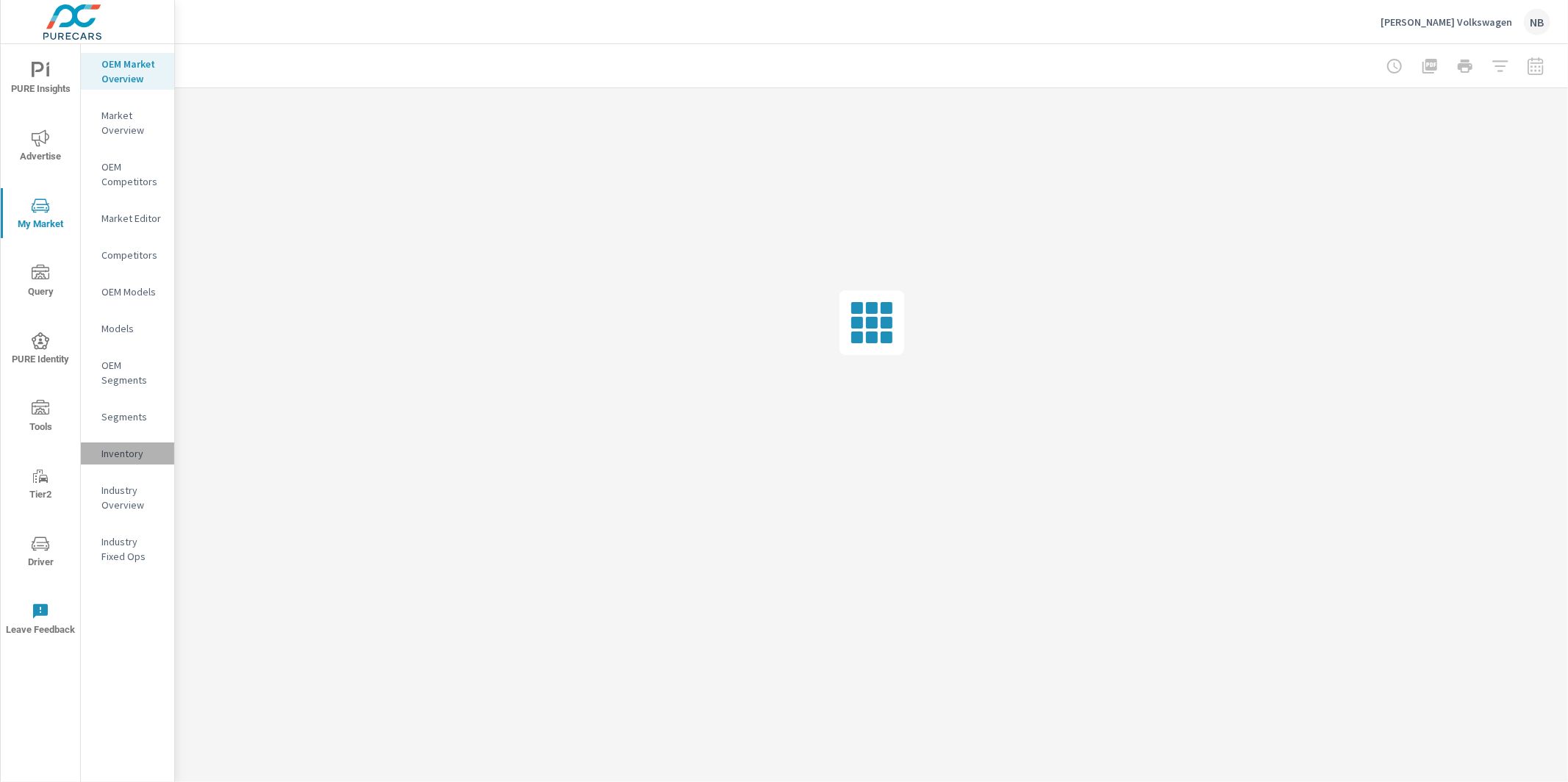
click at [136, 457] on p "Inventory" at bounding box center [132, 453] width 61 height 14
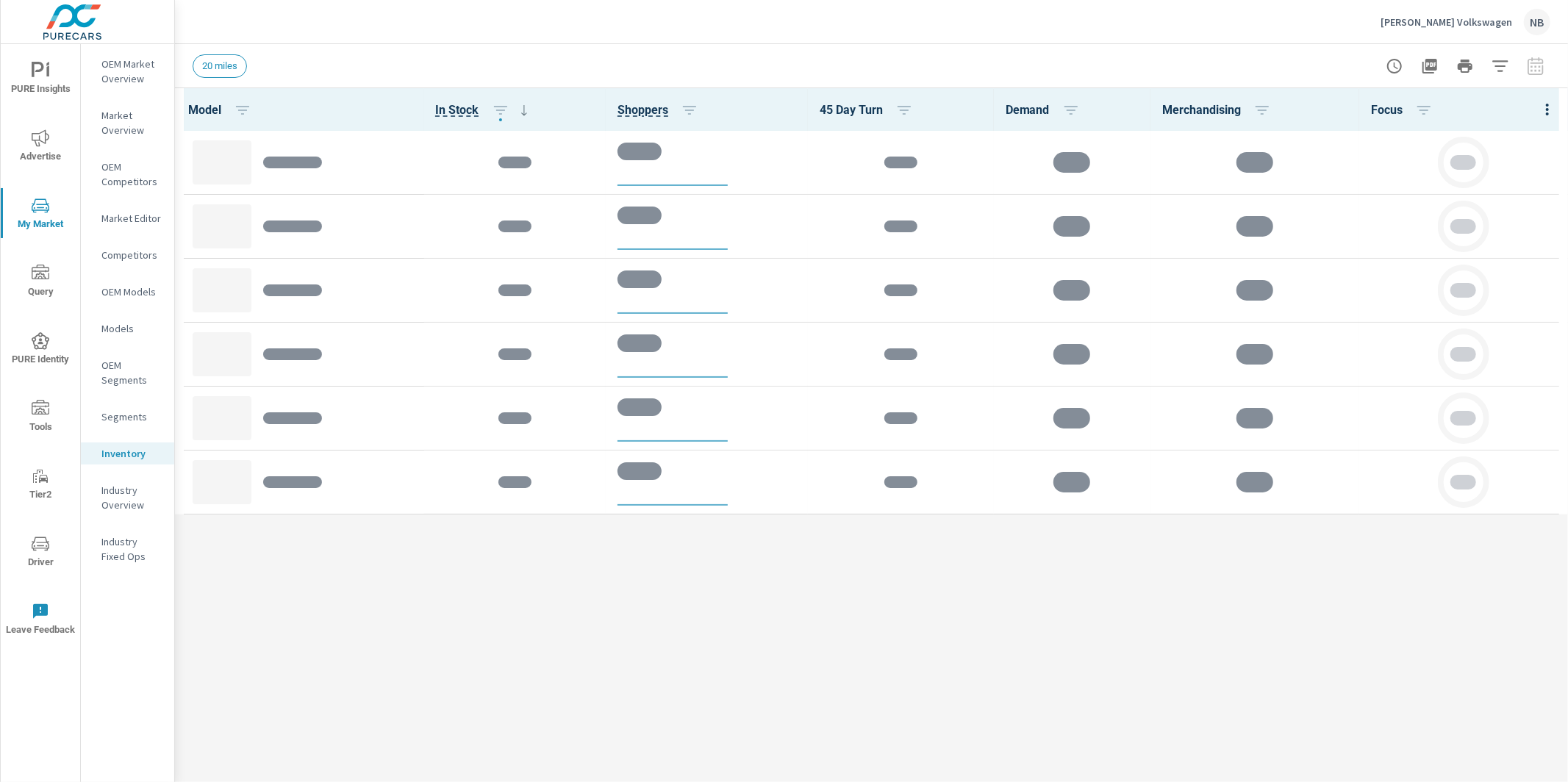
click at [34, 140] on icon "nav menu" at bounding box center [40, 138] width 17 height 17
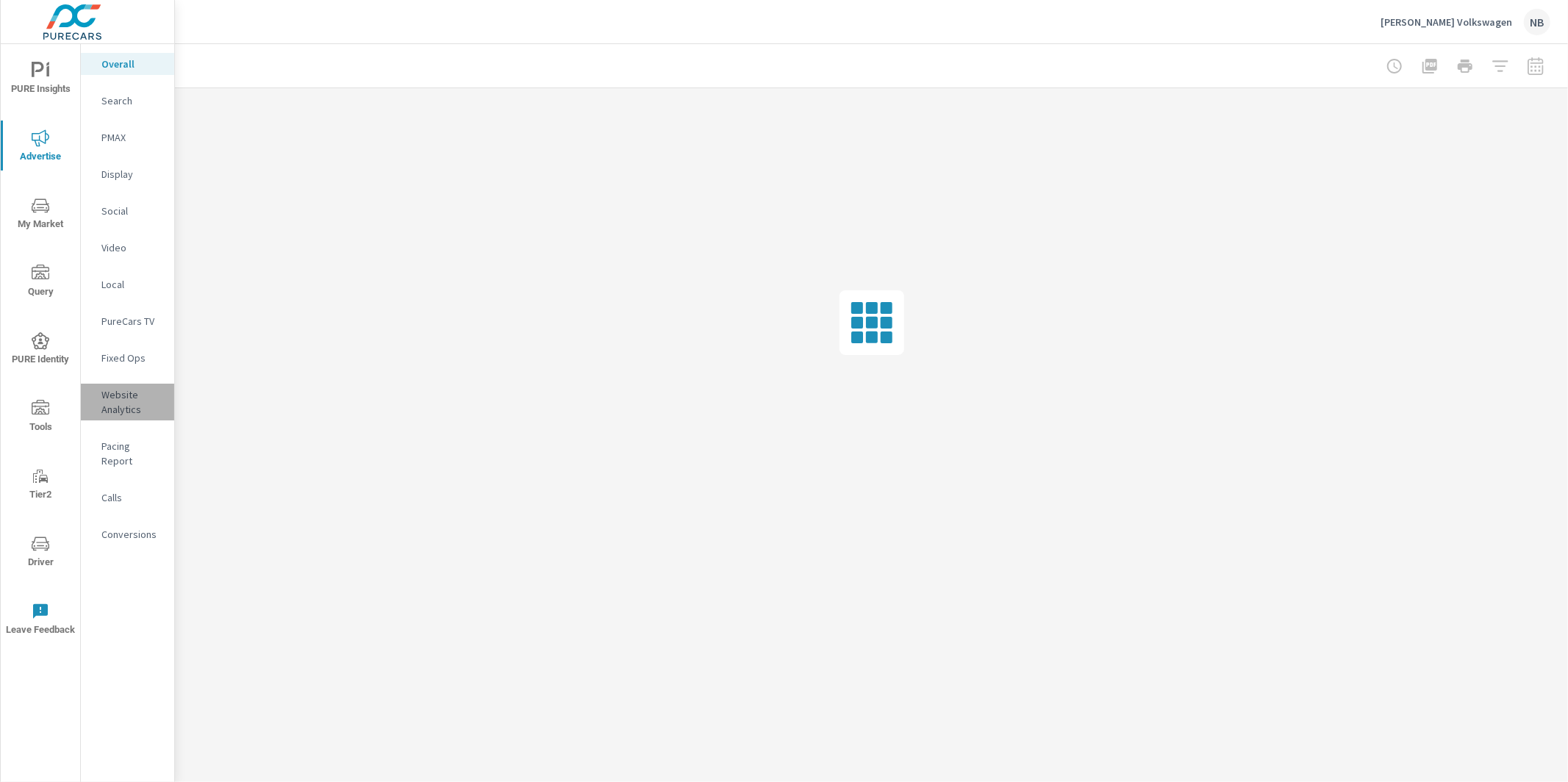
click at [118, 384] on div "Website Analytics" at bounding box center [127, 402] width 93 height 36
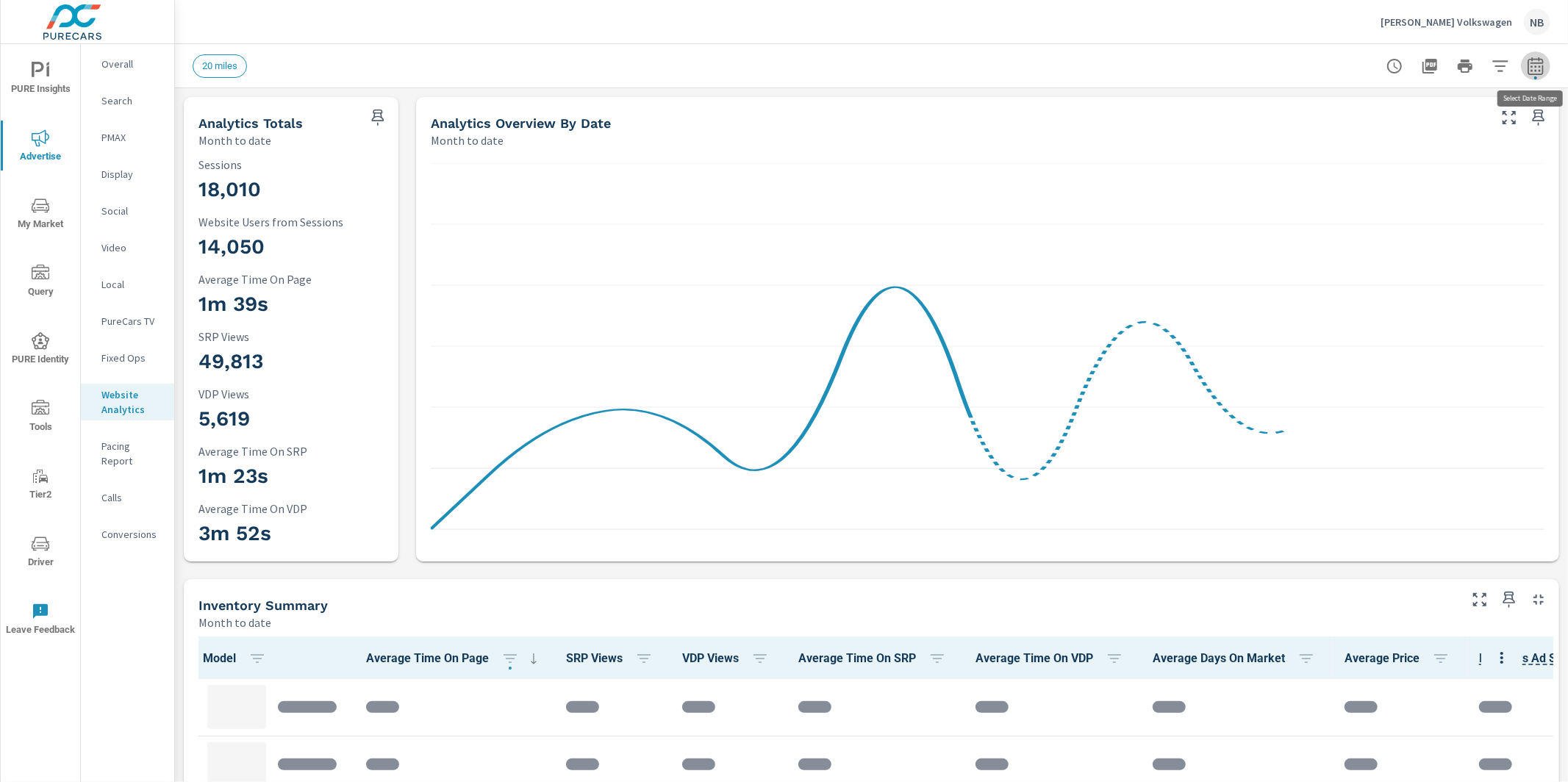
click at [1411, 71] on icon "button" at bounding box center [1535, 66] width 17 height 17
select select "Month to date"
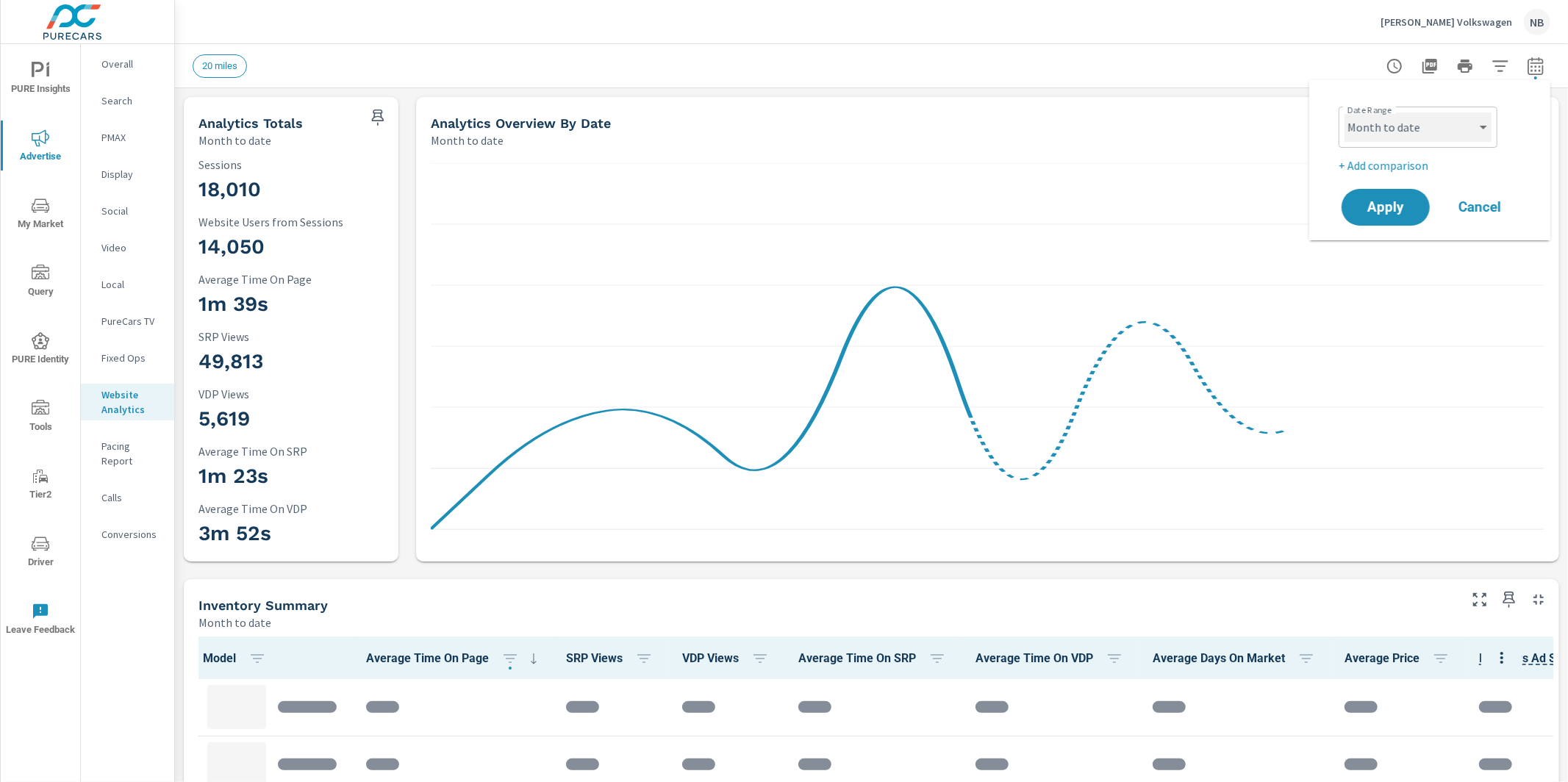
click at [1411, 118] on select "Custom Yesterday Last week Last 7 days Last 14 days Last 30 days Last 45 days L…" at bounding box center [1418, 127] width 147 height 30
click at [1411, 126] on select "Custom Yesterday Last week Last 7 days Last 14 days Last 30 days Last 45 days L…" at bounding box center [1418, 127] width 147 height 30
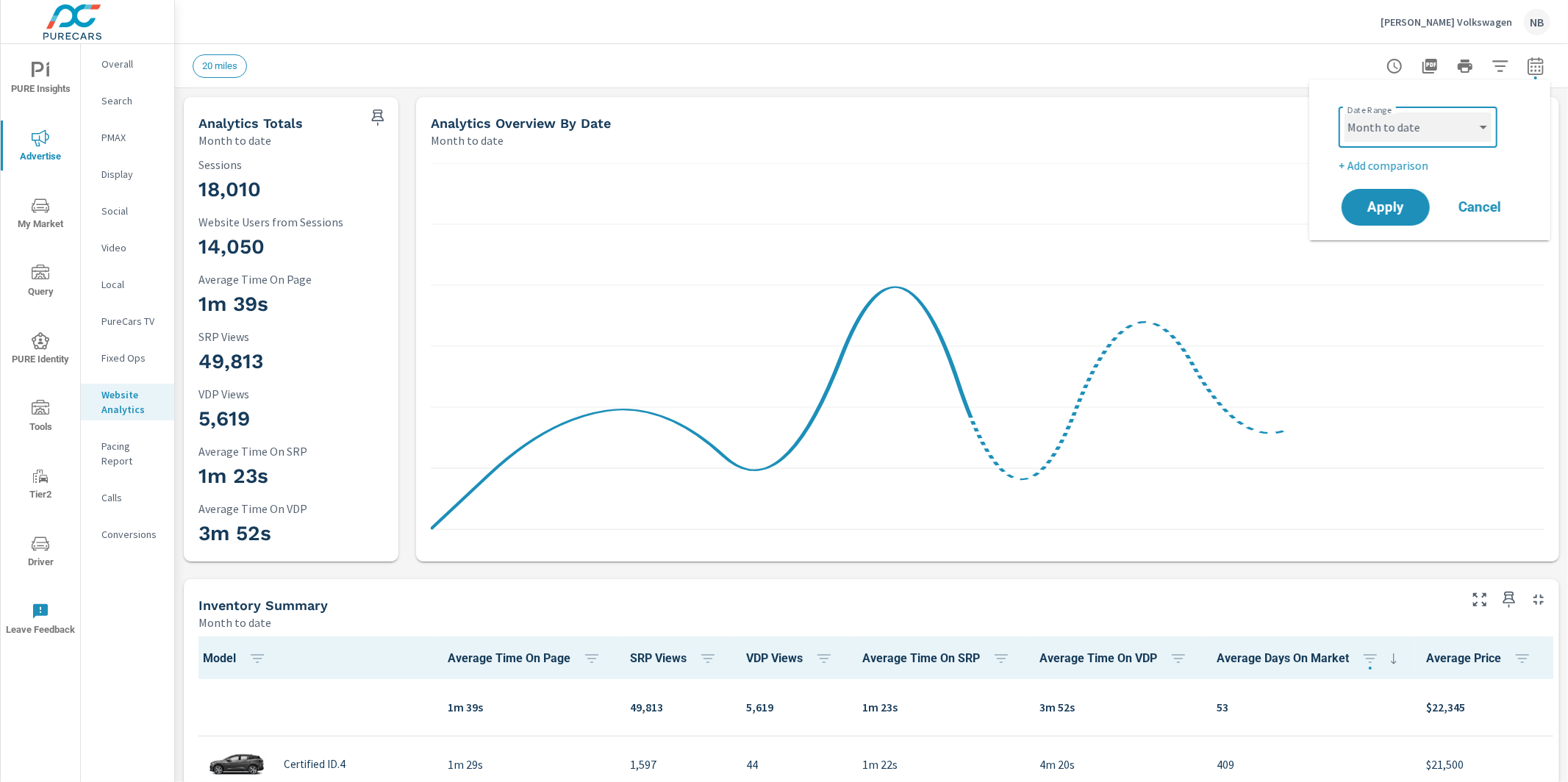
scroll to position [1, 0]
click at [1410, 165] on p "+ Add comparison" at bounding box center [1433, 165] width 188 height 17
select select "Previous period"
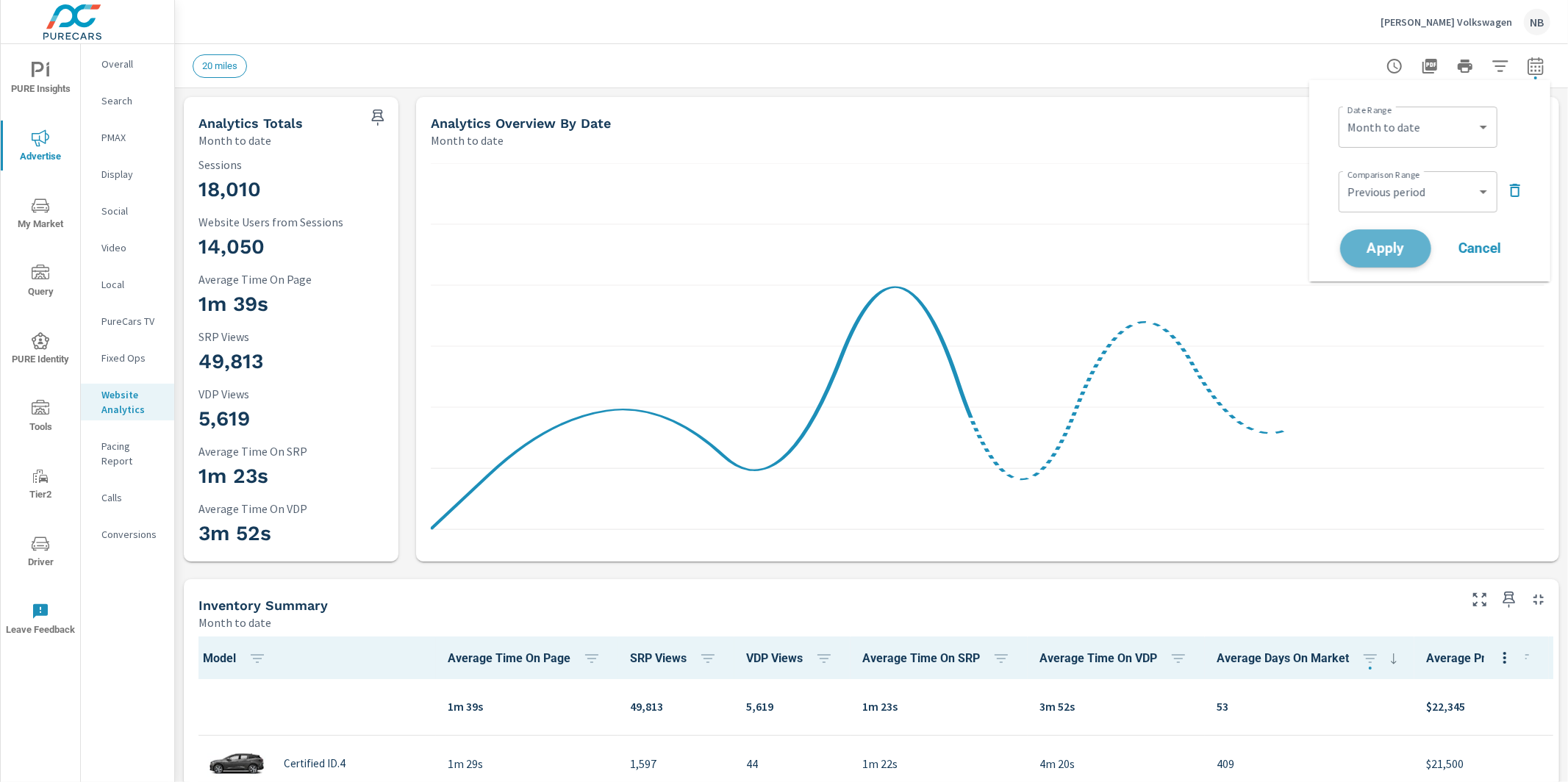
click at [1393, 253] on span "Apply" at bounding box center [1385, 249] width 60 height 14
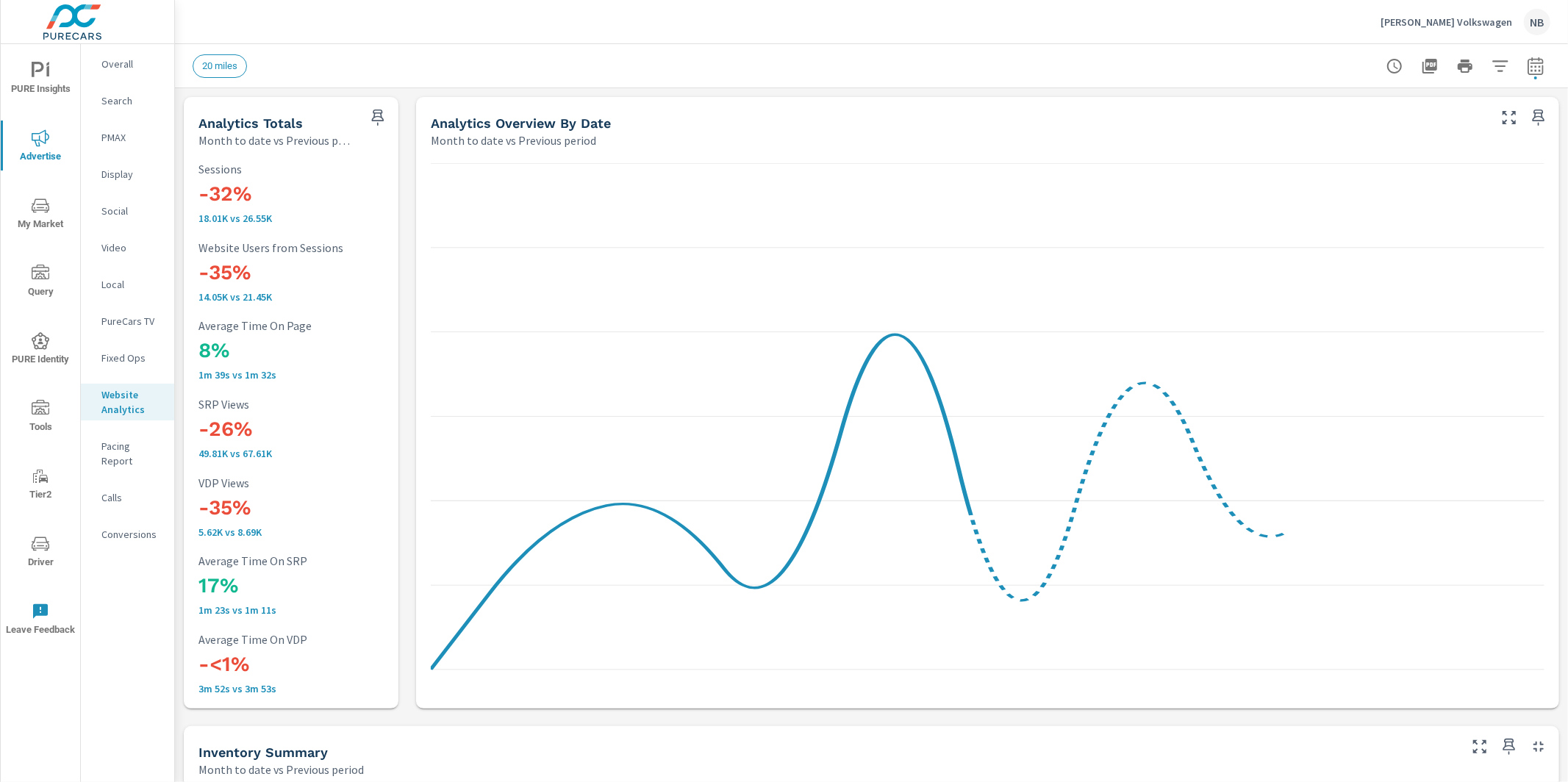
click at [1411, 67] on icon "button" at bounding box center [1500, 66] width 17 height 17
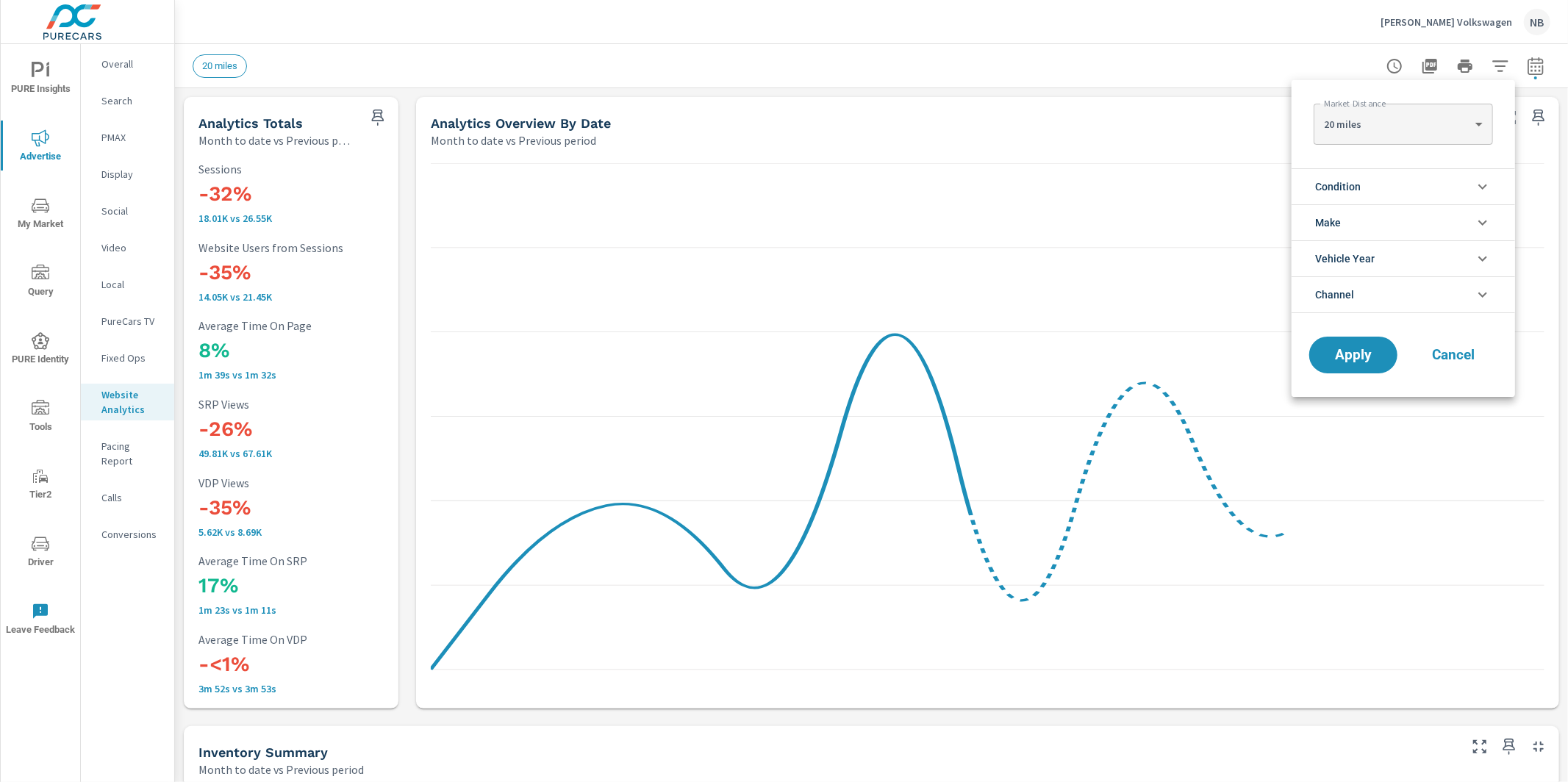
click at [1411, 115] on body "PURE Insights Advertise My Market Query PURE Identity Tools Tier2 Driver Leave …" at bounding box center [784, 391] width 1568 height 782
click at [1296, 122] on div at bounding box center [784, 391] width 1568 height 782
click at [1368, 183] on li "Condition" at bounding box center [1403, 186] width 224 height 36
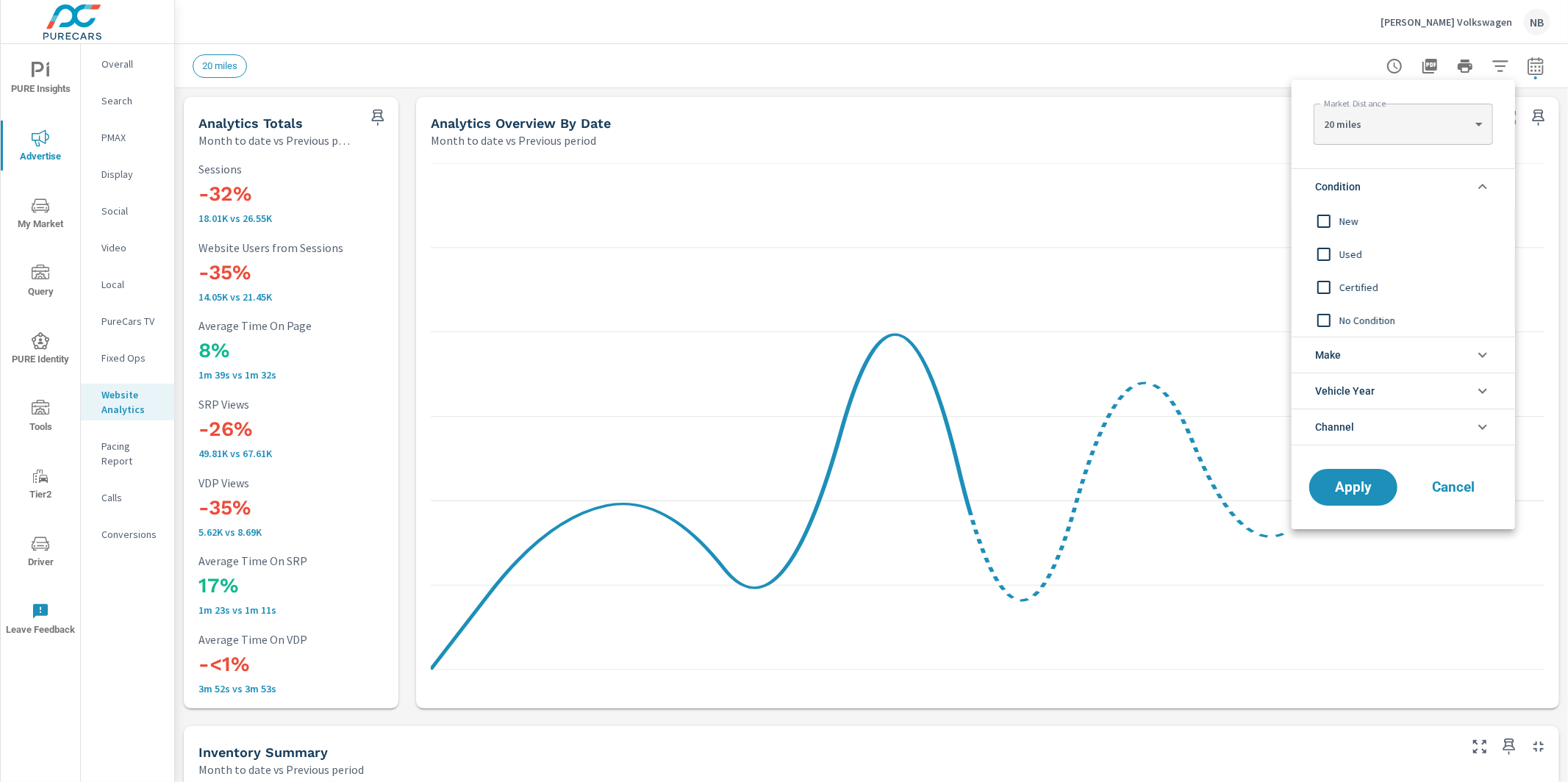
click at [1353, 212] on span "New" at bounding box center [1420, 221] width 161 height 17
click at [1354, 501] on button "Apply" at bounding box center [1353, 487] width 91 height 38
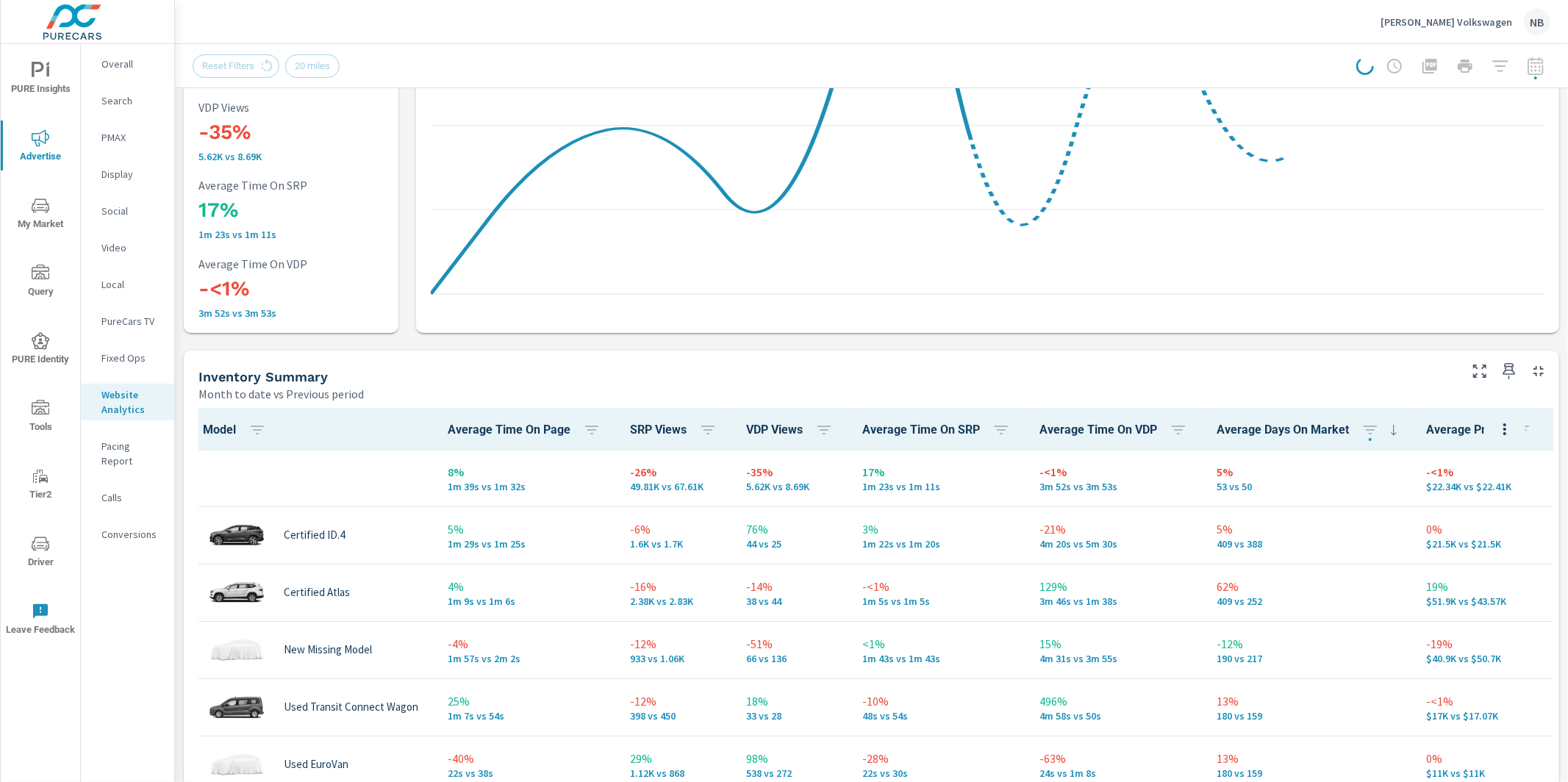
scroll to position [463, 0]
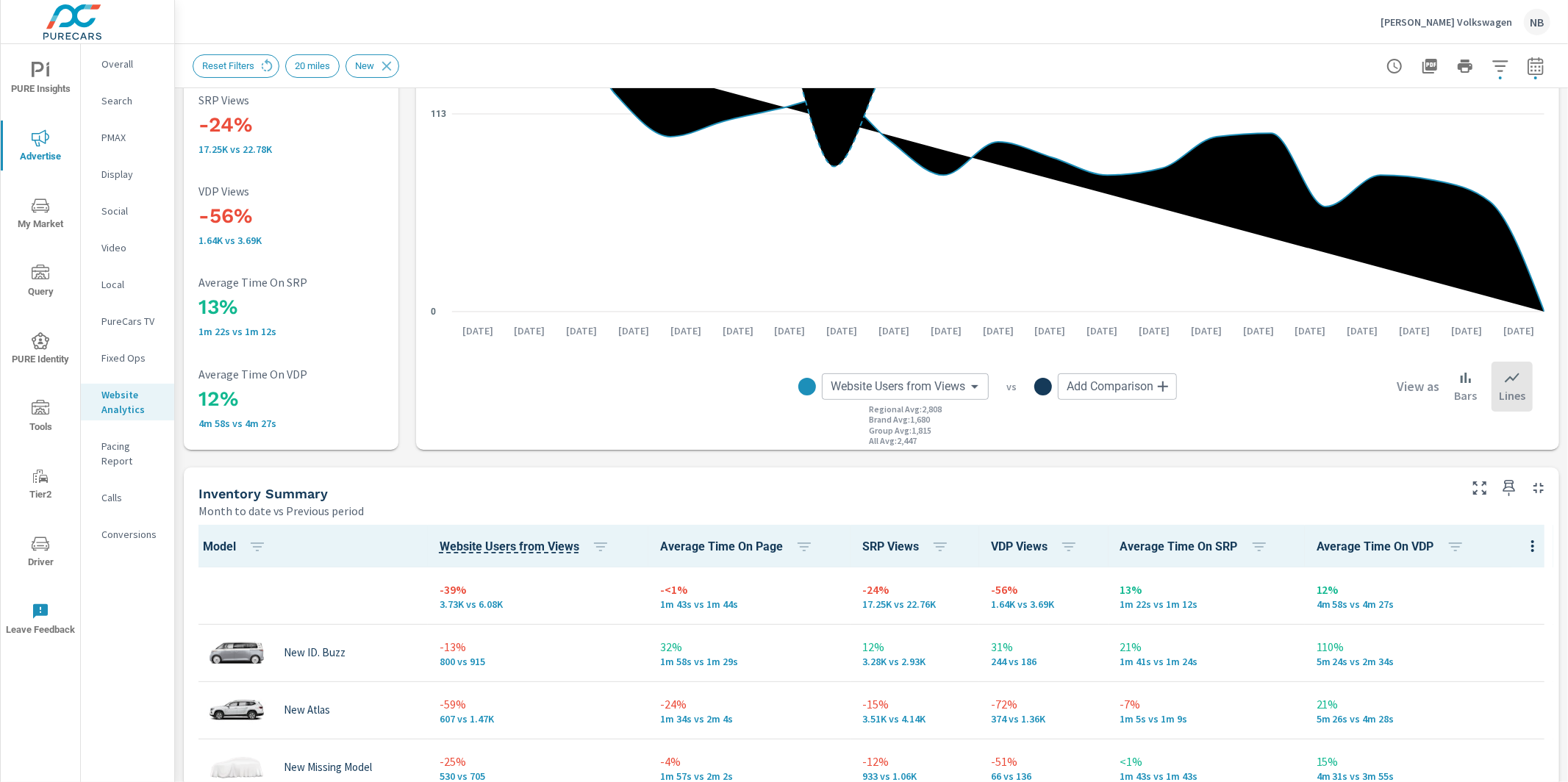
scroll to position [234, 0]
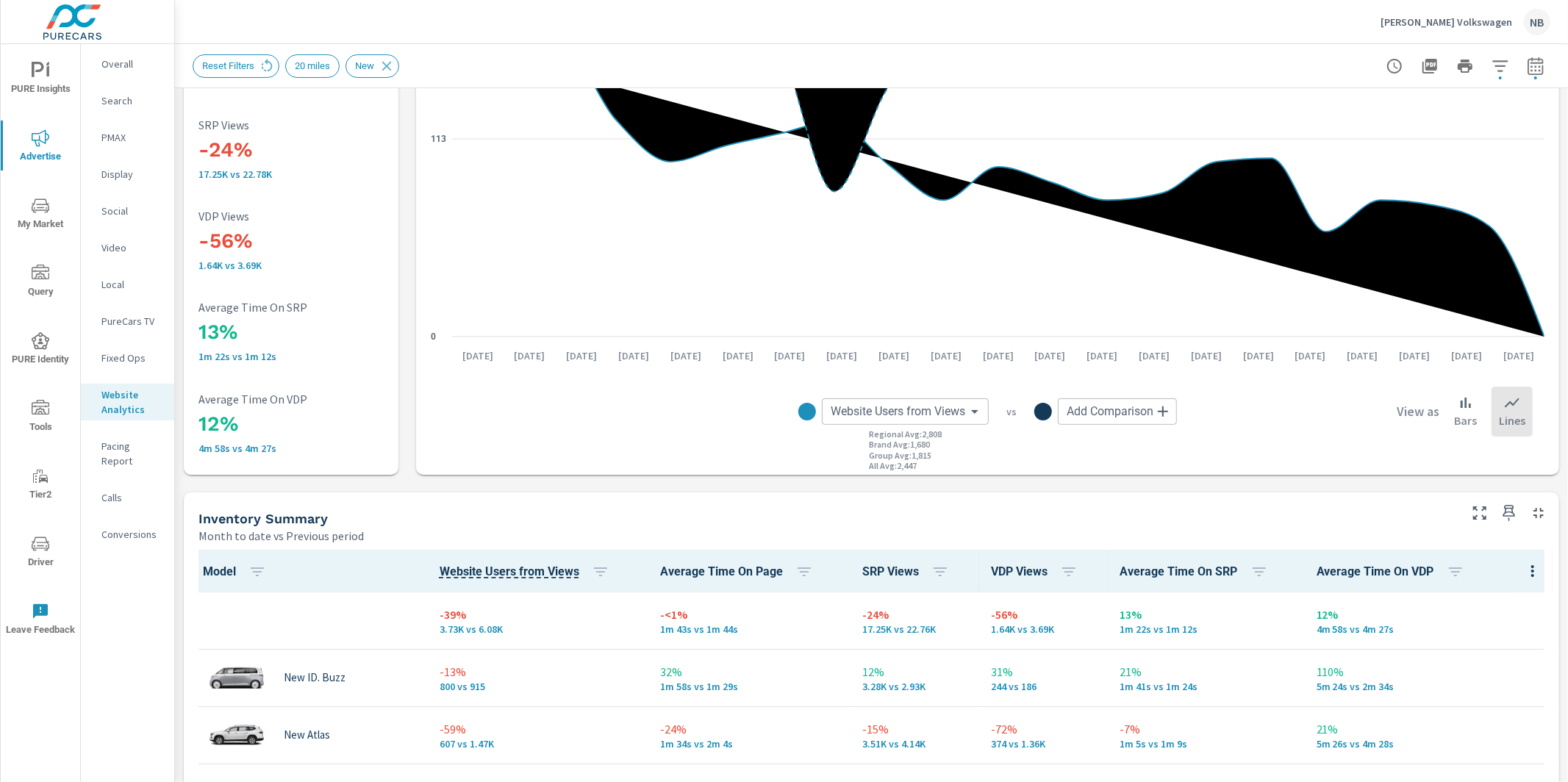
click at [109, 215] on p "Social" at bounding box center [132, 210] width 61 height 14
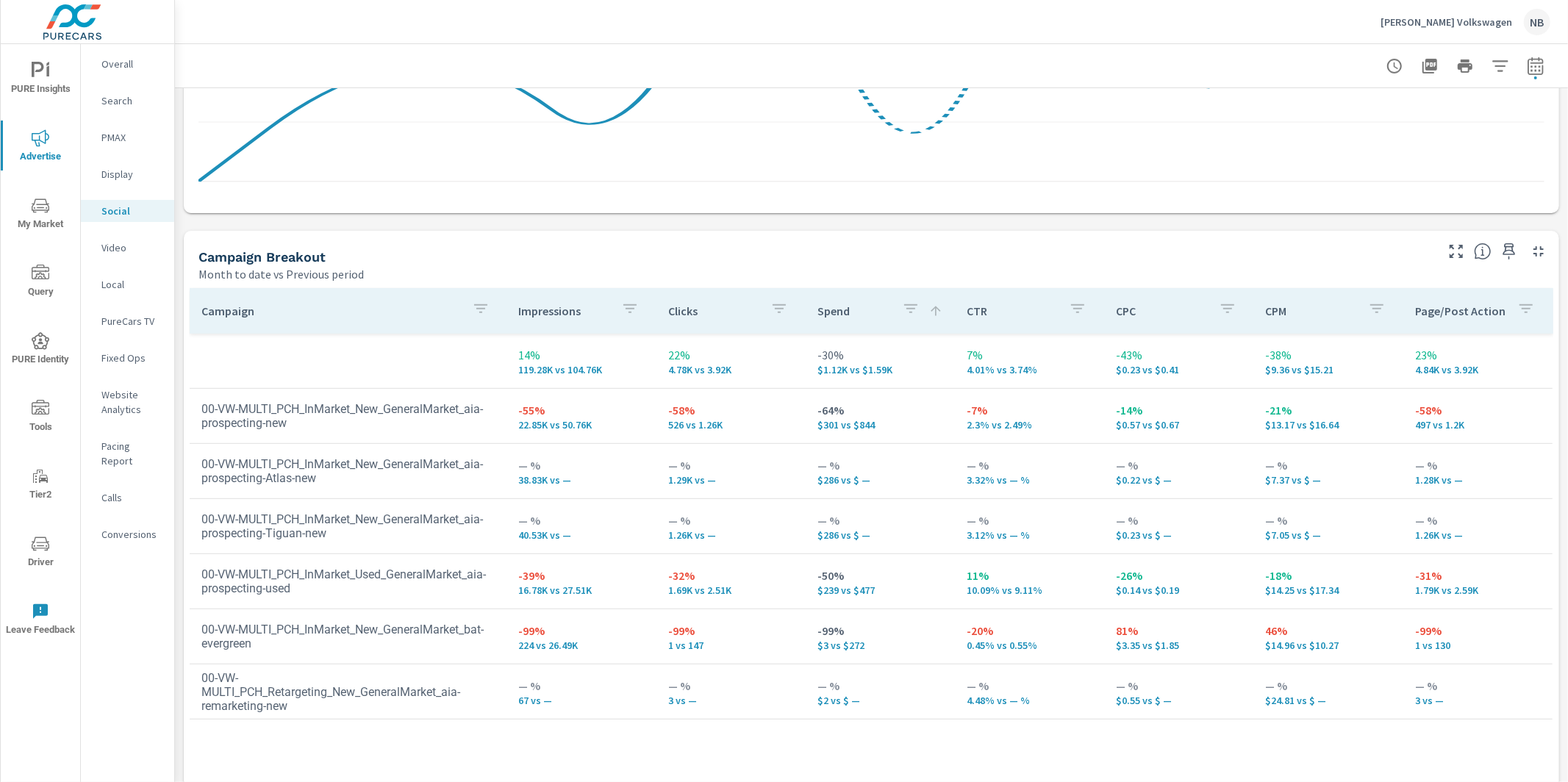
scroll to position [564, 0]
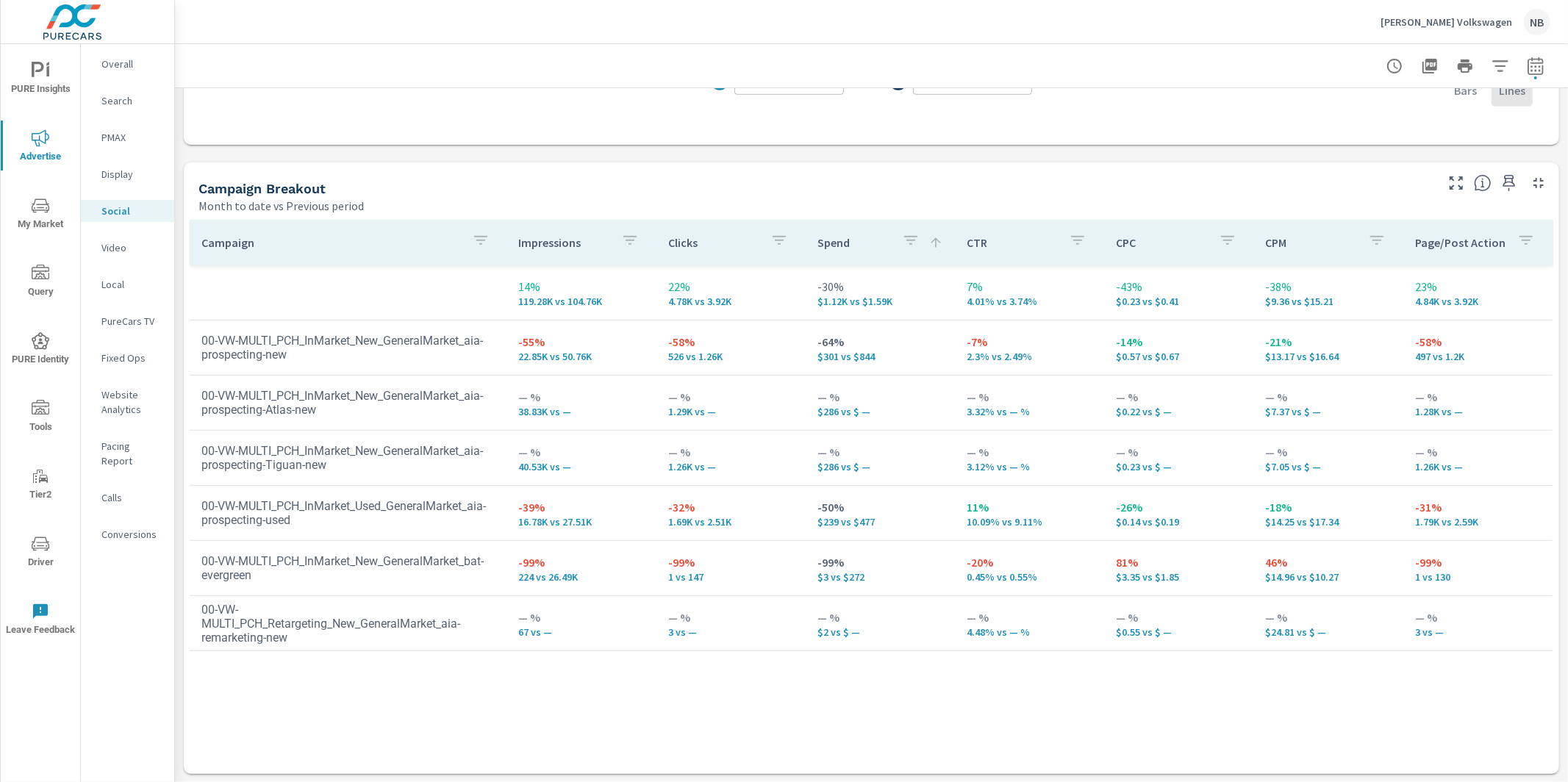
click at [1411, 20] on p "Tom Bush Volkswagen" at bounding box center [1446, 21] width 131 height 13
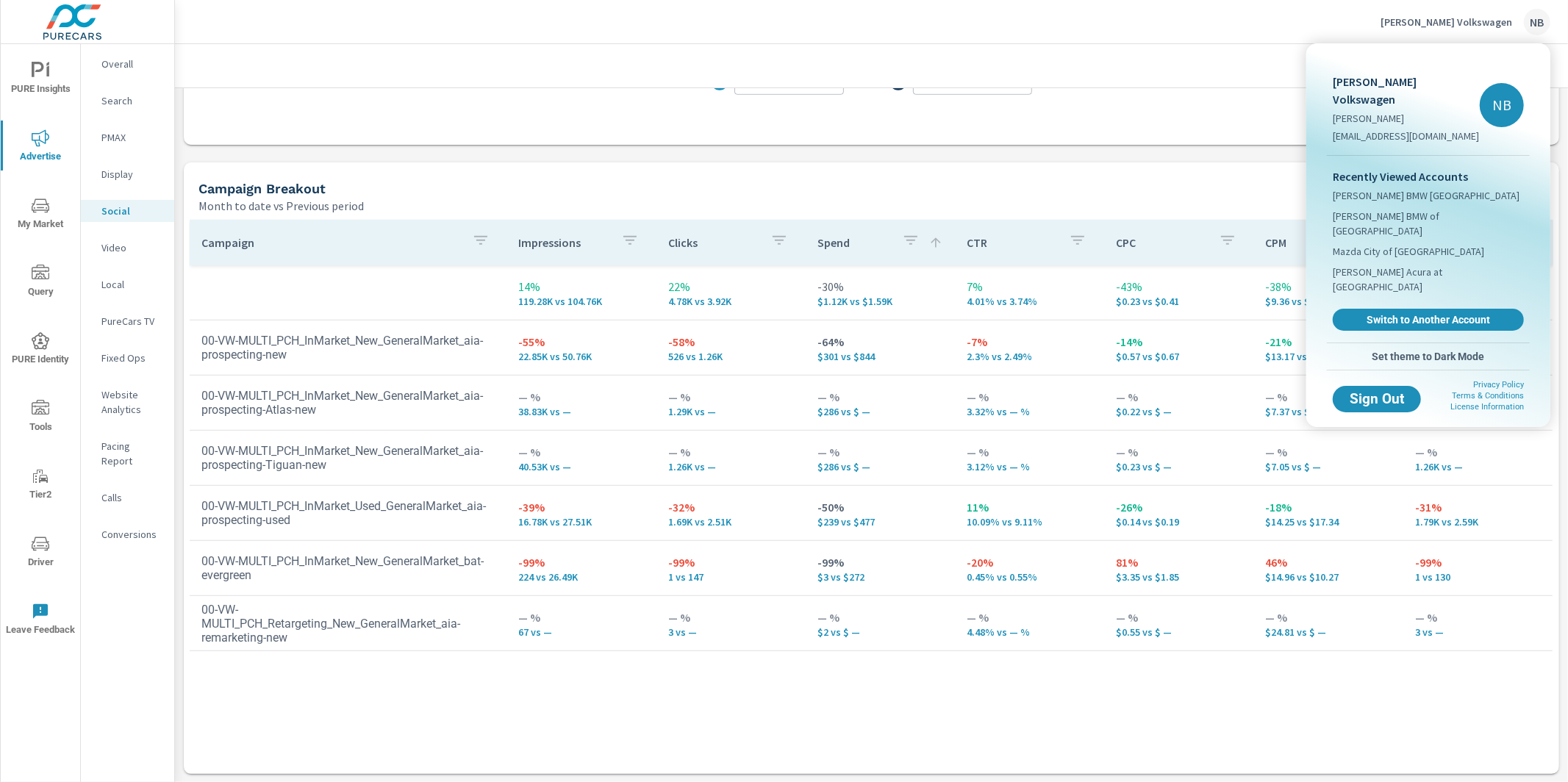
click at [1411, 23] on div at bounding box center [784, 391] width 1568 height 782
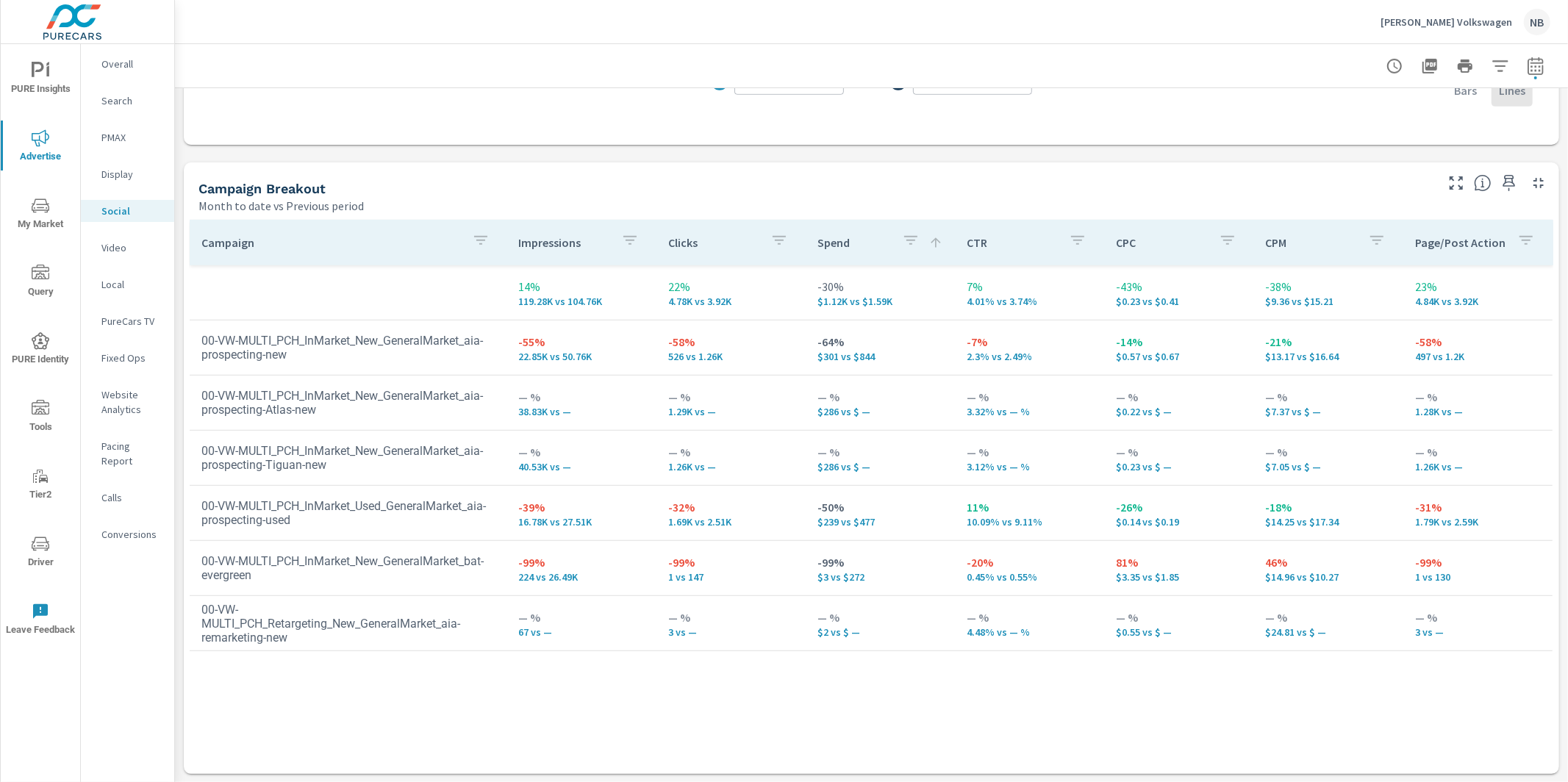
click at [1411, 23] on p "Tom Bush Volkswagen" at bounding box center [1446, 21] width 131 height 13
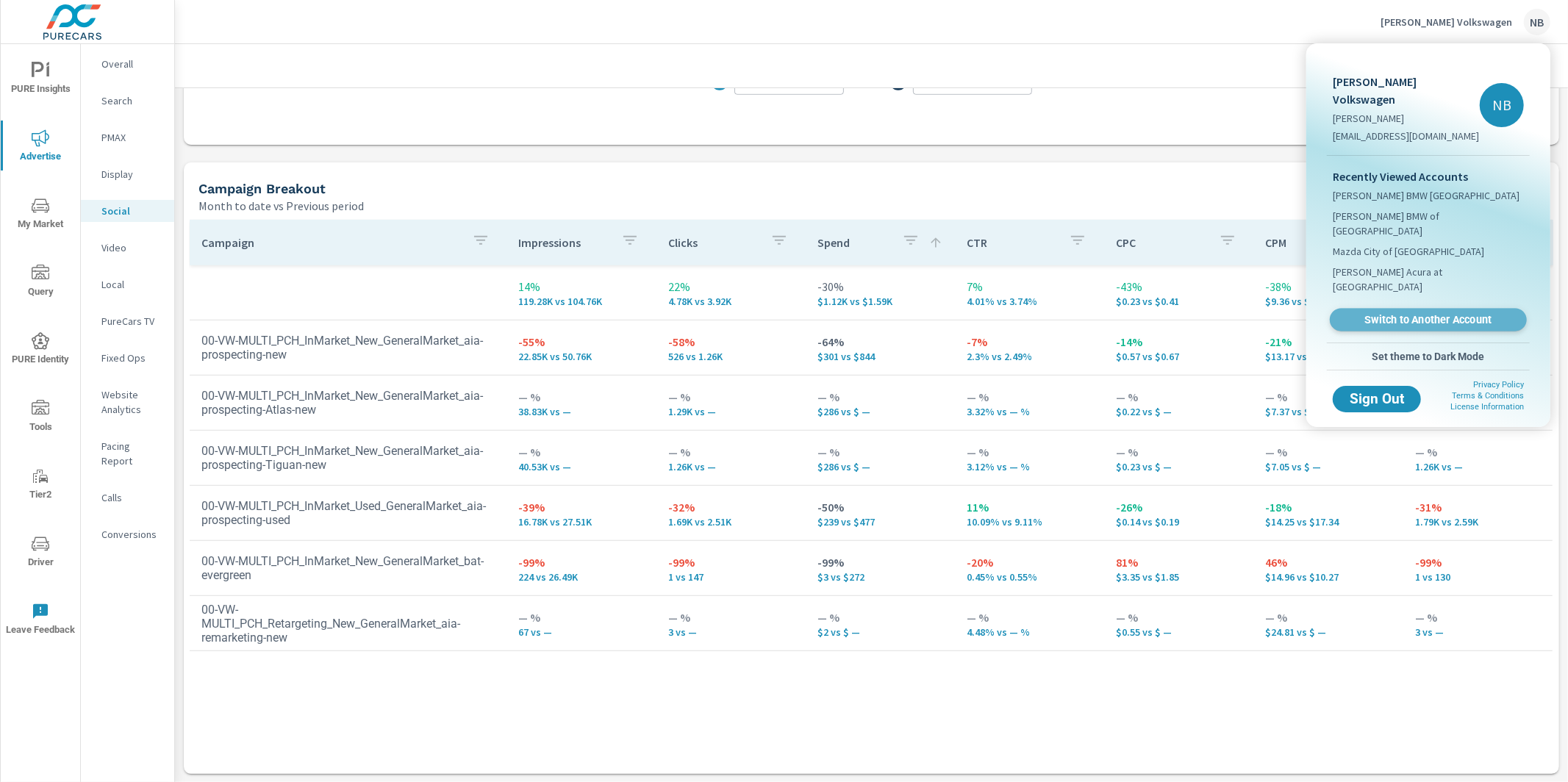
drag, startPoint x: 1400, startPoint y: 265, endPoint x: 1428, endPoint y: 253, distance: 30.5
click at [1400, 313] on span "Switch to Another Account" at bounding box center [1428, 319] width 175 height 13
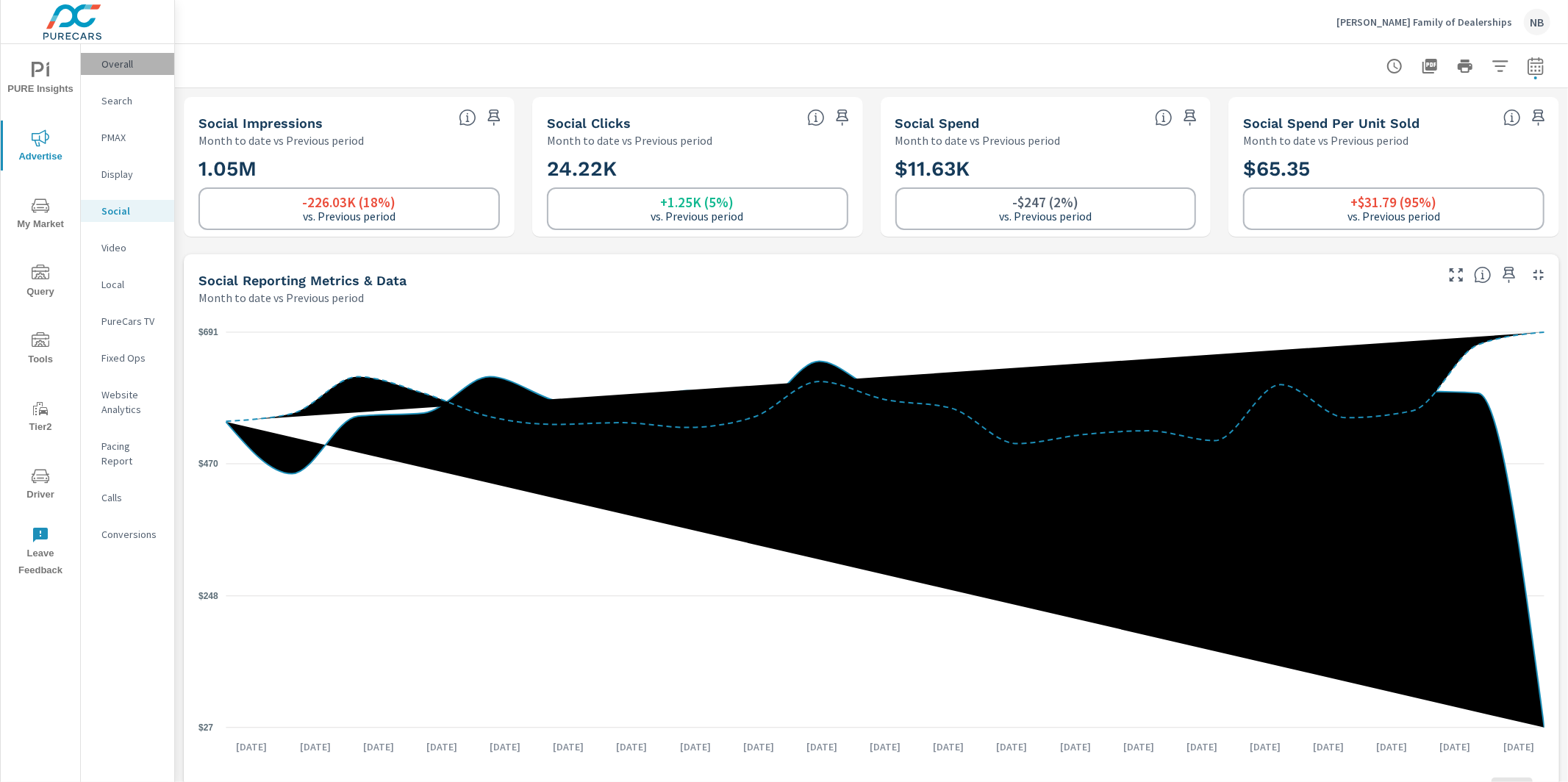
click at [135, 58] on p "Overall" at bounding box center [132, 64] width 61 height 14
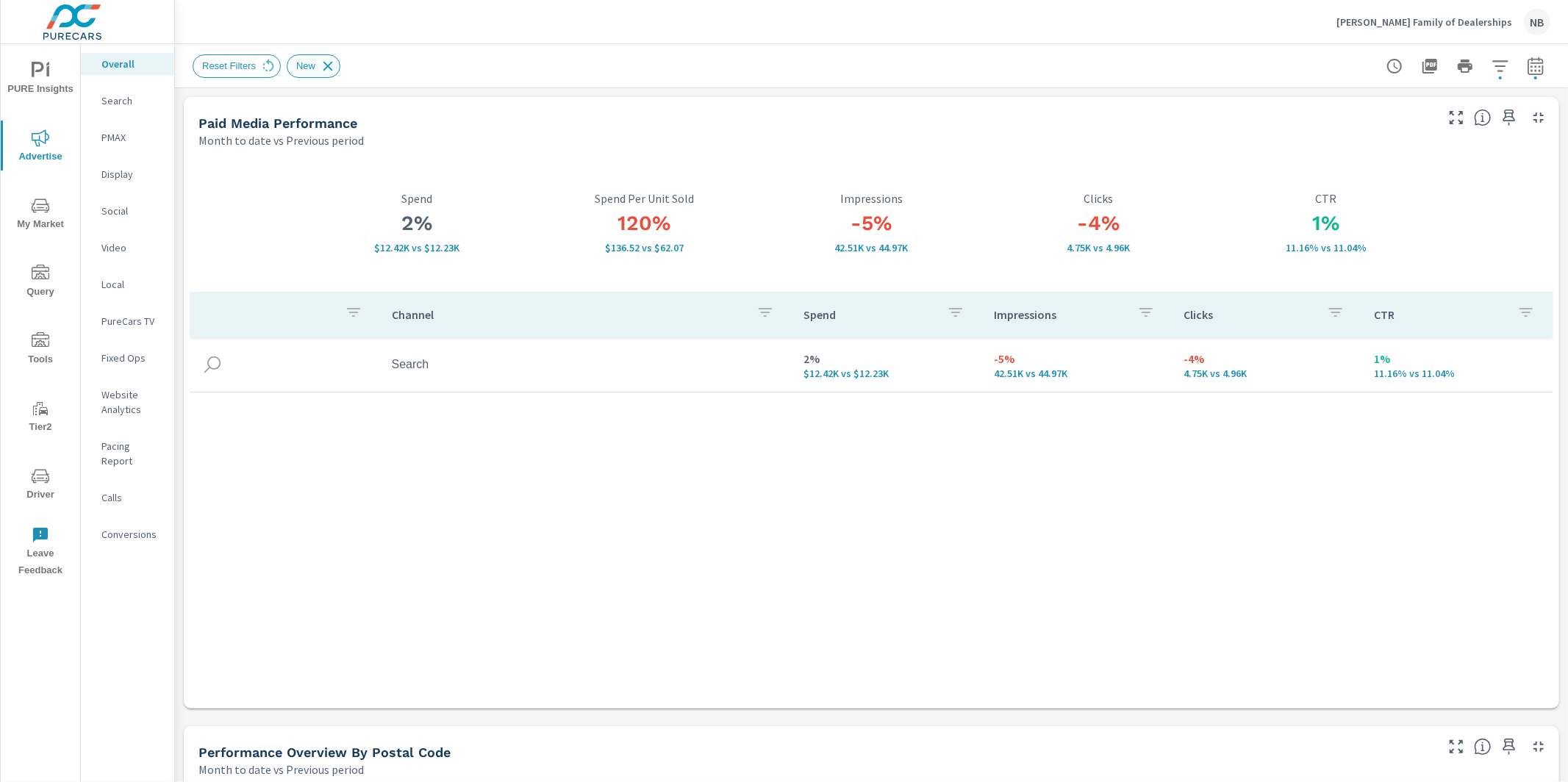
click at [333, 68] on icon at bounding box center [328, 66] width 16 height 16
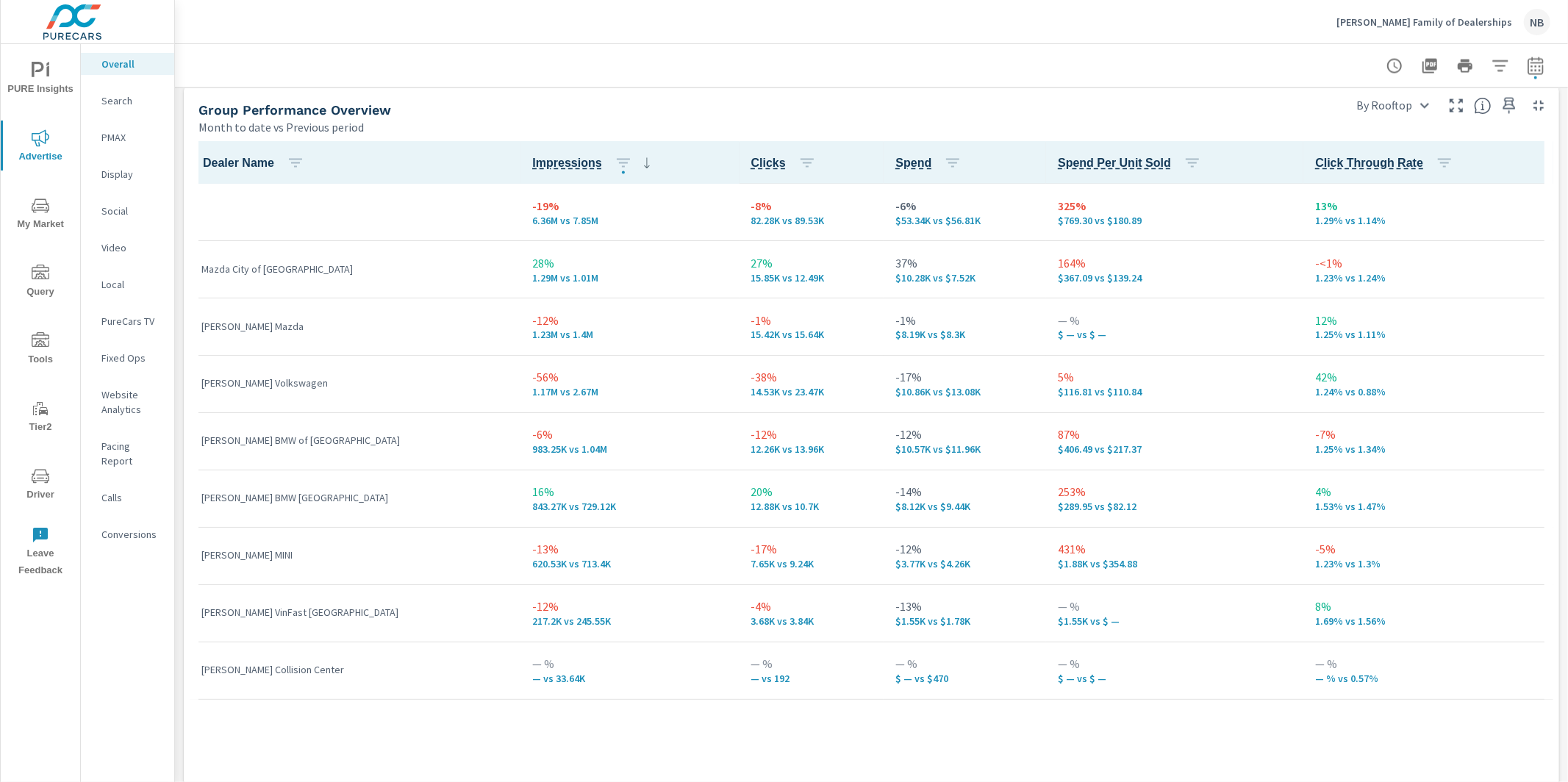
scroll to position [2079, 0]
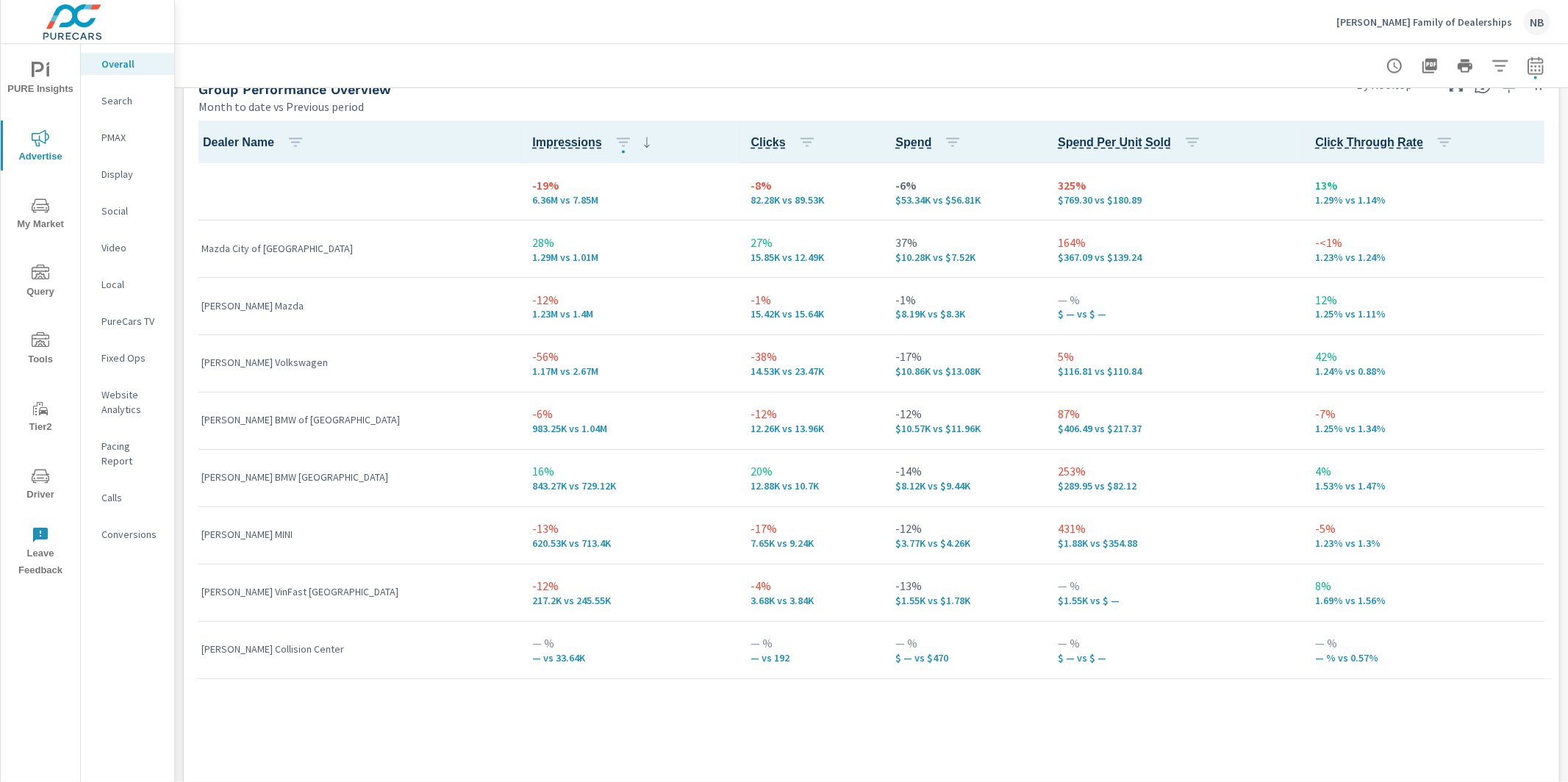
drag, startPoint x: 700, startPoint y: 353, endPoint x: 720, endPoint y: 353, distance: 20.0
click at [751, 353] on p "-38%" at bounding box center [812, 356] width 121 height 17
click at [1535, 72] on icon "button" at bounding box center [1535, 66] width 17 height 17
select select "Month to date"
select select "Previous period"
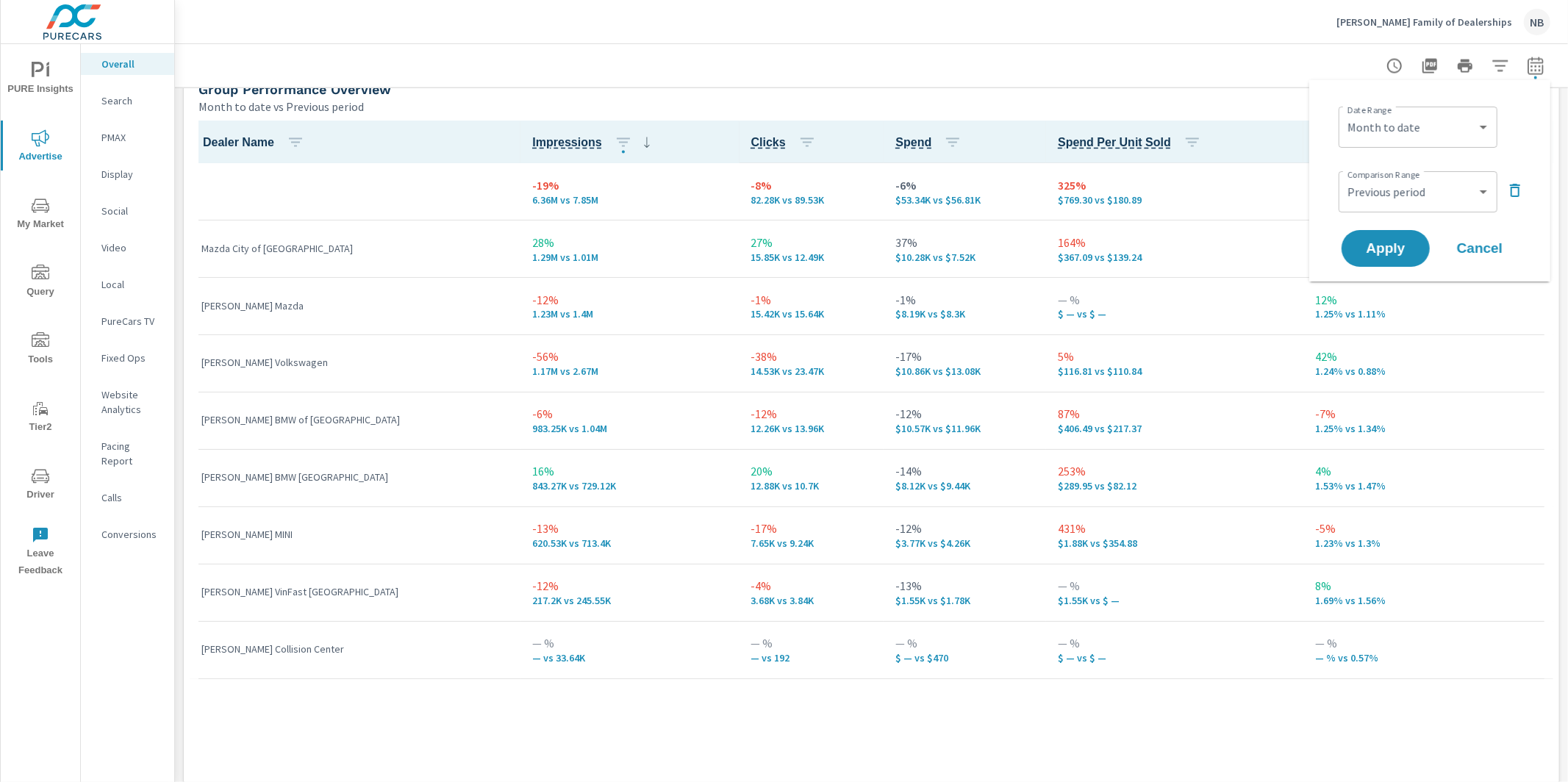
click at [128, 492] on div "Calls" at bounding box center [127, 498] width 93 height 22
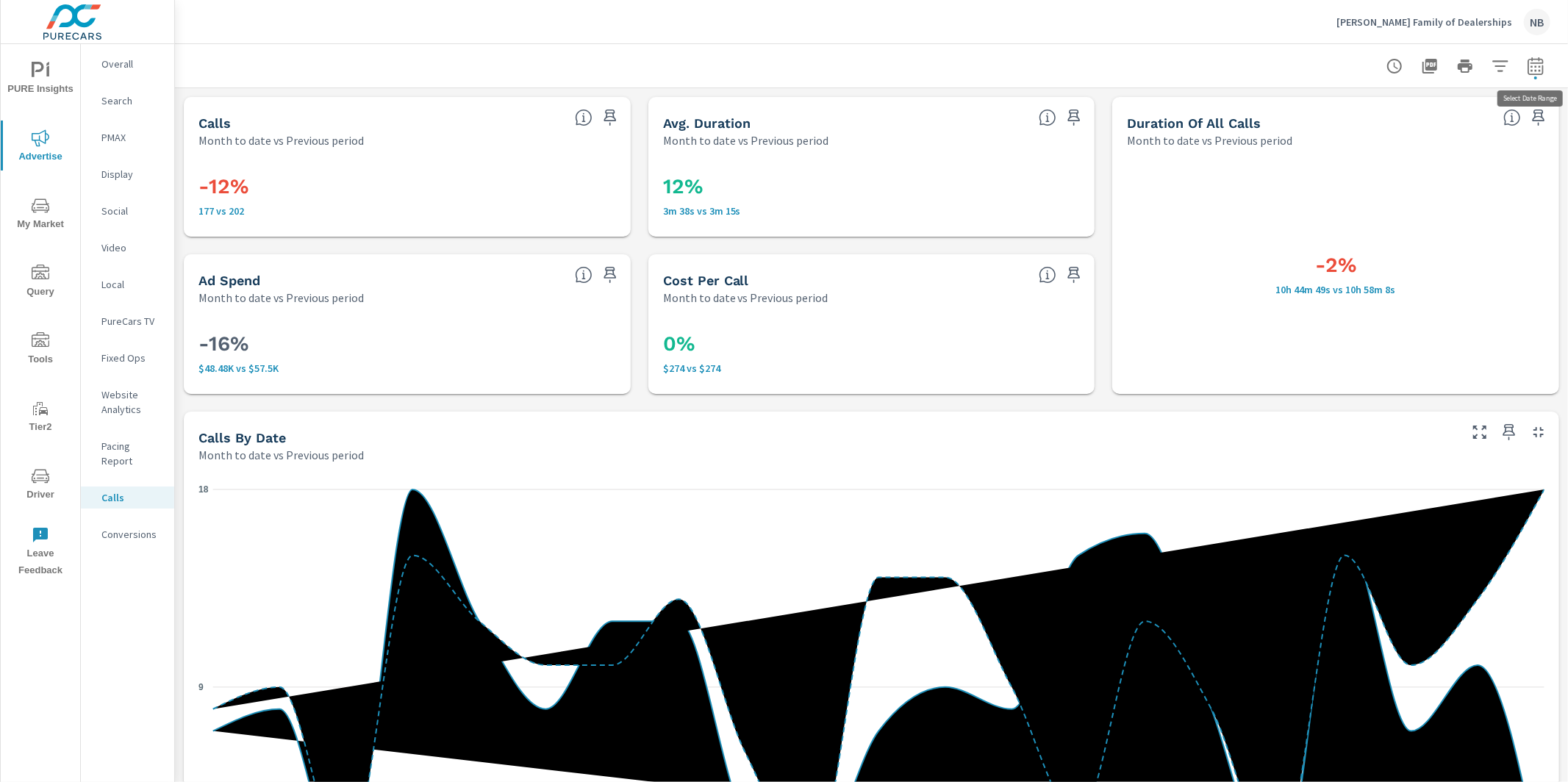
click at [1534, 71] on icon "button" at bounding box center [1535, 66] width 17 height 17
select select "Month to date"
select select "Previous period"
click at [1494, 70] on icon "button" at bounding box center [1500, 66] width 17 height 17
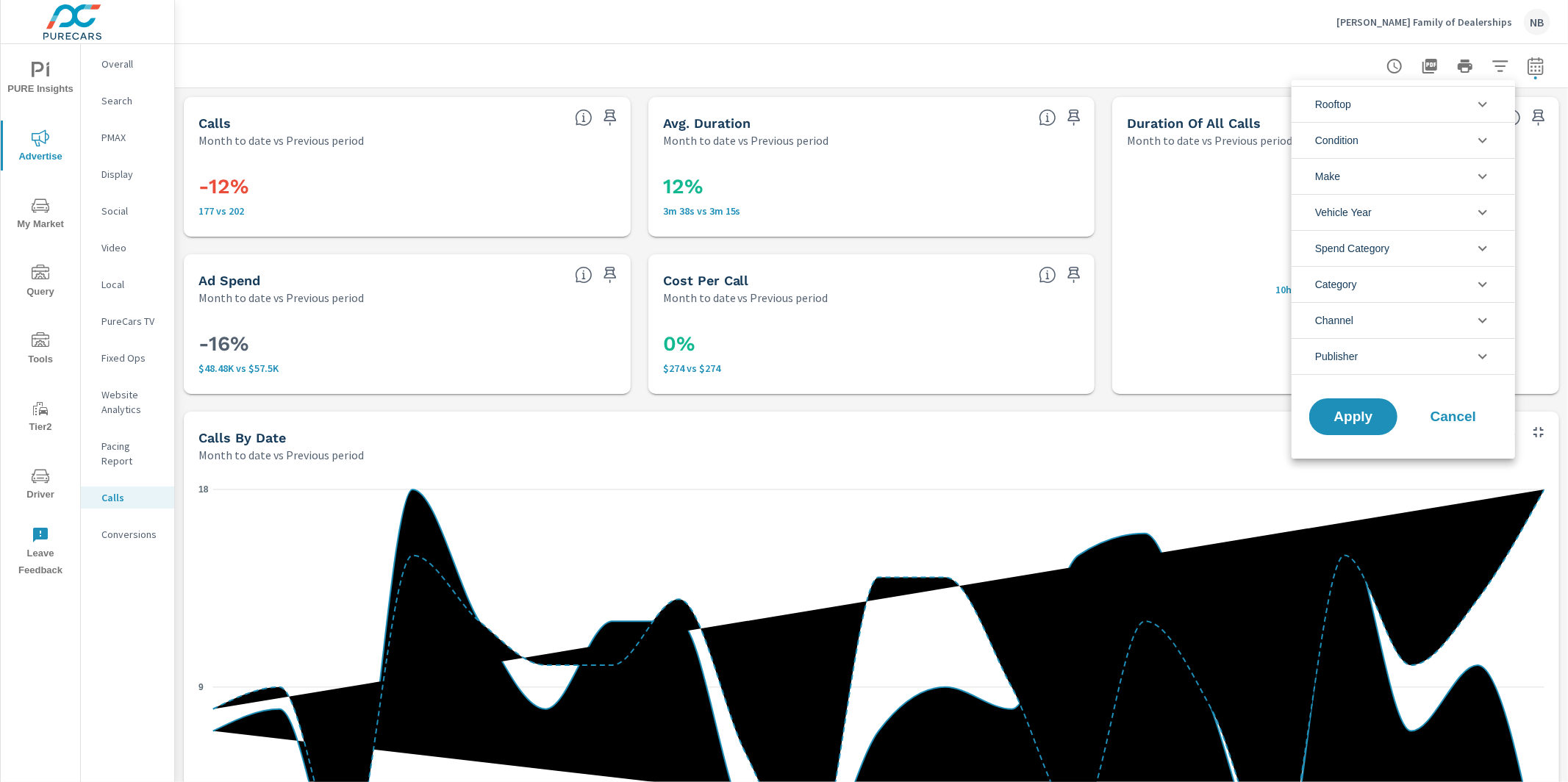
click at [1362, 99] on li "Rooftop" at bounding box center [1403, 103] width 224 height 36
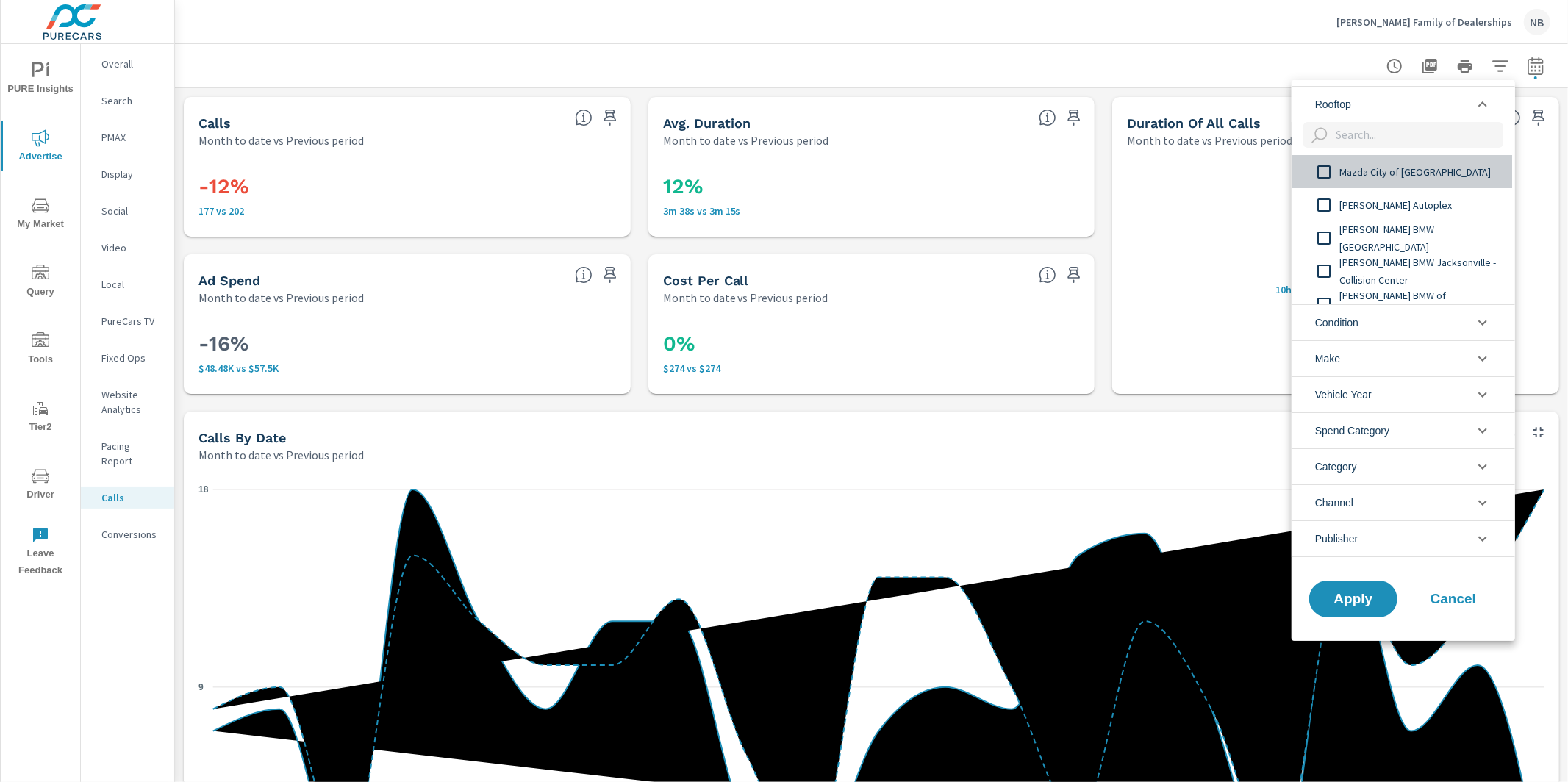
click at [1366, 166] on span "Mazda City of Orange Park" at bounding box center [1420, 171] width 161 height 17
click at [1347, 607] on button "Apply" at bounding box center [1353, 599] width 91 height 38
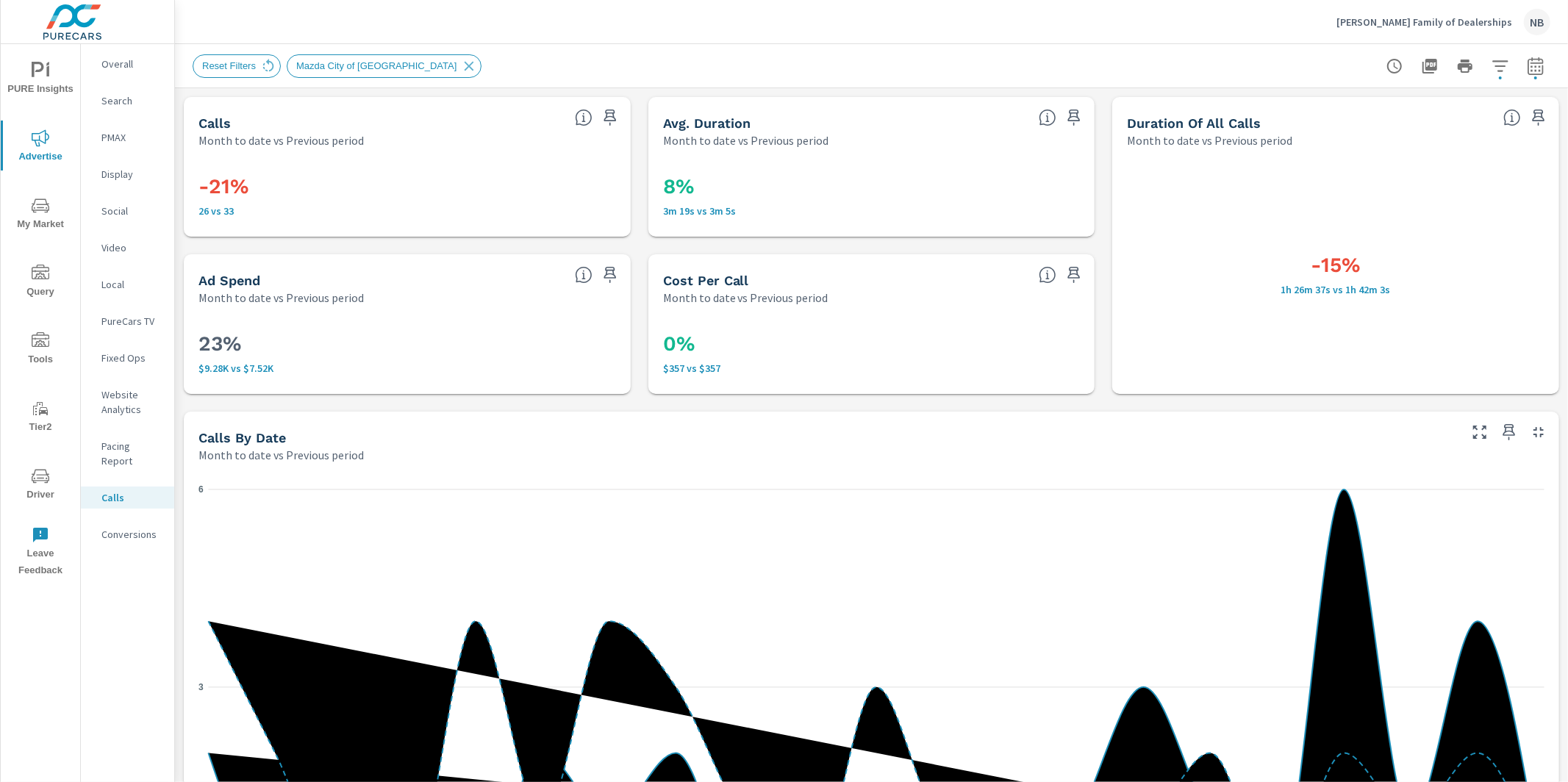
click at [116, 527] on p "Conversions" at bounding box center [132, 534] width 61 height 14
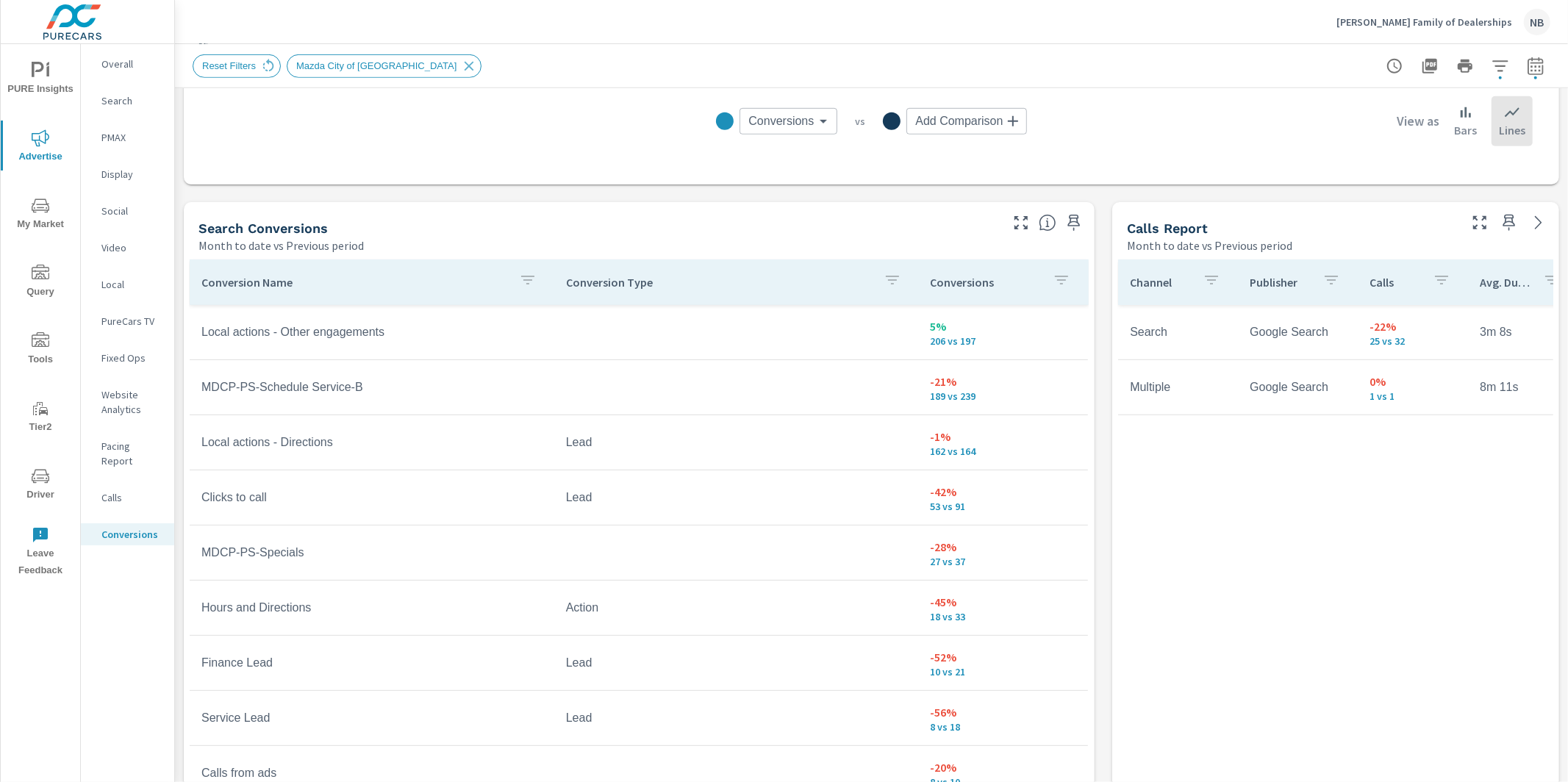
scroll to position [680, 0]
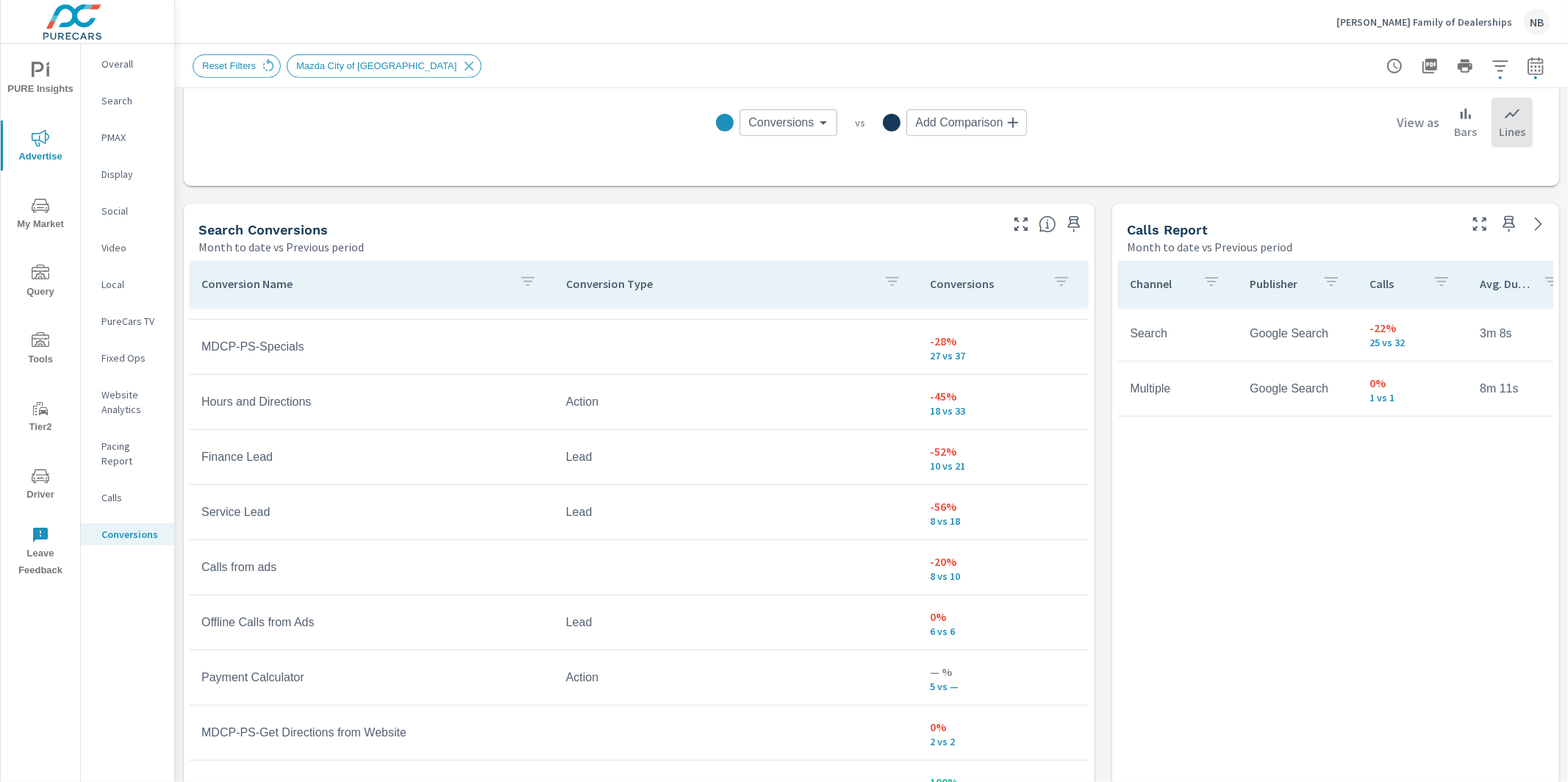
scroll to position [652, 0]
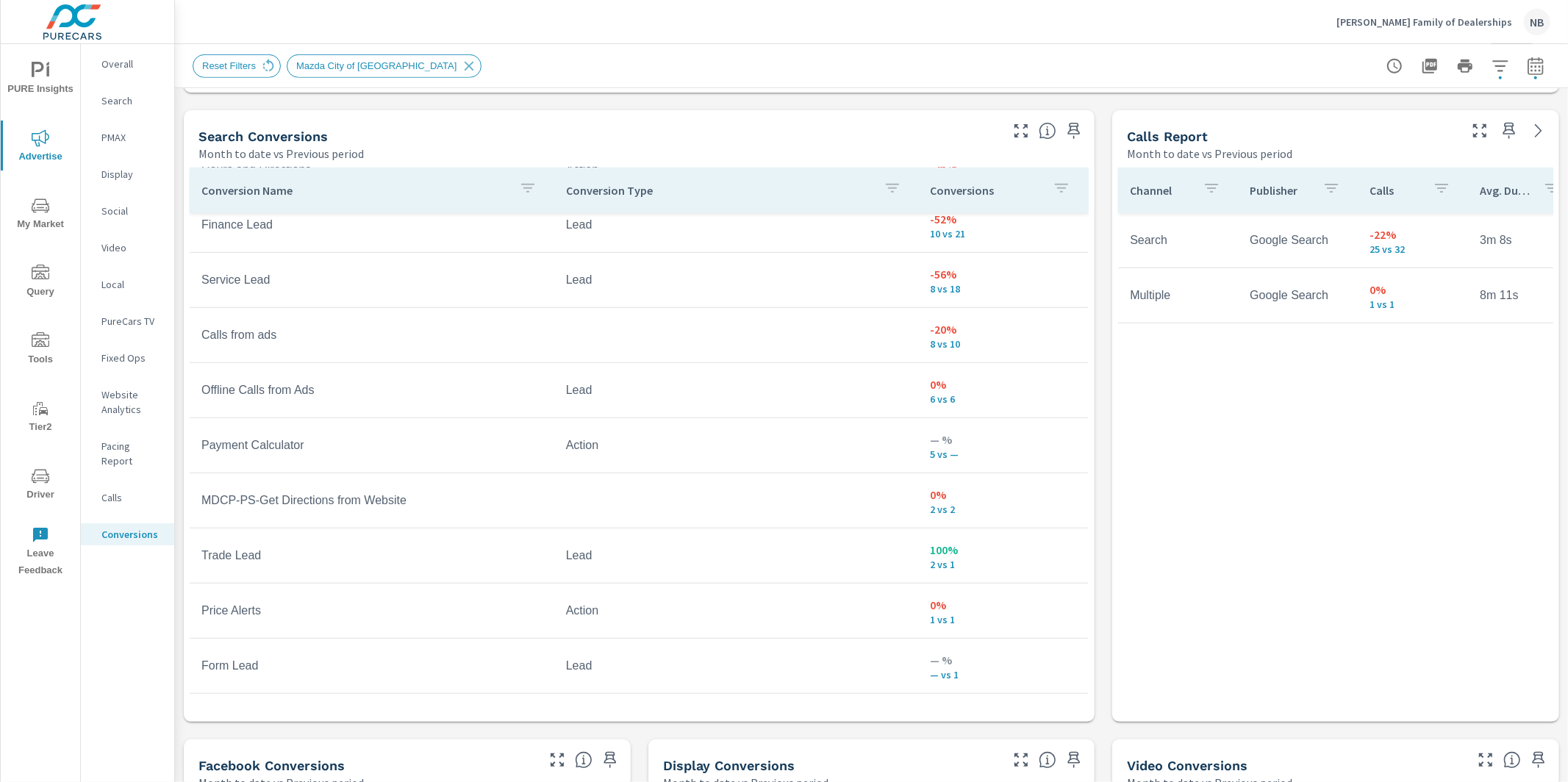
scroll to position [777, 0]
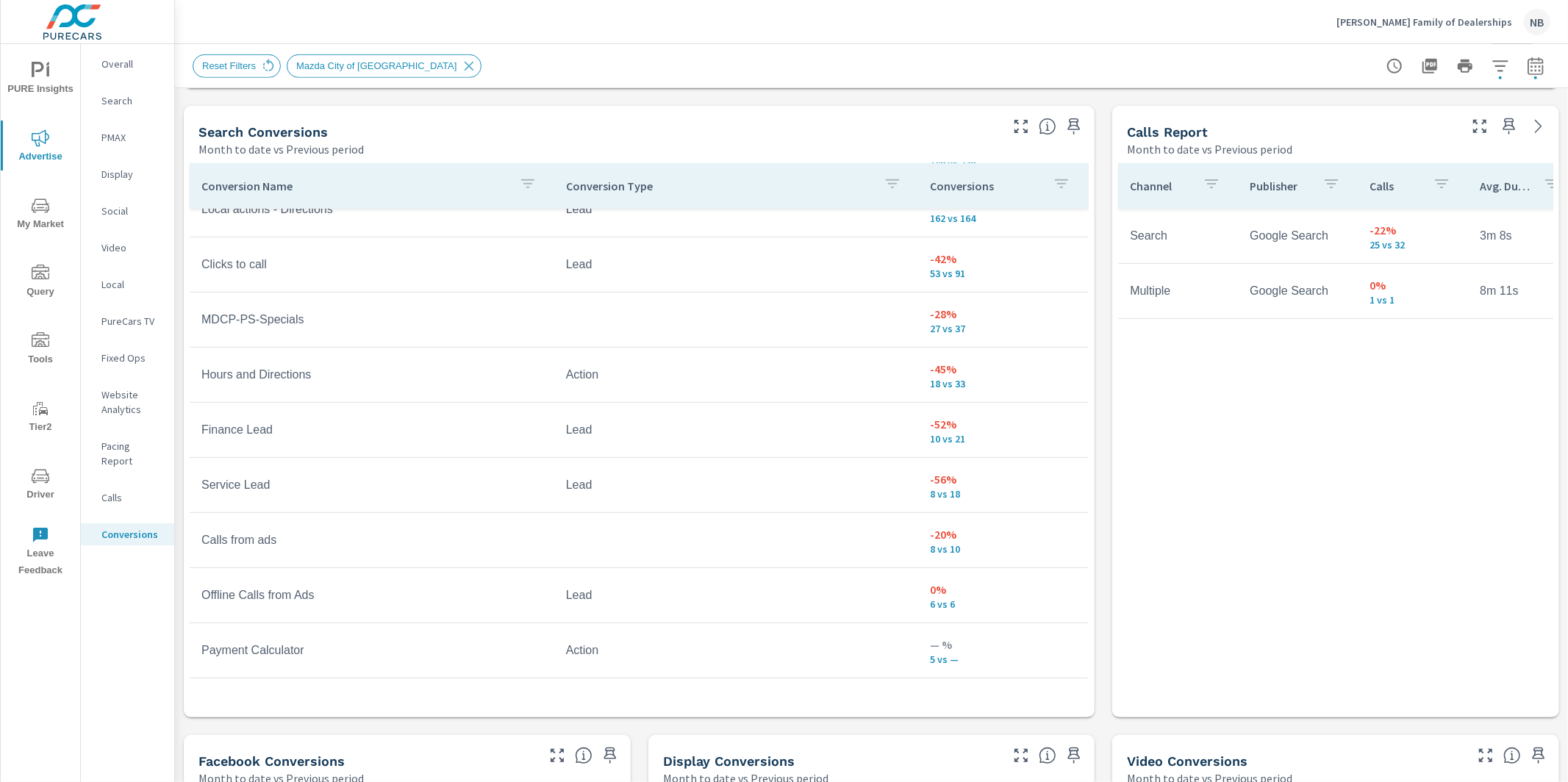
scroll to position [564, 0]
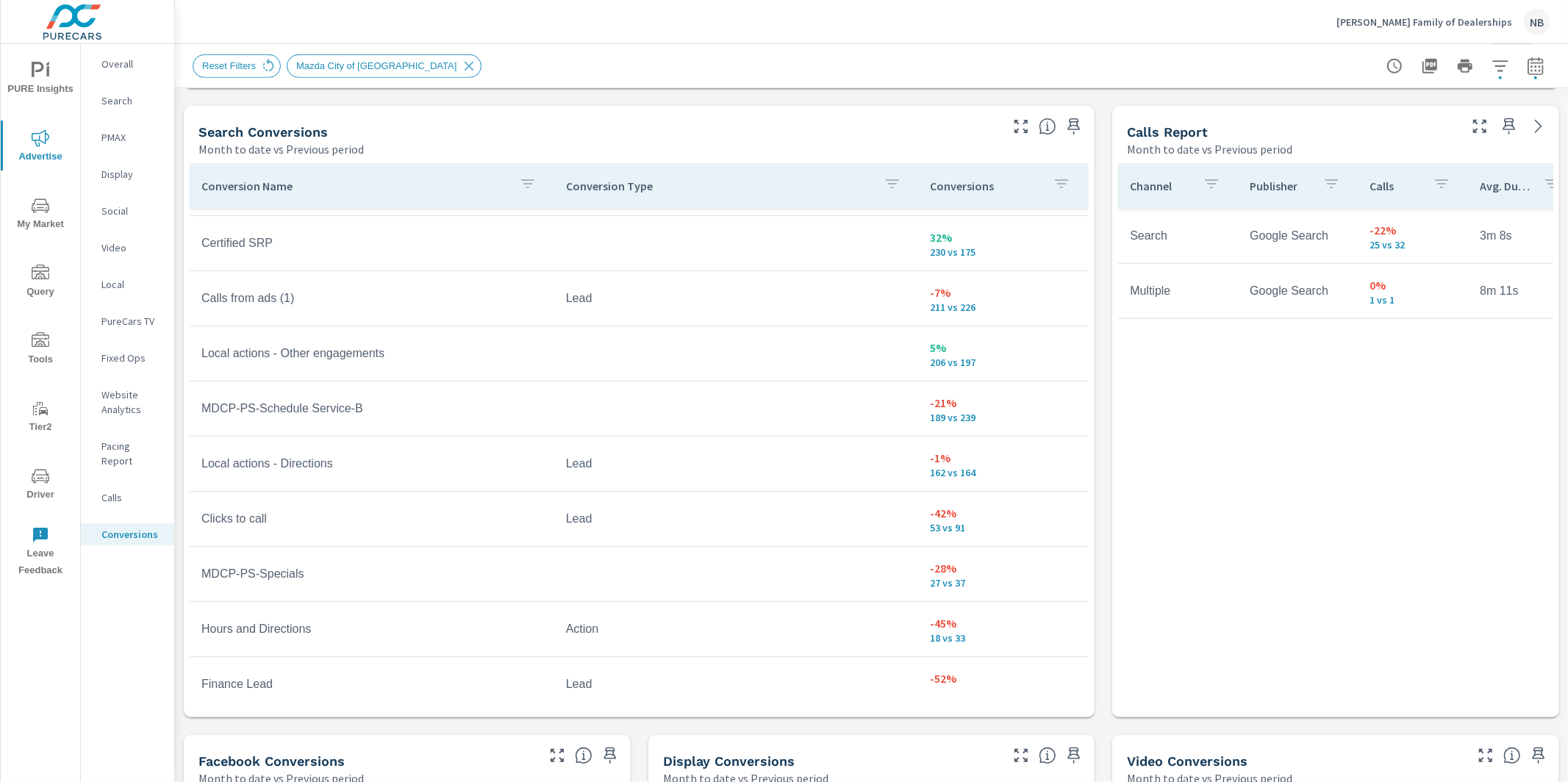
scroll to position [325, 0]
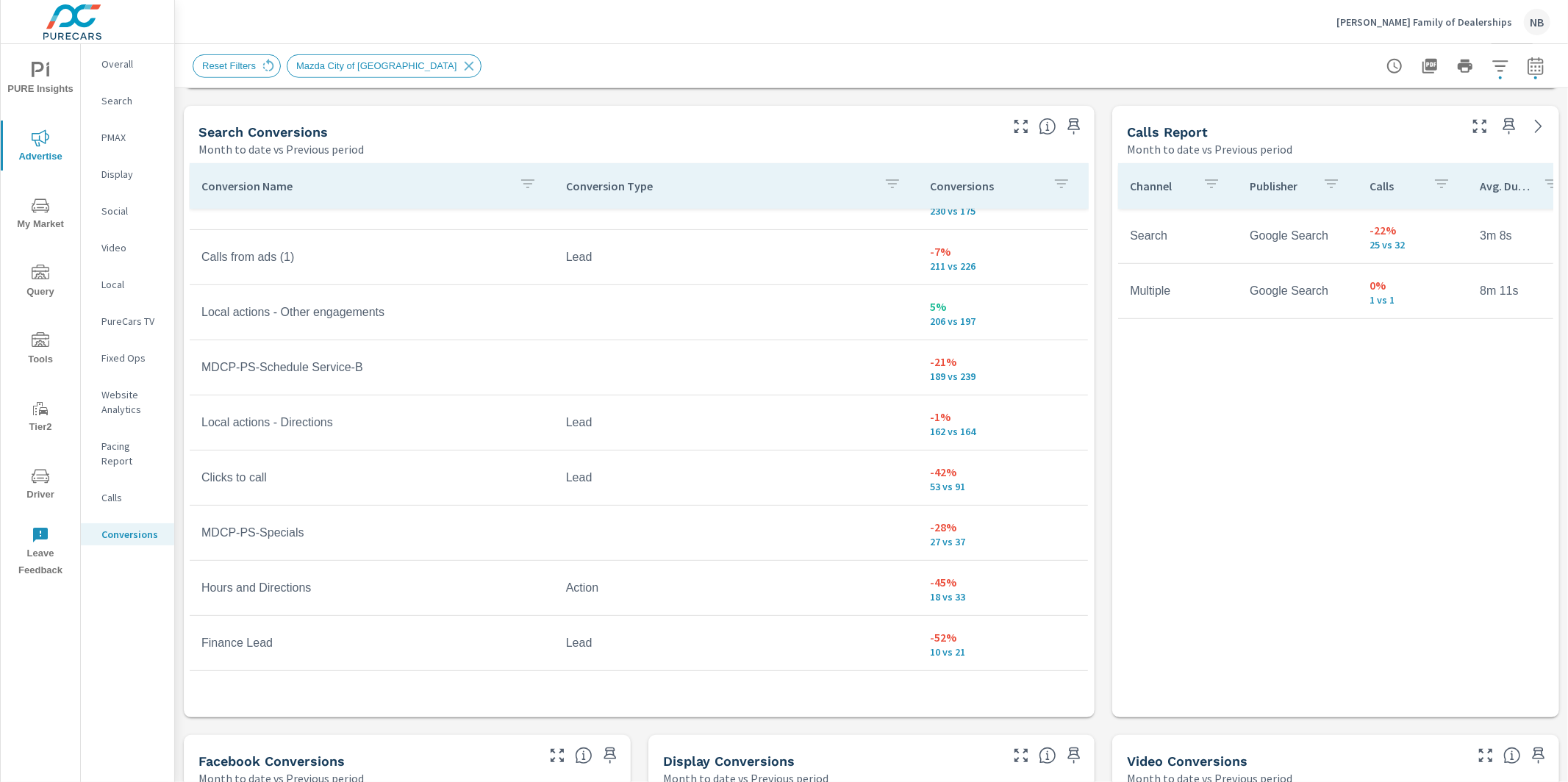
scroll to position [366, 0]
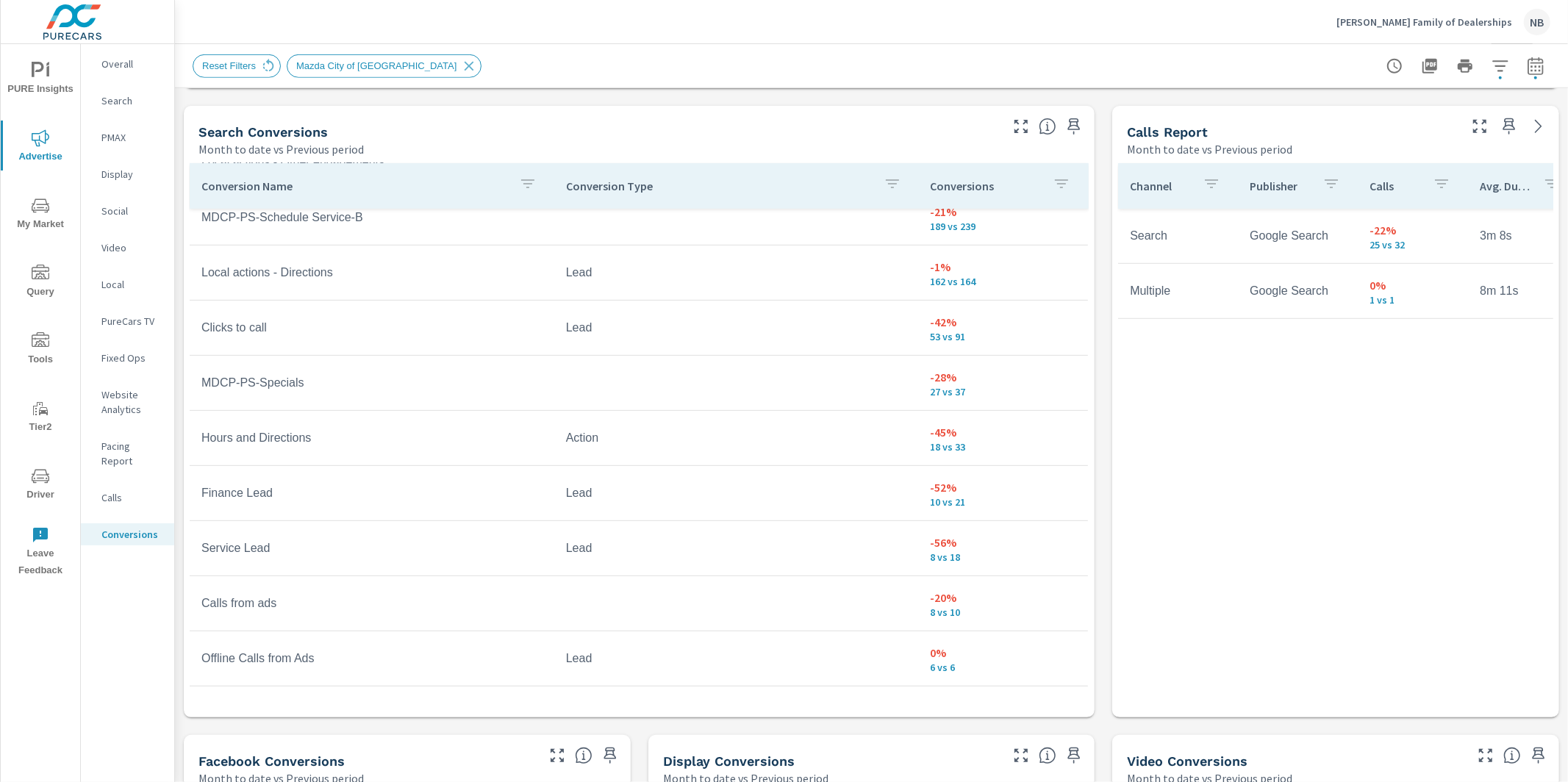
scroll to position [518, 0]
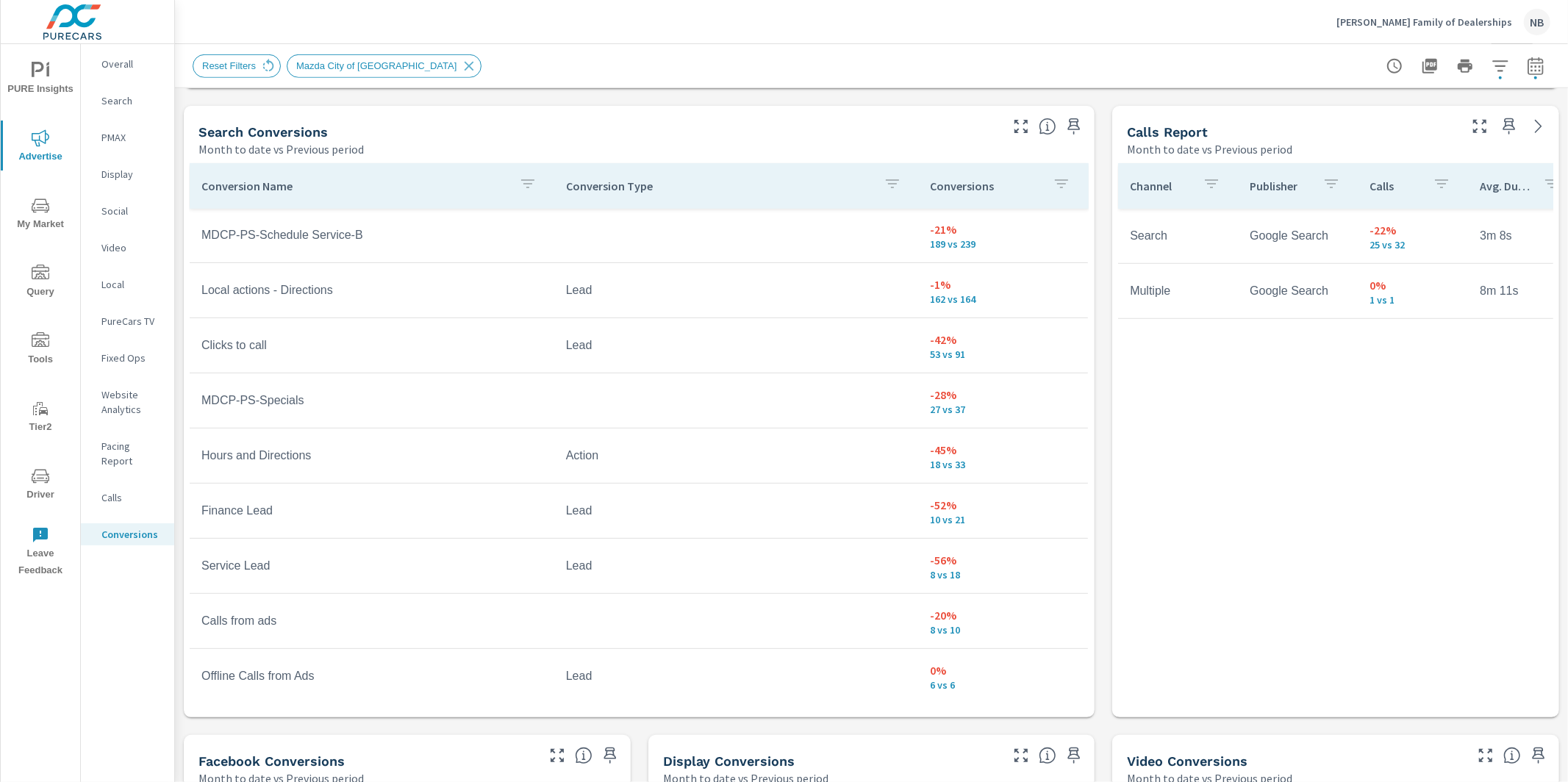
scroll to position [494, 0]
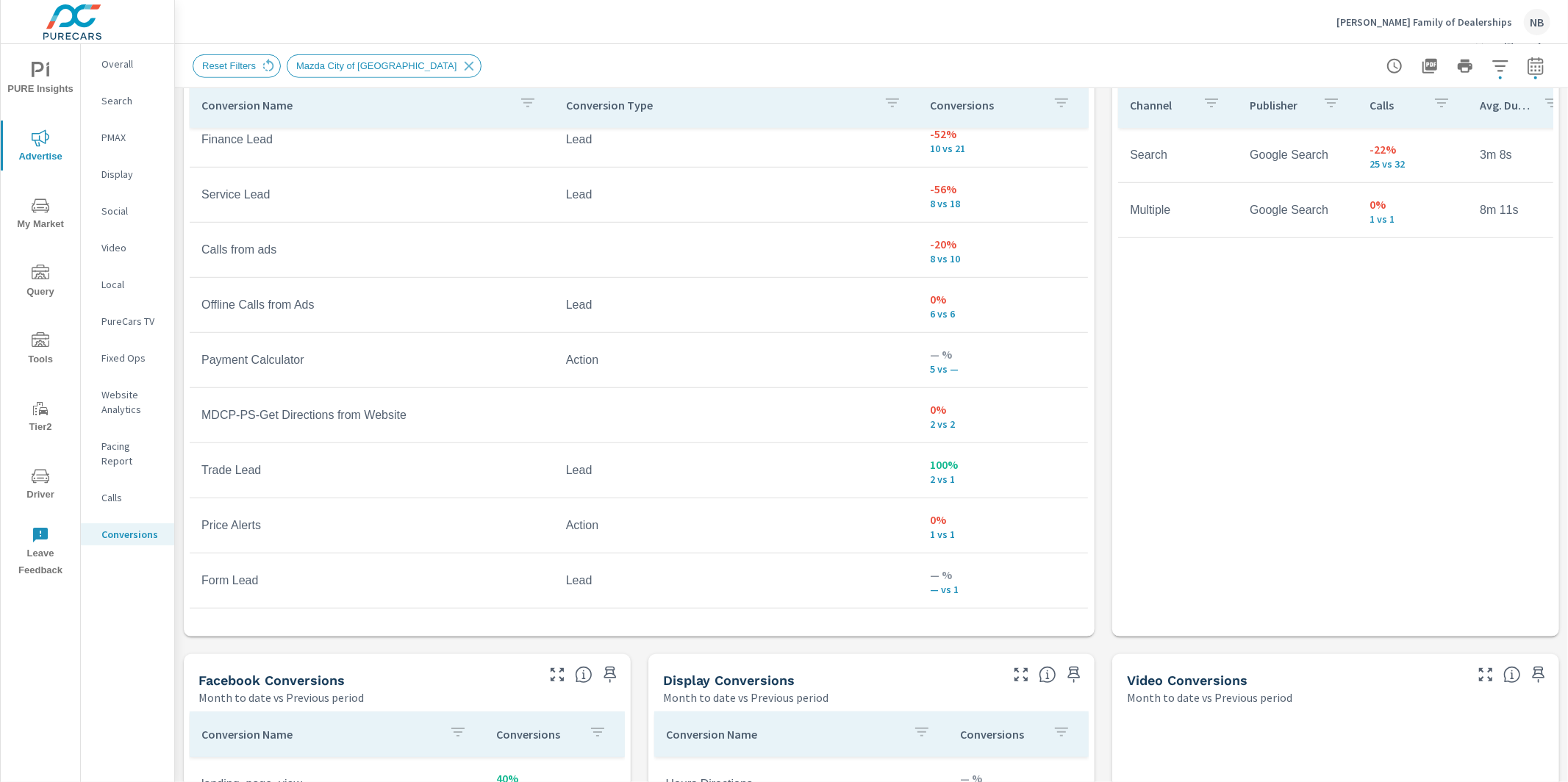
scroll to position [863, 0]
click at [1504, 72] on icon "button" at bounding box center [1500, 66] width 17 height 17
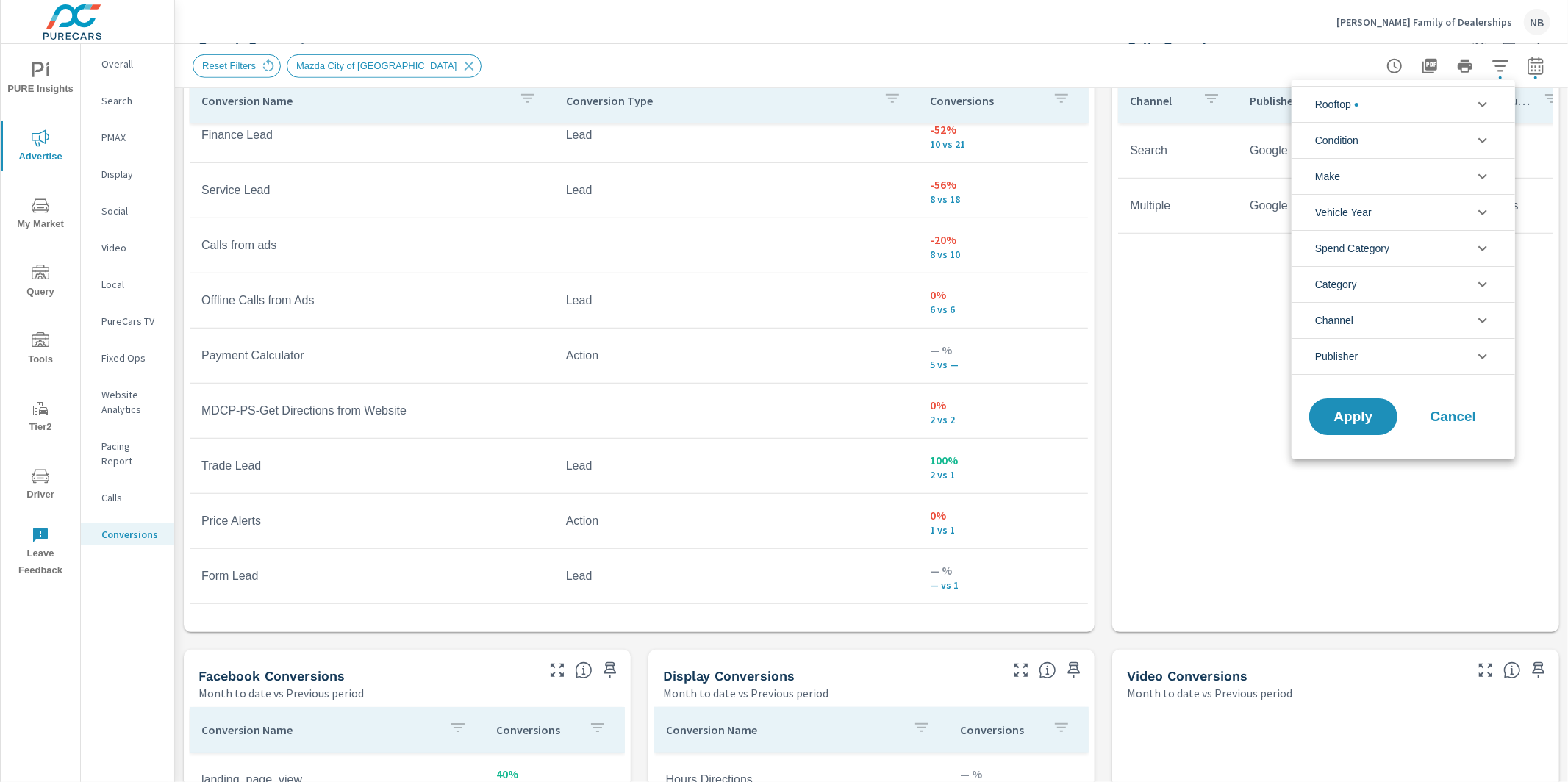
click at [1414, 107] on li "Rooftop" at bounding box center [1403, 103] width 224 height 36
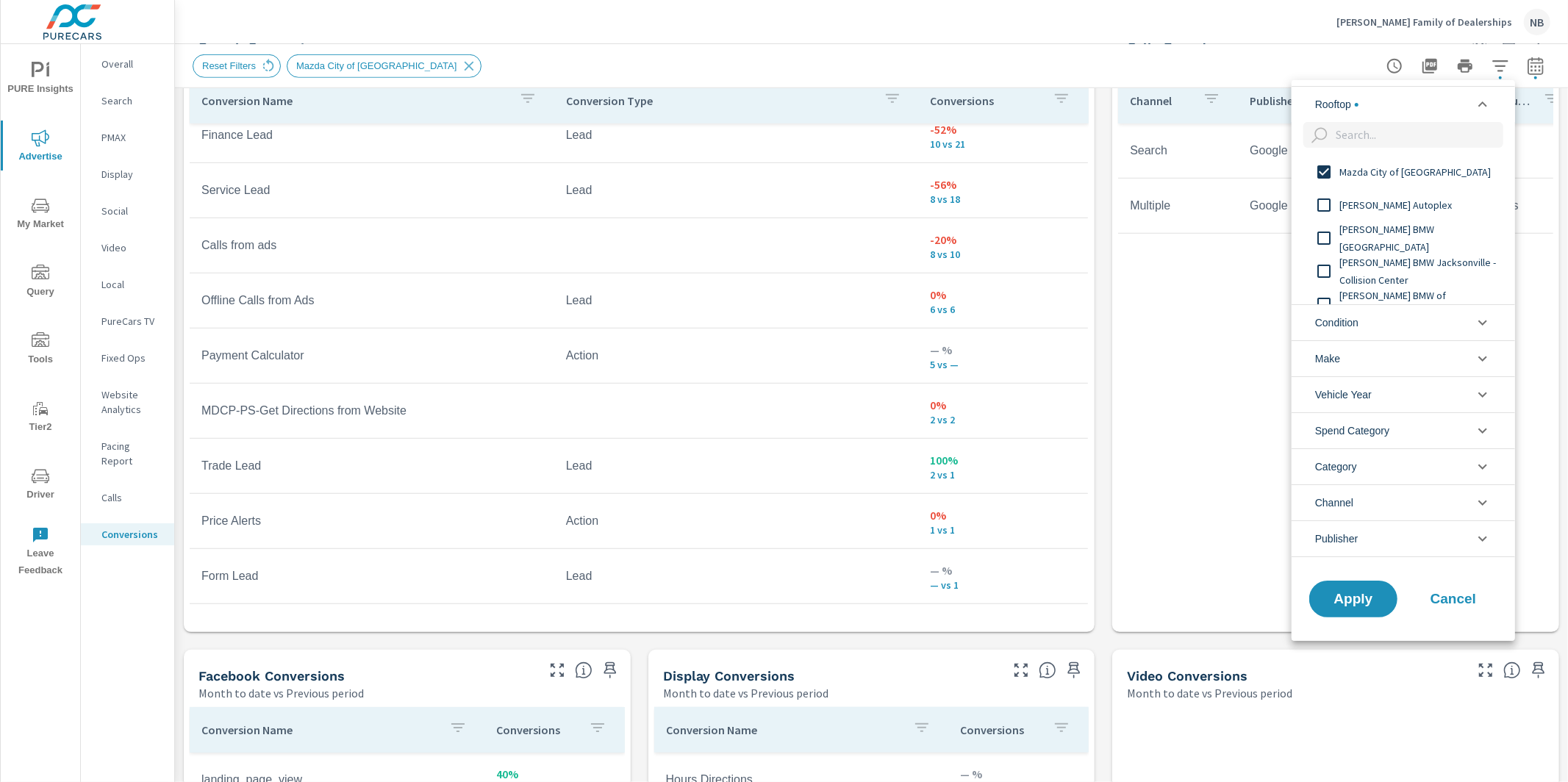
scroll to position [0, 0]
click at [1387, 160] on div "Mazda City of Orange Park" at bounding box center [1402, 171] width 221 height 33
click at [1381, 254] on span "Tom Bush Mazda" at bounding box center [1420, 261] width 161 height 17
click at [1363, 595] on span "Apply" at bounding box center [1353, 598] width 60 height 14
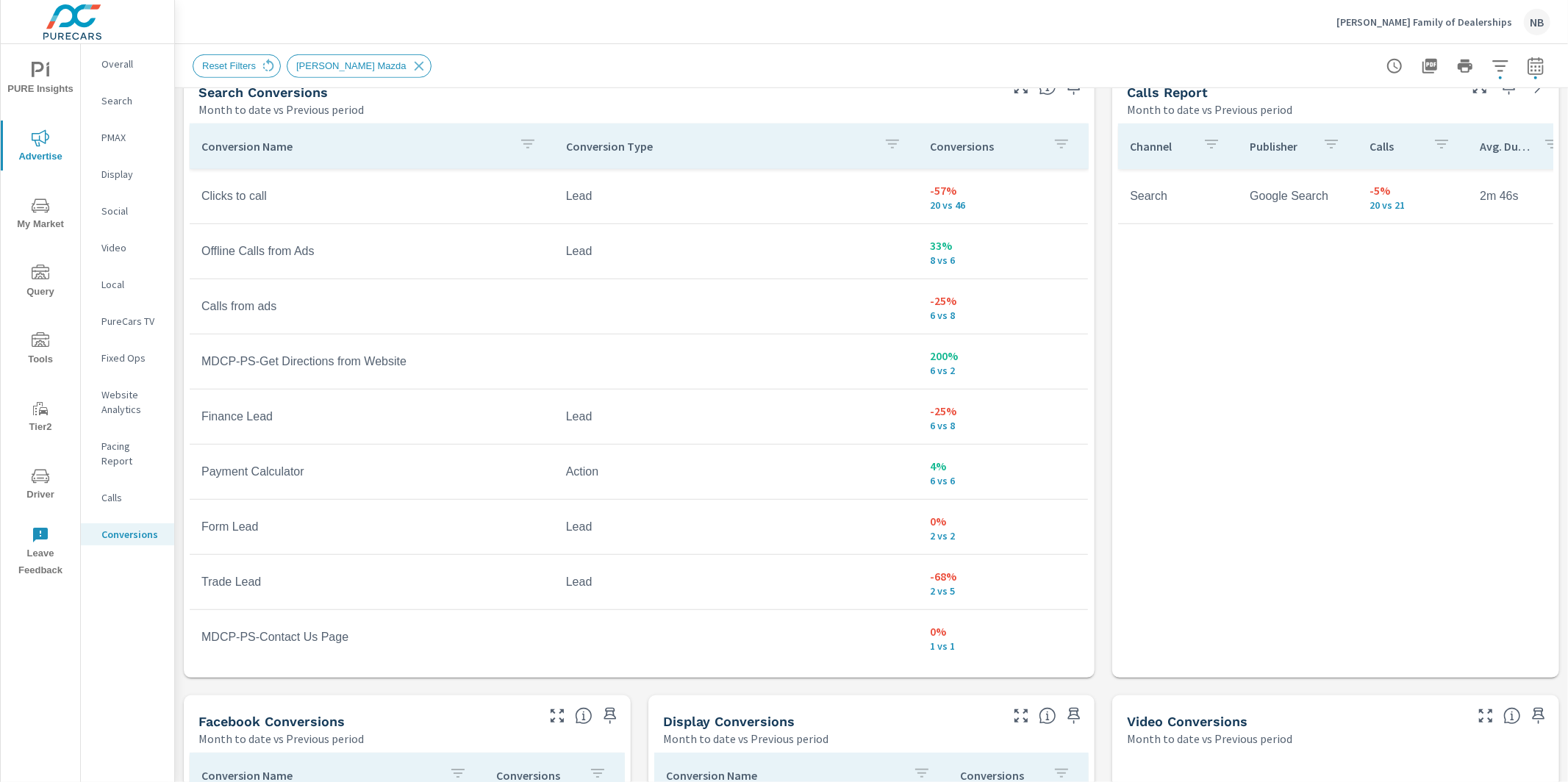
scroll to position [820, 0]
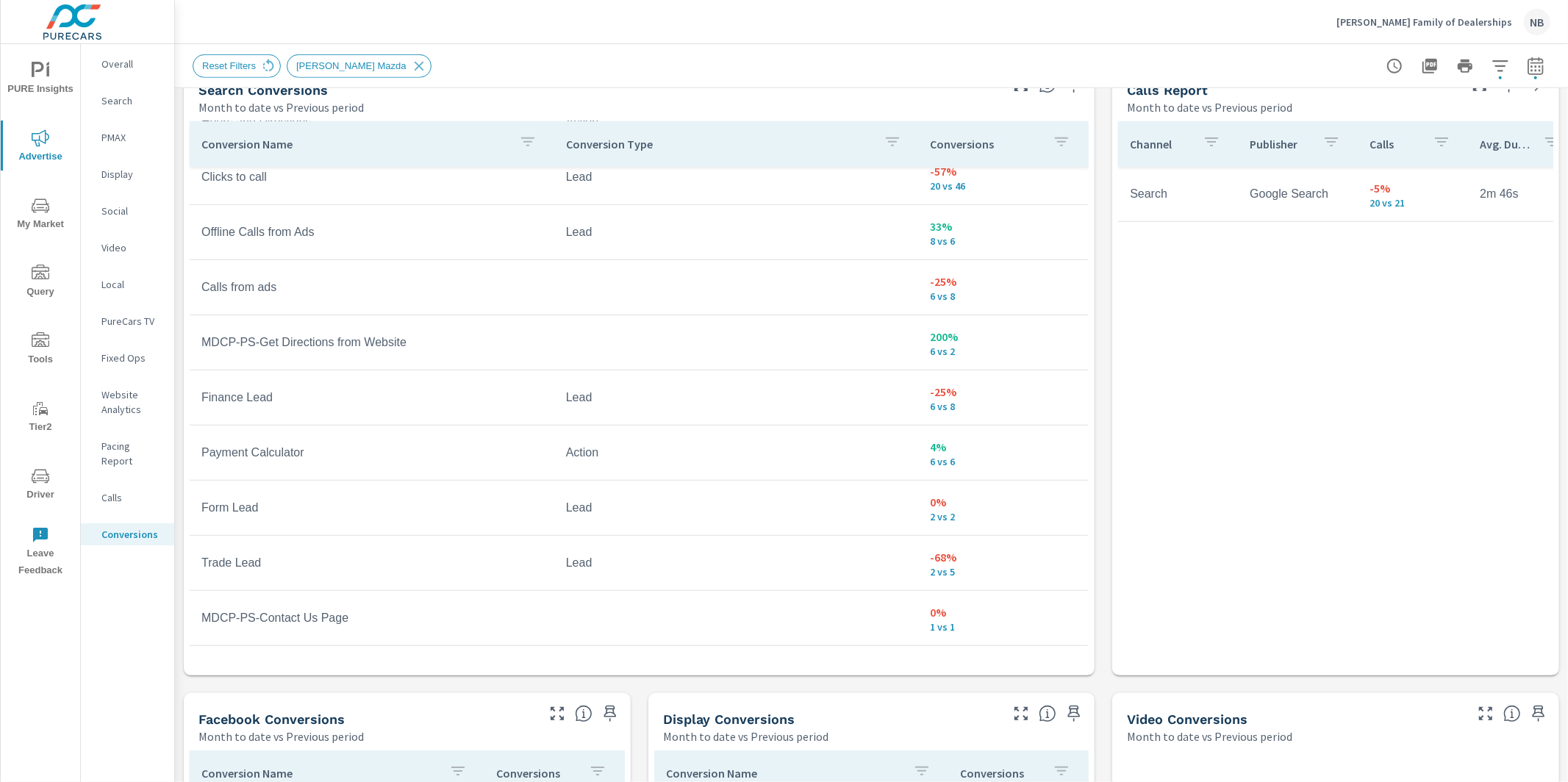
scroll to position [843, 0]
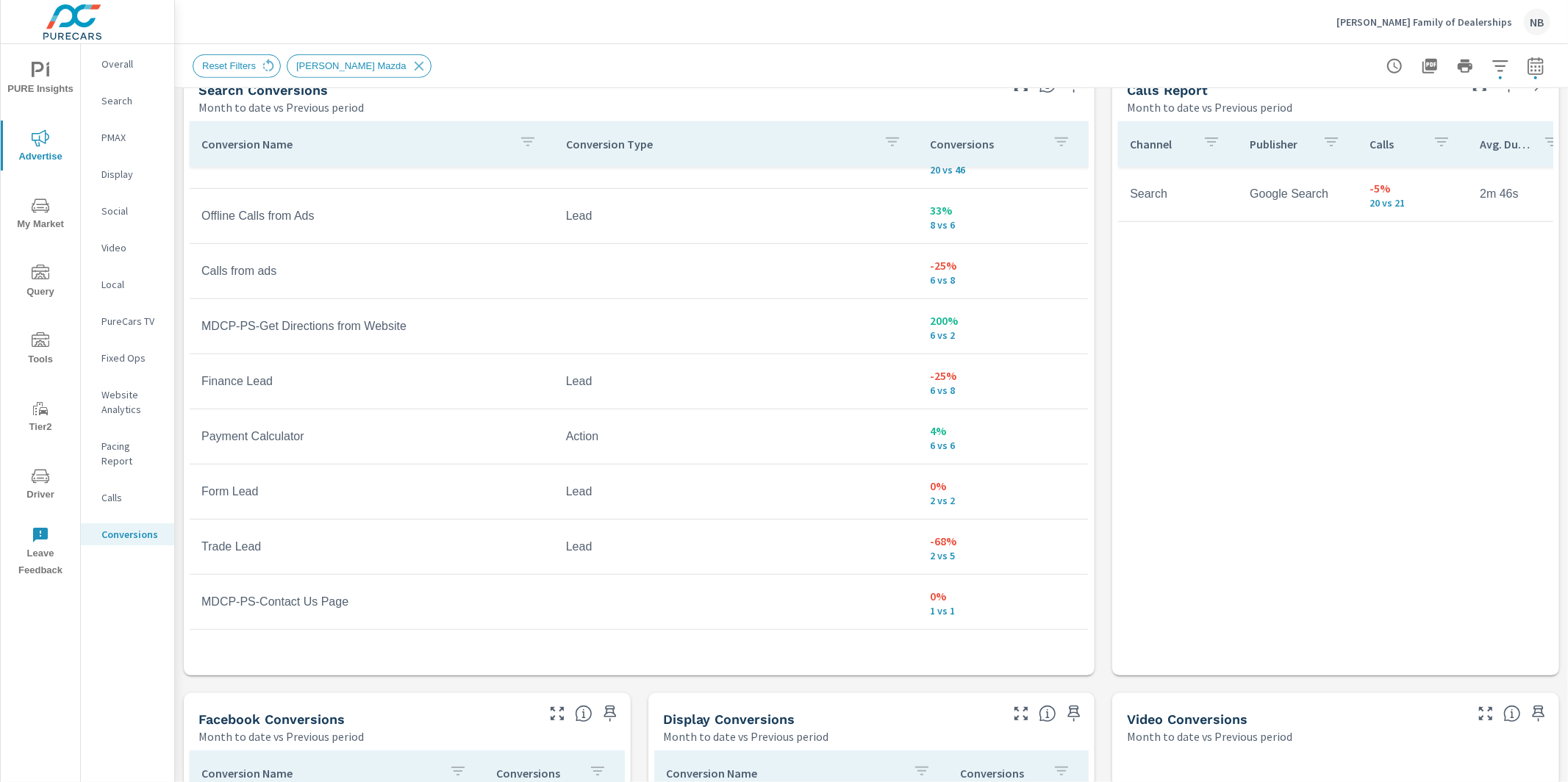
scroll to position [803, 0]
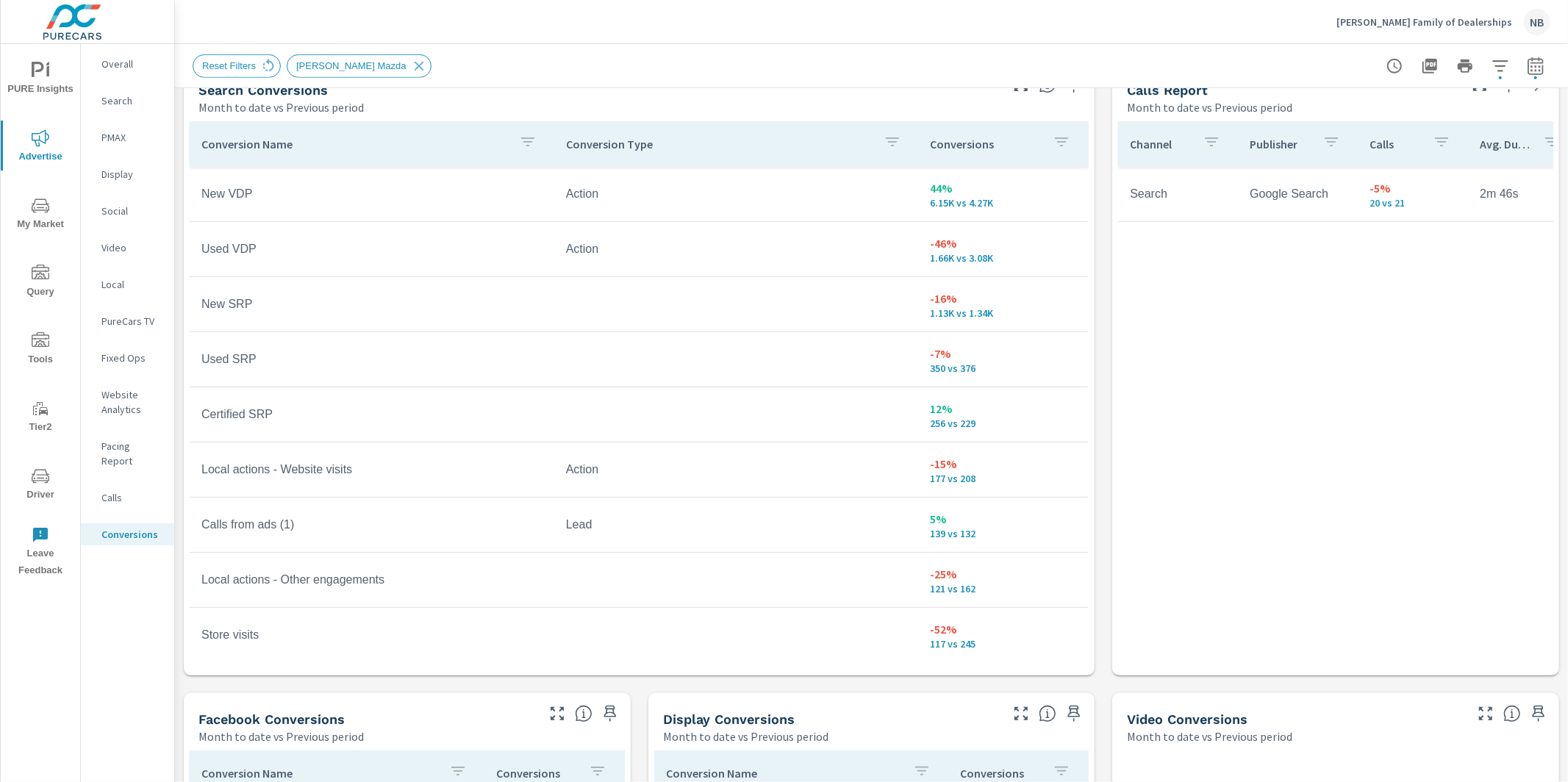
click at [1507, 67] on icon "button" at bounding box center [1500, 66] width 17 height 17
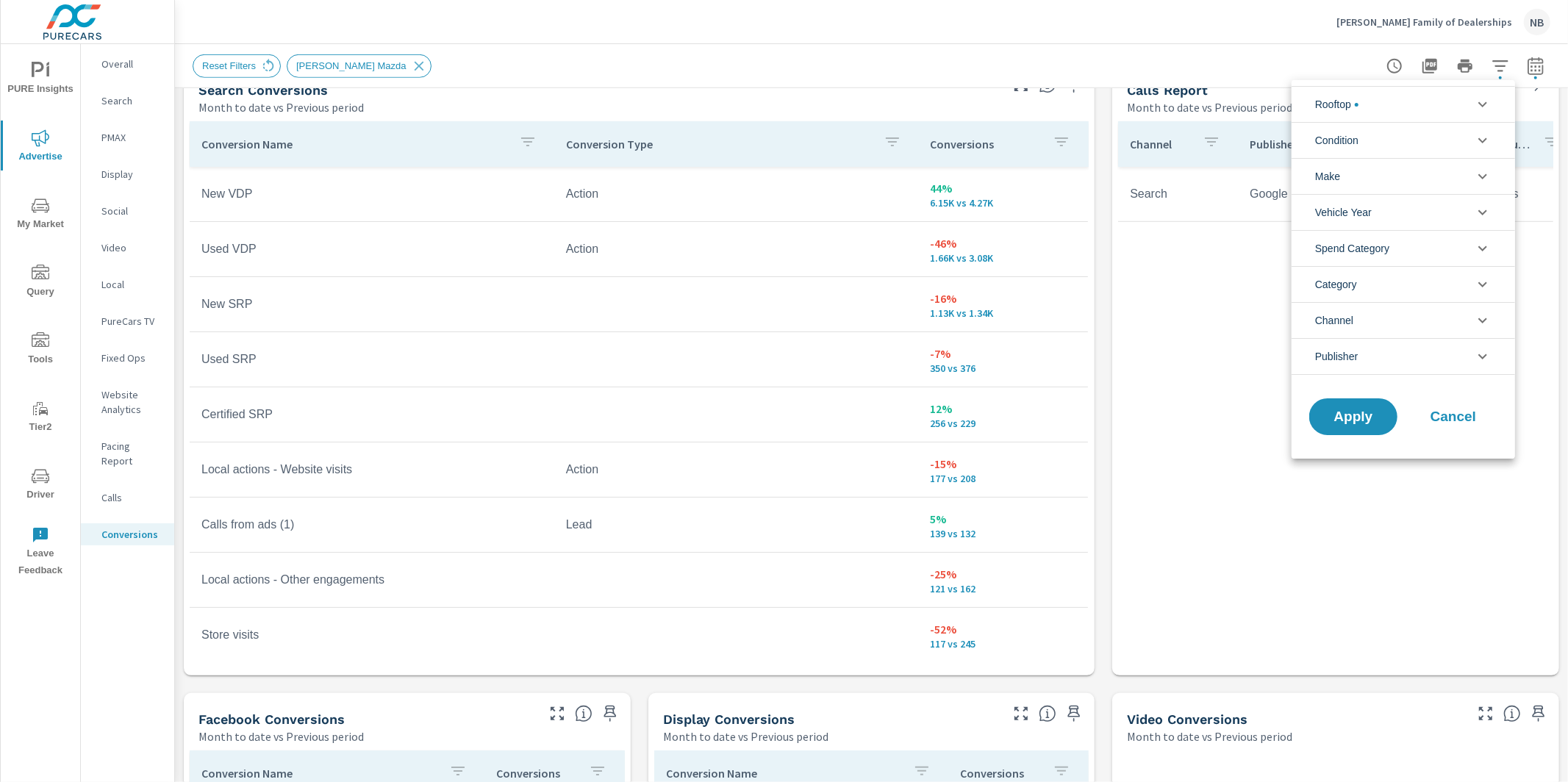
scroll to position [83, 0]
click at [1357, 115] on span "Rooftop" at bounding box center [1337, 104] width 43 height 36
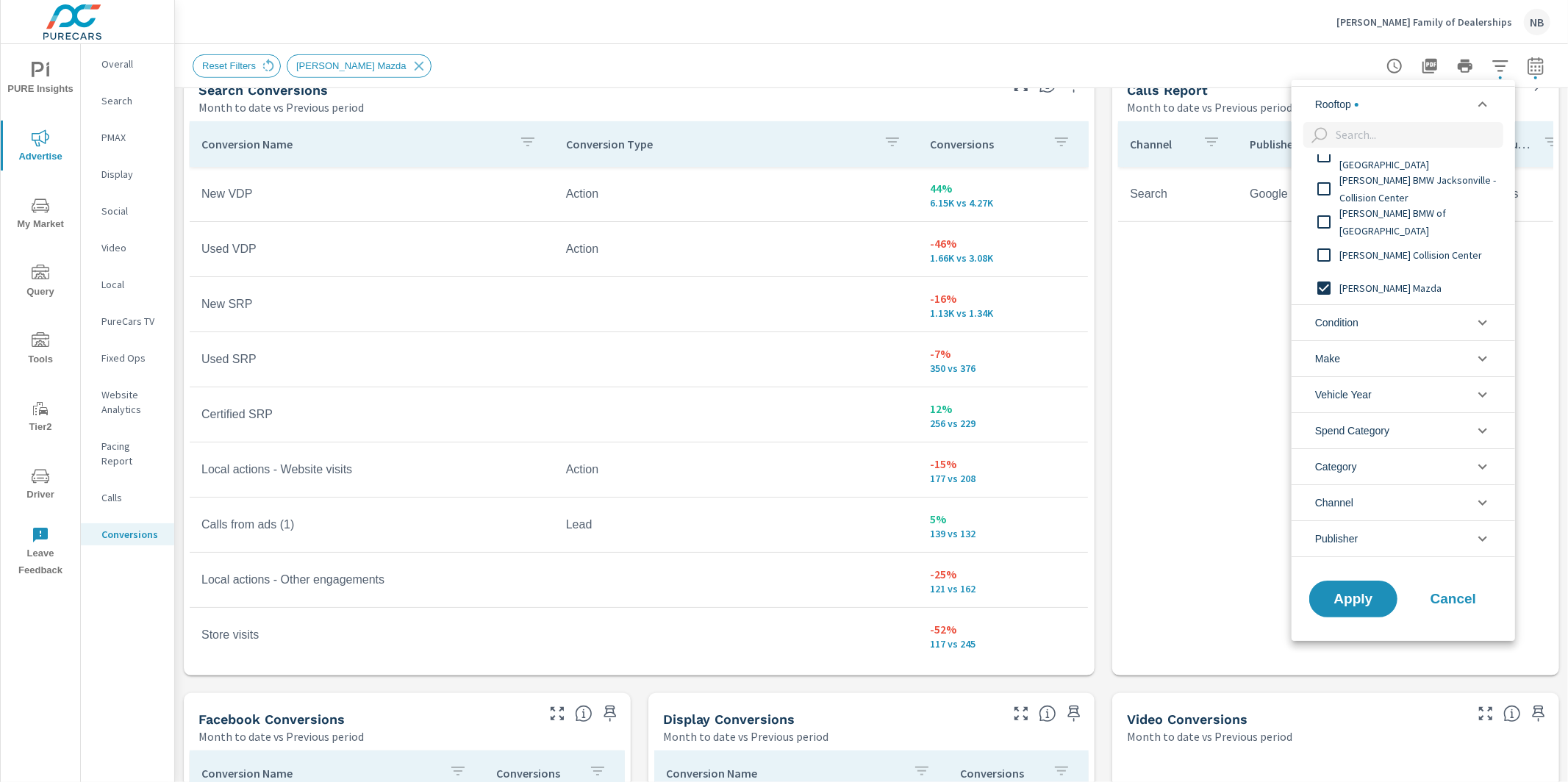
scroll to position [0, 0]
click at [1321, 289] on input "filter options" at bounding box center [1324, 288] width 31 height 31
click at [1321, 222] on input "filter options" at bounding box center [1324, 221] width 31 height 31
click at [1368, 592] on span "Apply" at bounding box center [1353, 598] width 60 height 14
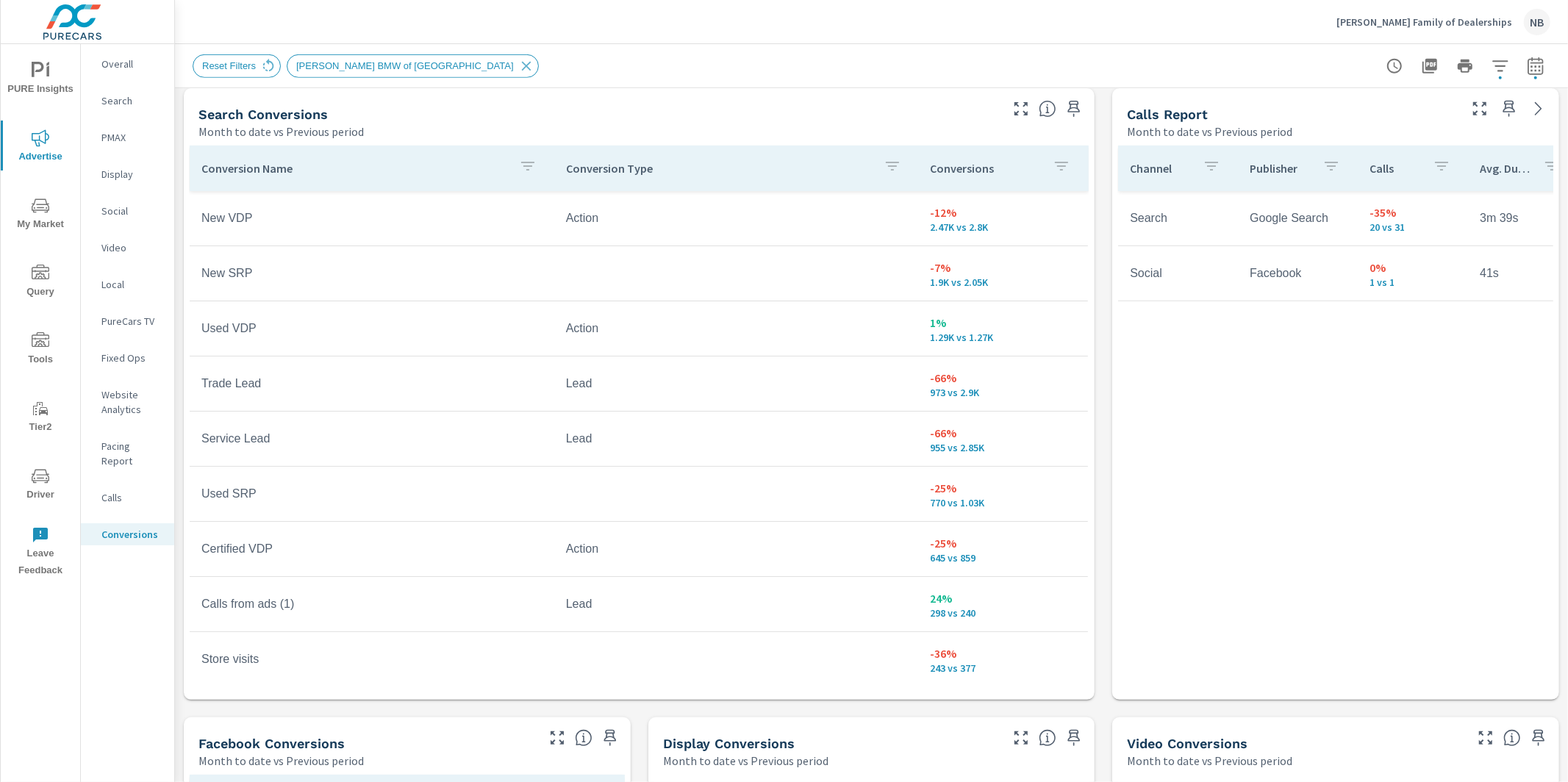
scroll to position [797, 0]
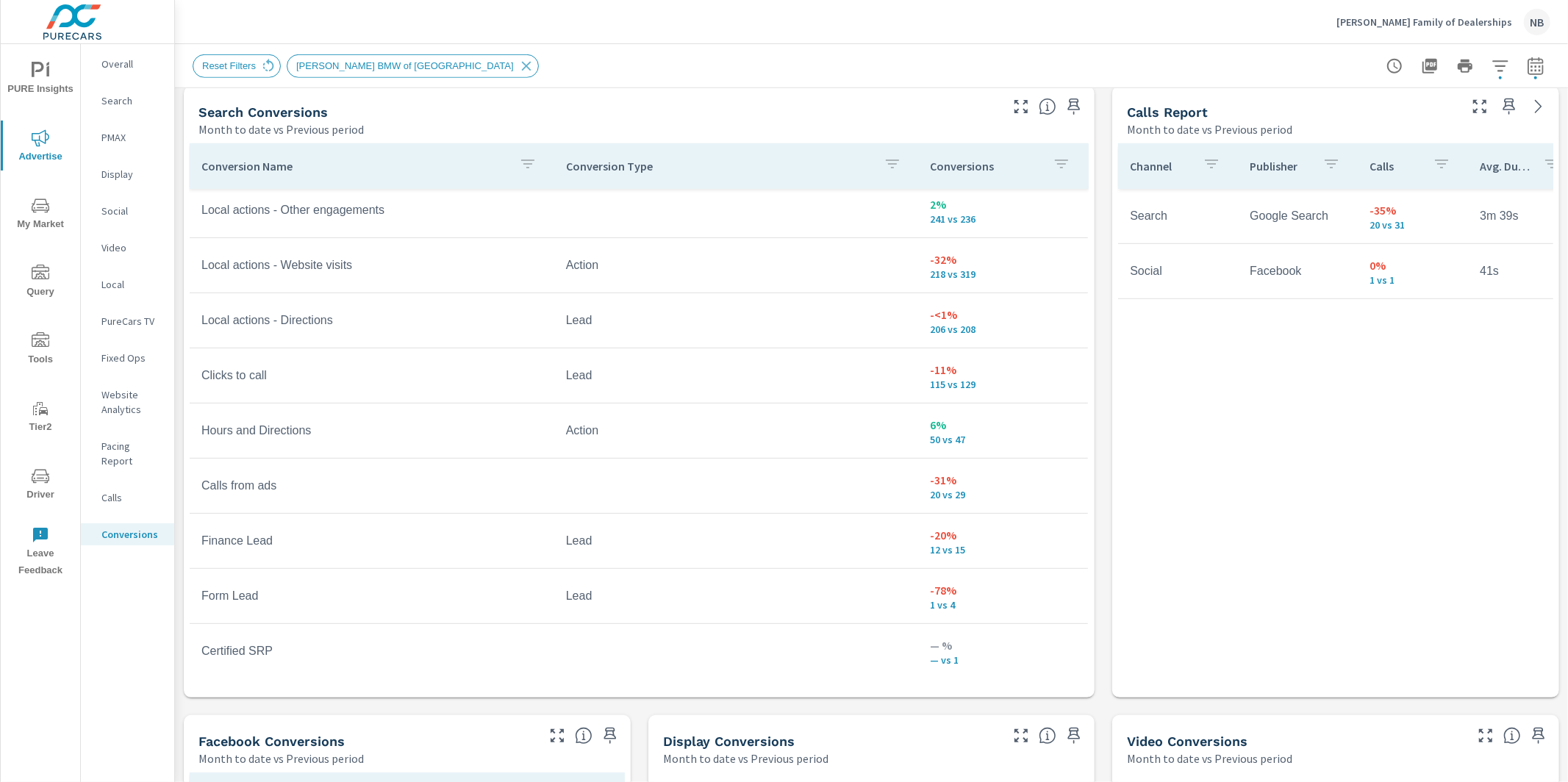
scroll to position [511, 0]
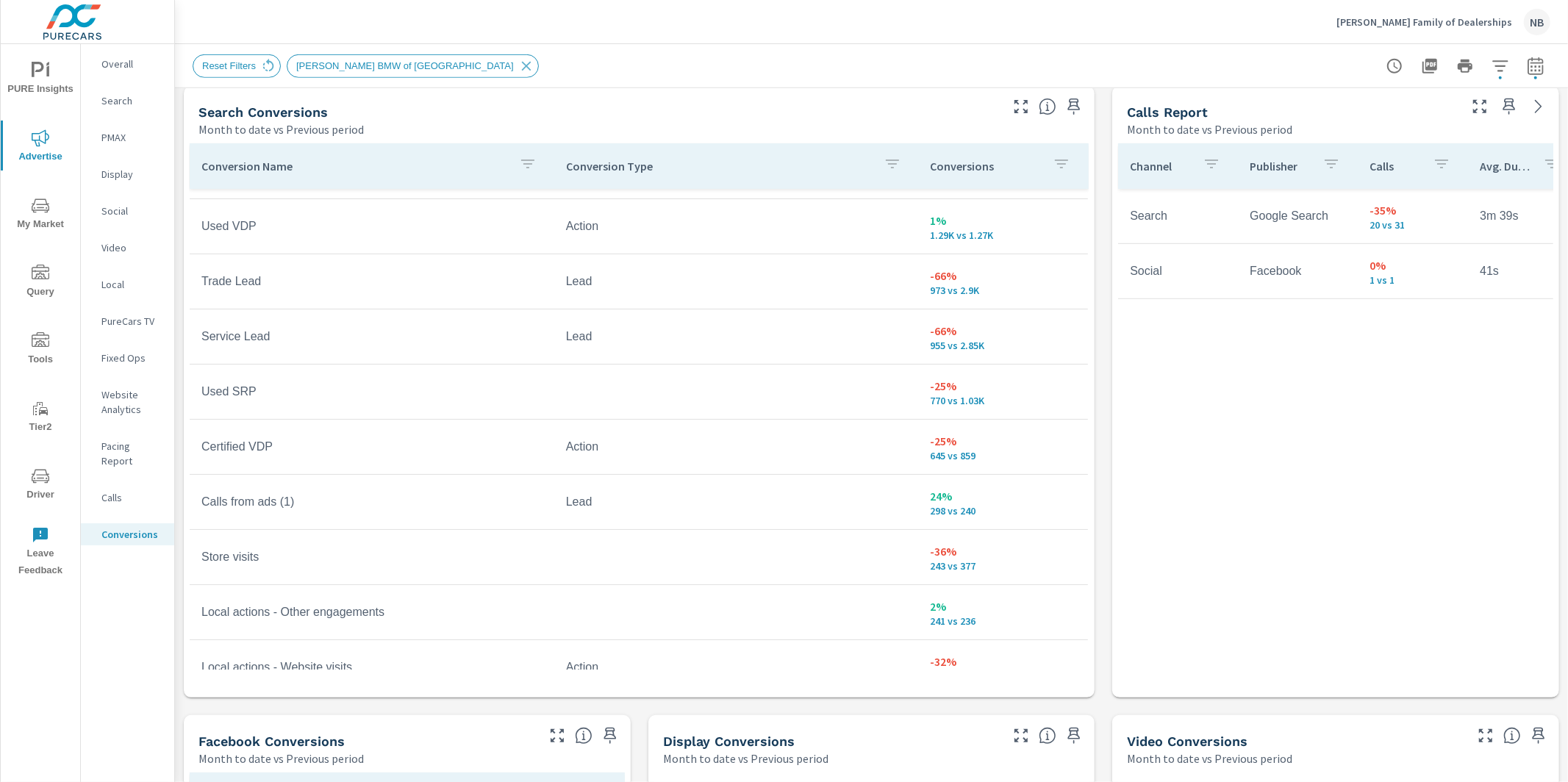
scroll to position [99, 0]
click at [1498, 74] on icon "button" at bounding box center [1500, 66] width 17 height 17
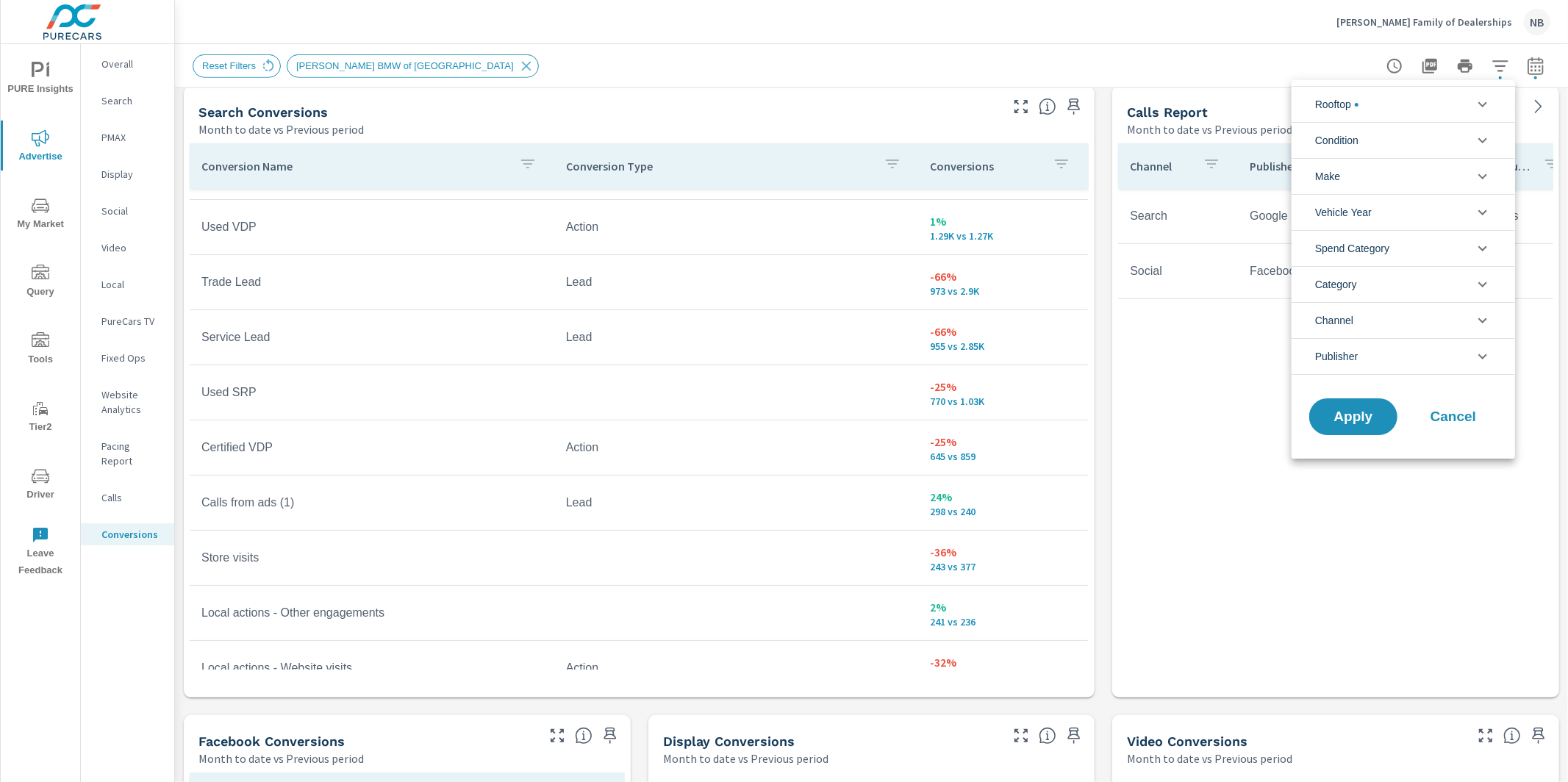
scroll to position [16, 0]
click at [1382, 109] on li "Rooftop" at bounding box center [1403, 103] width 224 height 36
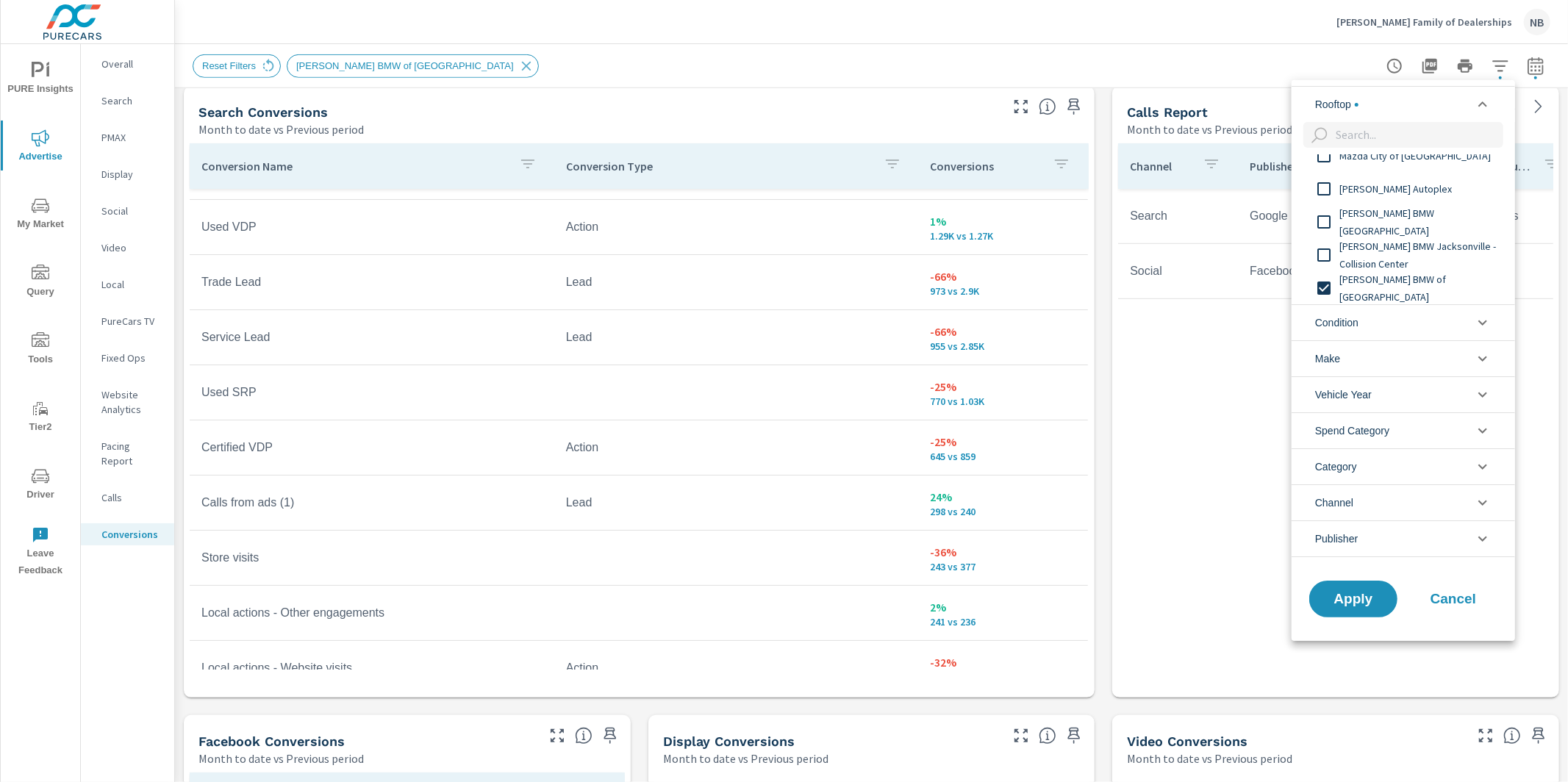
scroll to position [0, 0]
click at [1323, 287] on input "filter options" at bounding box center [1324, 288] width 31 height 31
click at [1321, 224] on input "filter options" at bounding box center [1324, 221] width 31 height 31
click at [1344, 604] on span "Apply" at bounding box center [1353, 598] width 60 height 14
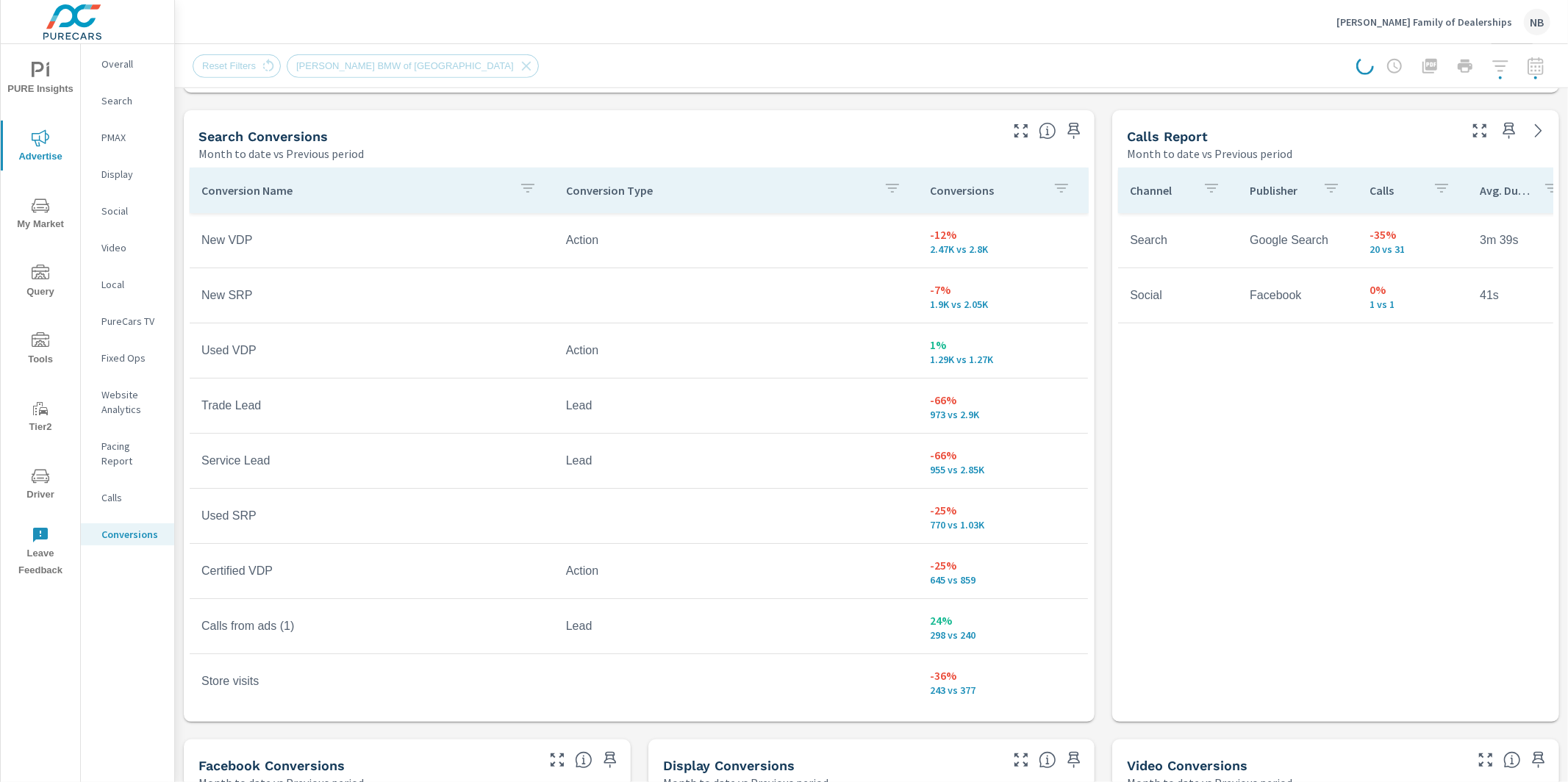
scroll to position [746, 0]
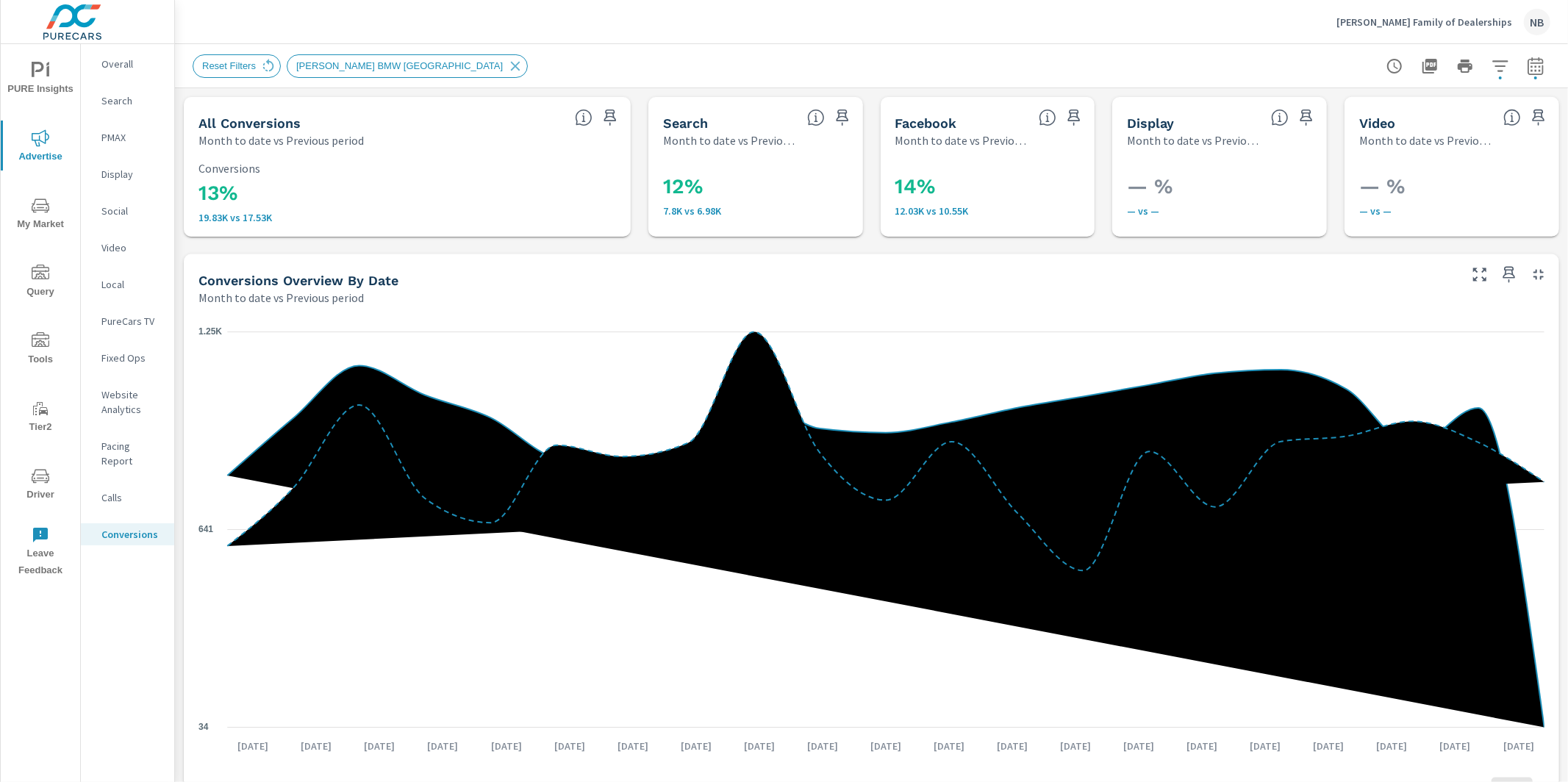
scroll to position [55, 0]
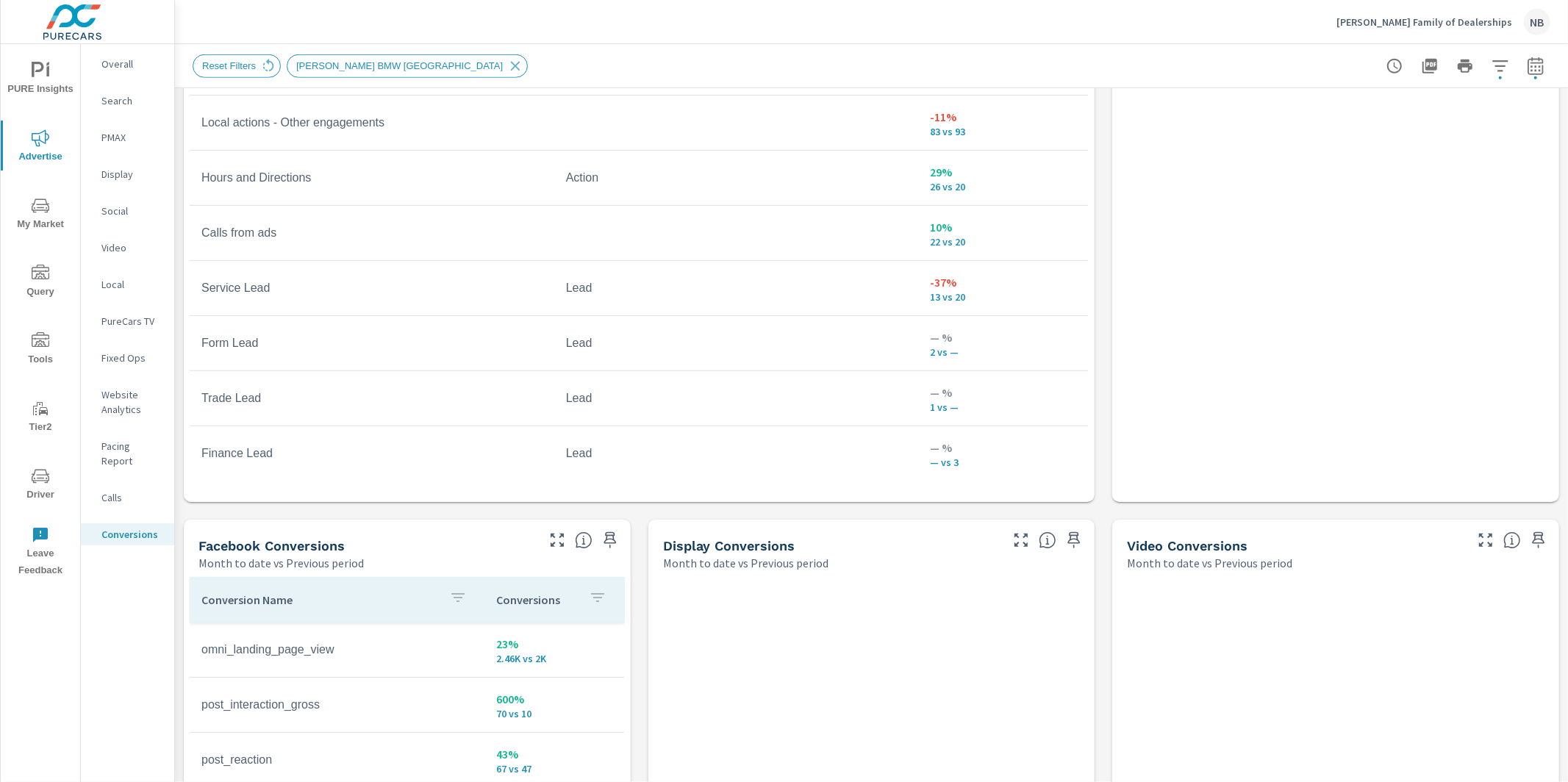
scroll to position [346, 0]
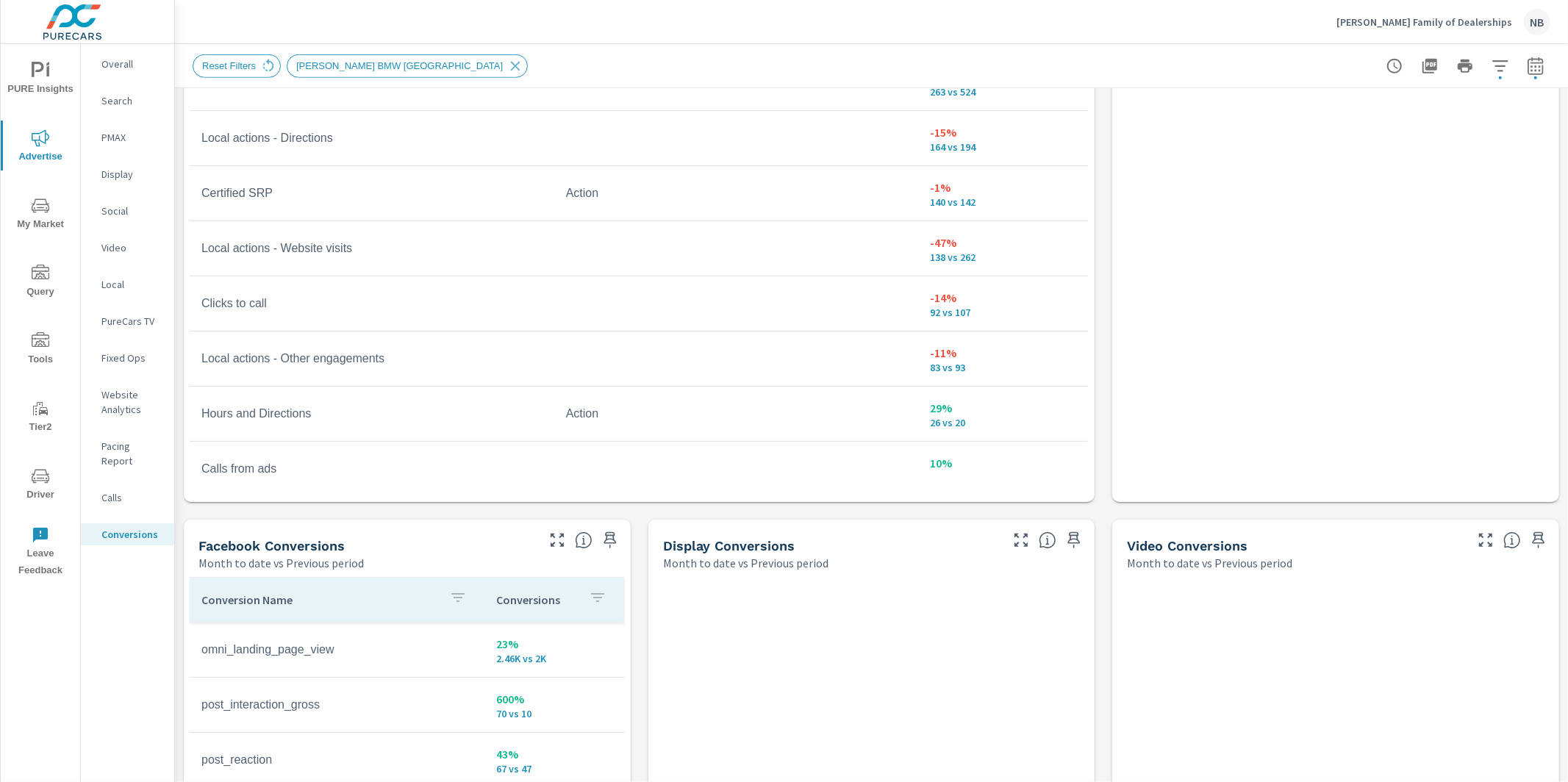
scroll to position [27, 0]
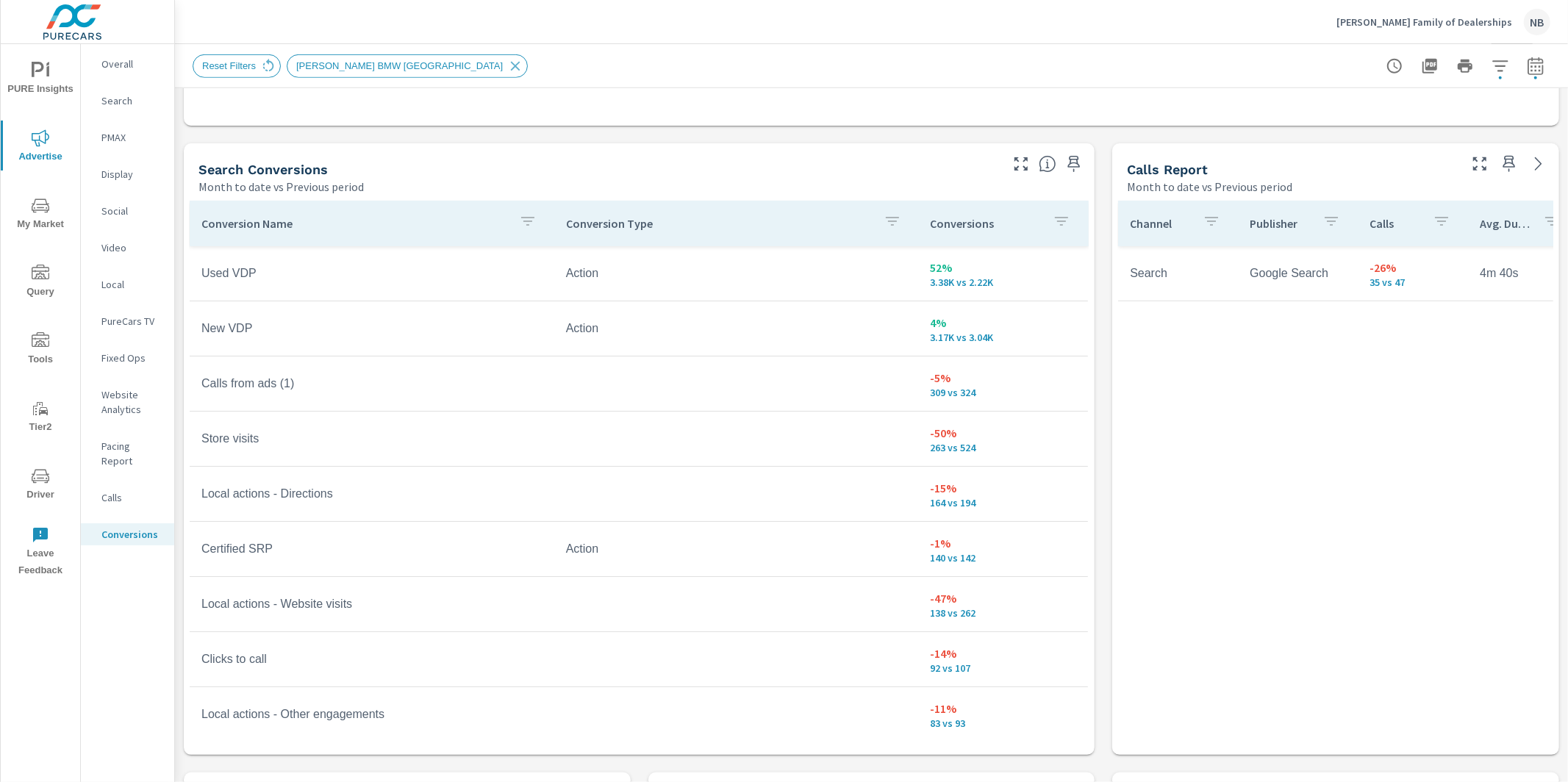
scroll to position [738, 0]
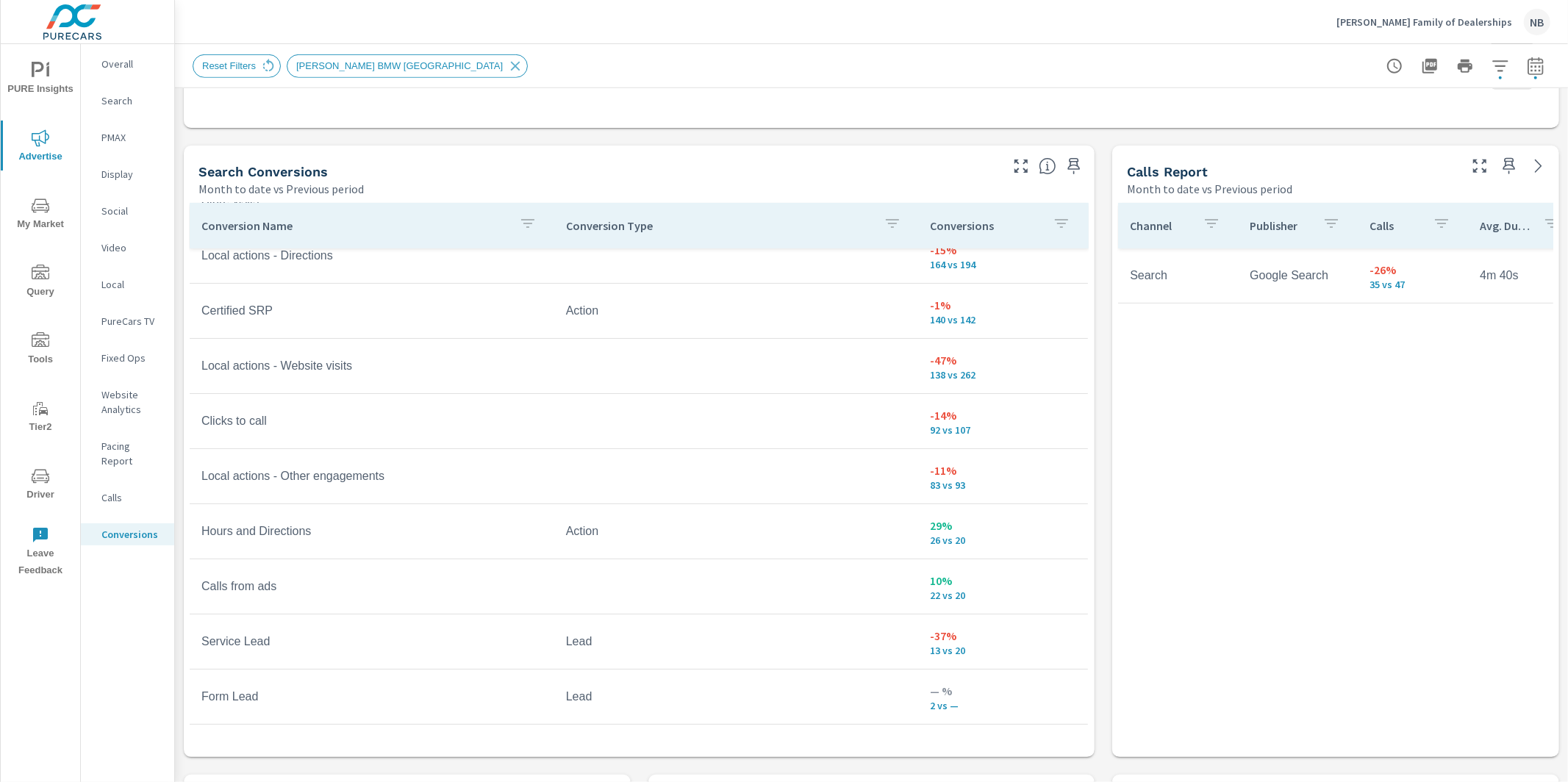
scroll to position [246, 0]
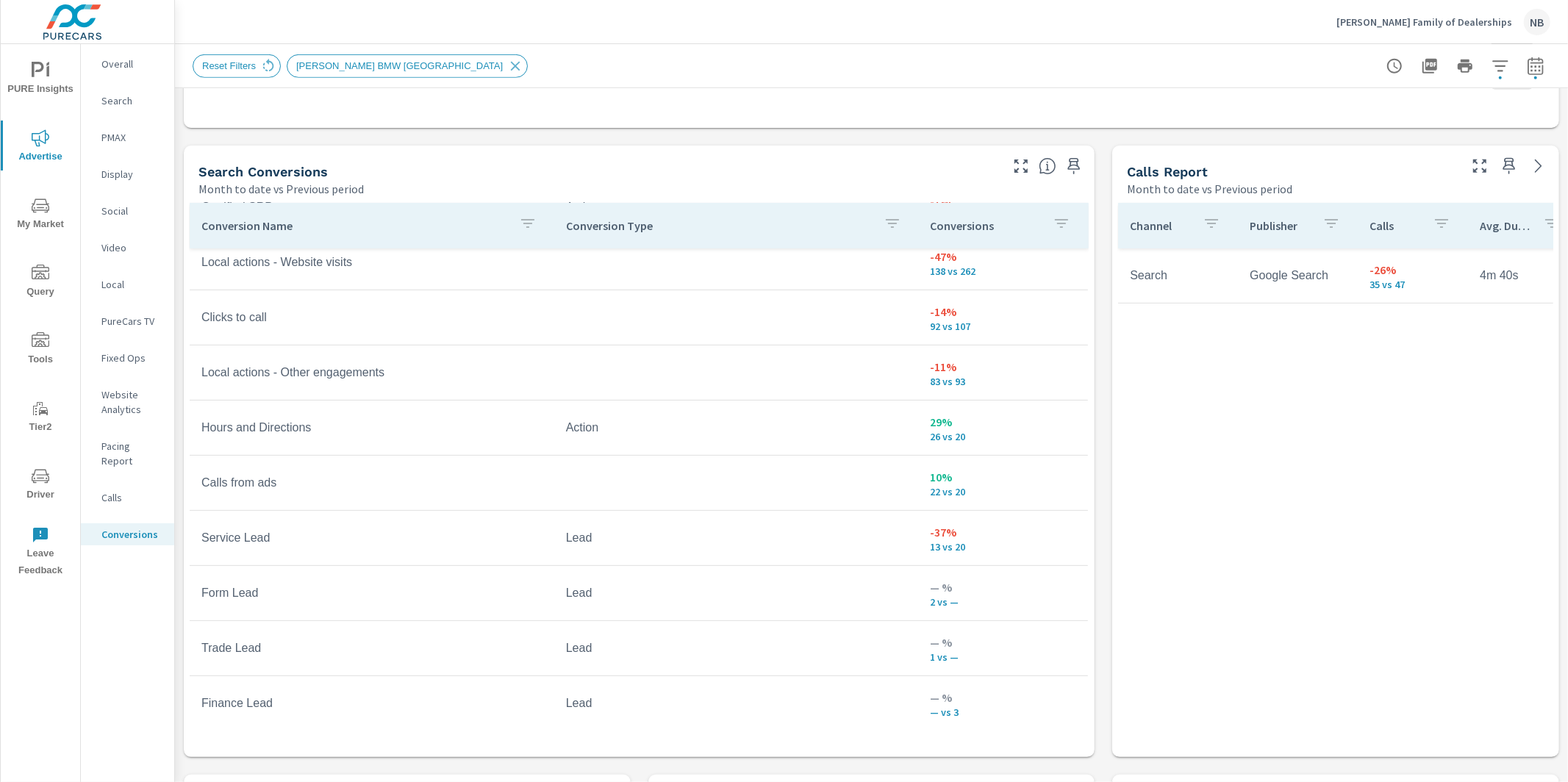
click at [1465, 25] on p "Tom Bush Family of Dealerships" at bounding box center [1425, 21] width 176 height 13
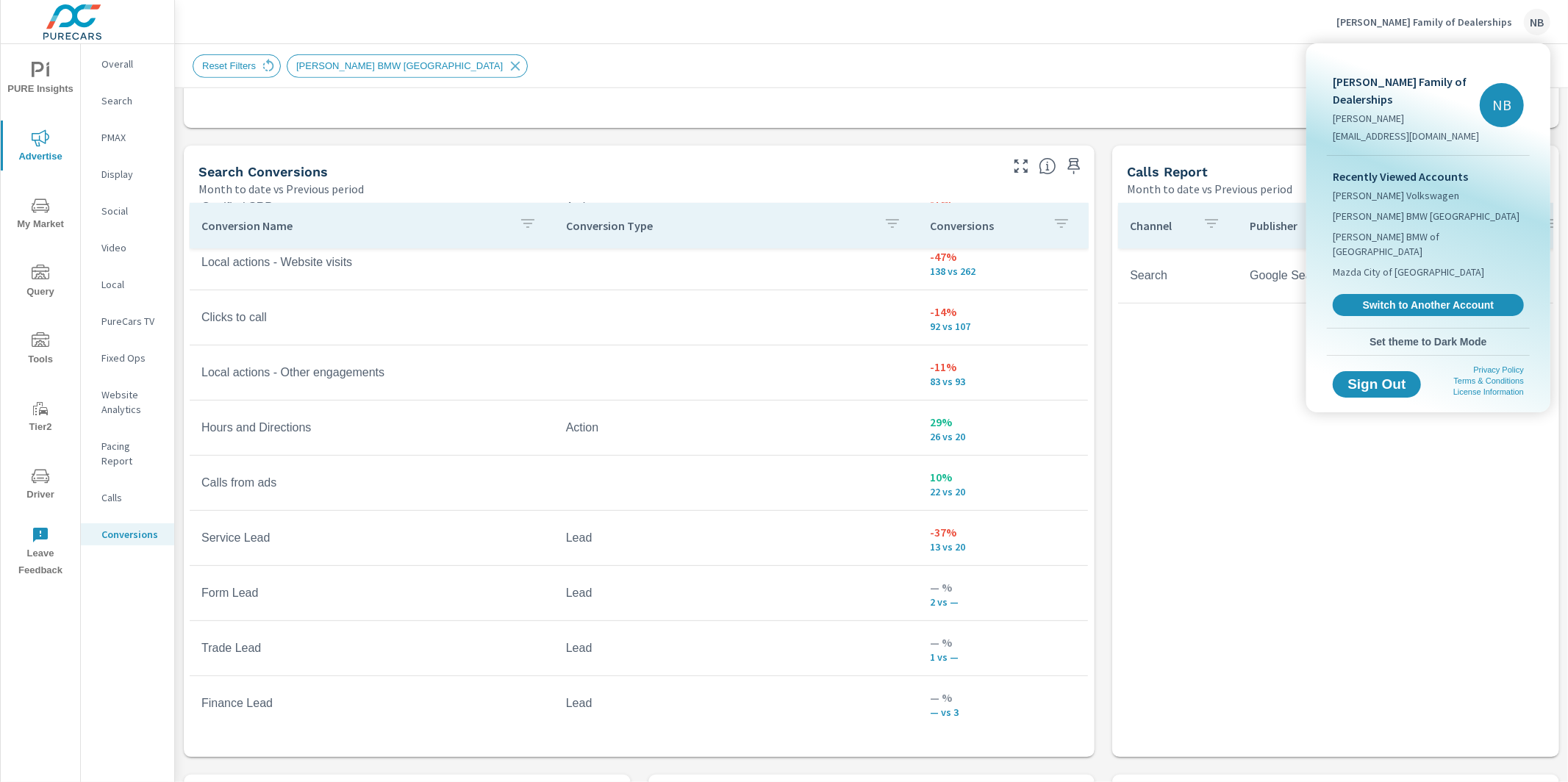
drag, startPoint x: 1274, startPoint y: 9, endPoint x: 1434, endPoint y: 45, distance: 164.0
click at [1281, 11] on div at bounding box center [784, 391] width 1568 height 782
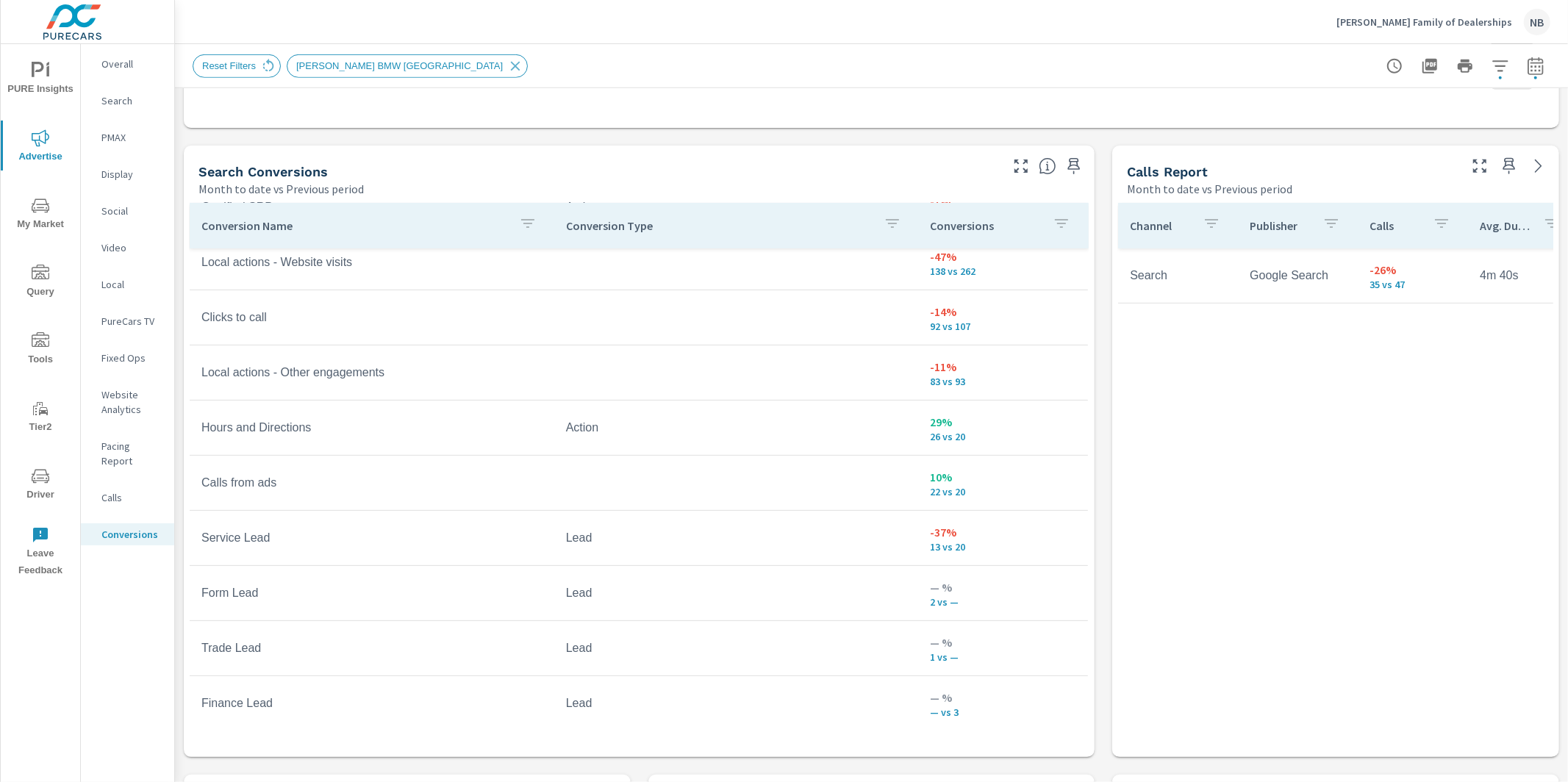
click at [1497, 61] on icon "button" at bounding box center [1500, 66] width 17 height 17
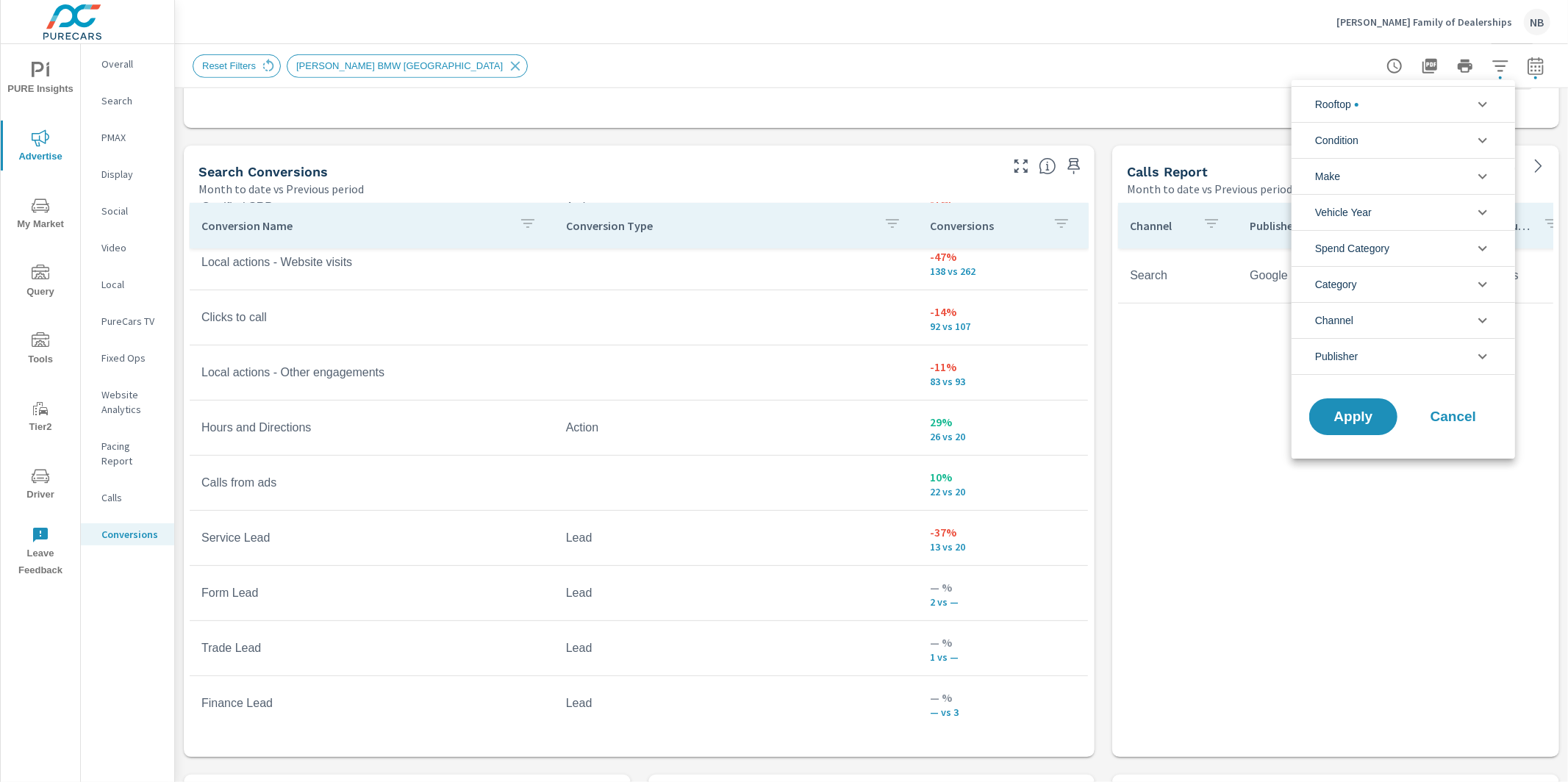
scroll to position [99, 0]
click at [1377, 107] on li "Rooftop" at bounding box center [1403, 103] width 224 height 36
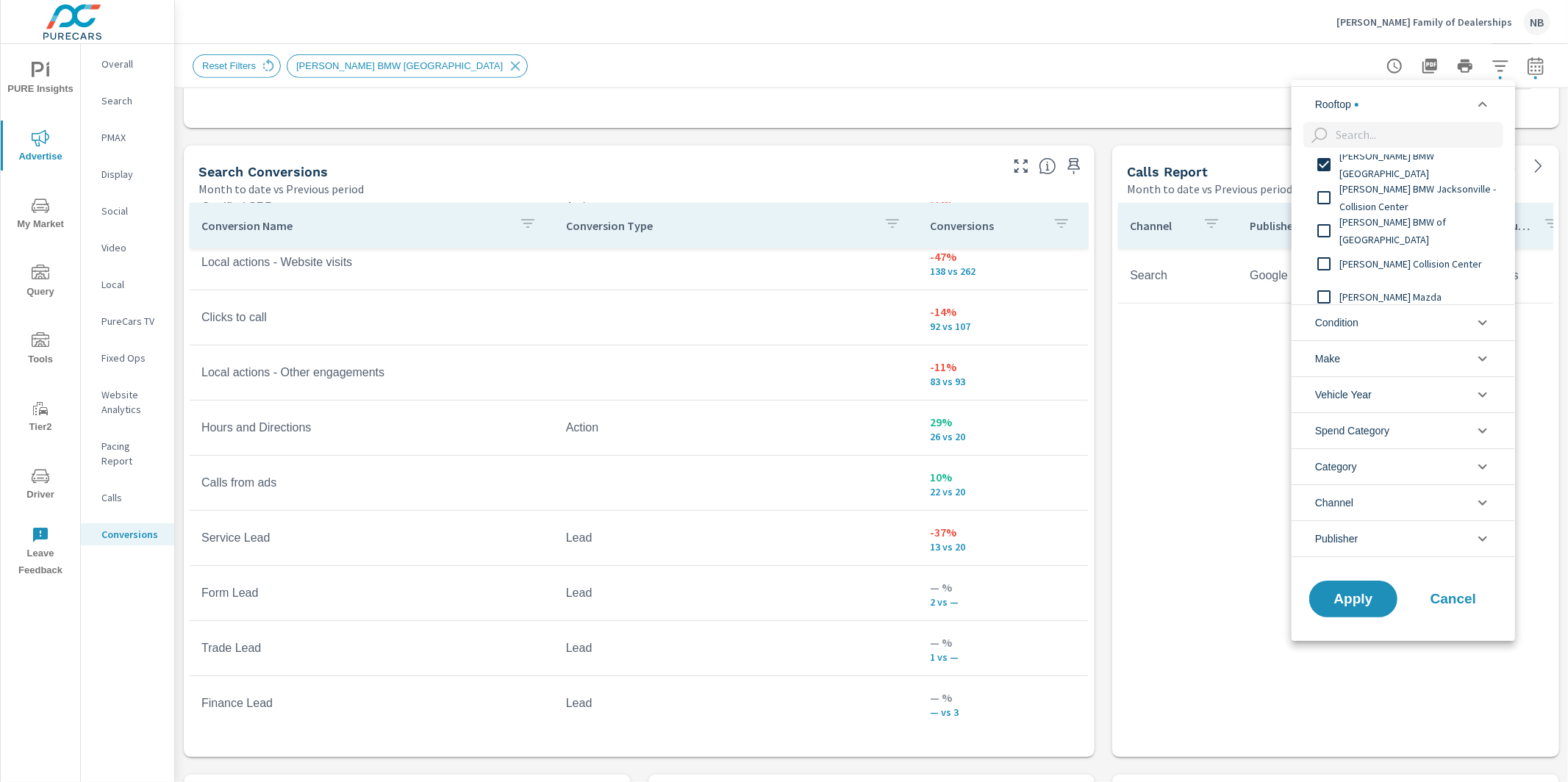
scroll to position [75, 0]
click at [1319, 160] on input "filter options" at bounding box center [1324, 163] width 31 height 31
click at [1321, 293] on input "filter options" at bounding box center [1324, 288] width 31 height 31
click at [1353, 598] on span "Apply" at bounding box center [1353, 598] width 60 height 14
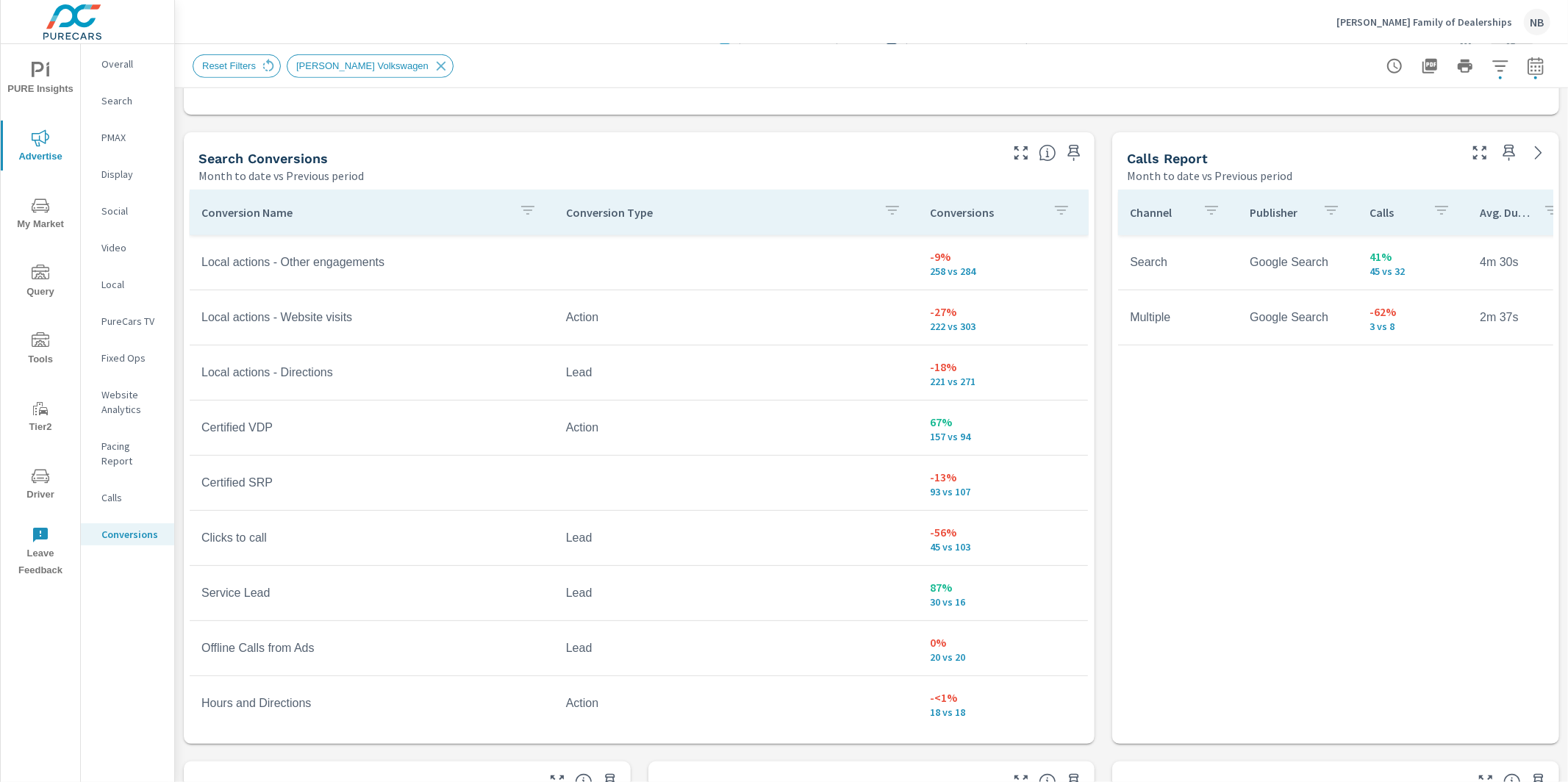
scroll to position [757, 0]
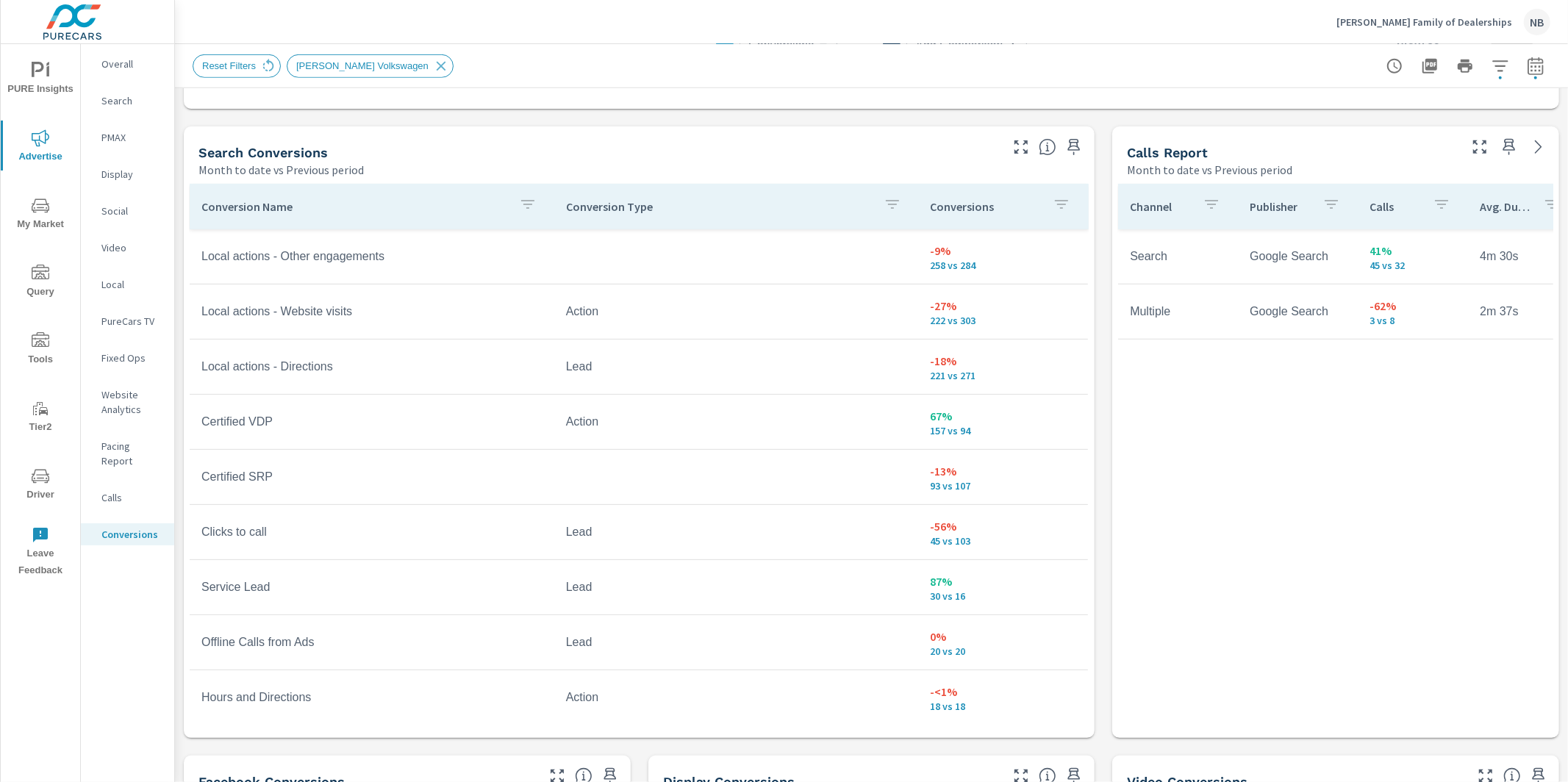
scroll to position [232, 0]
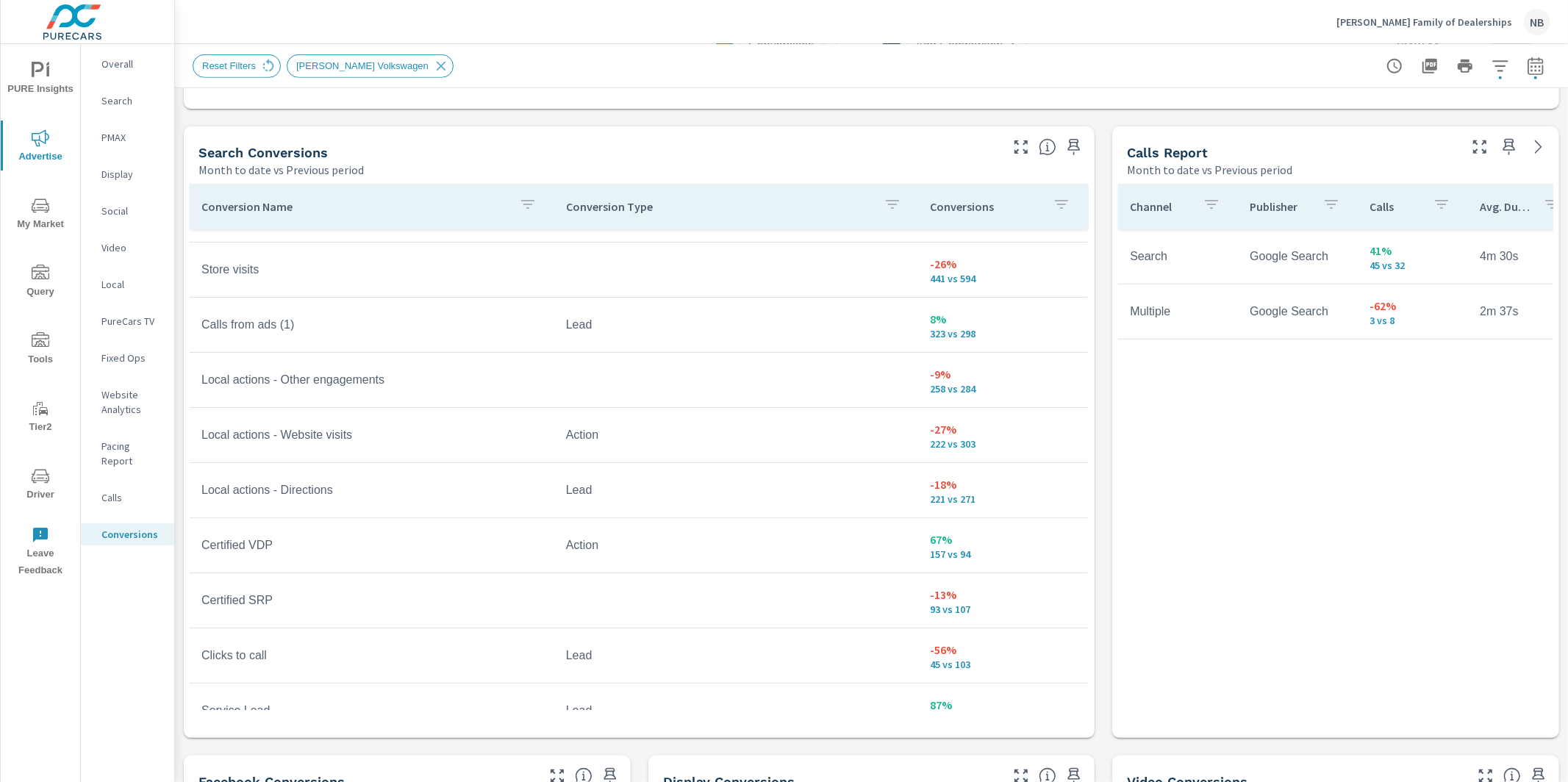
scroll to position [208, 0]
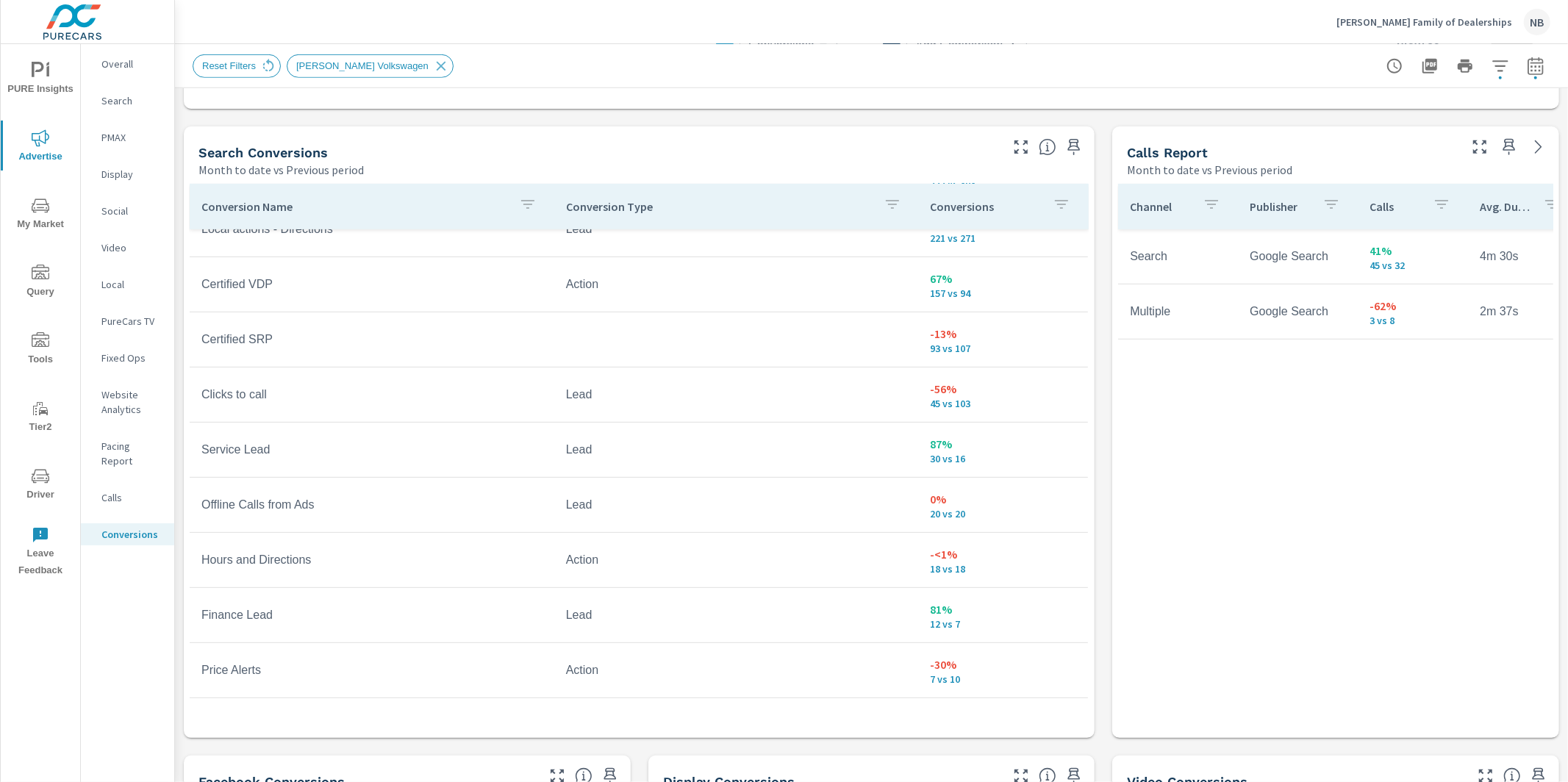
scroll to position [475, 0]
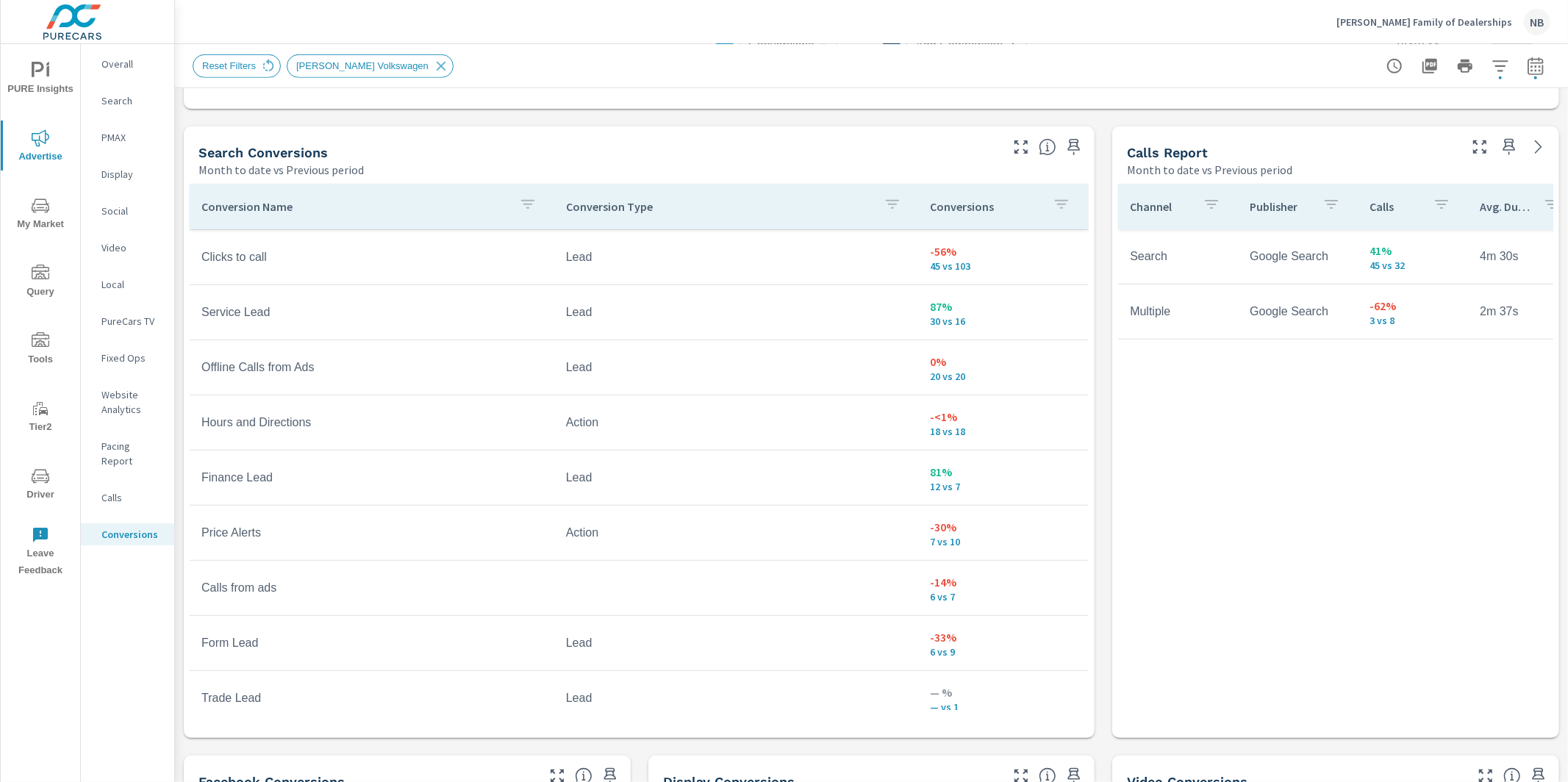
scroll to position [622, 0]
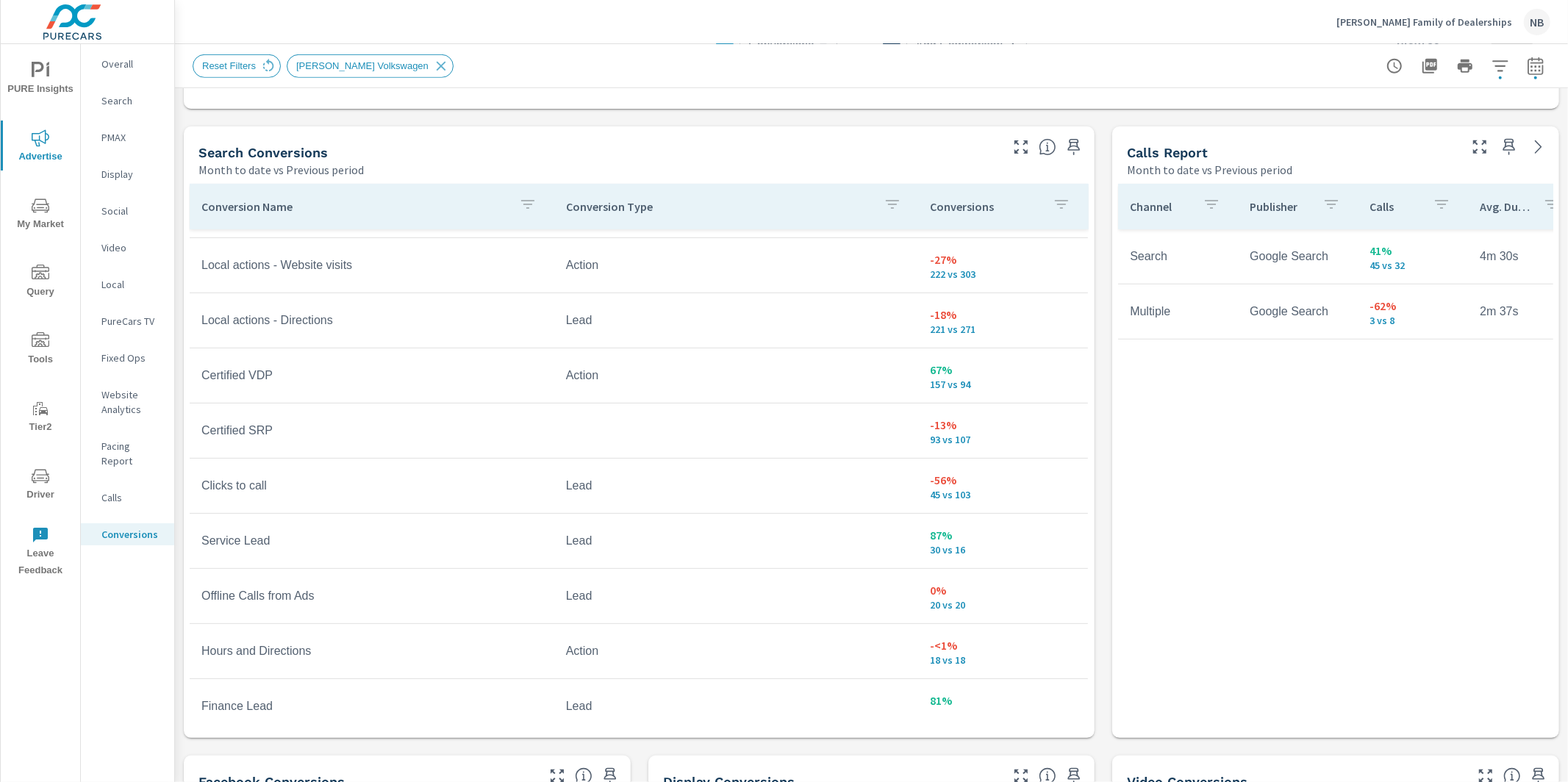
scroll to position [151, 0]
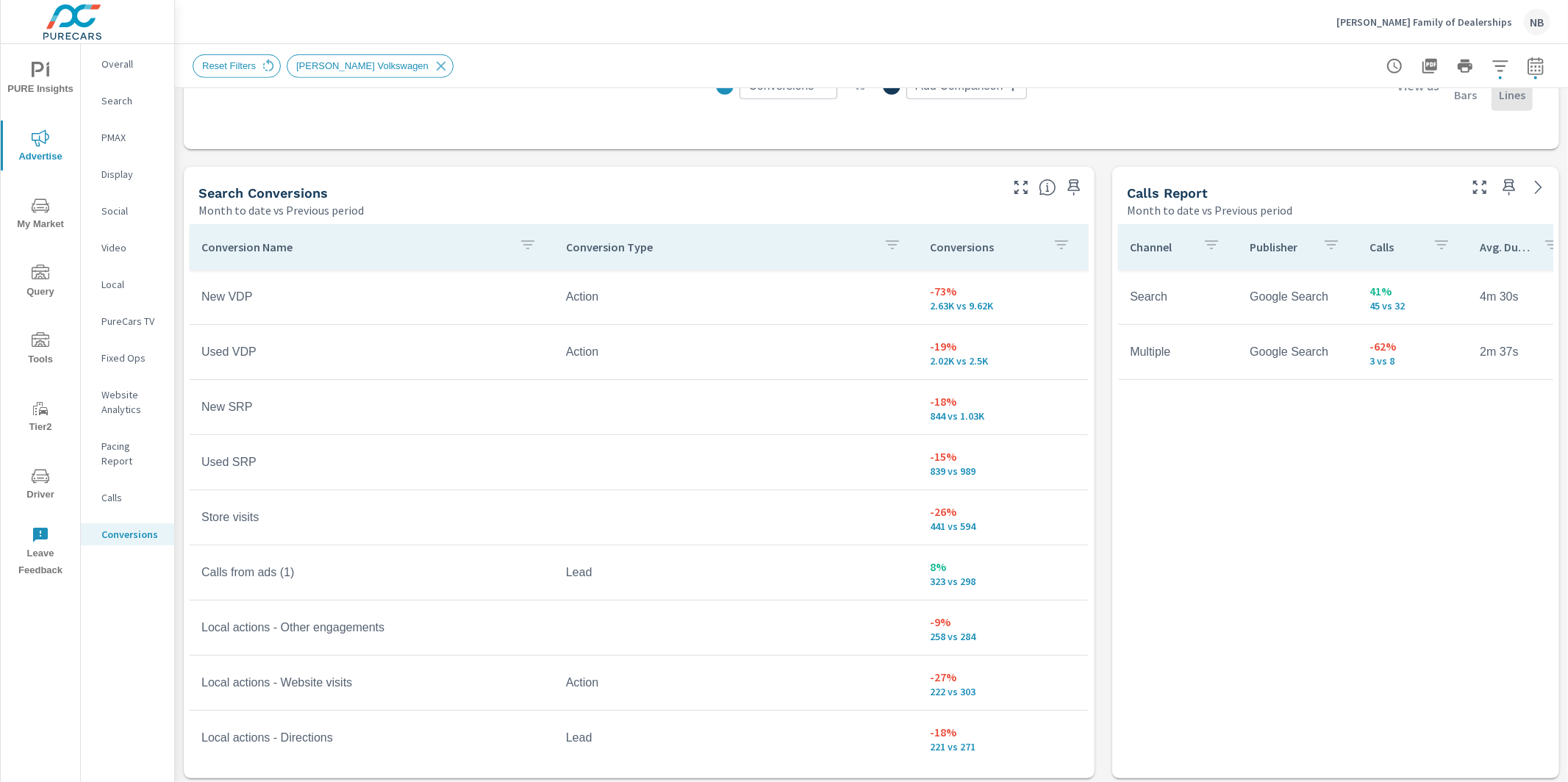
scroll to position [716, 0]
click at [1509, 60] on icon "button" at bounding box center [1500, 66] width 17 height 17
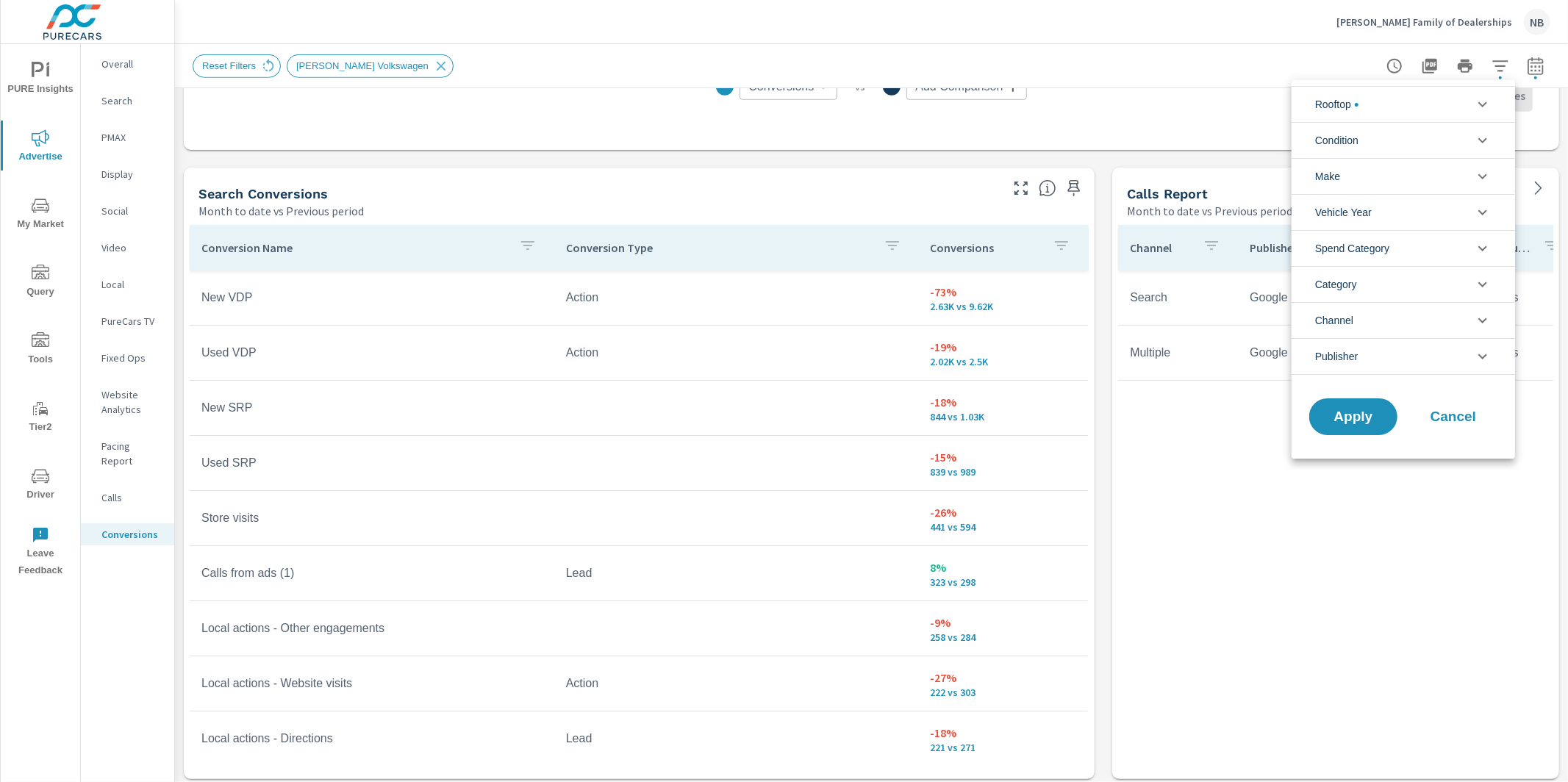
click at [1379, 107] on li "Rooftop" at bounding box center [1403, 103] width 224 height 36
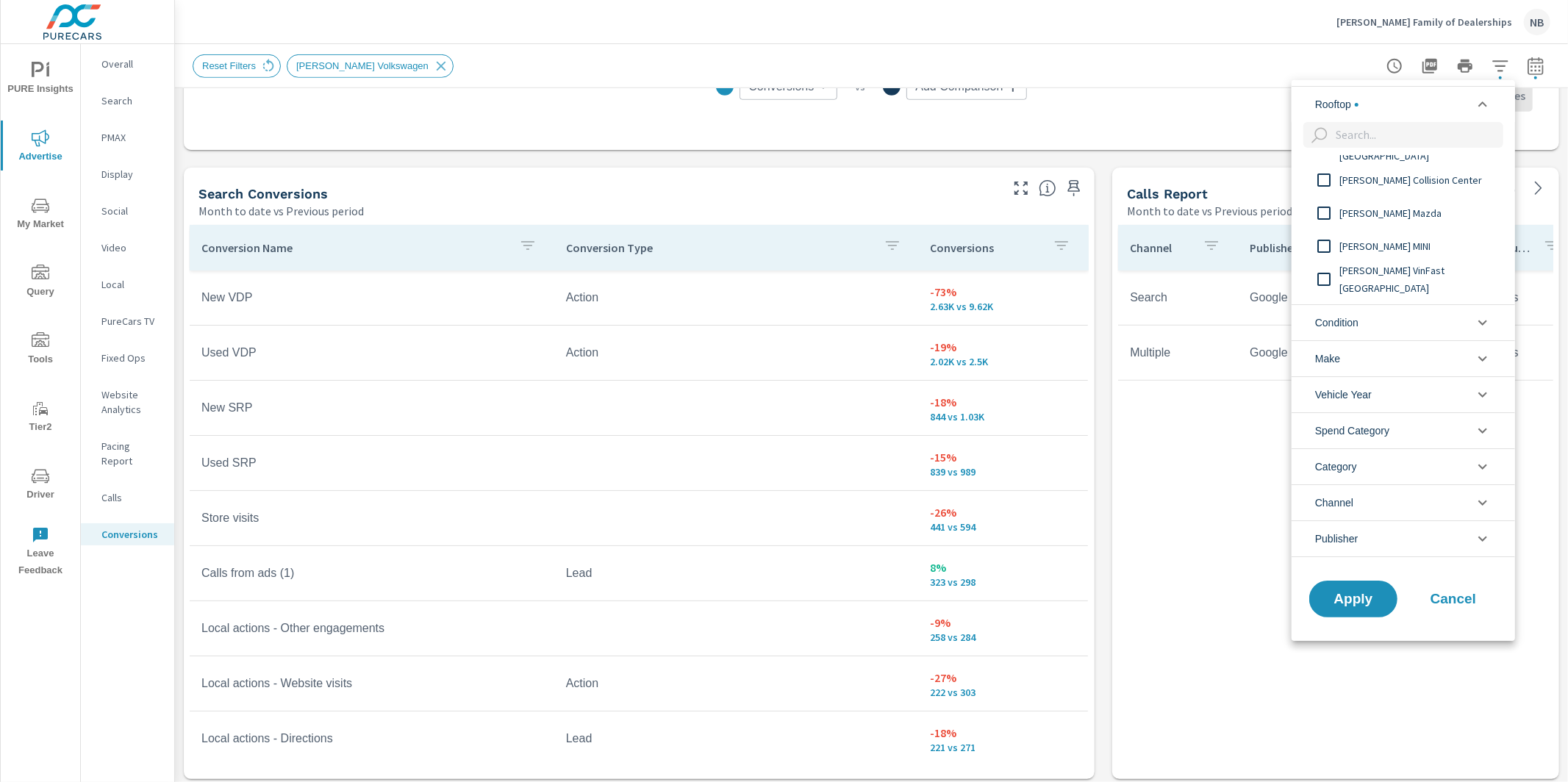
scroll to position [162, 0]
click at [1330, 222] on input "filter options" at bounding box center [1324, 222] width 31 height 31
click at [1327, 290] on input "filter options" at bounding box center [1324, 288] width 31 height 31
click at [1333, 605] on span "Apply" at bounding box center [1353, 598] width 60 height 14
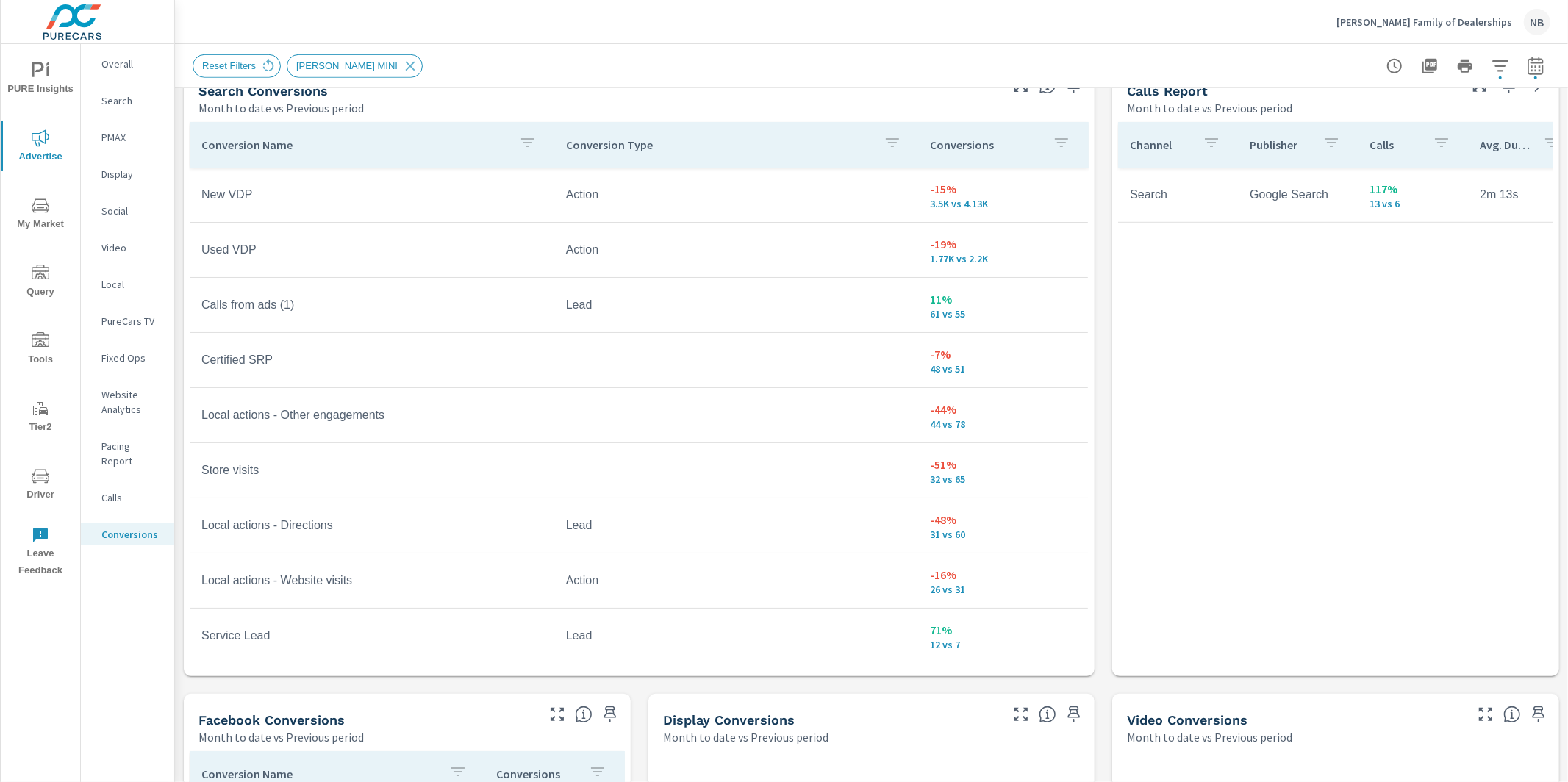
scroll to position [882, 0]
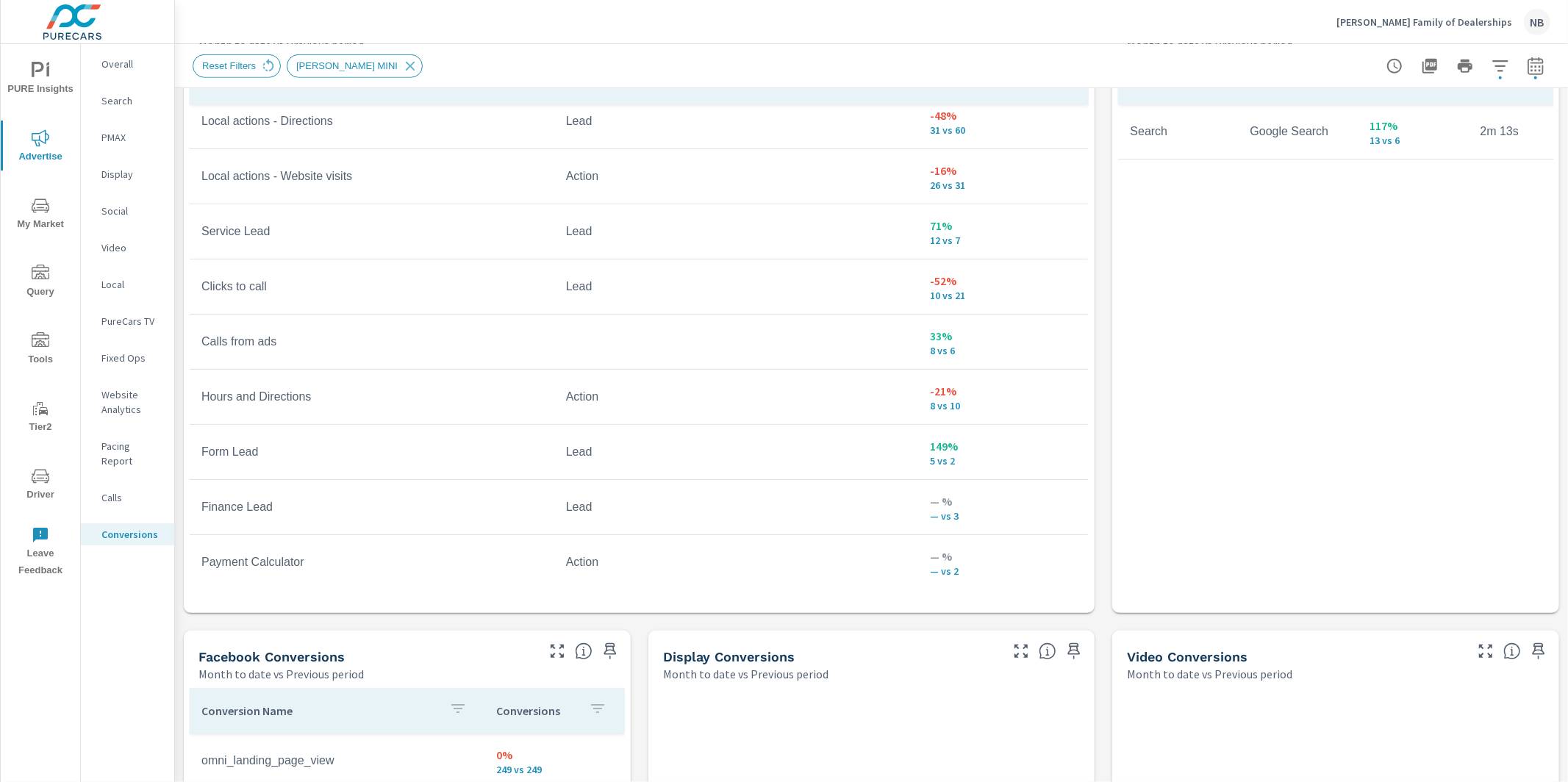
scroll to position [346, 0]
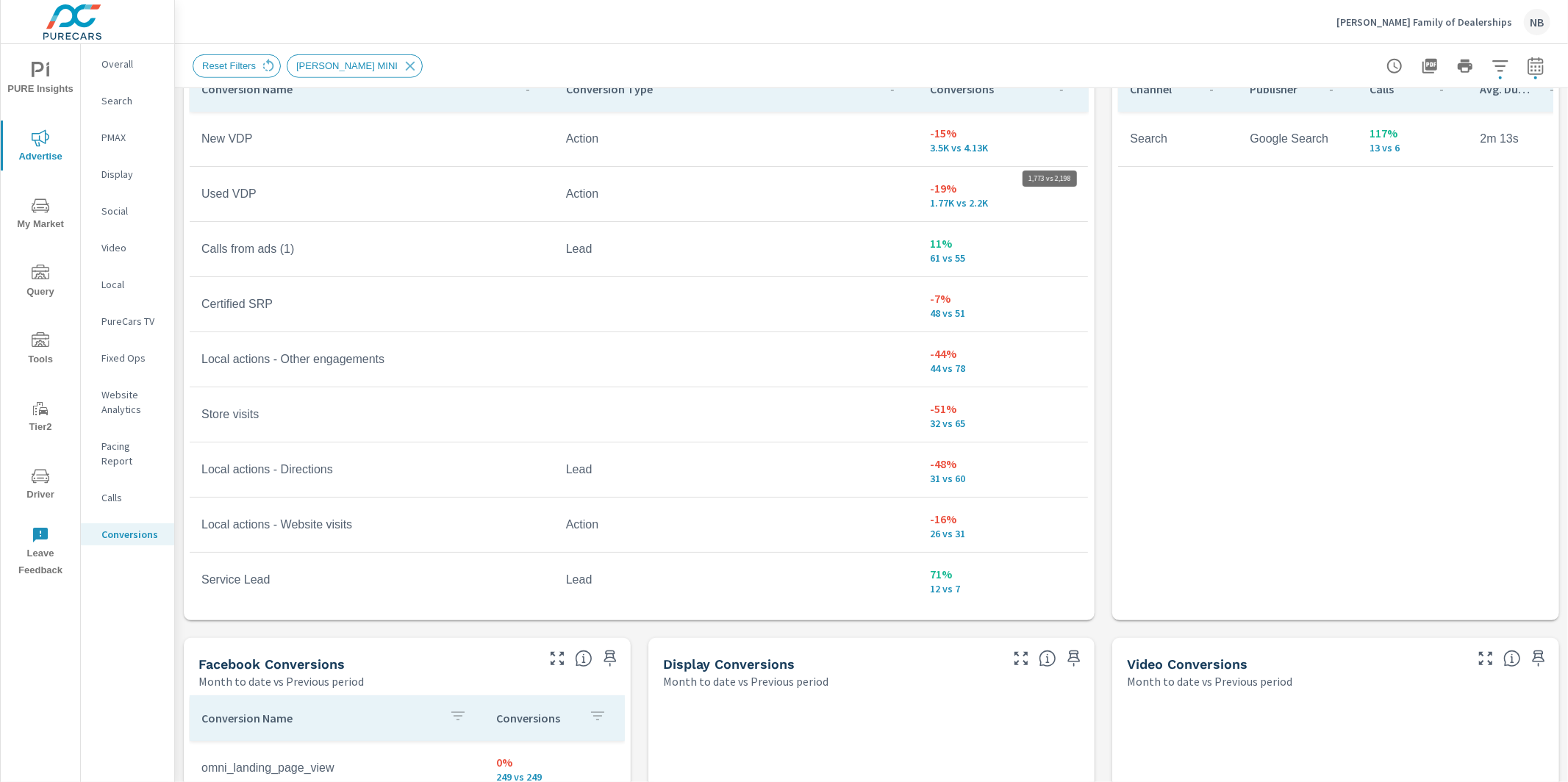
scroll to position [875, 0]
click at [1498, 65] on icon "button" at bounding box center [1500, 65] width 15 height 11
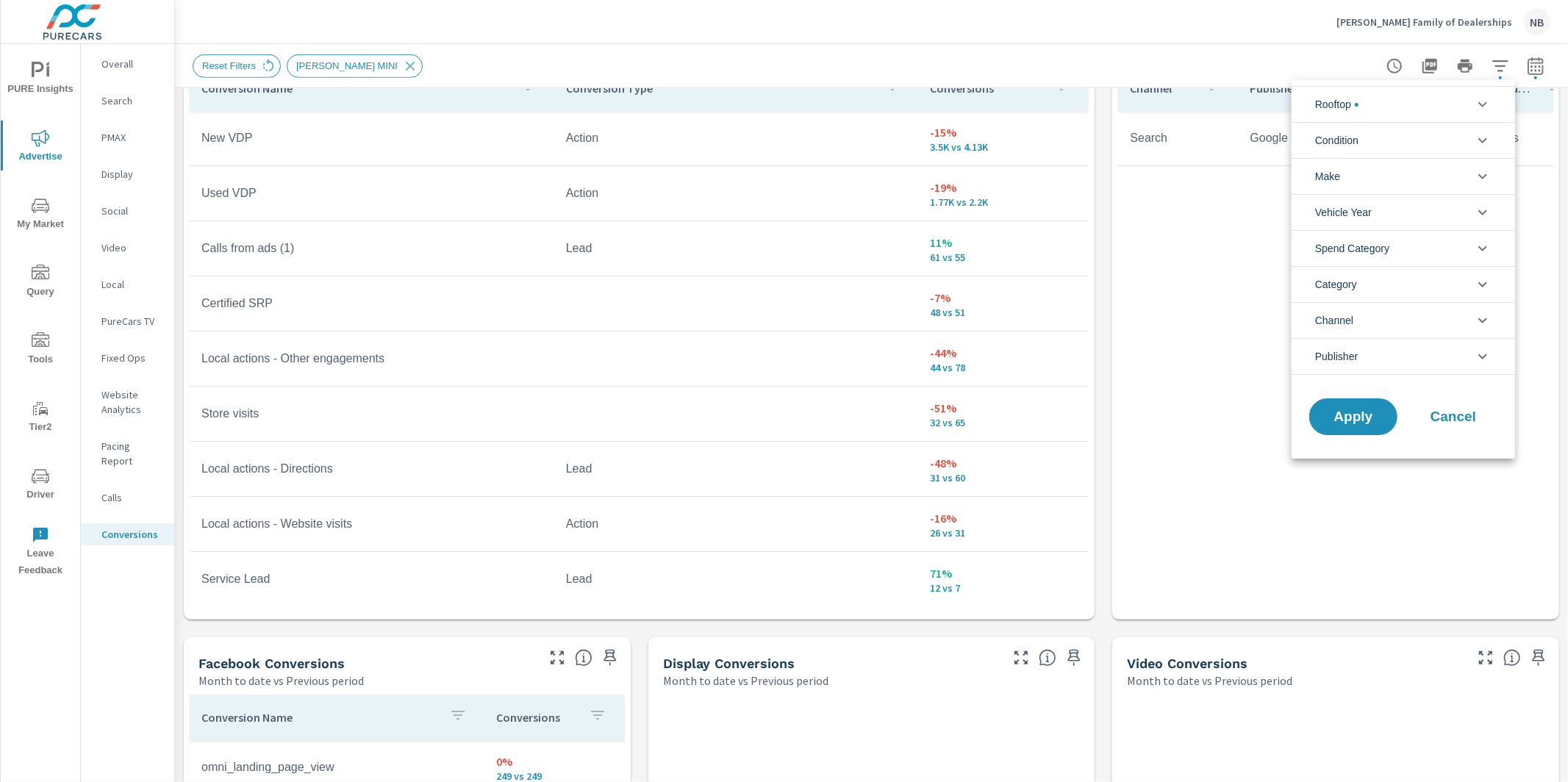
click at [1387, 104] on li "Rooftop" at bounding box center [1403, 103] width 224 height 36
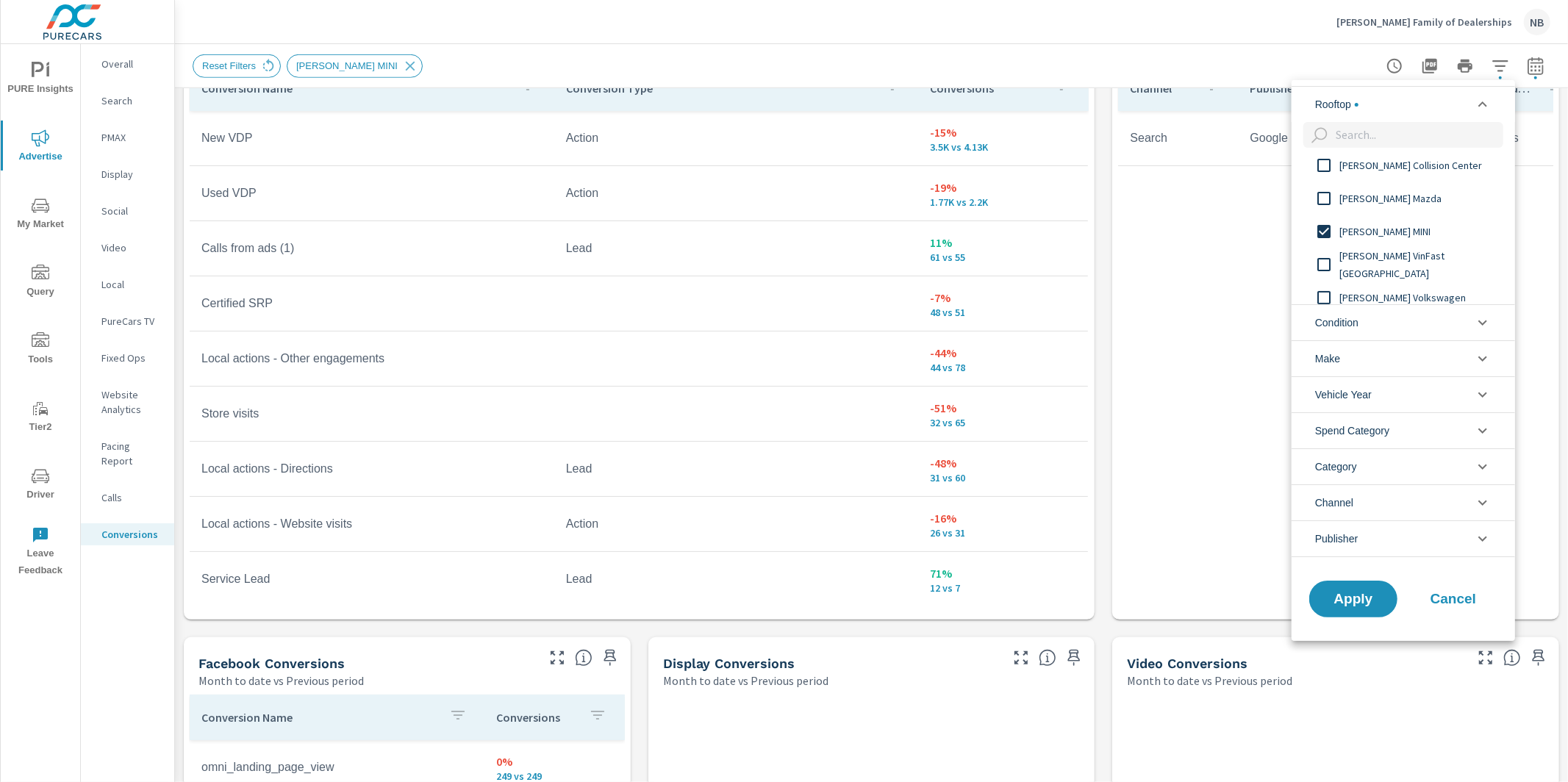
scroll to position [181, 0]
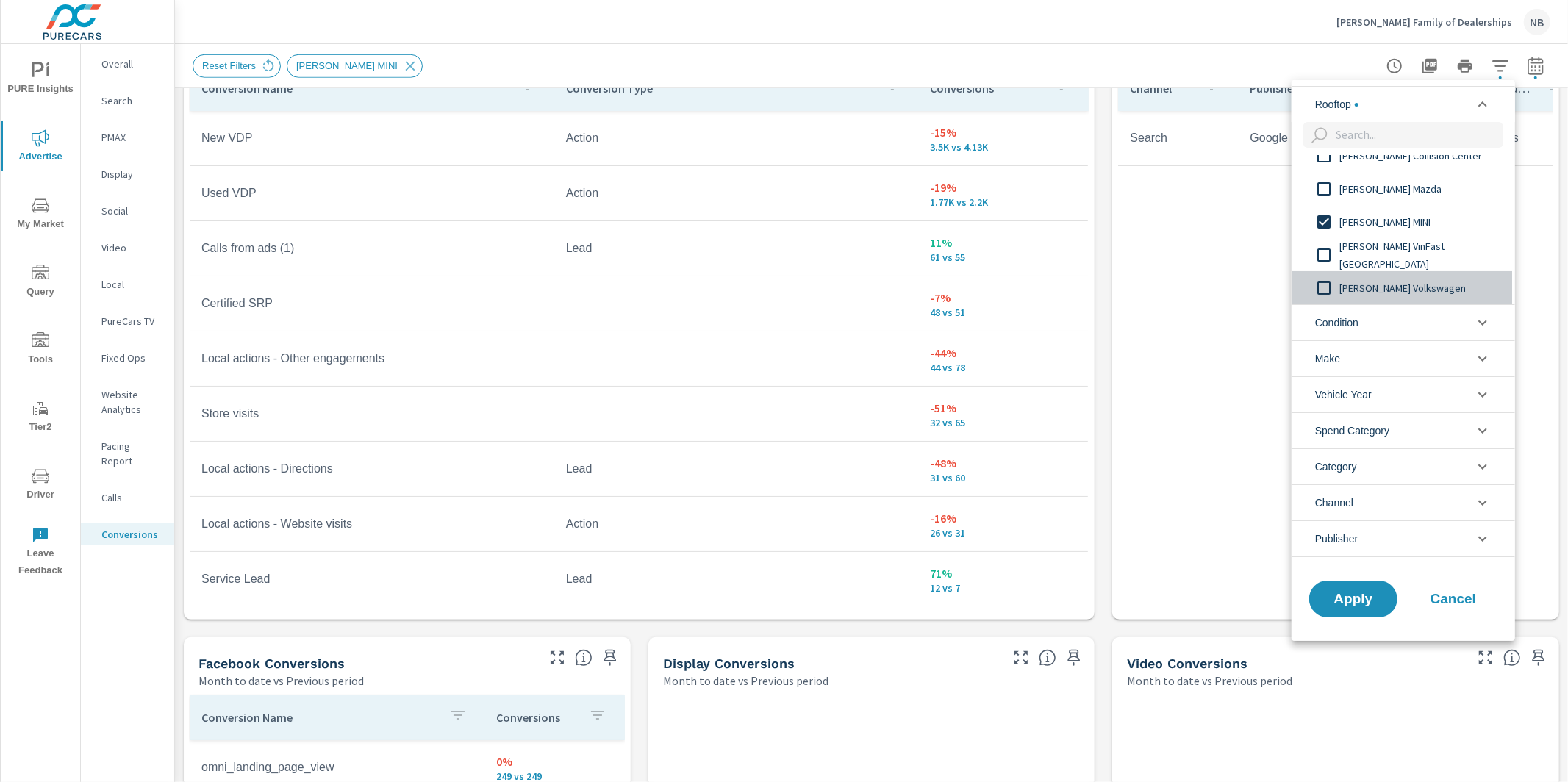
click at [1394, 284] on span "Tom Bush Volkswagen" at bounding box center [1420, 287] width 161 height 17
click at [1410, 251] on span "Tom Bush VinFast Jacksonville" at bounding box center [1420, 255] width 161 height 36
click at [1362, 291] on span "Tom Bush Volkswagen" at bounding box center [1420, 287] width 161 height 17
click at [1336, 217] on input "filter options" at bounding box center [1324, 221] width 31 height 31
click at [1372, 597] on span "Apply" at bounding box center [1353, 598] width 60 height 14
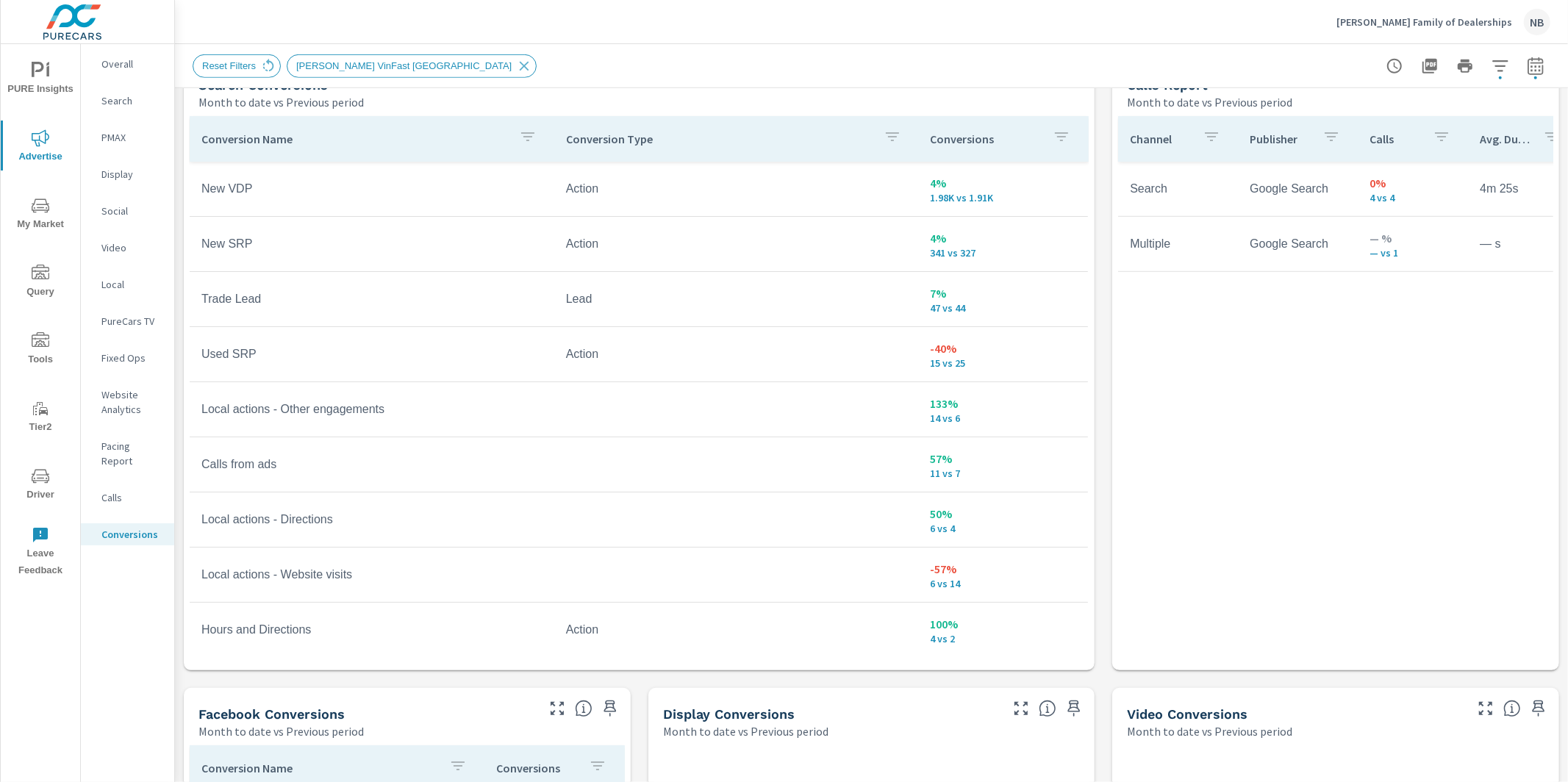
scroll to position [827, 0]
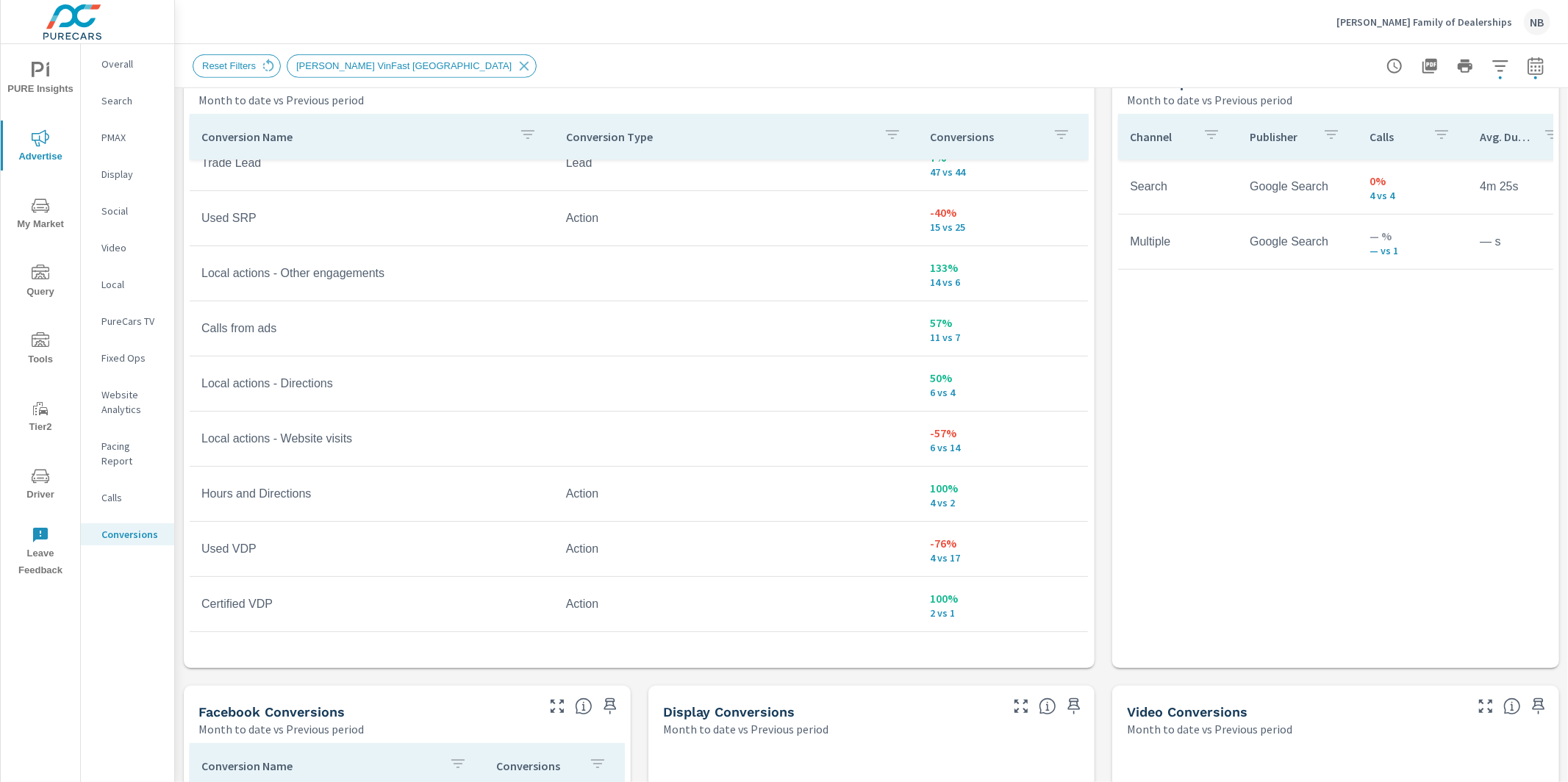
scroll to position [164, 0]
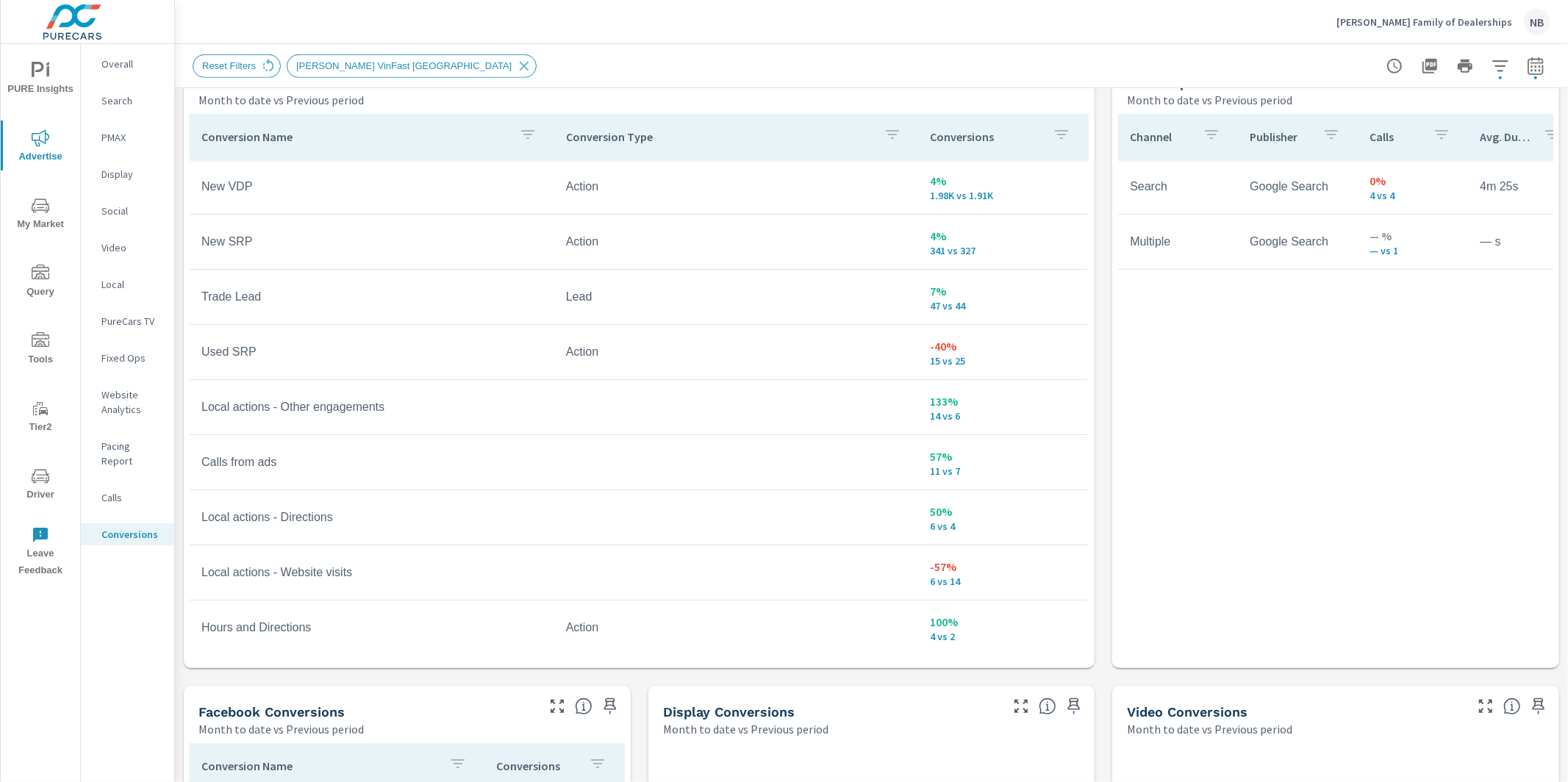
click at [1462, 15] on p "Tom Bush Family of Dealerships" at bounding box center [1425, 21] width 176 height 13
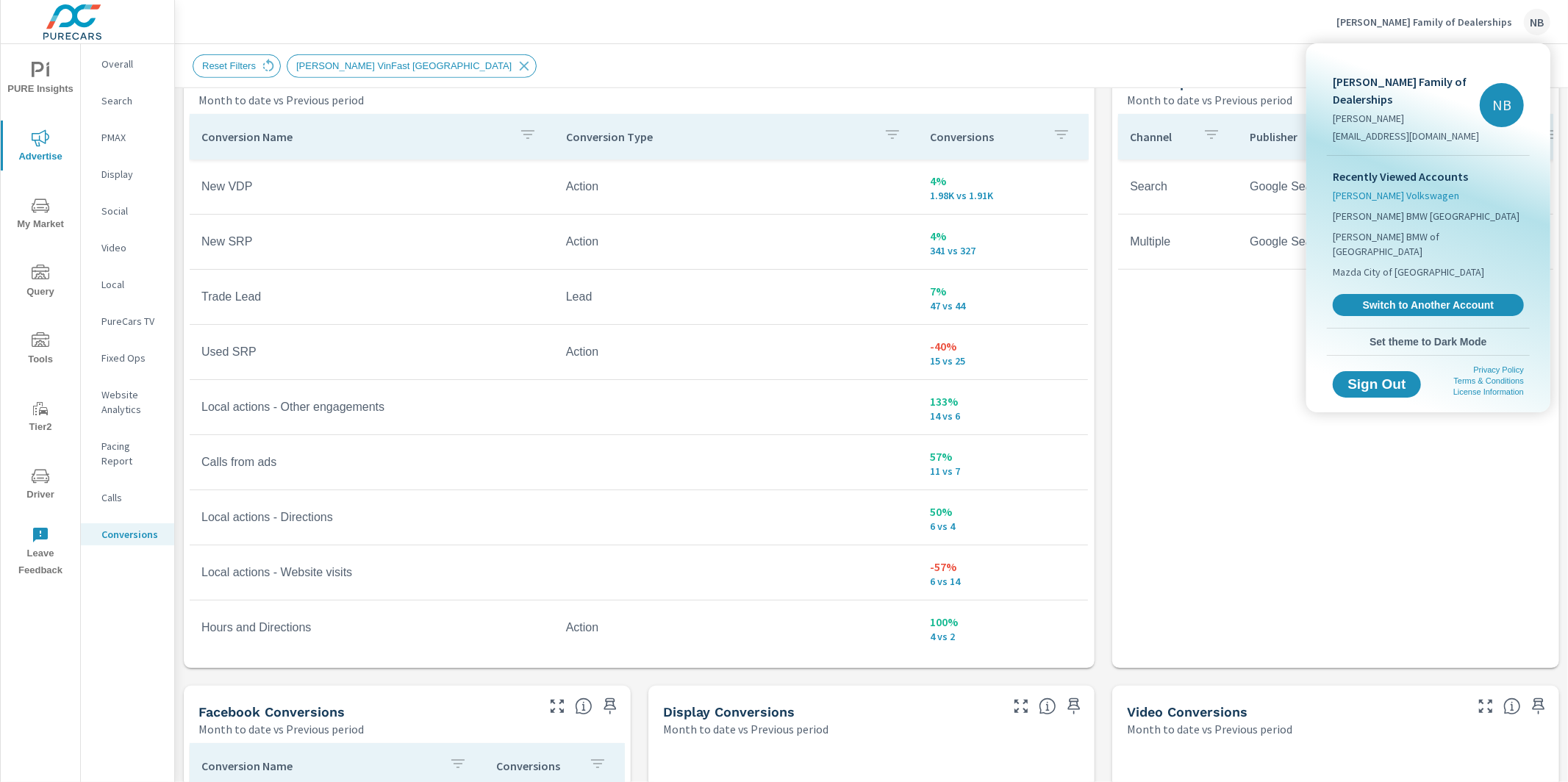
click at [1387, 194] on span "Tom Bush Volkswagen" at bounding box center [1396, 195] width 127 height 14
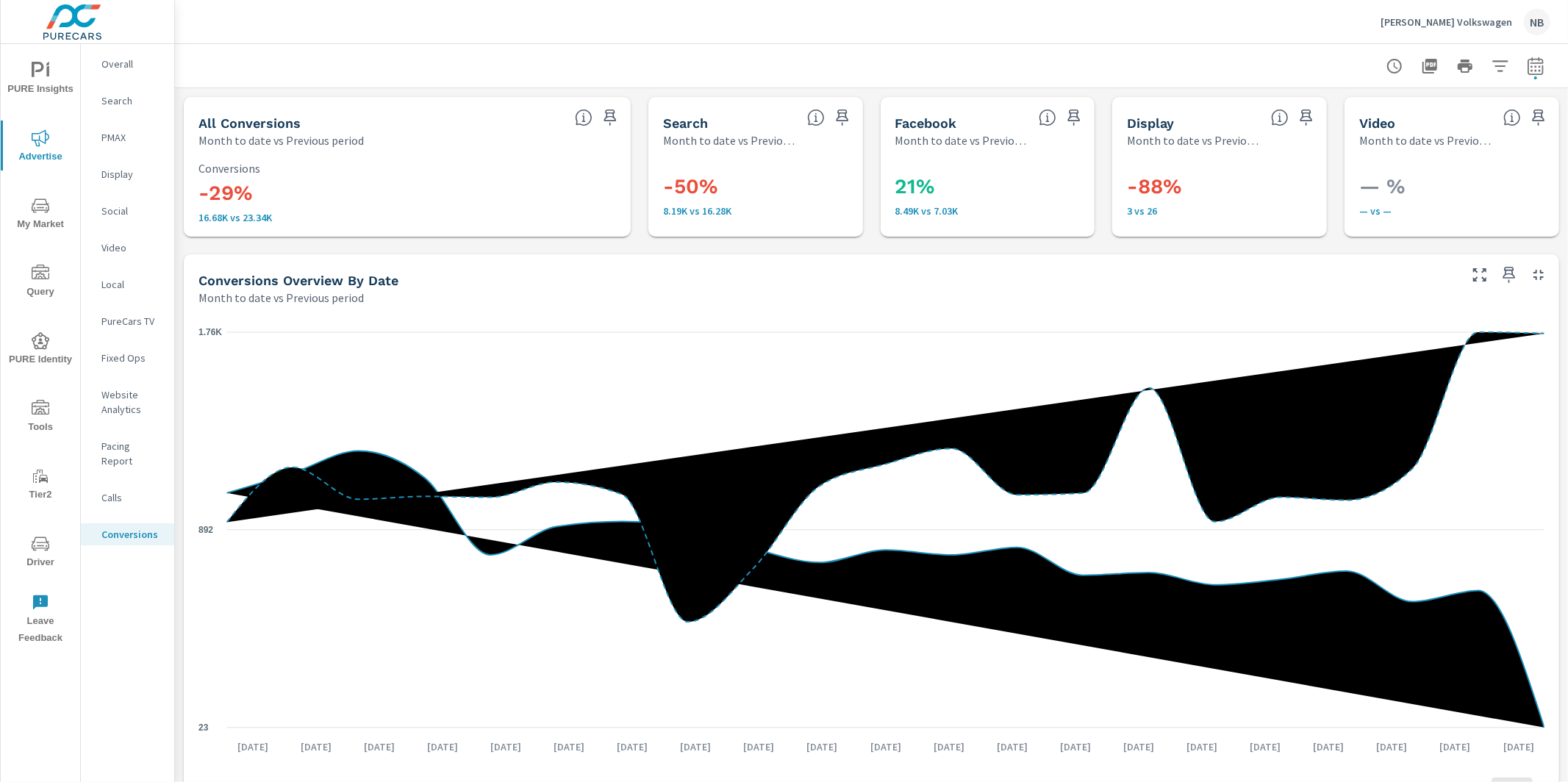
click at [54, 78] on span "PURE Insights" at bounding box center [40, 79] width 71 height 36
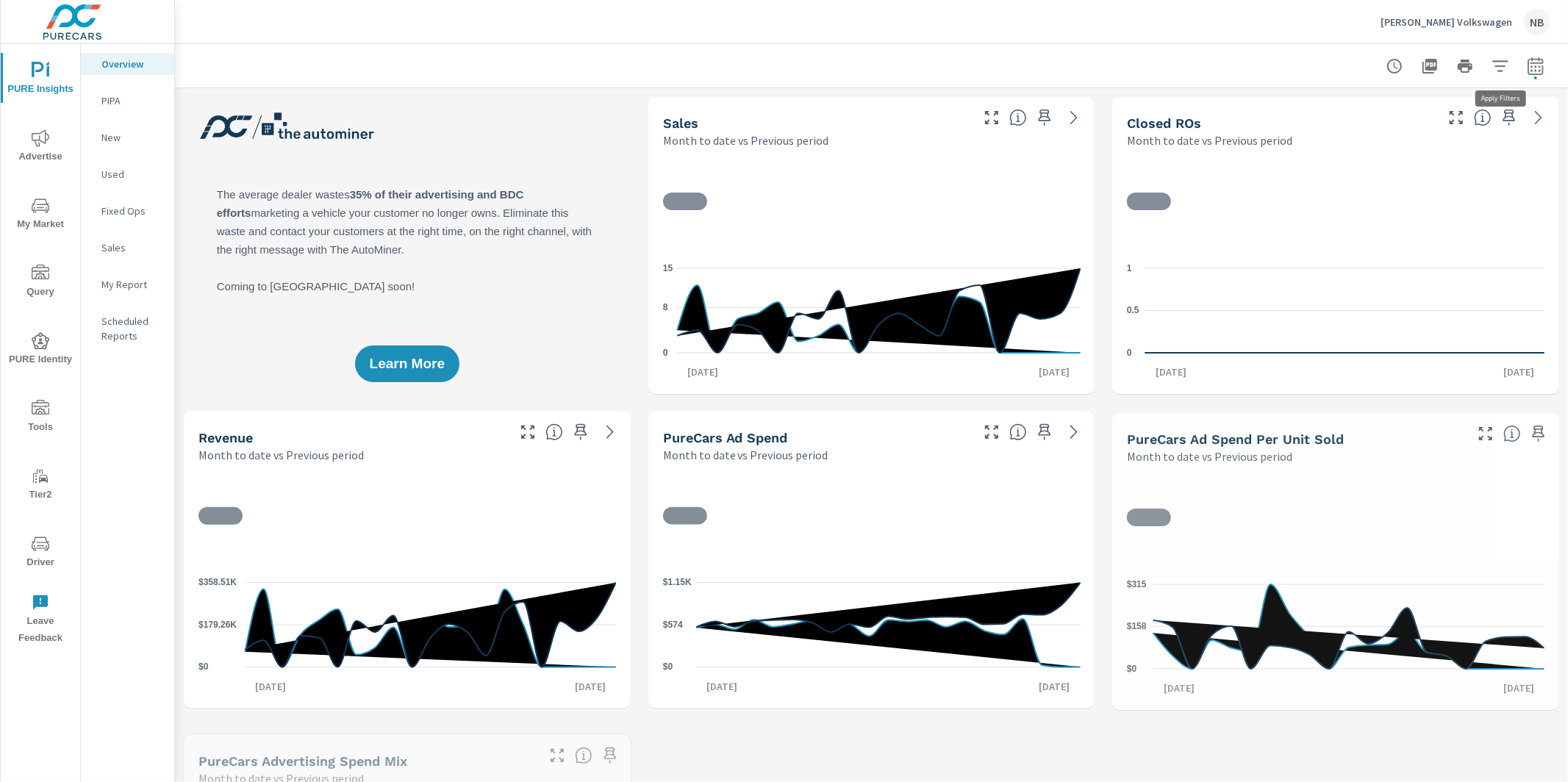
click at [1505, 68] on icon "button" at bounding box center [1500, 66] width 17 height 17
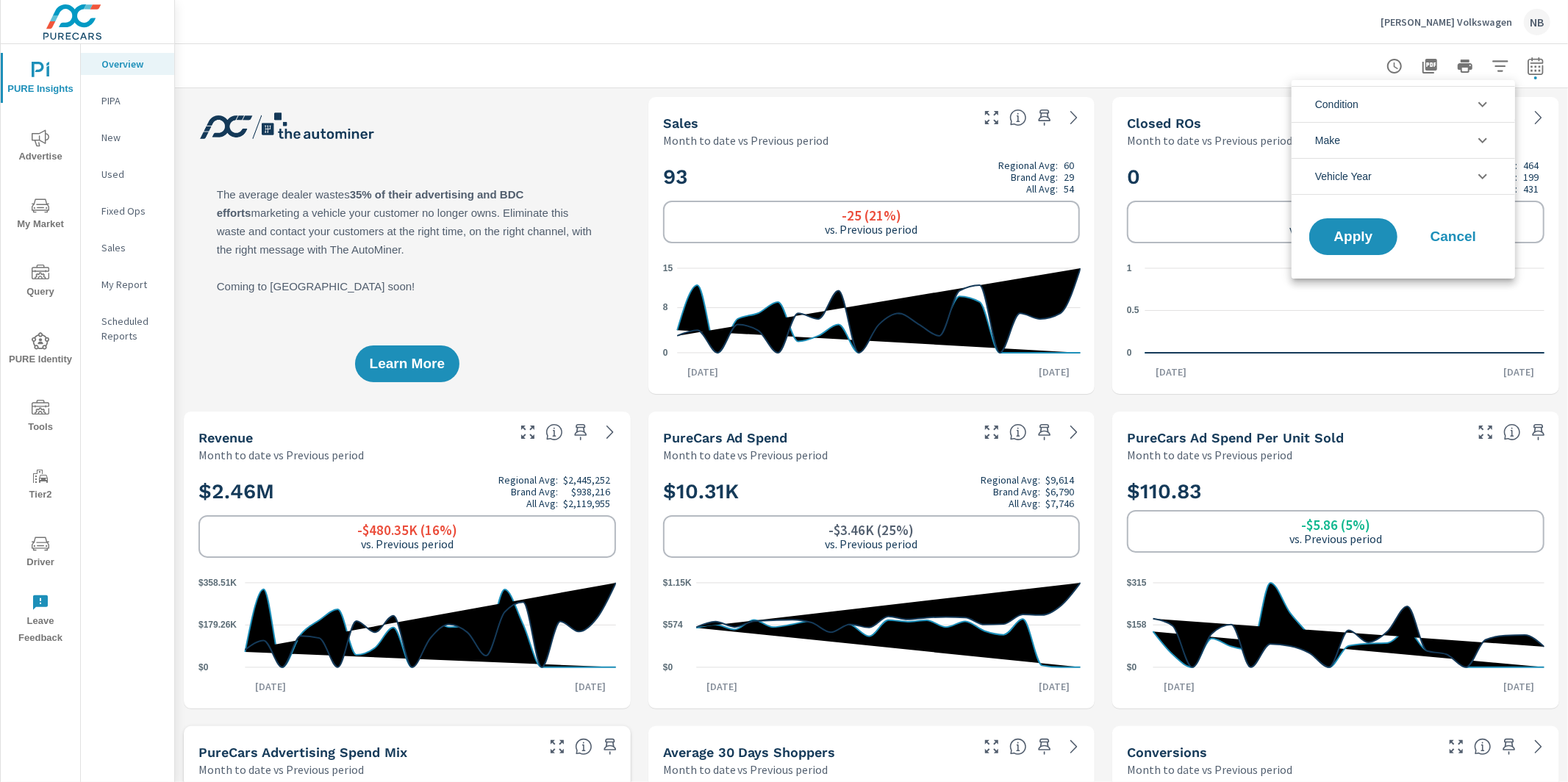
click at [1391, 105] on li "Condition" at bounding box center [1403, 103] width 224 height 36
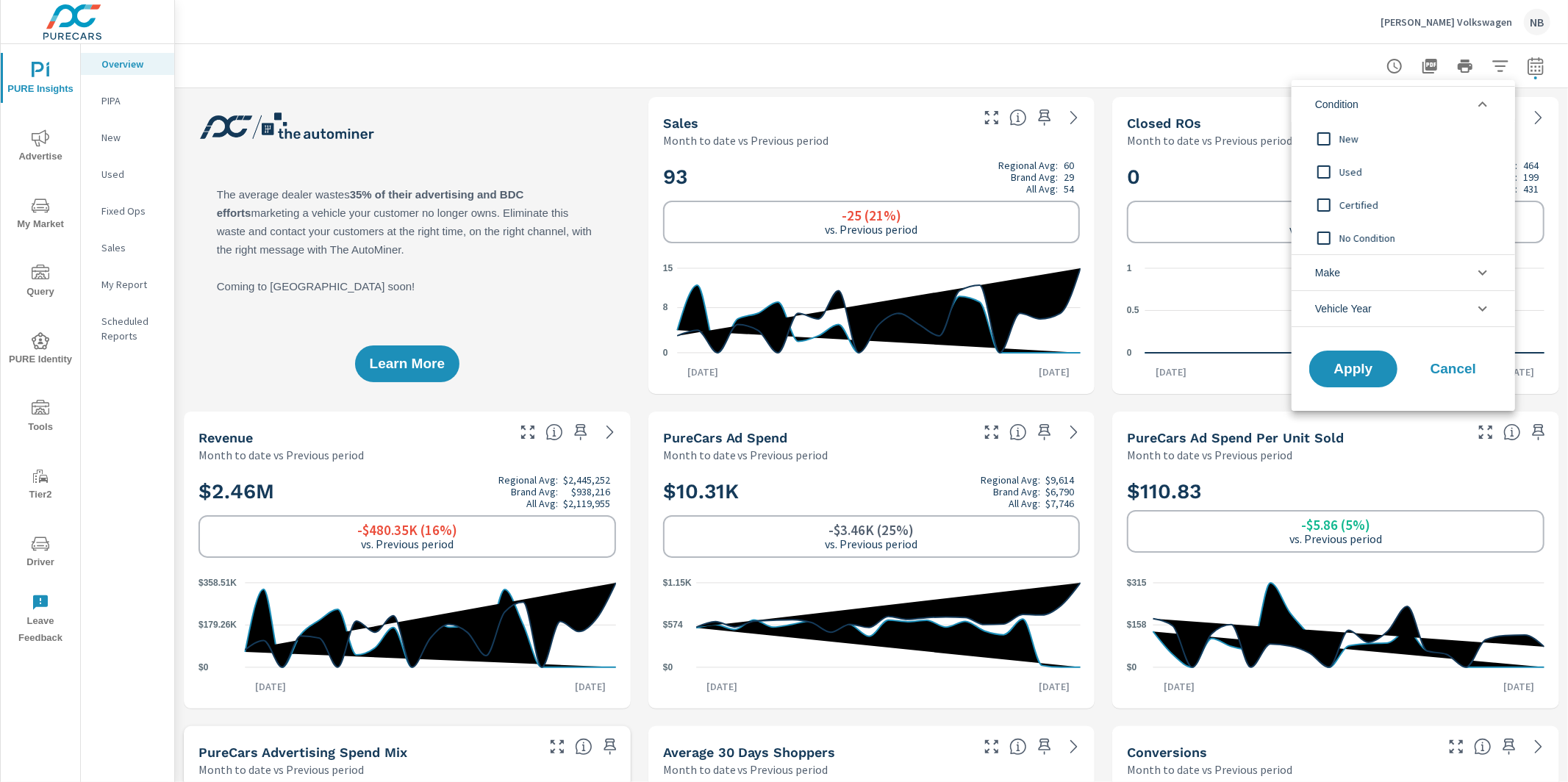
scroll to position [155, 0]
click at [1077, 119] on div at bounding box center [784, 391] width 1568 height 782
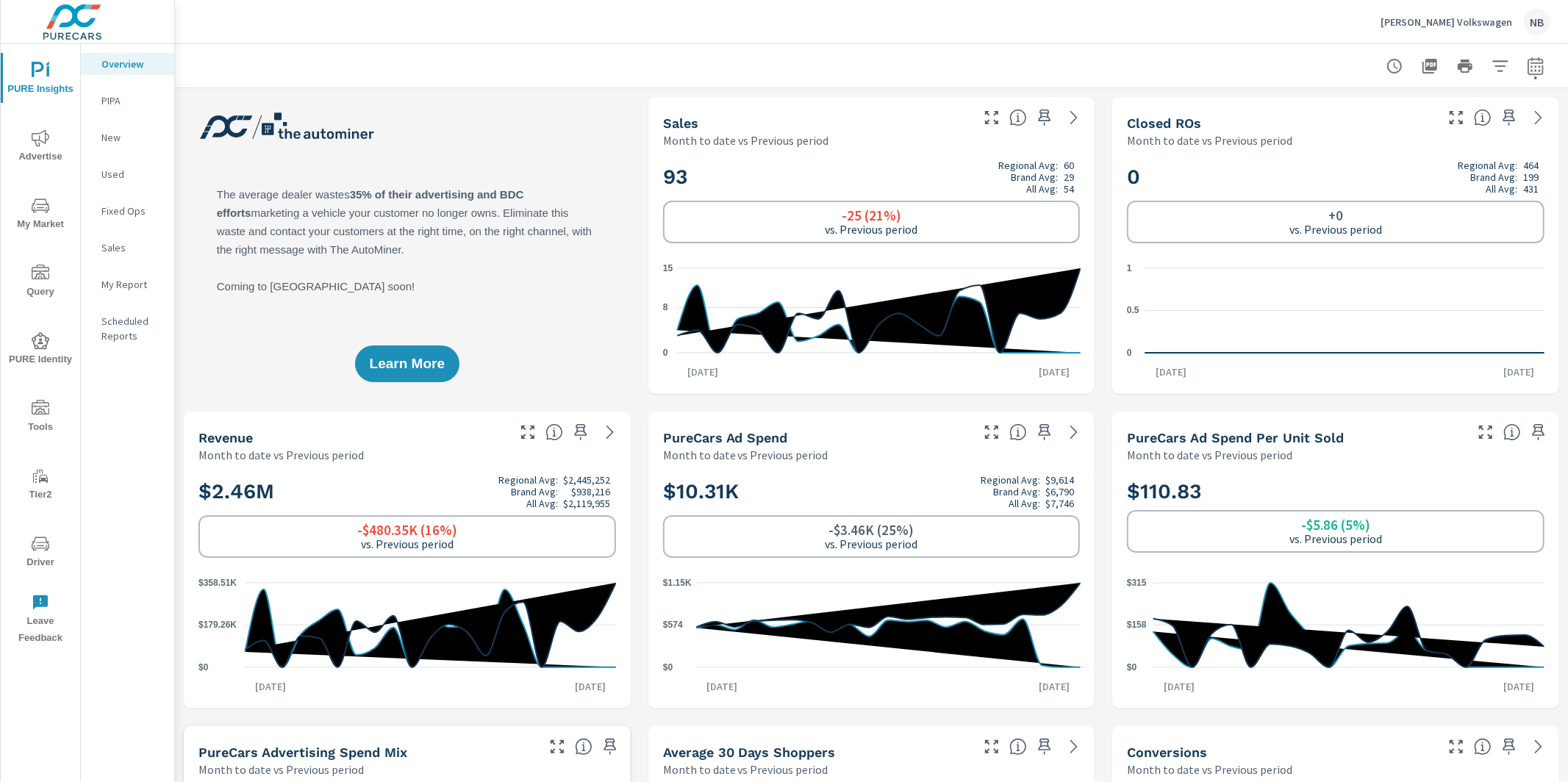
scroll to position [1, 0]
click at [1073, 122] on icon at bounding box center [1073, 117] width 7 height 13
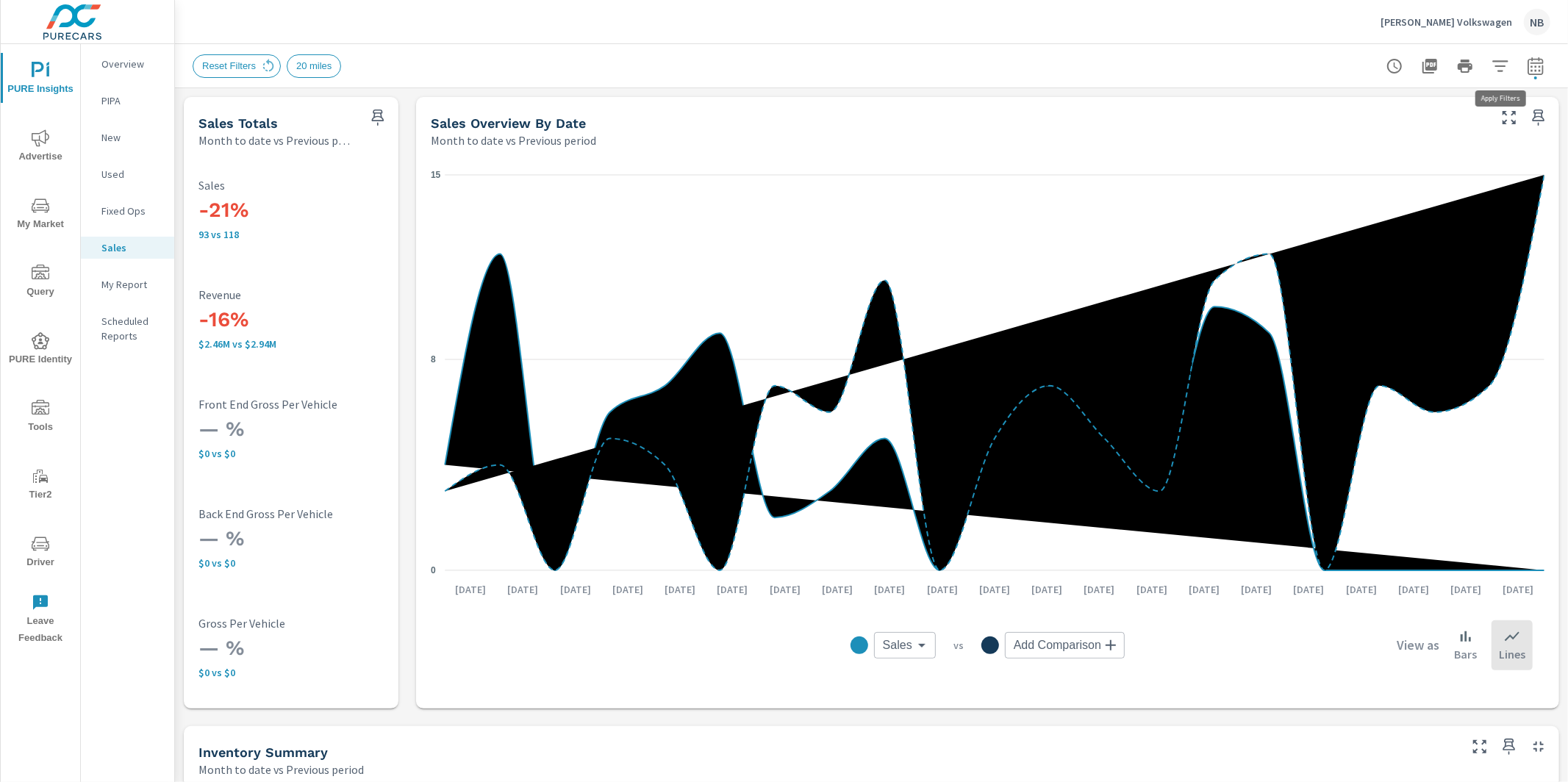
click at [1500, 75] on button "button" at bounding box center [1500, 66] width 30 height 30
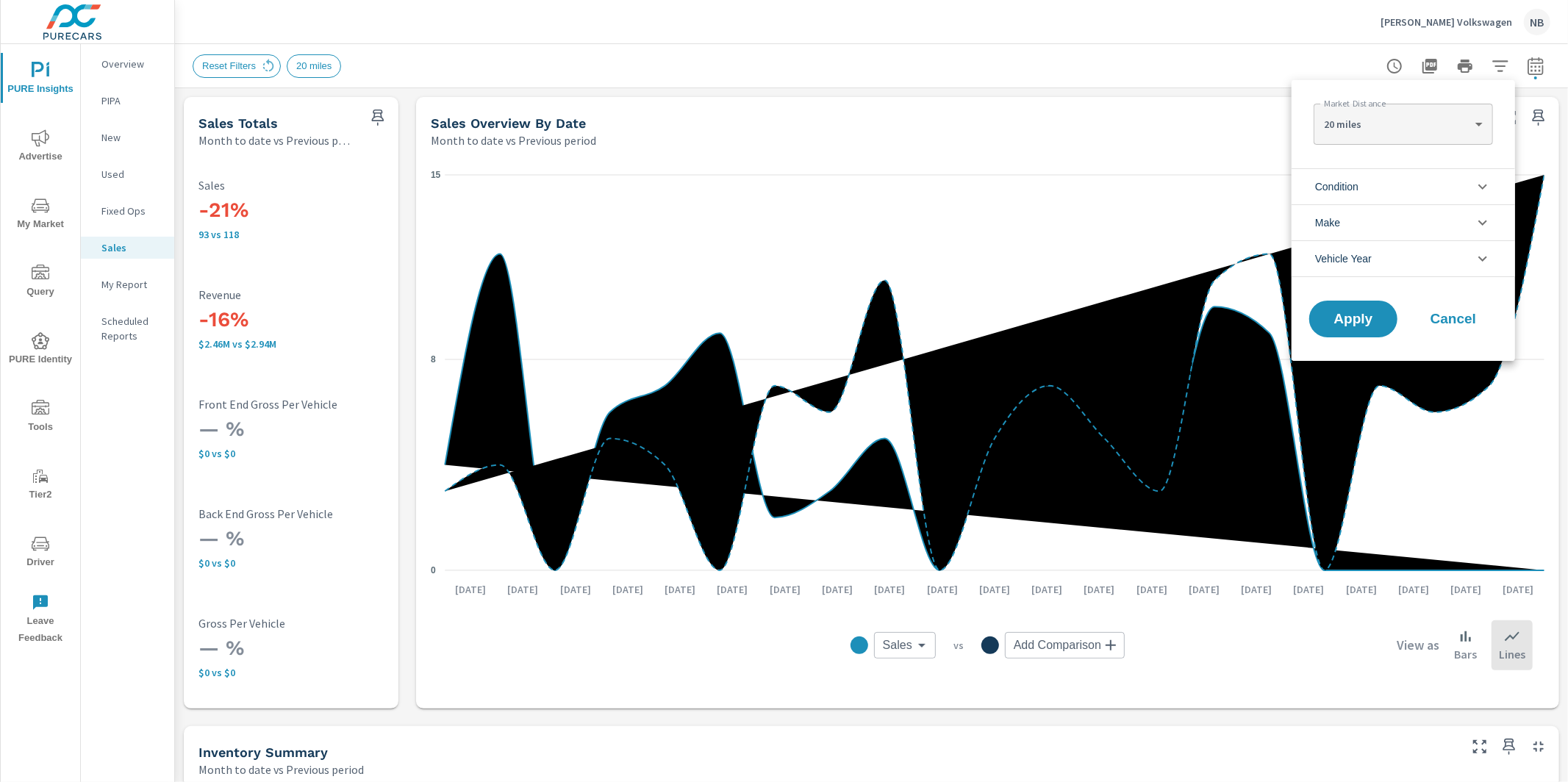
click at [1390, 190] on li "Condition" at bounding box center [1403, 186] width 224 height 36
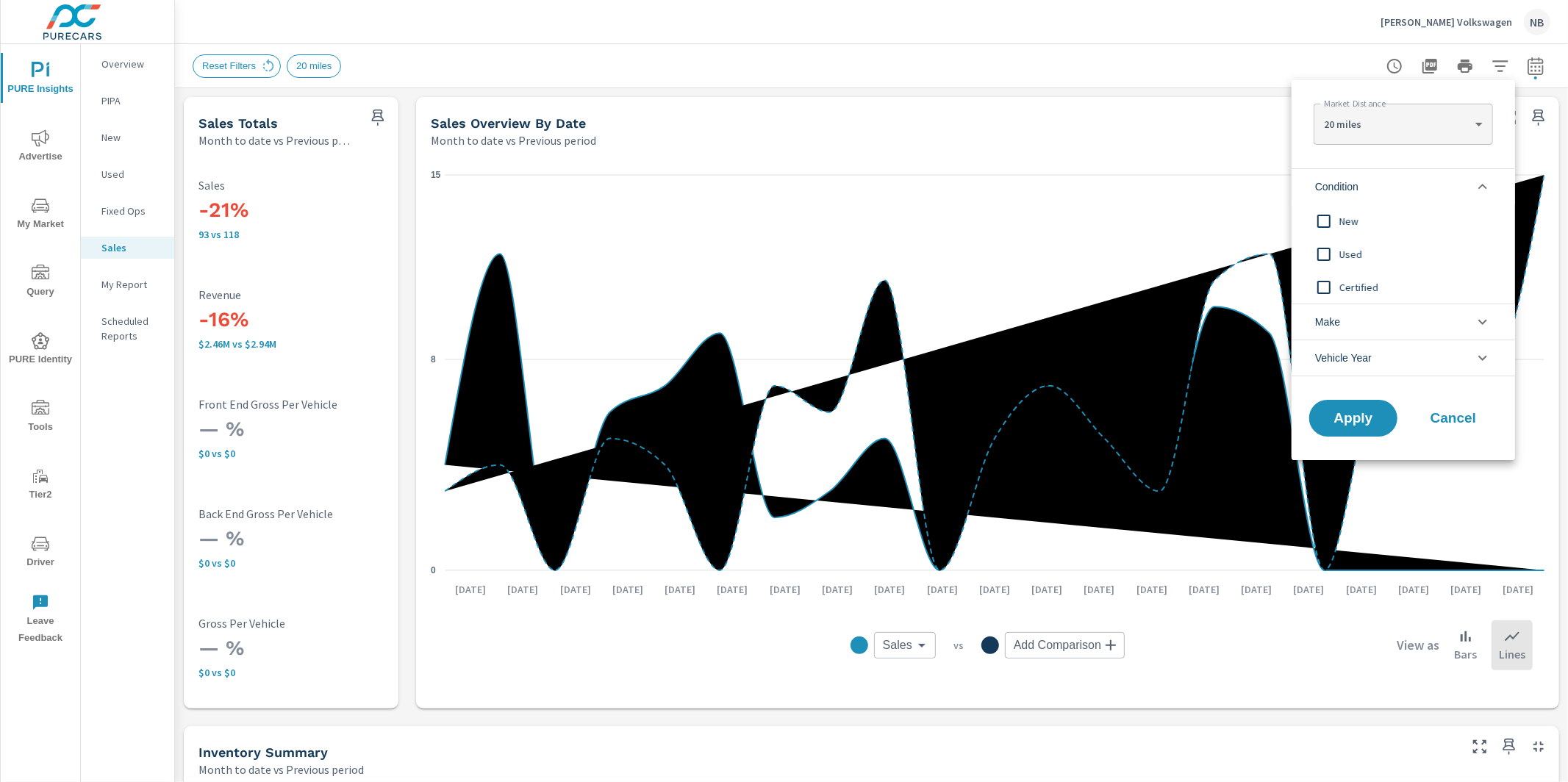
drag, startPoint x: 1334, startPoint y: 216, endPoint x: 1361, endPoint y: 308, distance: 95.9
click at [1334, 217] on input "filter options" at bounding box center [1324, 221] width 31 height 31
click at [1365, 407] on button "Apply" at bounding box center [1353, 418] width 91 height 38
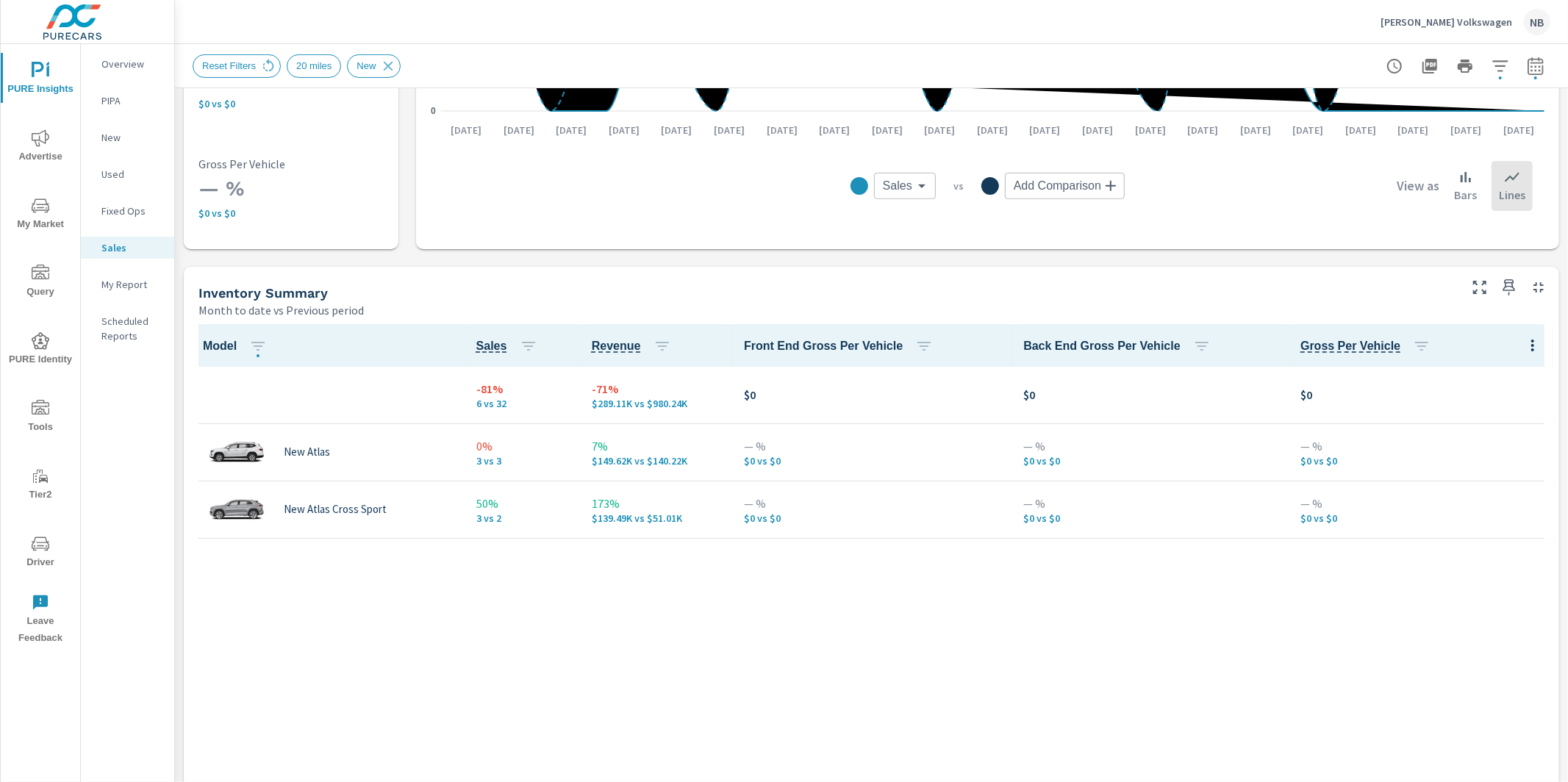
scroll to position [475, 0]
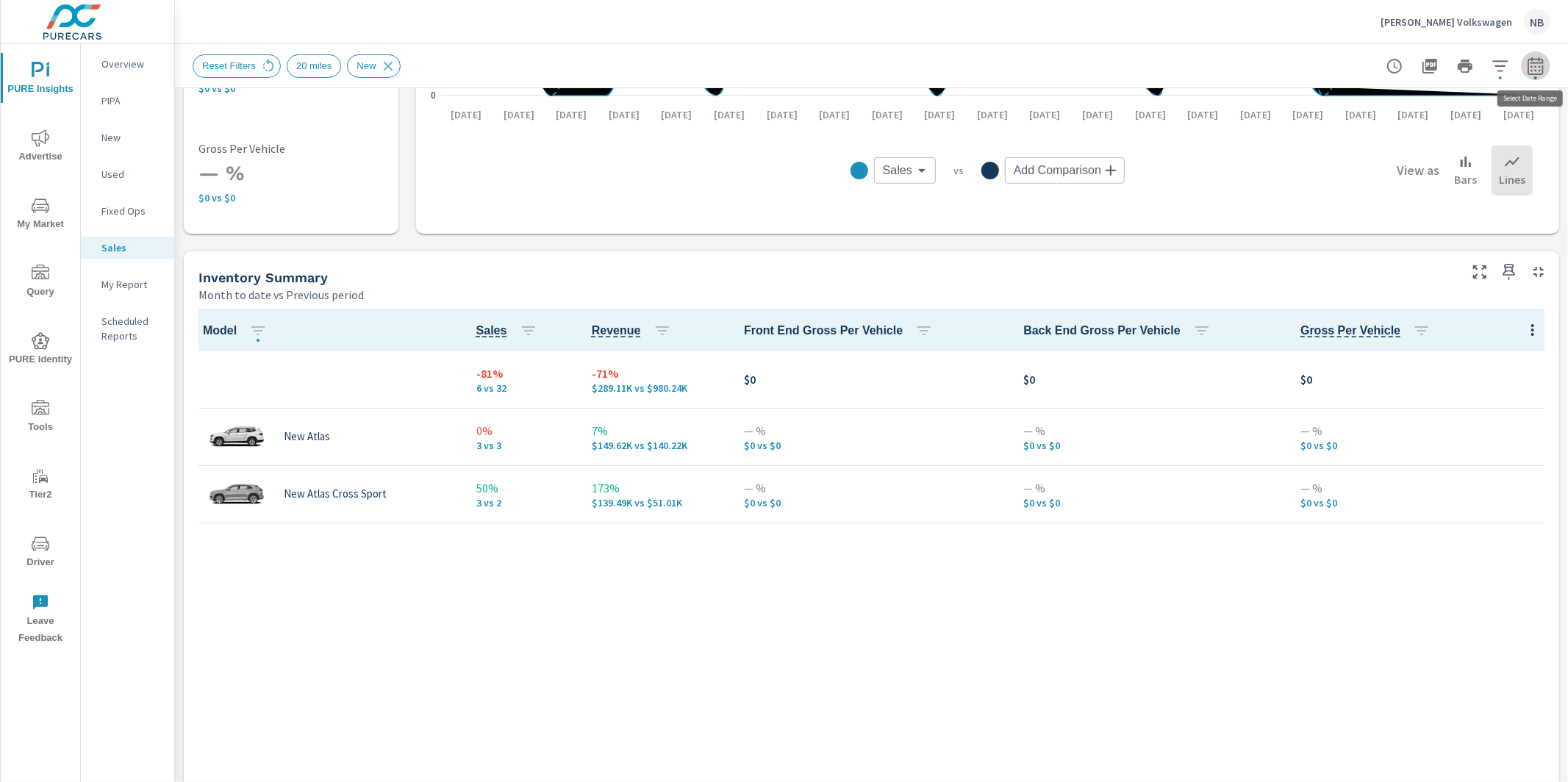
click at [1544, 71] on icon "button" at bounding box center [1535, 66] width 17 height 17
select select "Month to date"
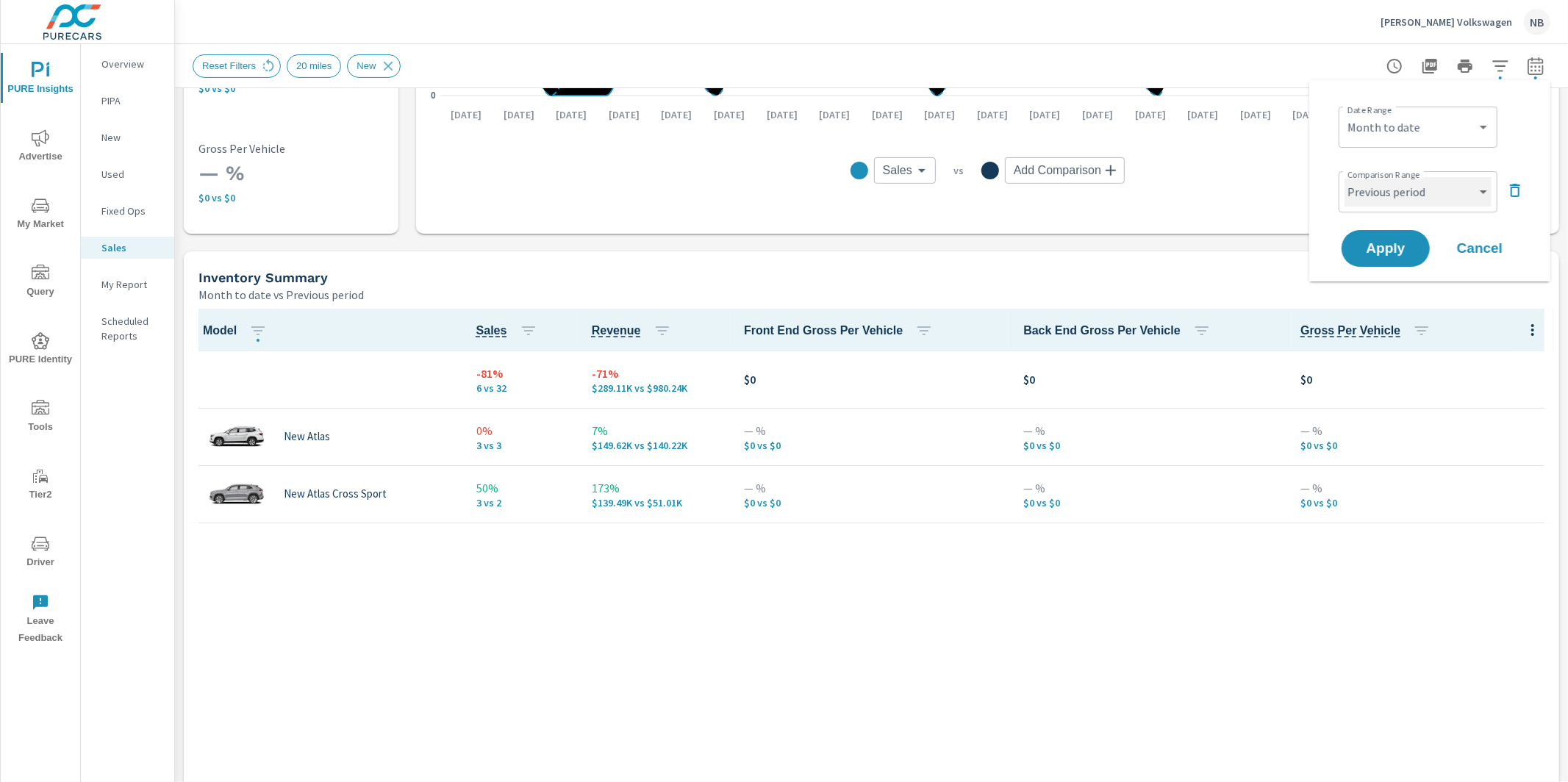
click at [1437, 184] on select "Custom Previous period Previous month Previous year" at bounding box center [1418, 192] width 147 height 30
select select "Previous month"
click at [1402, 257] on button "Apply" at bounding box center [1386, 248] width 91 height 38
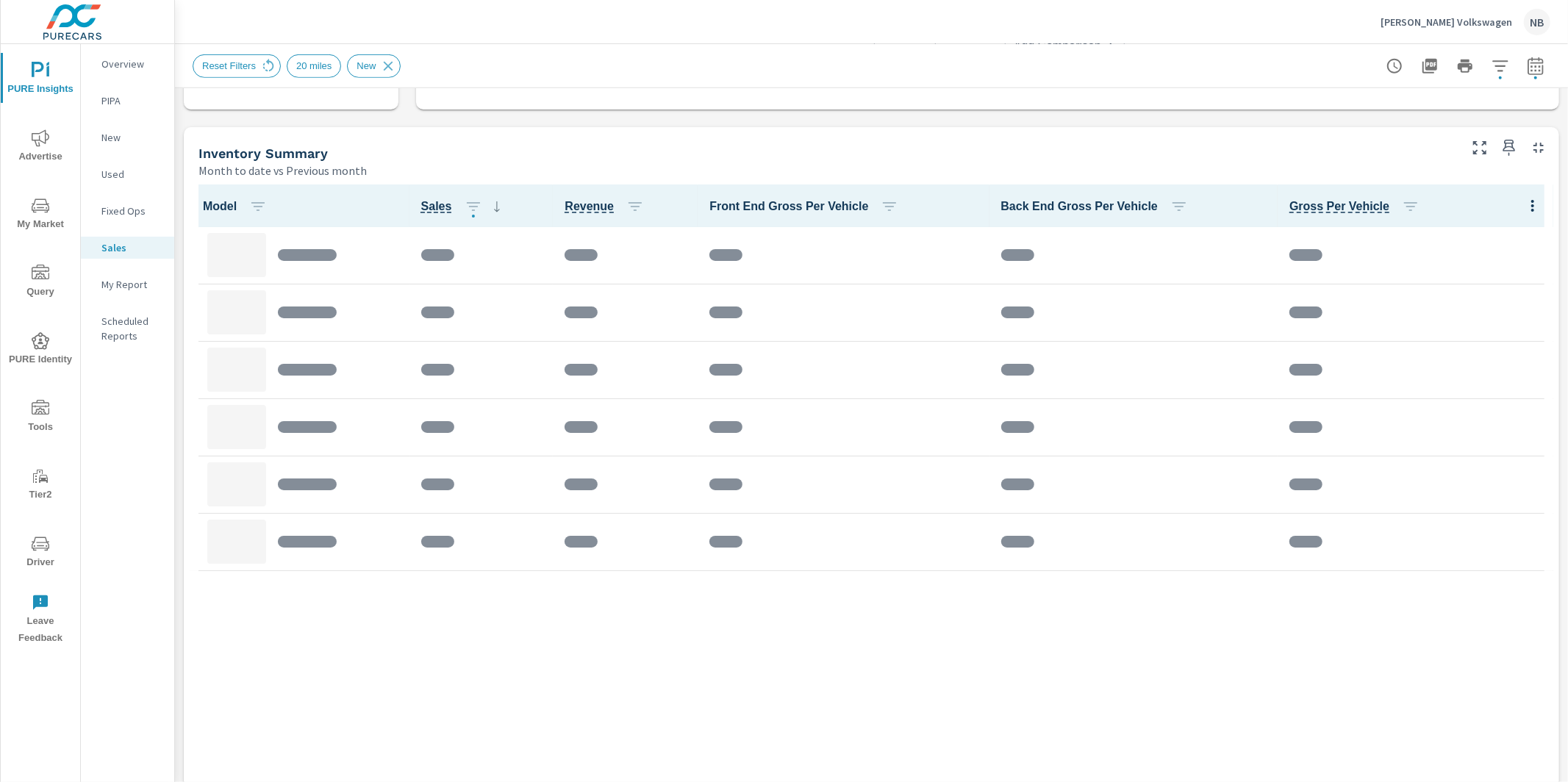
scroll to position [604, 0]
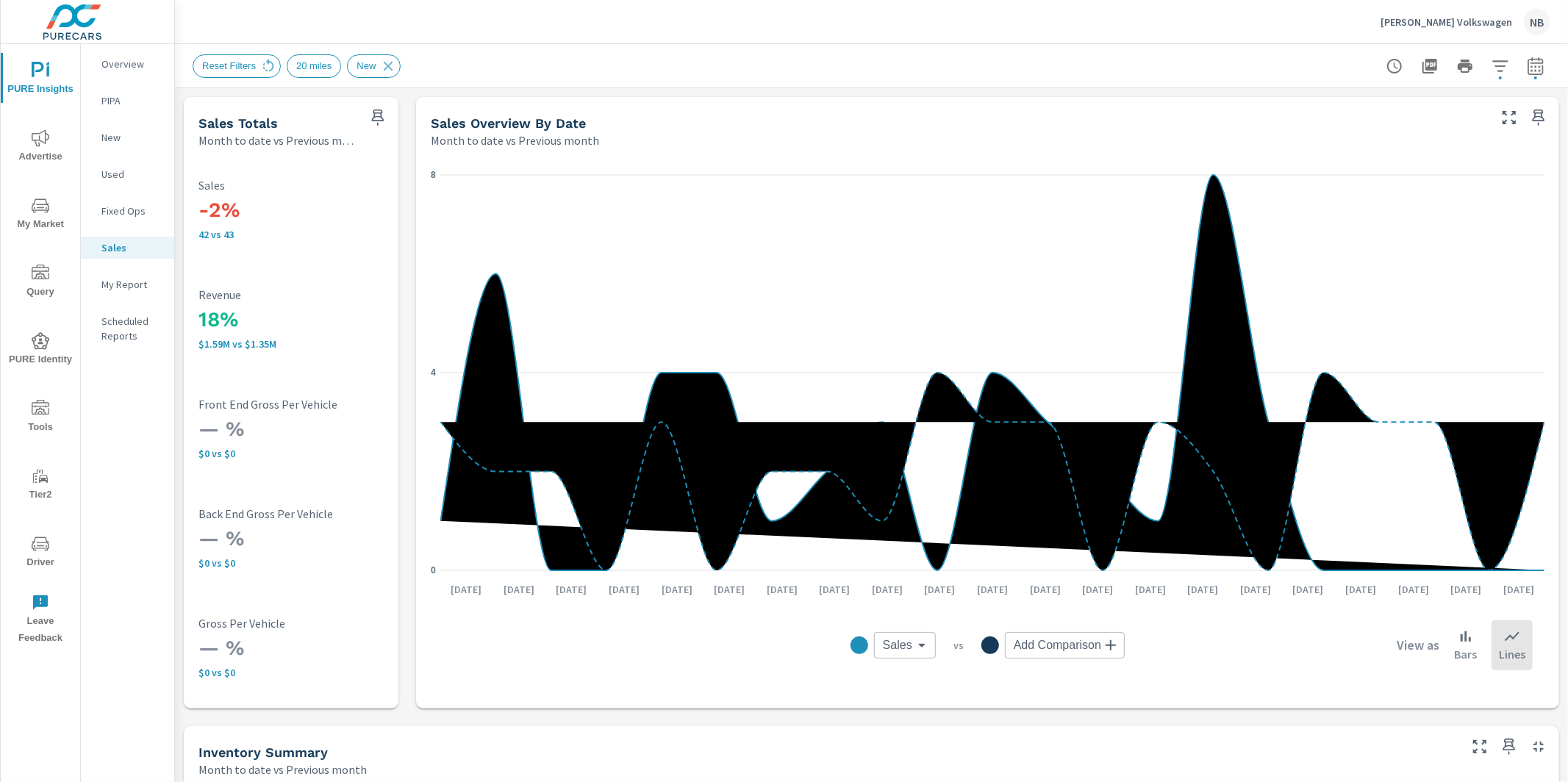
click at [1054, 64] on div "Reset Filters 20 miles New" at bounding box center [768, 66] width 1152 height 24
click at [53, 149] on span "Advertise" at bounding box center [40, 147] width 71 height 36
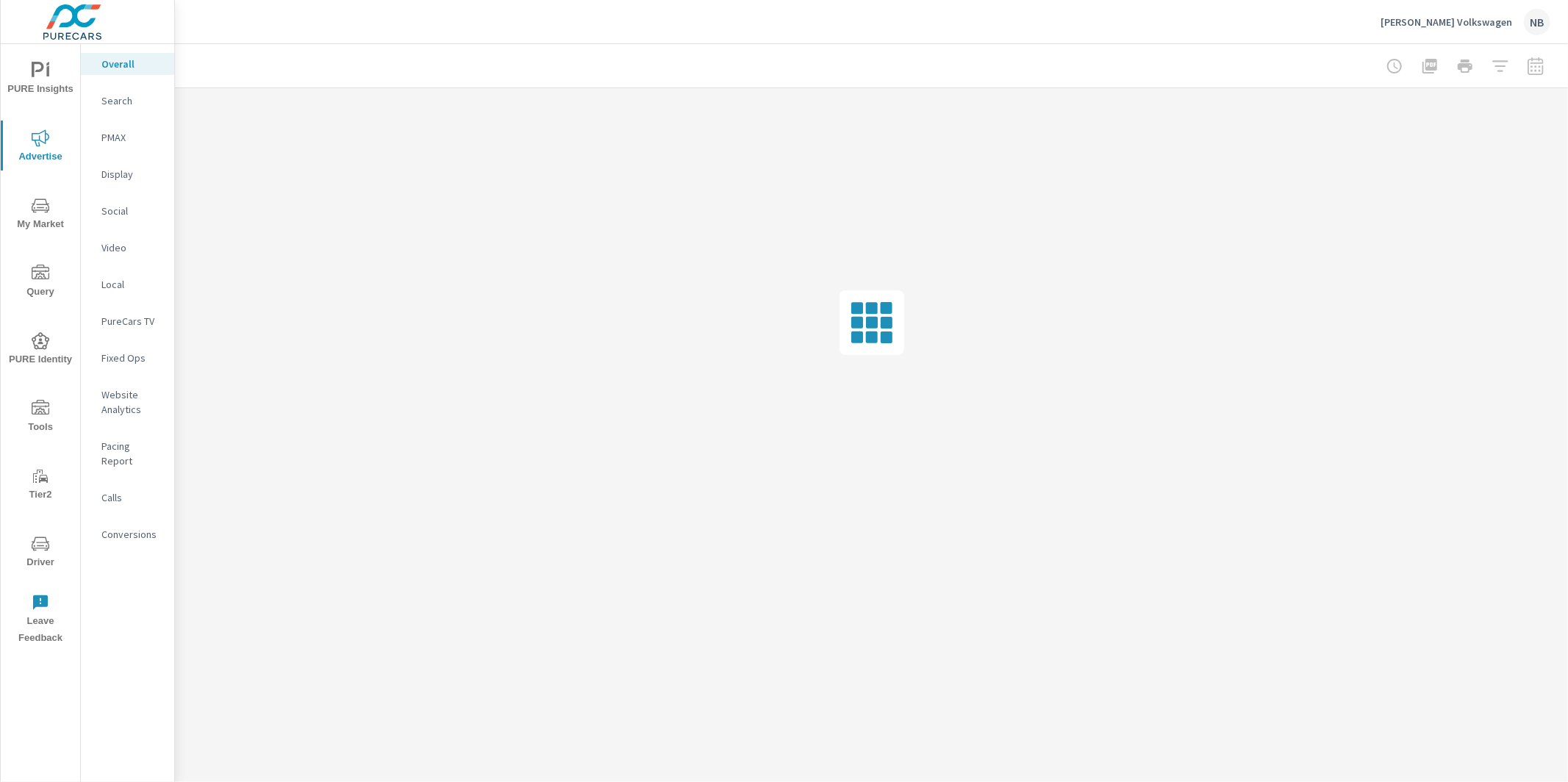
click at [121, 171] on p "Display" at bounding box center [132, 174] width 61 height 14
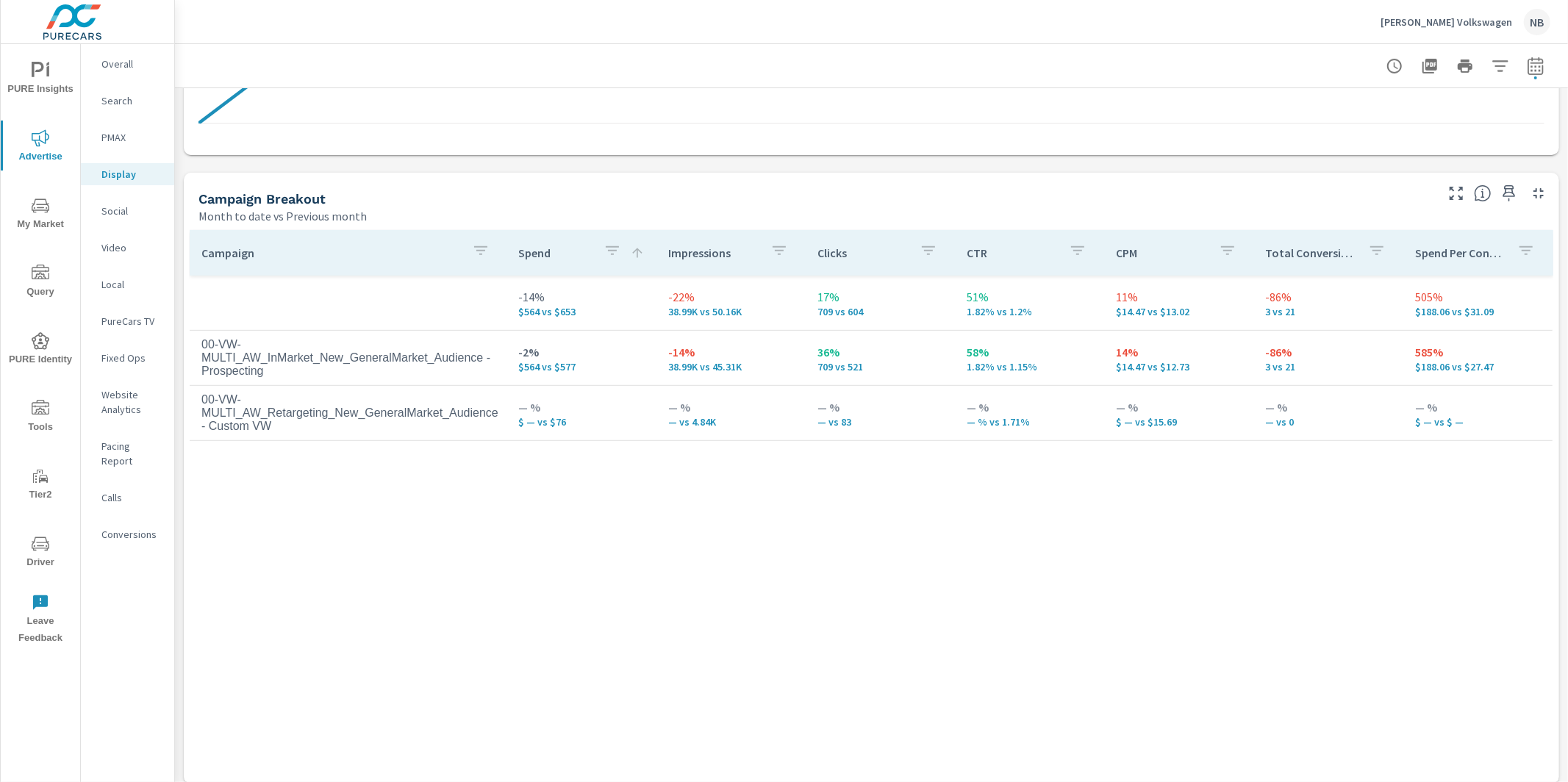
scroll to position [564, 0]
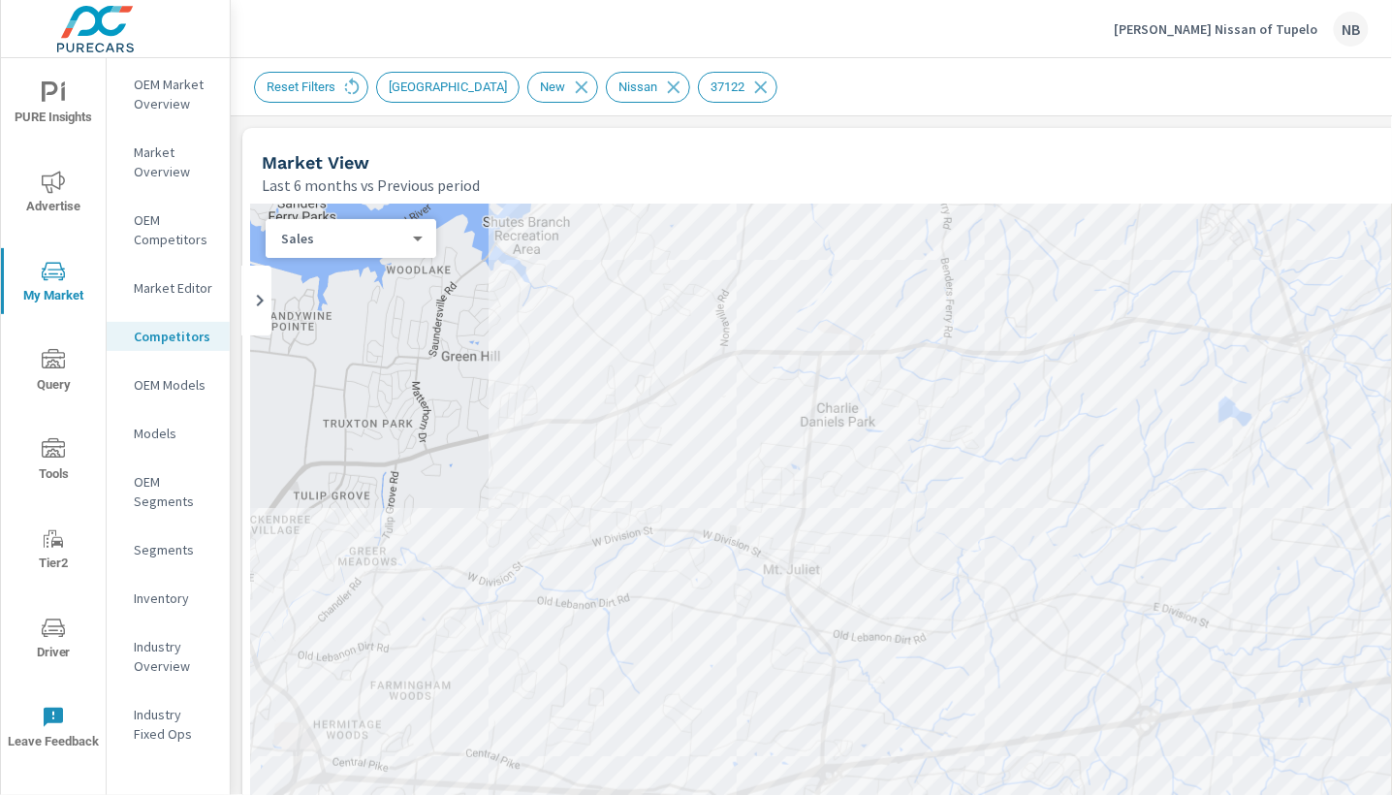
scroll to position [1240, 0]
